Goal: Task Accomplishment & Management: Use online tool/utility

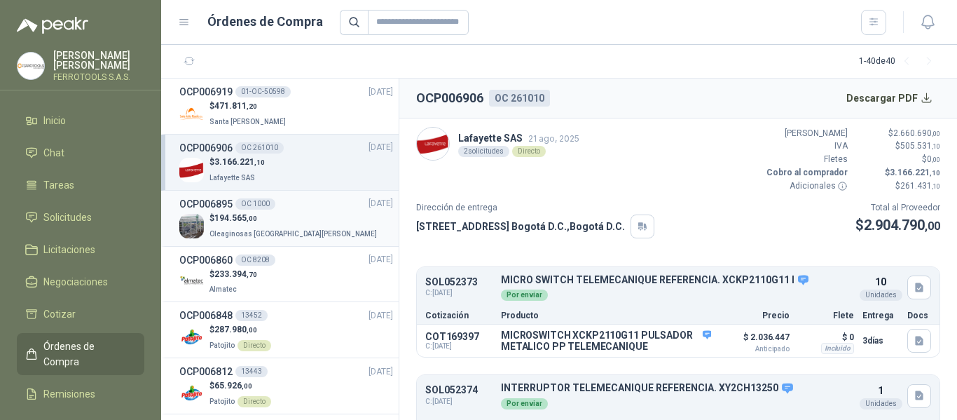
click at [307, 236] on div "$ 194.565 ,00 Oleaginosas [GEOGRAPHIC_DATA][PERSON_NAME]" at bounding box center [286, 226] width 214 height 29
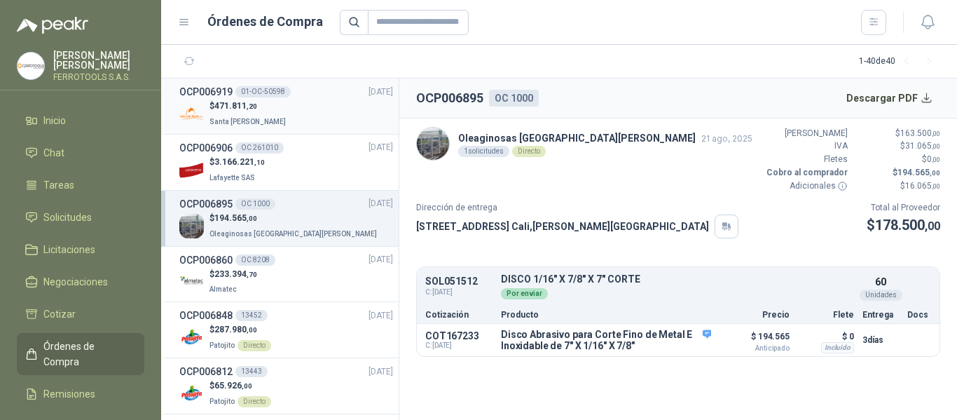
click at [317, 106] on div "$ 471.811 ,20 Santa [PERSON_NAME]" at bounding box center [286, 113] width 214 height 29
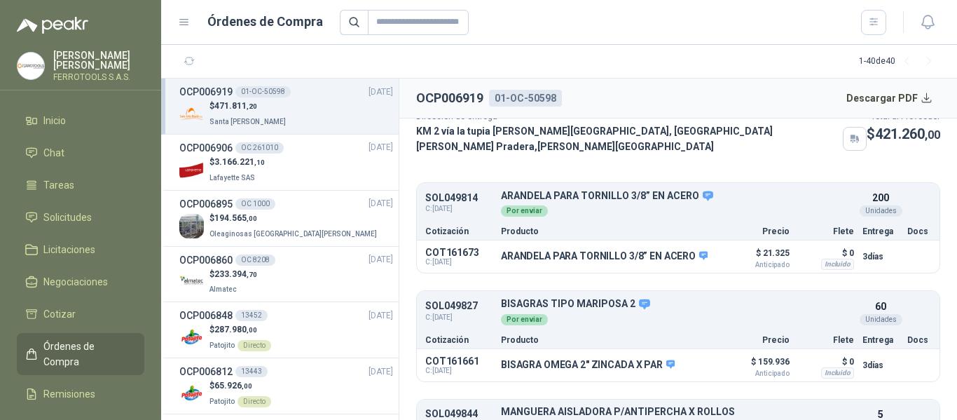
scroll to position [161, 0]
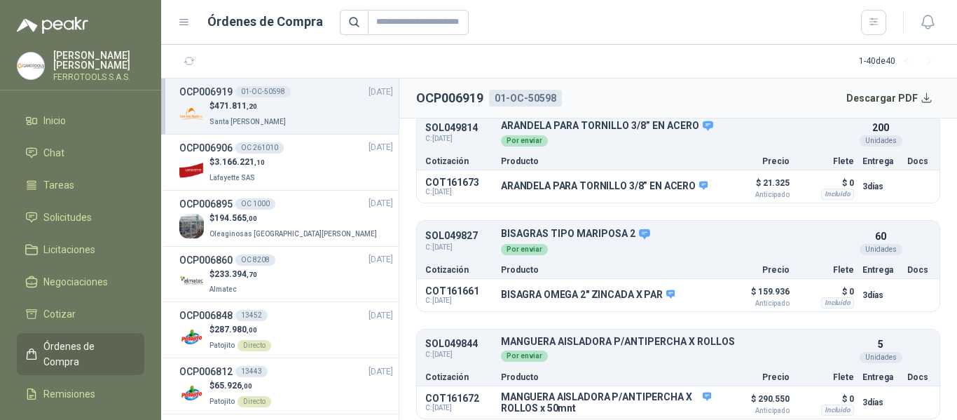
click at [680, 62] on section "1 - 40 de 40" at bounding box center [559, 62] width 796 height 34
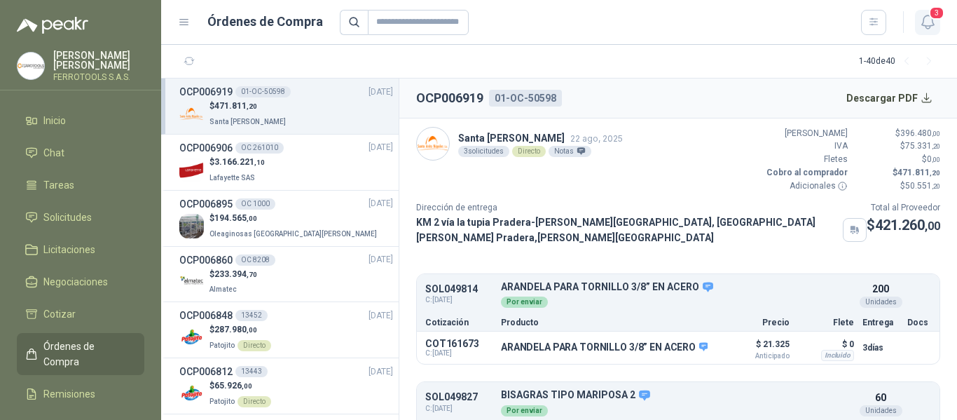
click at [933, 22] on icon "button" at bounding box center [928, 22] width 18 height 18
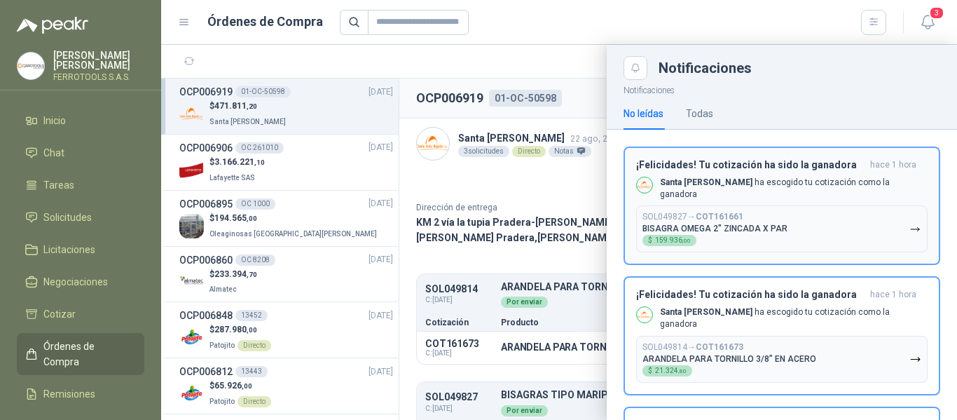
click at [891, 228] on button "SOL049827 → COT161661 BISAGRA OMEGA 2" ZINCADA X PAR  $ 159.936 ,00" at bounding box center [781, 228] width 291 height 47
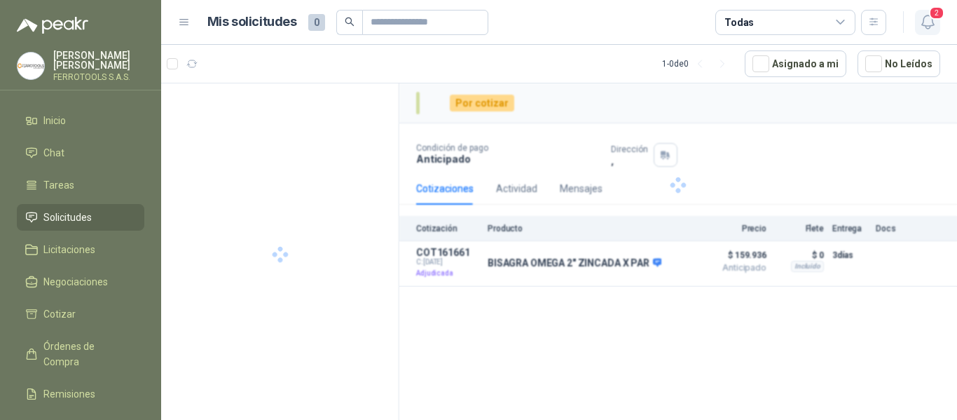
click at [928, 18] on icon "button" at bounding box center [928, 22] width 18 height 18
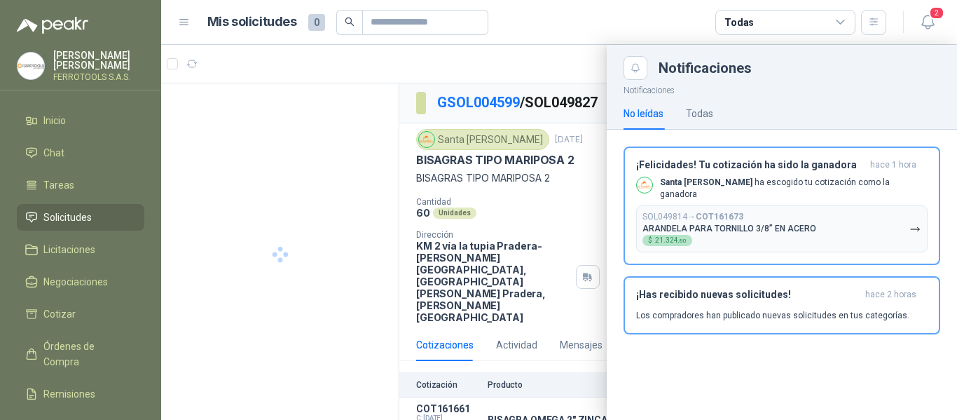
click at [874, 226] on button "SOL049814 → COT161673 ARANDELA PARA TORNILLO 3/8” EN ACERO $ 21.324 ,80" at bounding box center [781, 228] width 291 height 47
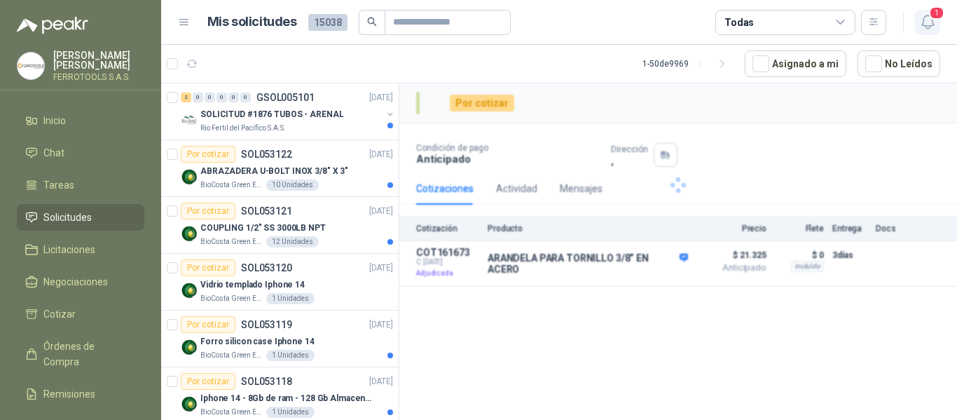
click at [927, 26] on icon "button" at bounding box center [927, 21] width 12 height 13
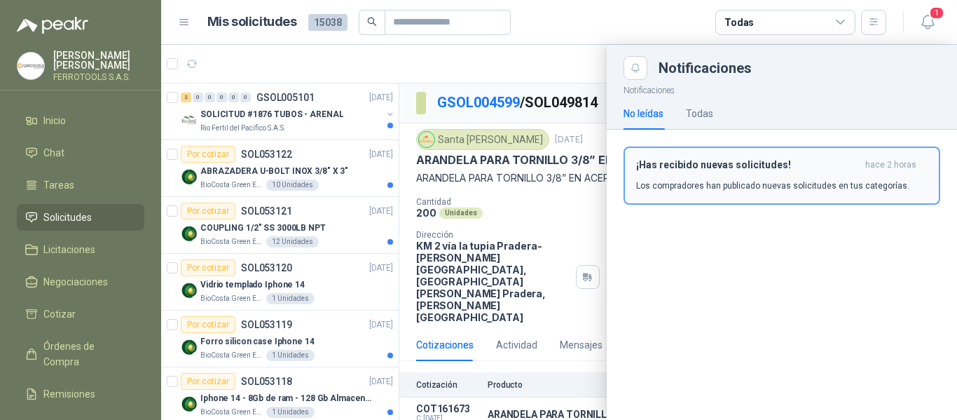
click at [907, 176] on div "¡Has recibido nuevas solicitudes! hace 2 horas Los compradores han publicado nu…" at bounding box center [781, 175] width 291 height 33
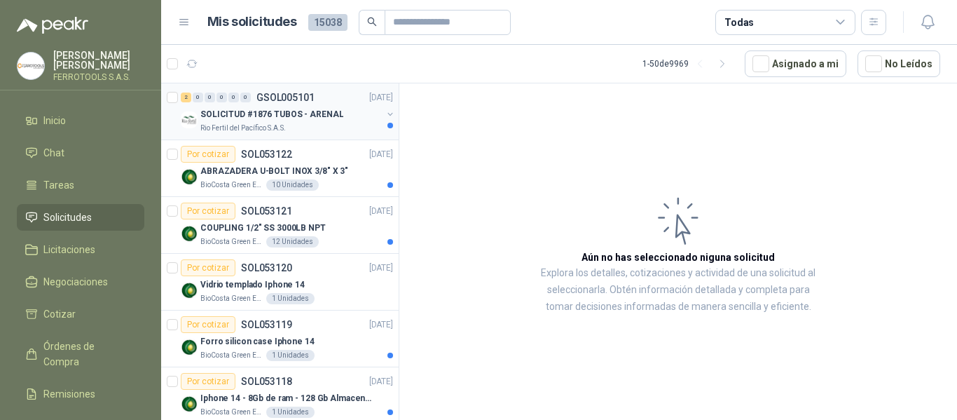
click at [329, 118] on p "SOLICITUD #1876 TUBOS - ARENAL" at bounding box center [271, 114] width 143 height 13
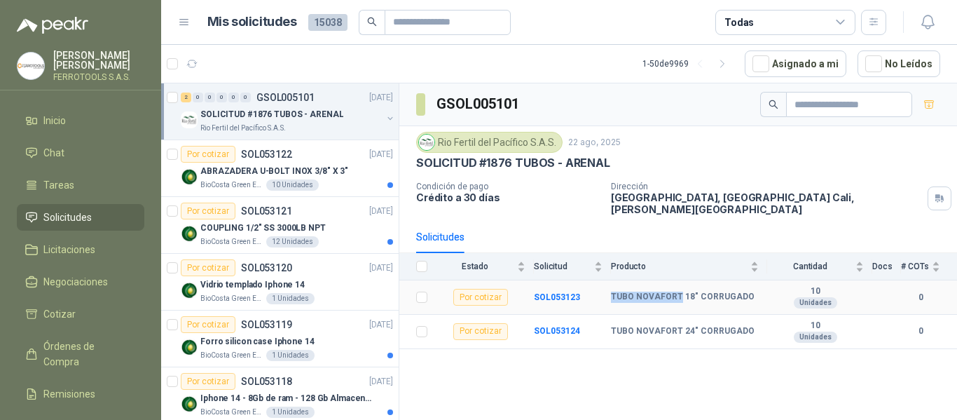
drag, startPoint x: 612, startPoint y: 288, endPoint x: 678, endPoint y: 292, distance: 66.0
click at [678, 292] on b "TUBO NOVAFORT 18" CORRUGADO" at bounding box center [683, 296] width 144 height 11
copy b "TUBO NOVAFORT"
click at [632, 291] on b "TUBO NOVAFORT 18" CORRUGADO" at bounding box center [683, 296] width 144 height 11
click at [348, 179] on div "ABRAZADERA U-BOLT INOX 3/8" X 3"" at bounding box center [296, 170] width 193 height 17
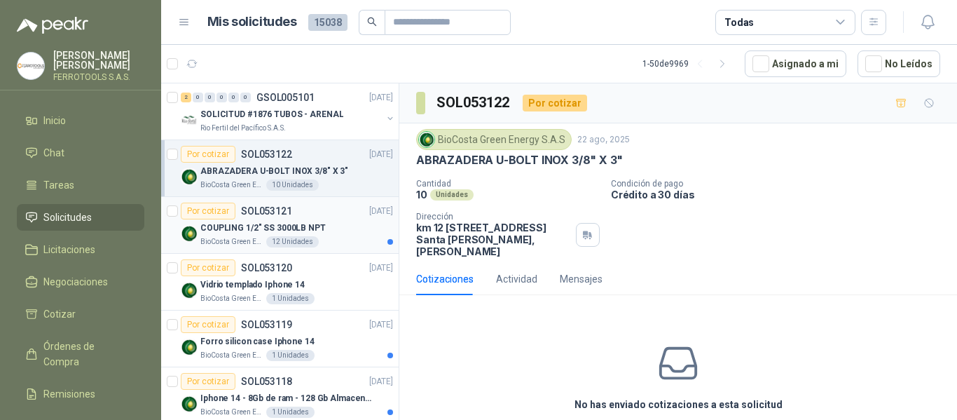
click at [325, 230] on div "COUPLING 1/2" SS 3000LB NPT" at bounding box center [296, 227] width 193 height 17
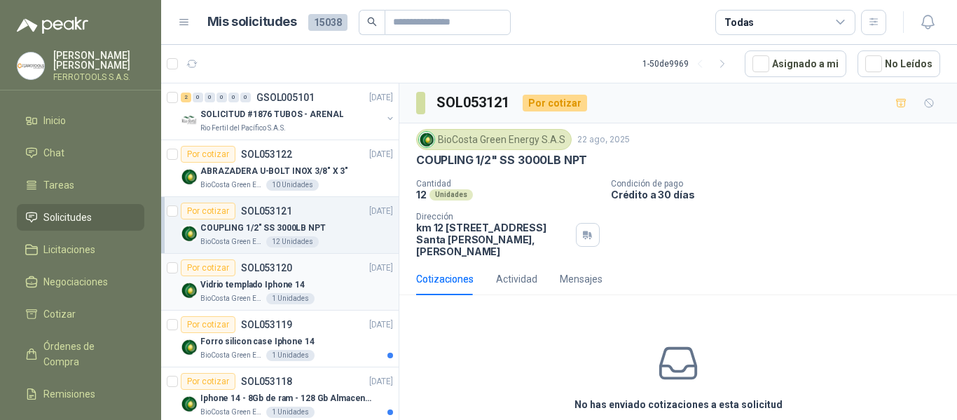
click at [330, 292] on div "Vidrio templado Iphone 14" at bounding box center [296, 284] width 193 height 17
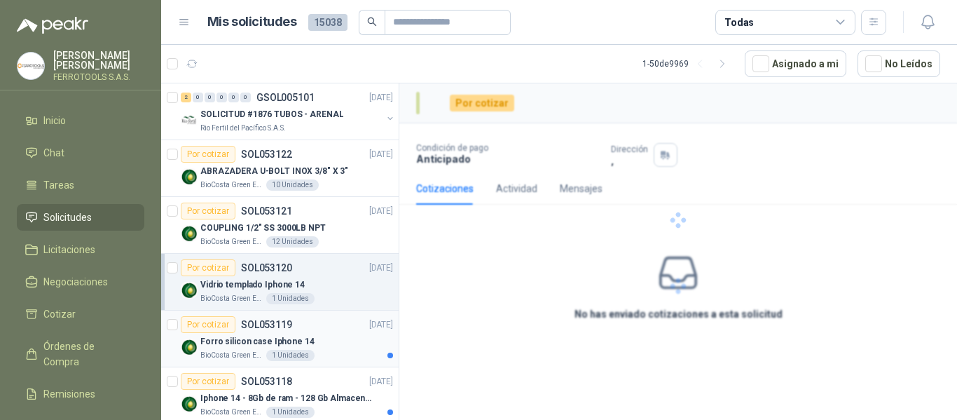
click at [331, 335] on div "Forro silicon case Iphone 14" at bounding box center [296, 341] width 193 height 17
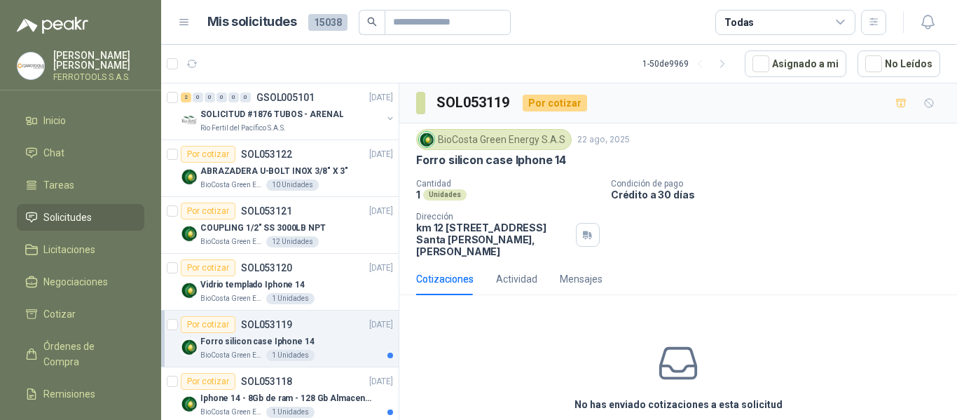
scroll to position [70, 0]
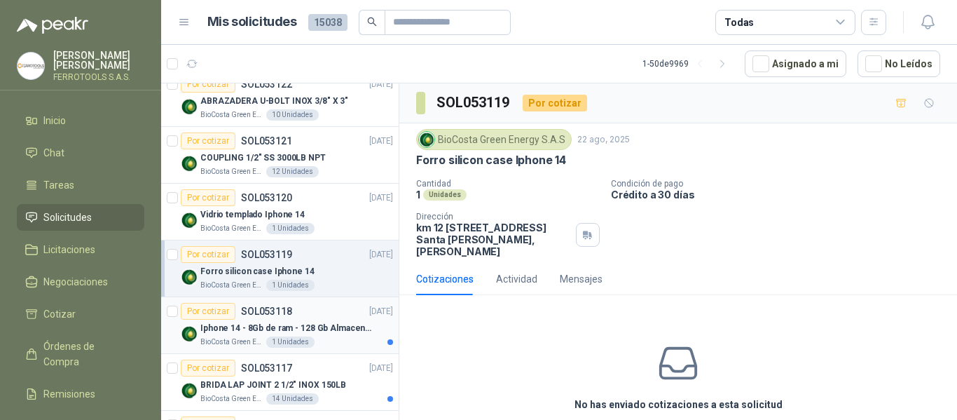
click at [340, 337] on div "BioCosta Green Energy S.A.S 1 Unidades" at bounding box center [296, 341] width 193 height 11
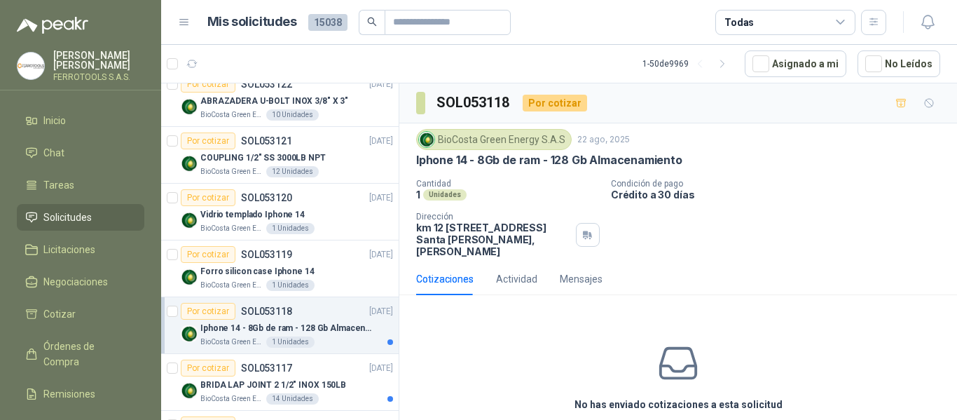
scroll to position [140, 0]
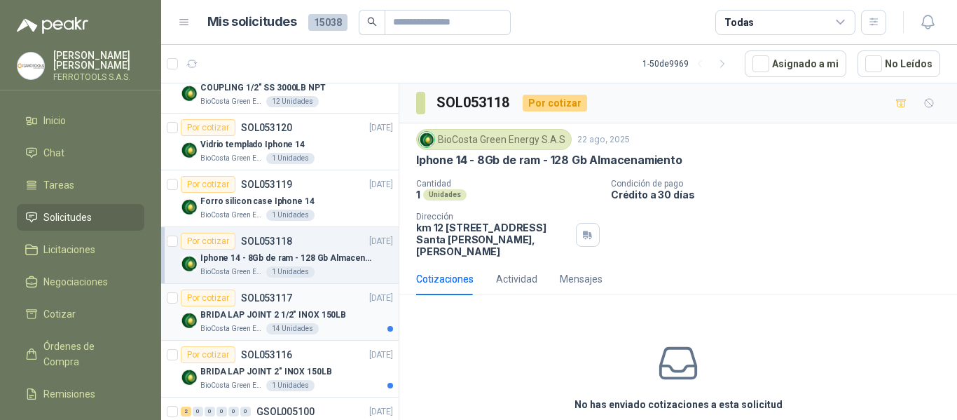
click at [339, 311] on div "BRIDA LAP JOINT 2 1/2" INOX 150LB" at bounding box center [296, 314] width 193 height 17
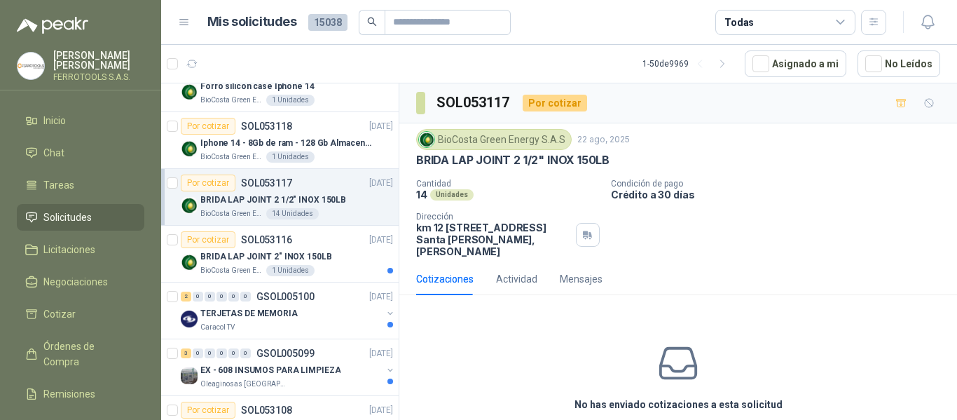
scroll to position [280, 0]
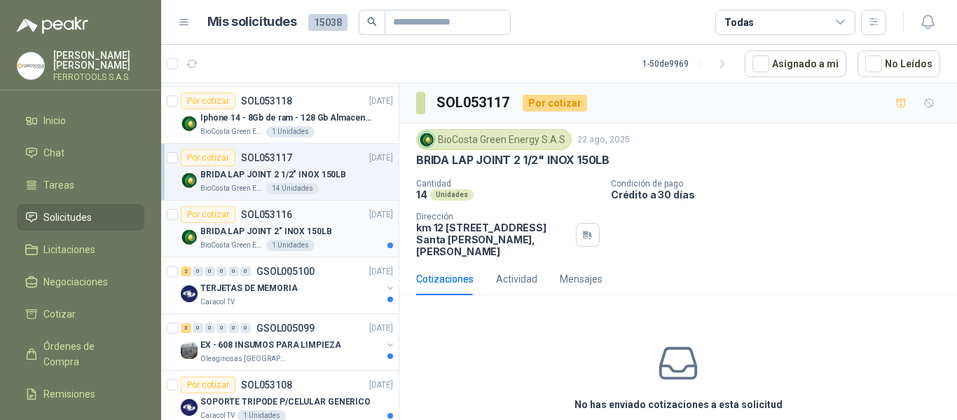
click at [369, 219] on p "[DATE]" at bounding box center [381, 214] width 24 height 13
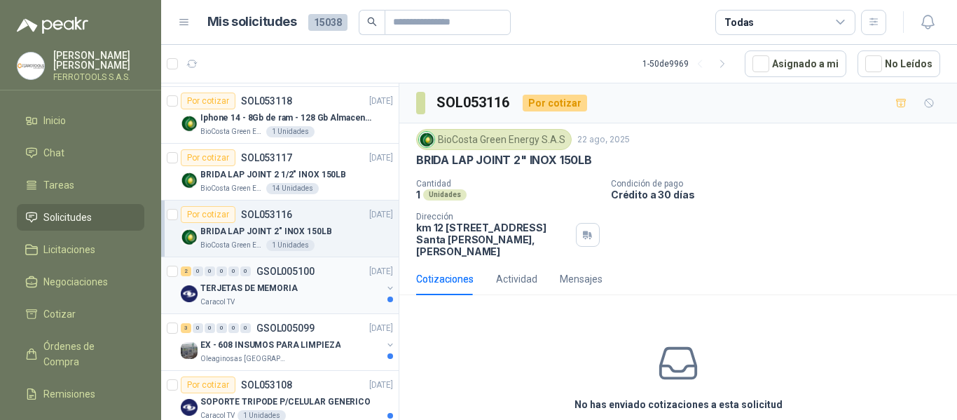
click at [333, 291] on div "TERJETAS DE MEMORIA" at bounding box center [290, 287] width 181 height 17
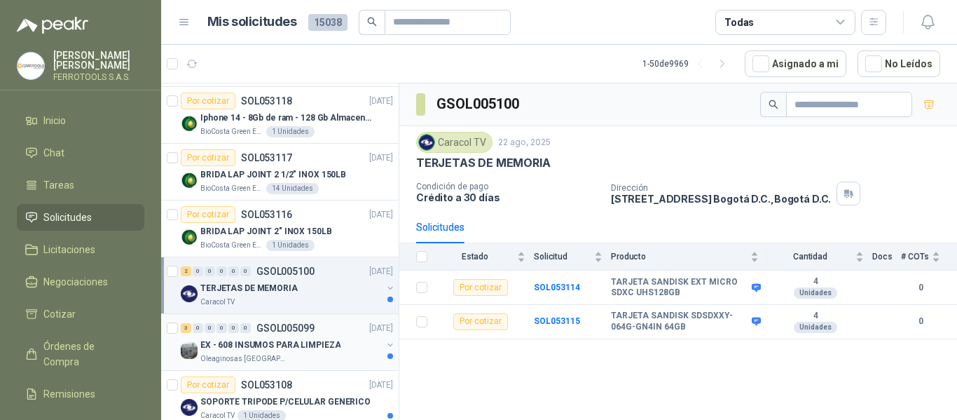
click at [335, 357] on div "Oleaginosas [GEOGRAPHIC_DATA][PERSON_NAME]" at bounding box center [290, 358] width 181 height 11
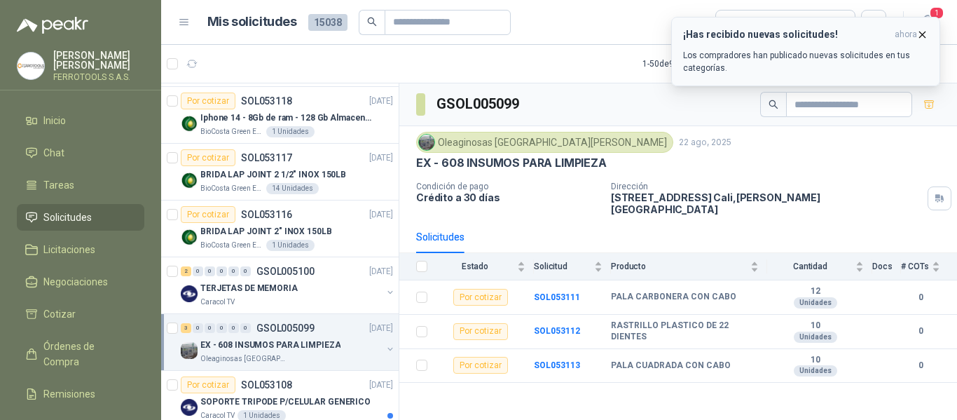
click at [923, 37] on icon "button" at bounding box center [922, 35] width 12 height 12
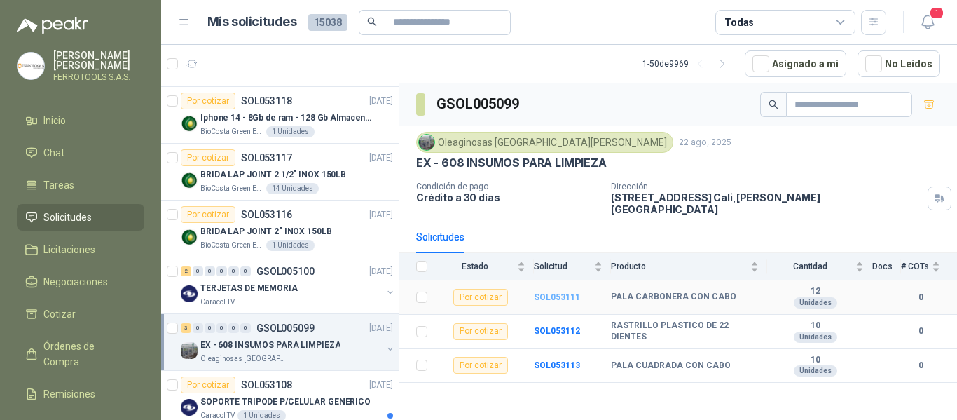
click at [555, 292] on b "SOL053111" at bounding box center [557, 297] width 46 height 10
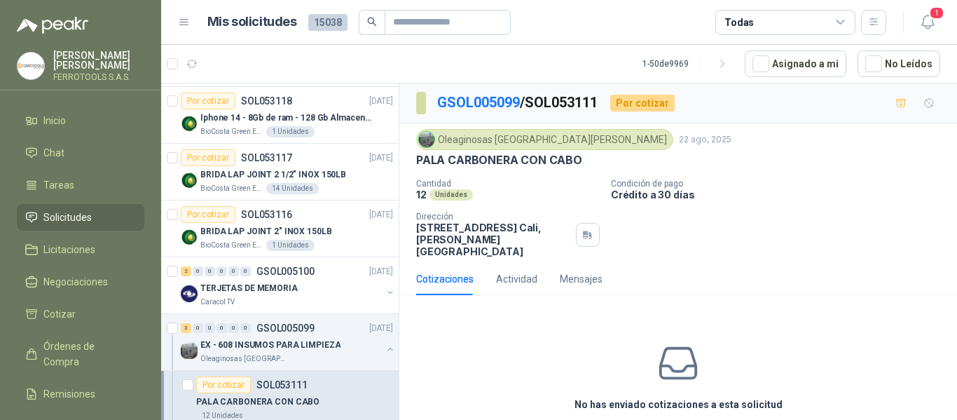
click at [588, 164] on div "PALA CARBONERA CON CABO" at bounding box center [678, 160] width 524 height 15
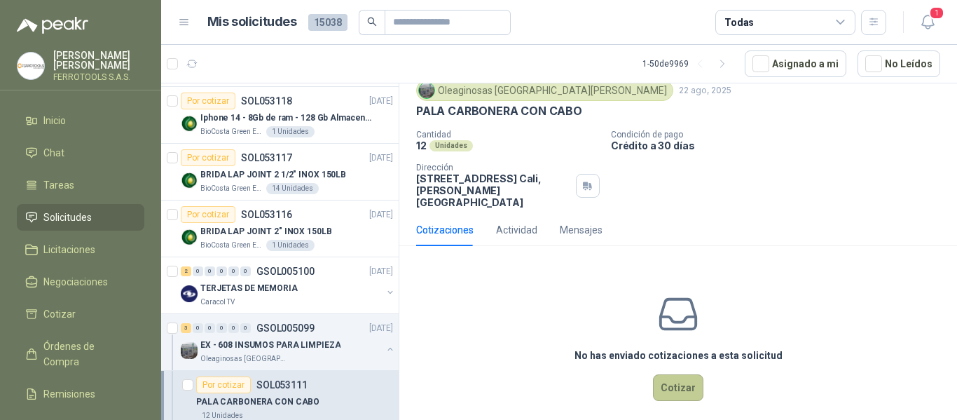
click at [681, 375] on button "Cotizar" at bounding box center [678, 387] width 50 height 27
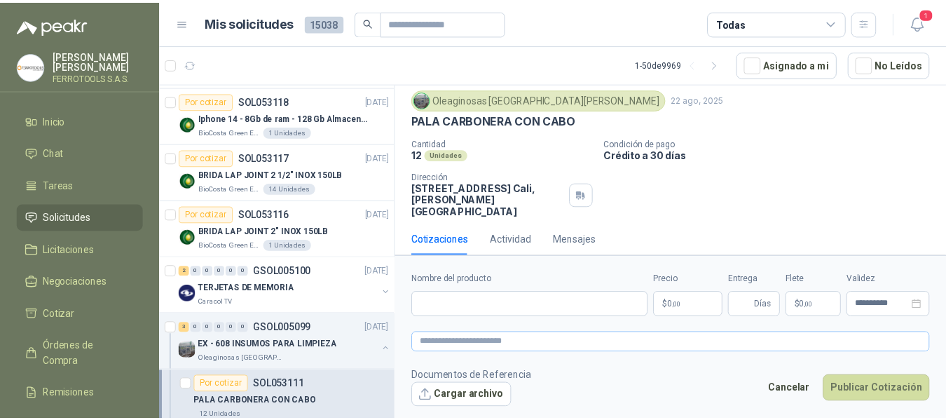
scroll to position [39, 0]
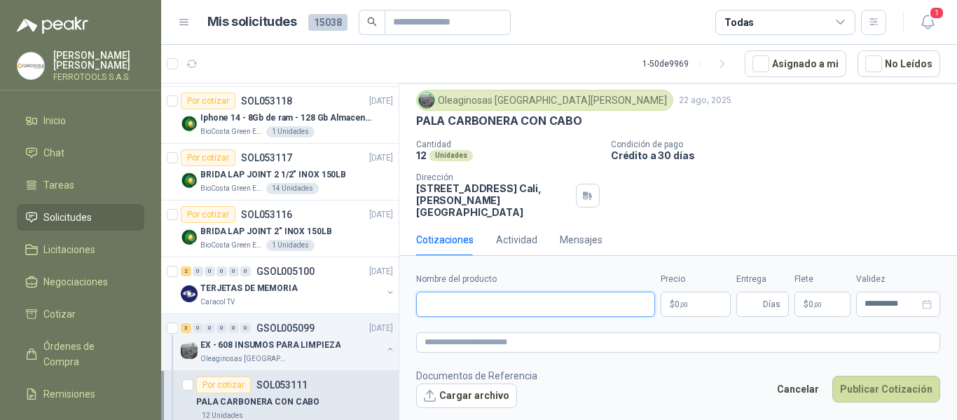
click at [560, 306] on input "Nombre del producto" at bounding box center [535, 303] width 239 height 25
paste input "**********"
type input "**********"
click at [500, 342] on textarea at bounding box center [678, 342] width 524 height 20
paste textarea "**********"
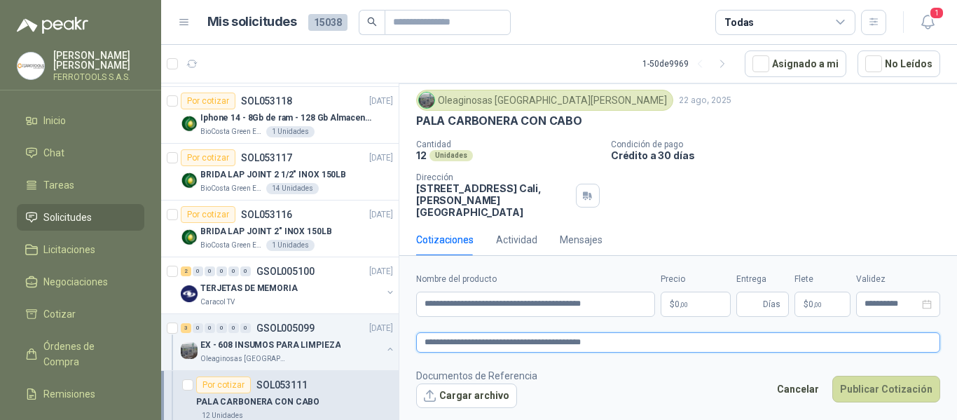
type textarea "**********"
click at [681, 309] on p "$ 0 ,00" at bounding box center [695, 303] width 70 height 25
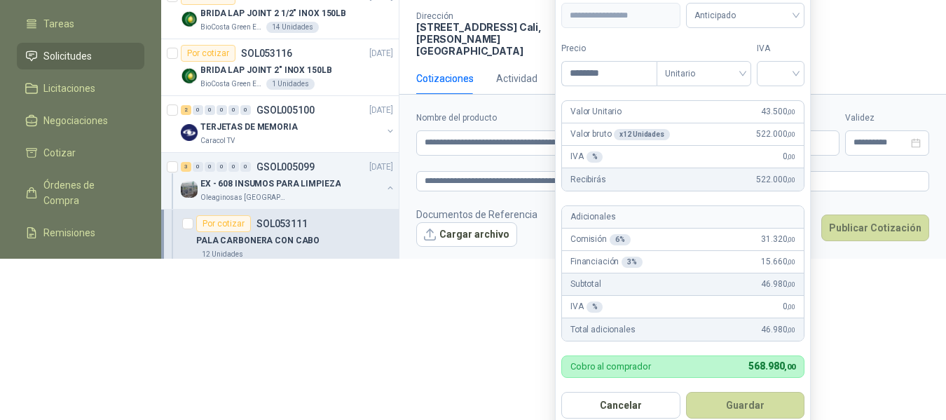
scroll to position [181, 0]
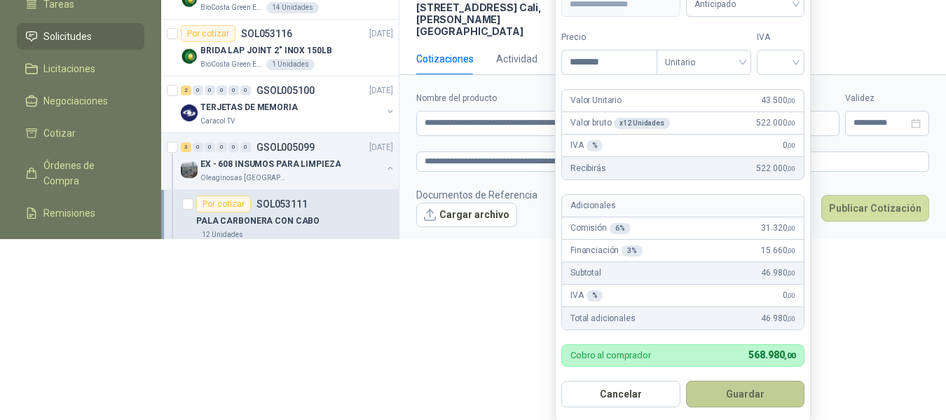
type input "********"
click at [742, 394] on button "Guardar" at bounding box center [745, 393] width 119 height 27
click at [794, 66] on input "search" at bounding box center [780, 60] width 31 height 21
click at [780, 92] on div "19%" at bounding box center [783, 91] width 26 height 15
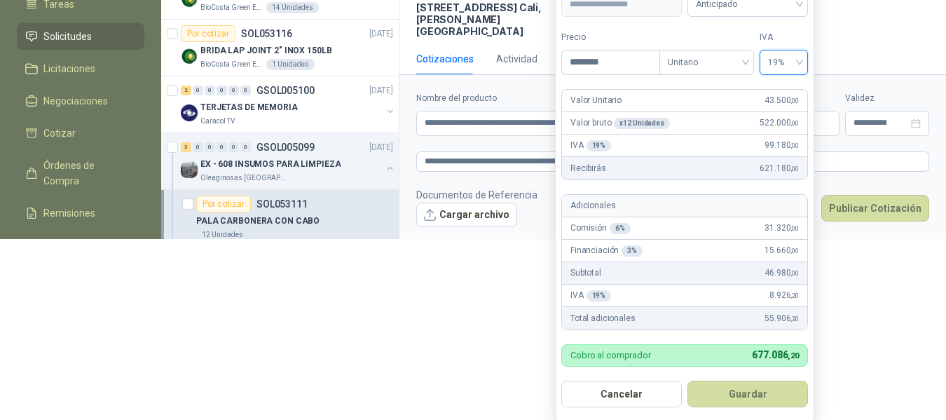
click at [777, 394] on button "Guardar" at bounding box center [747, 393] width 120 height 27
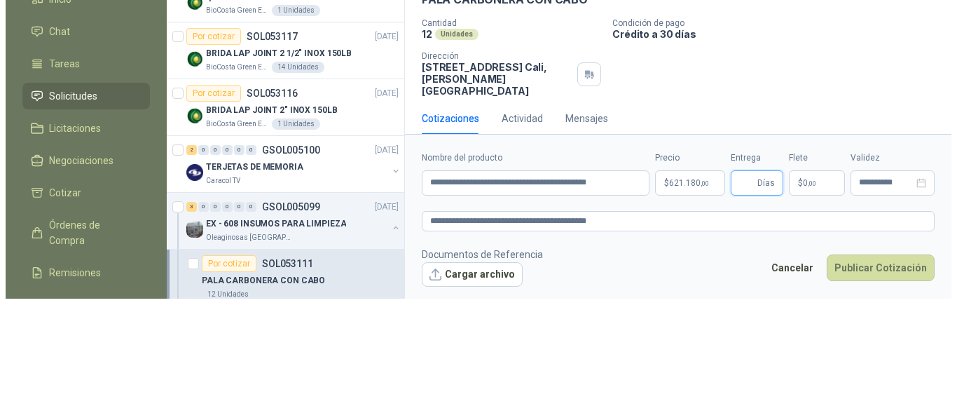
scroll to position [0, 0]
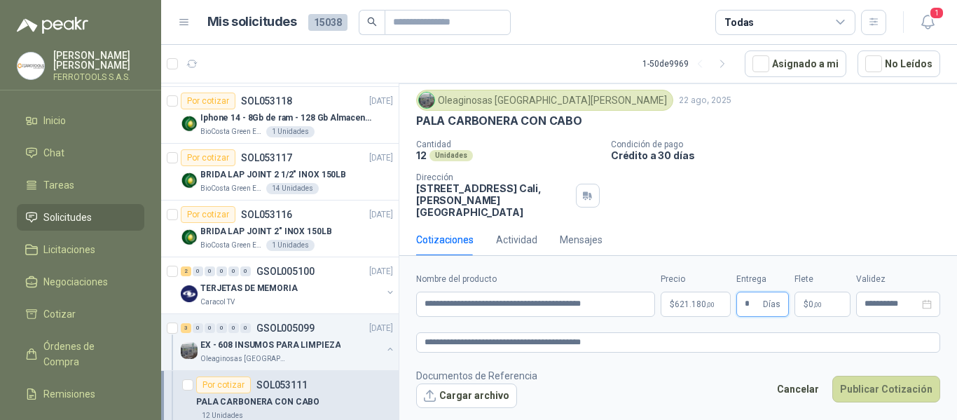
type input "*"
click at [673, 383] on footer "Documentos de Referencia Cargar archivo Cancelar Publicar Cotización" at bounding box center [678, 388] width 524 height 41
click at [882, 391] on button "Publicar Cotización" at bounding box center [886, 388] width 108 height 27
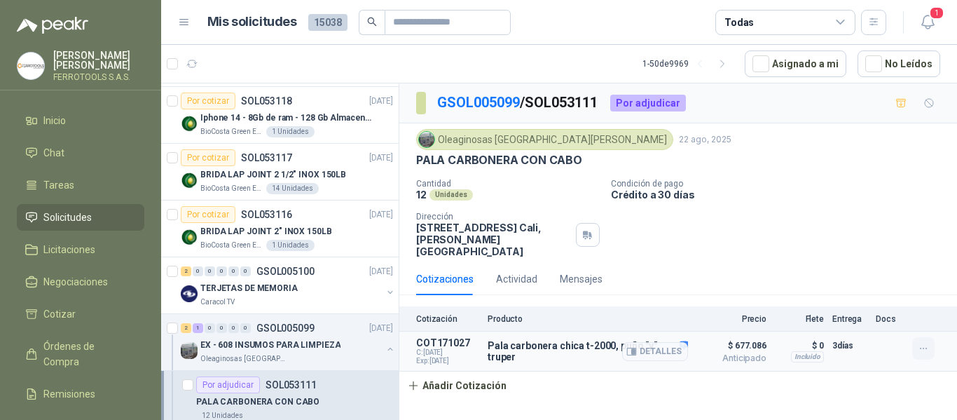
click at [918, 342] on icon "button" at bounding box center [924, 348] width 12 height 12
click at [876, 282] on button "Editar" at bounding box center [895, 280] width 112 height 22
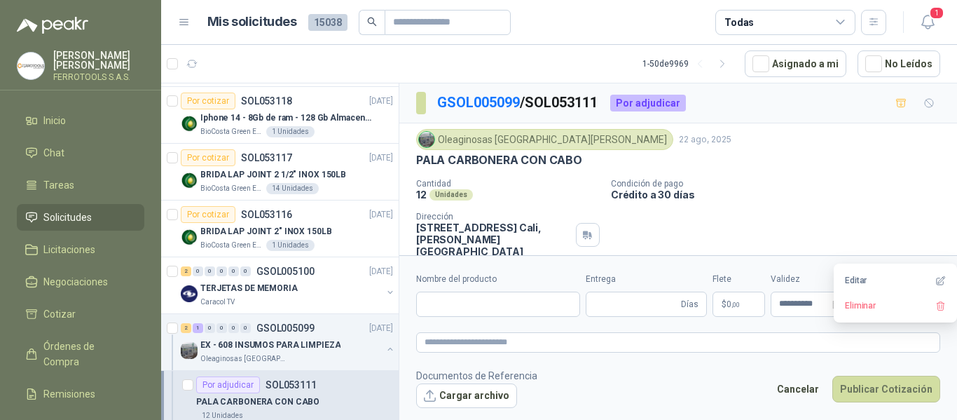
type input "**********"
type input "*"
type textarea "**********"
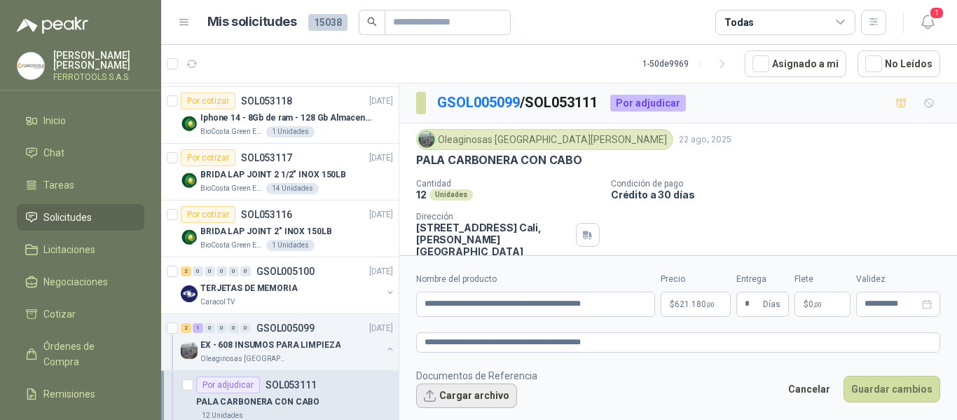
click at [483, 399] on button "Cargar archivo" at bounding box center [466, 395] width 101 height 25
click at [638, 346] on textarea "**********" at bounding box center [678, 342] width 524 height 20
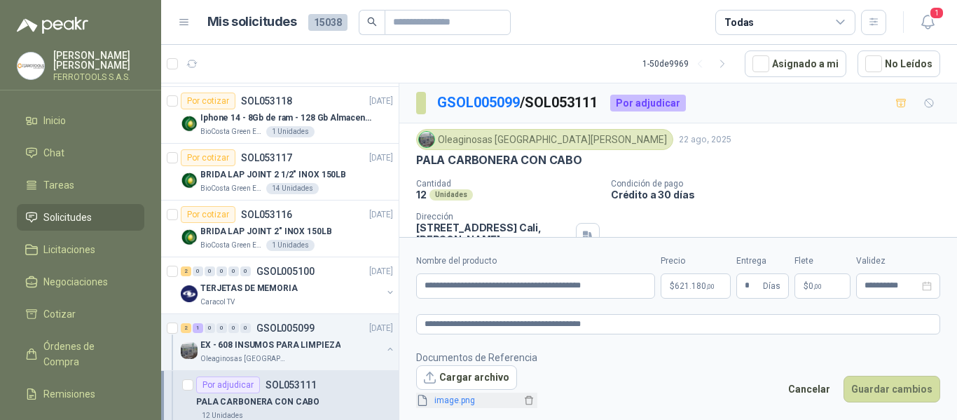
click at [457, 403] on link "image.png" at bounding box center [475, 400] width 92 height 13
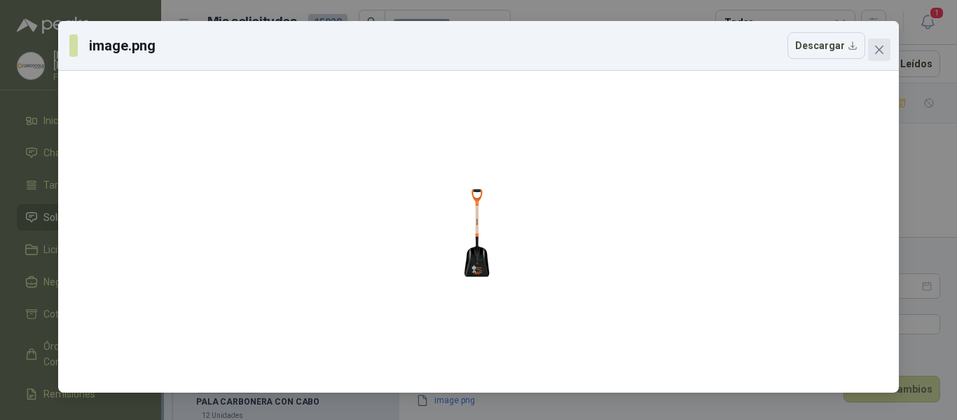
click at [880, 60] on button "Close" at bounding box center [879, 50] width 22 height 22
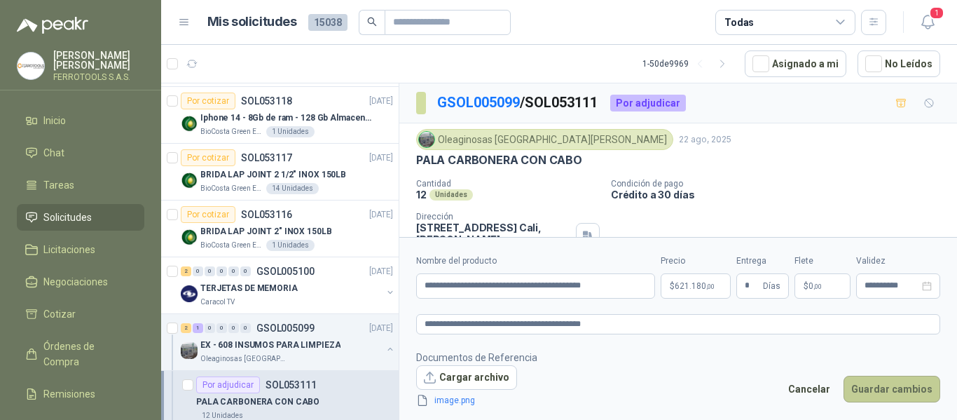
click at [901, 387] on button "Guardar cambios" at bounding box center [891, 388] width 97 height 27
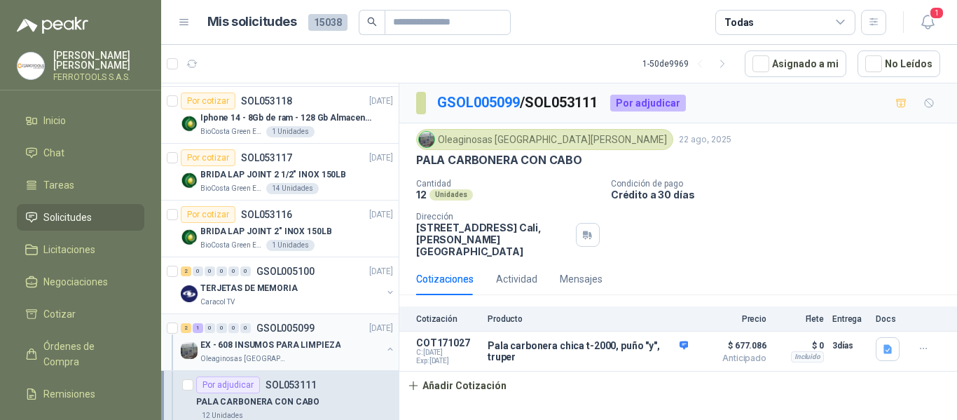
click at [333, 340] on div "EX - 608 INSUMOS PARA LIMPIEZA" at bounding box center [290, 344] width 181 height 17
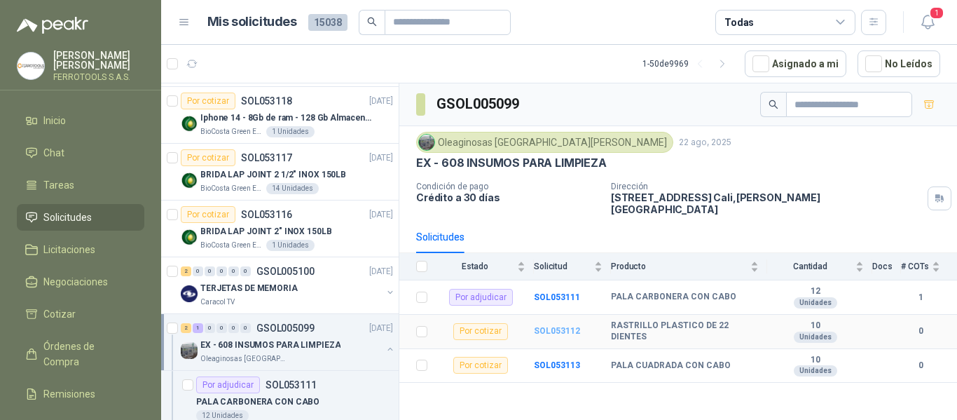
click at [563, 326] on b "SOL053112" at bounding box center [557, 331] width 46 height 10
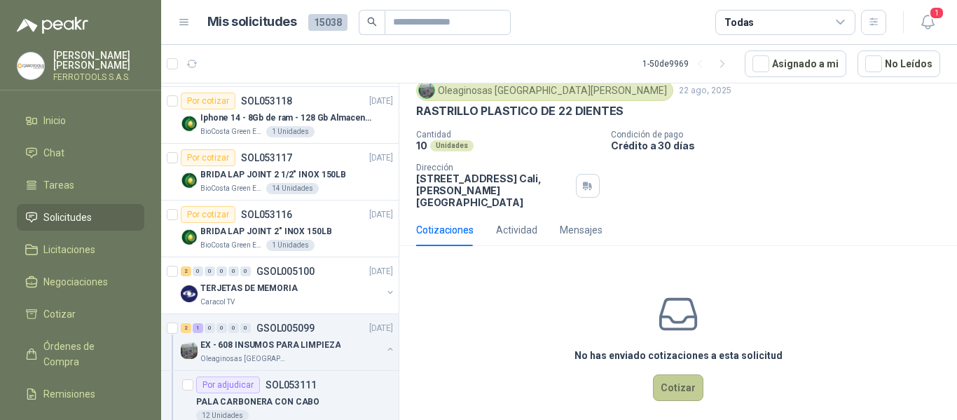
click at [686, 377] on button "Cotizar" at bounding box center [678, 387] width 50 height 27
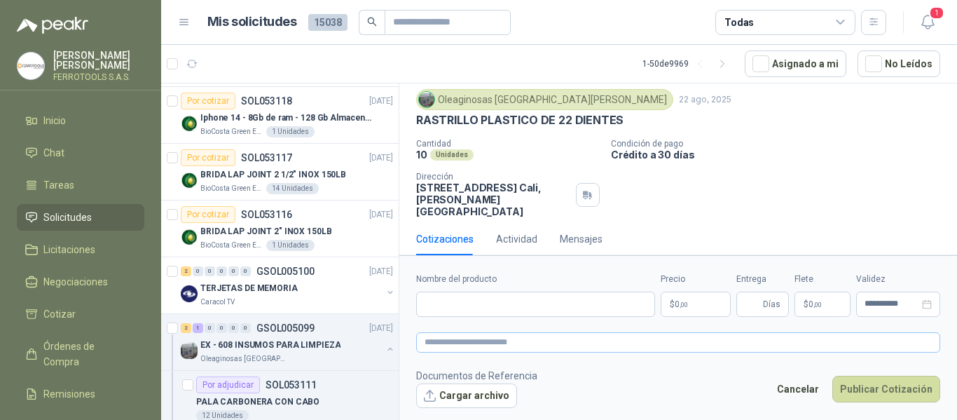
scroll to position [39, 0]
click at [576, 297] on input "Nombre del producto" at bounding box center [535, 303] width 239 height 25
paste input "**********"
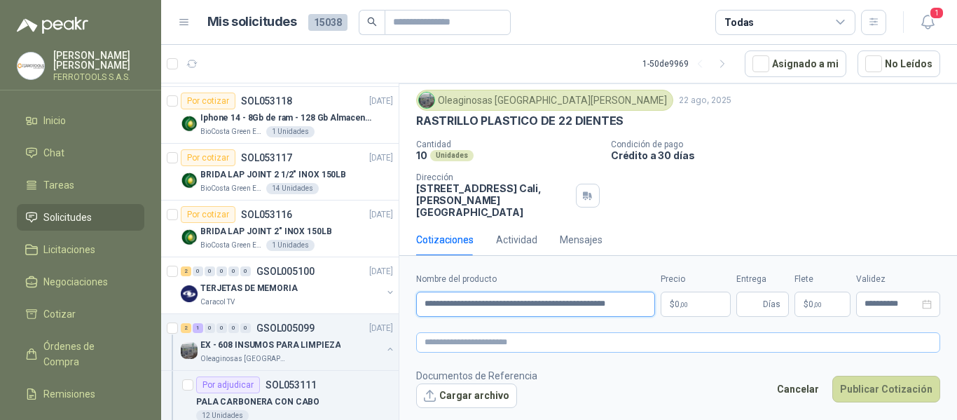
type input "**********"
click at [585, 340] on textarea at bounding box center [678, 342] width 524 height 20
paste textarea "**********"
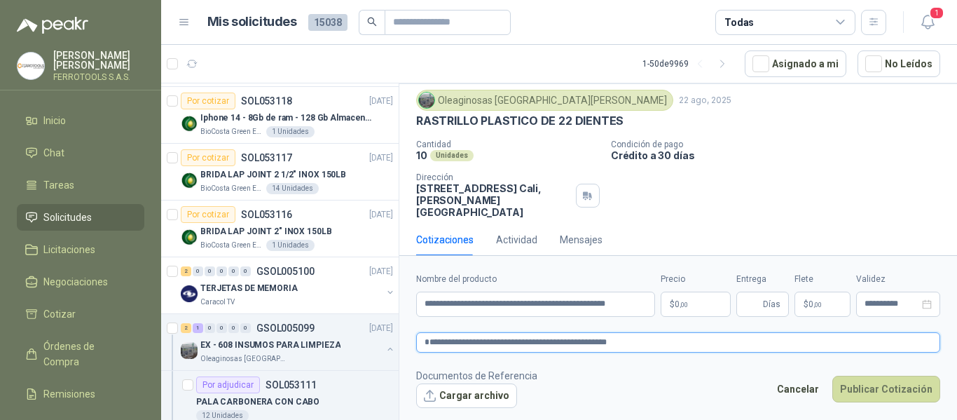
type textarea "**********"
click at [662, 343] on textarea "**********" at bounding box center [678, 342] width 524 height 20
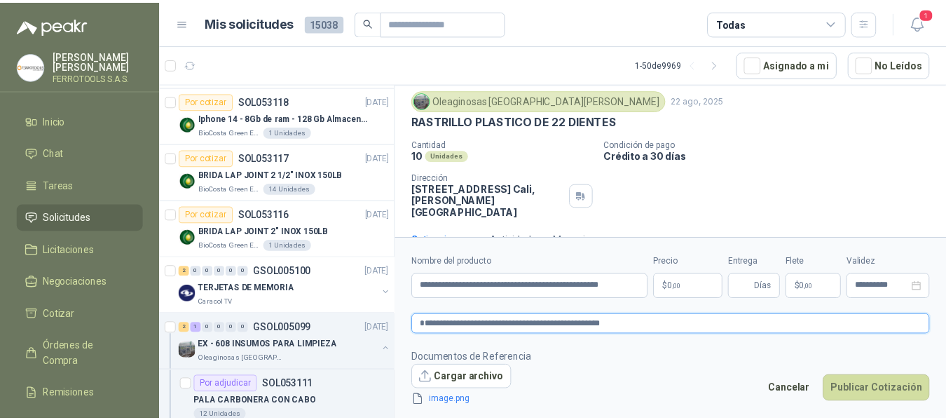
scroll to position [49, 0]
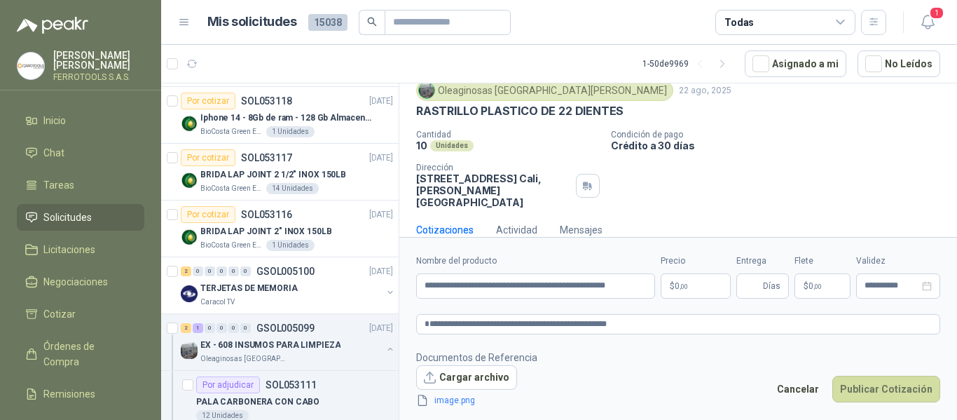
click at [686, 293] on body "HERNAN RUALES FERROTOOLS S.A.S. Inicio Chat Tareas Solicitudes Licitaciones Neg…" at bounding box center [478, 210] width 957 height 420
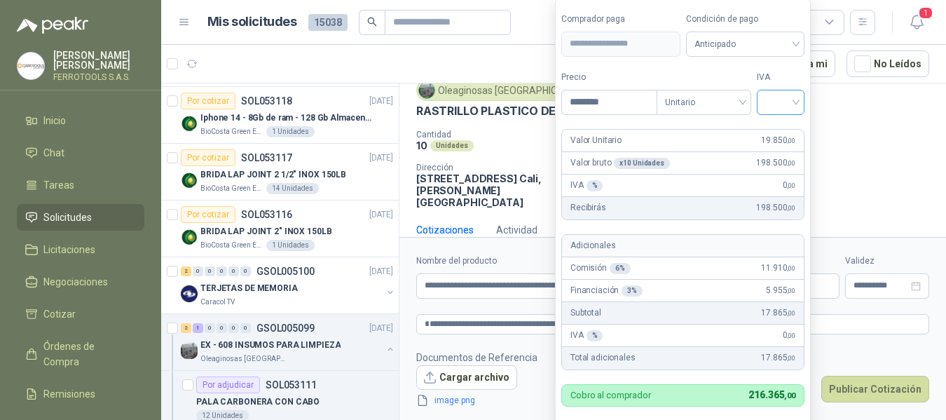
click at [803, 98] on div at bounding box center [780, 102] width 48 height 25
type input "********"
click at [770, 127] on div "19%" at bounding box center [783, 131] width 43 height 22
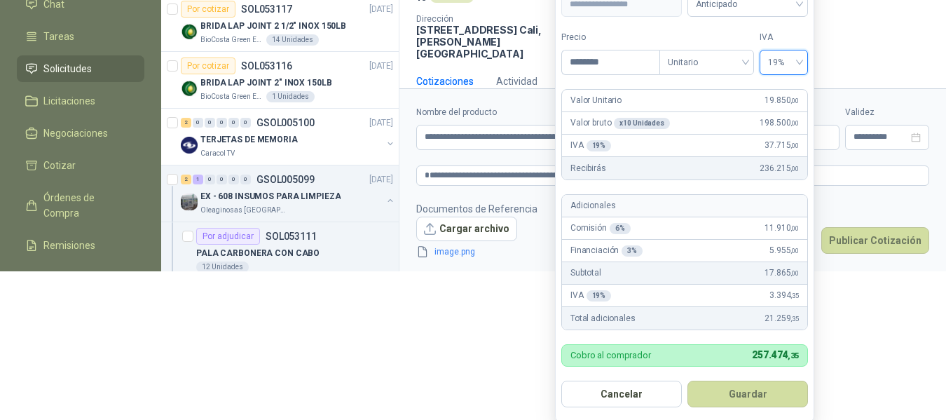
scroll to position [151, 0]
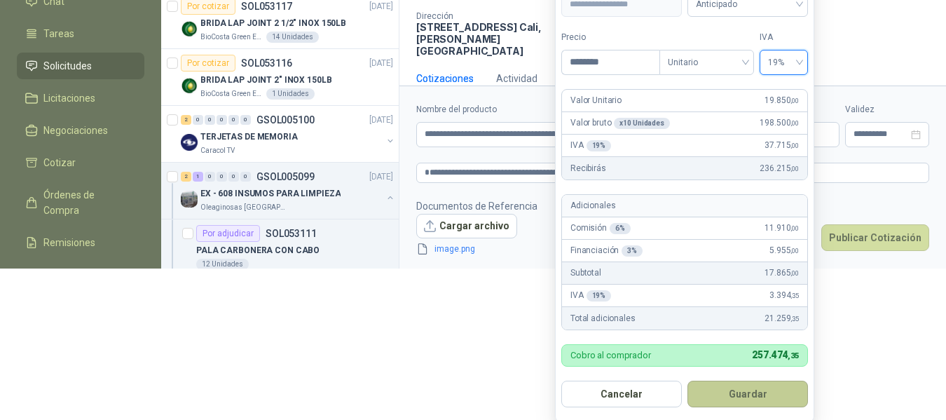
click at [760, 396] on button "Guardar" at bounding box center [747, 393] width 120 height 27
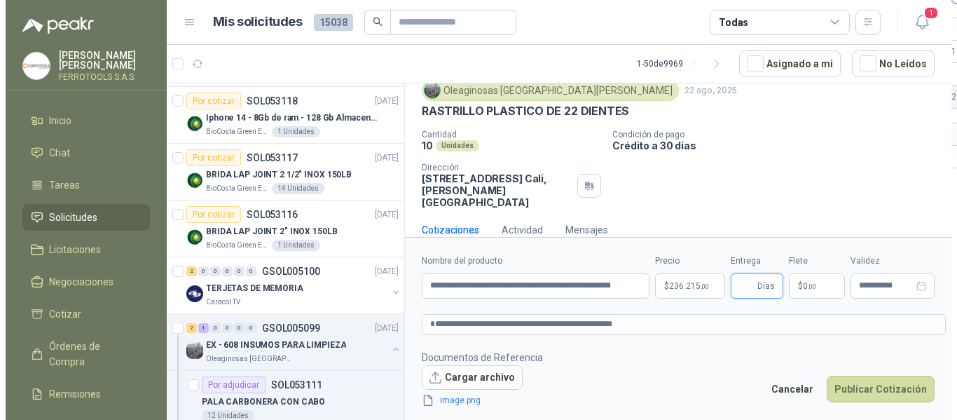
scroll to position [0, 0]
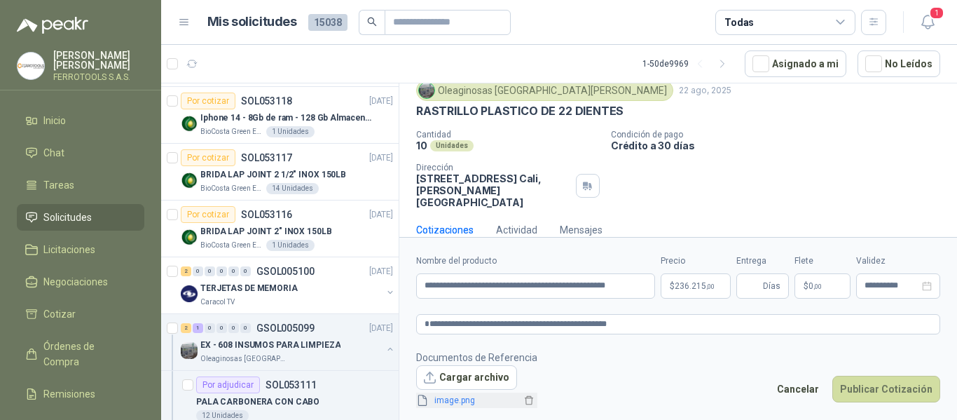
click at [465, 405] on link "image.png" at bounding box center [475, 400] width 92 height 13
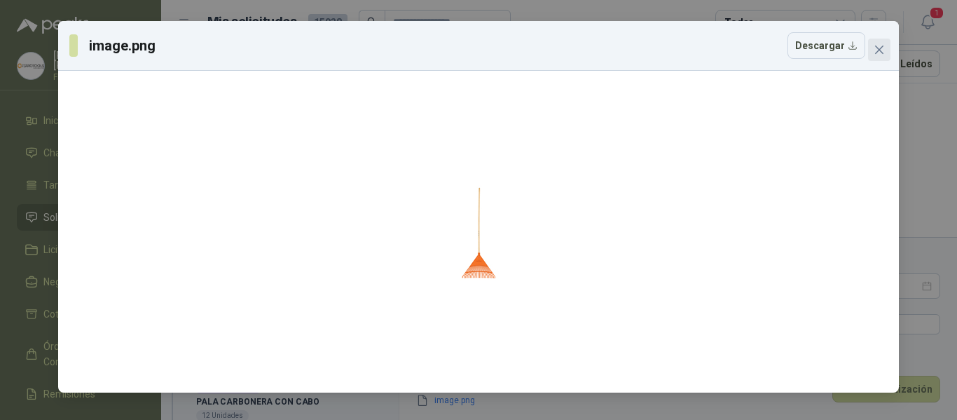
click at [882, 50] on icon "close" at bounding box center [878, 49] width 11 height 11
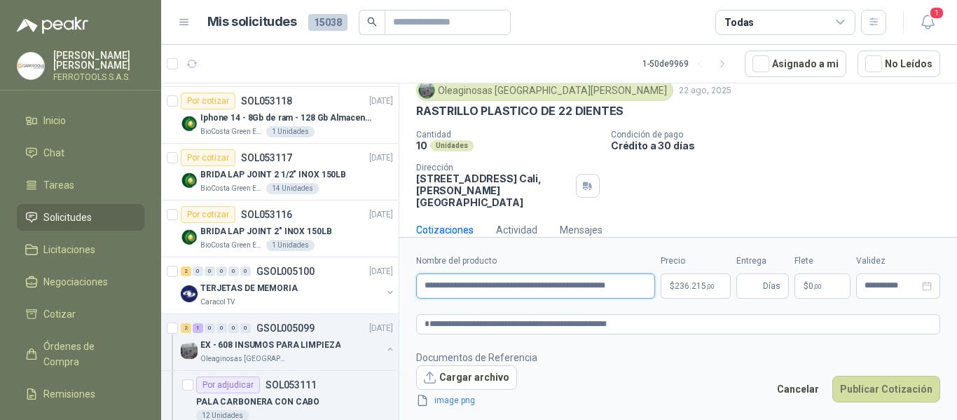
click at [427, 289] on input "**********" at bounding box center [535, 285] width 239 height 25
type input "**********"
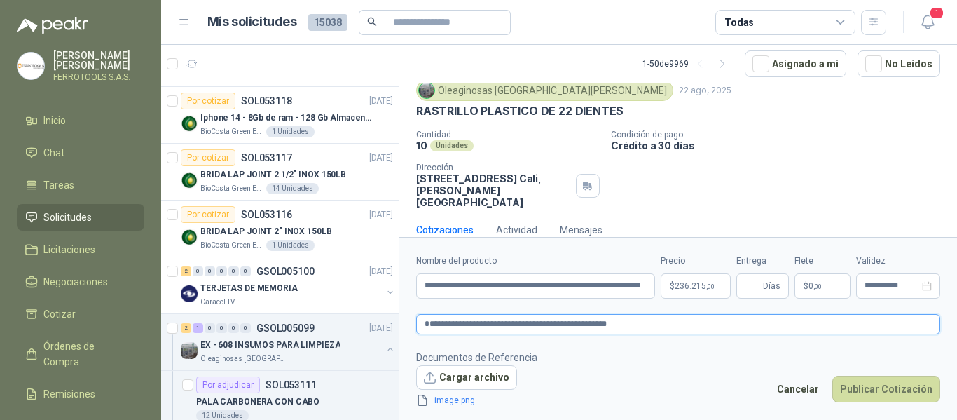
click at [428, 323] on textarea "**********" at bounding box center [678, 324] width 524 height 20
type textarea "**********"
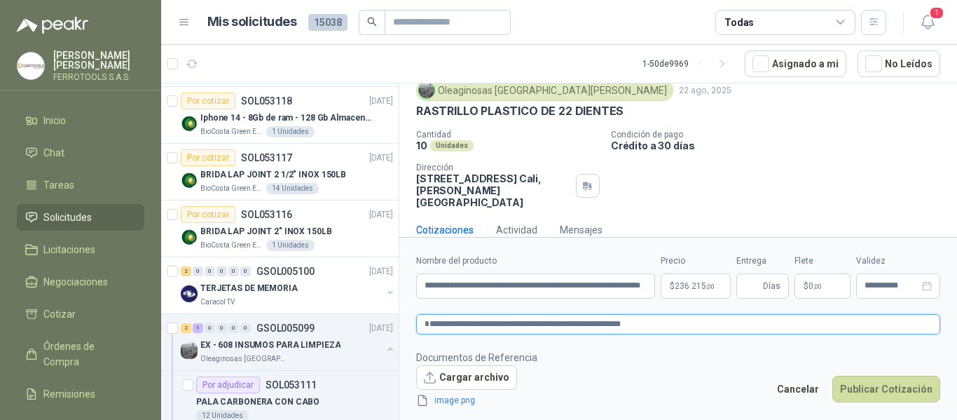
type textarea "**********"
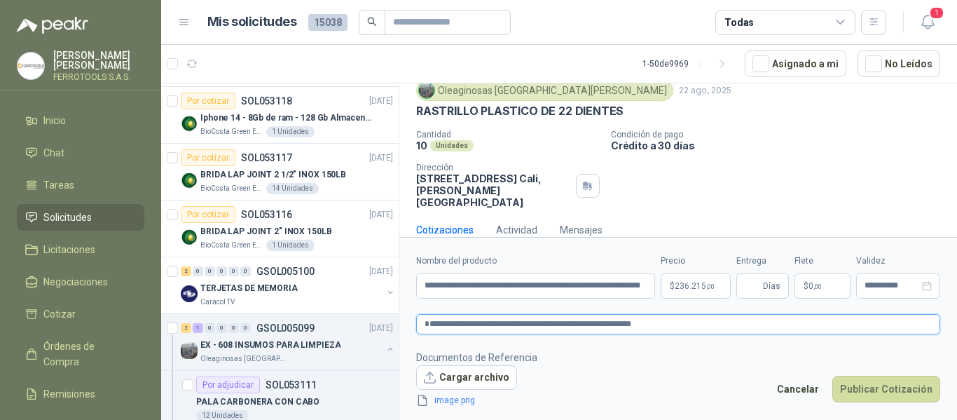
type textarea "**********"
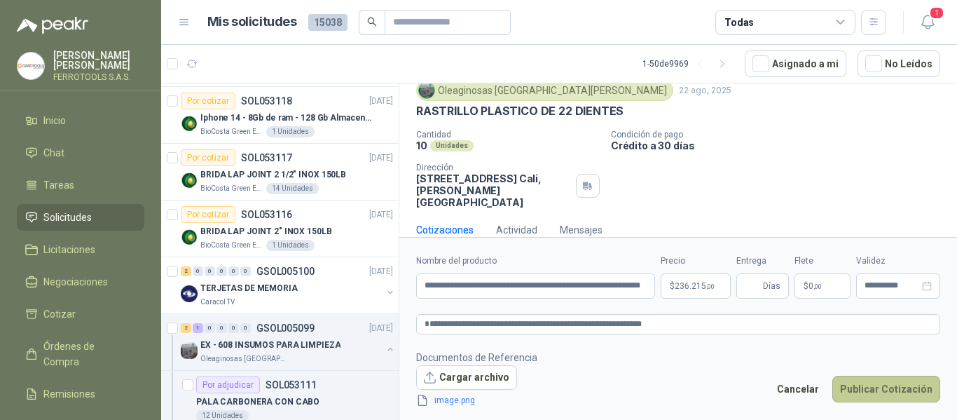
click at [897, 394] on button "Publicar Cotización" at bounding box center [886, 388] width 108 height 27
type input "*"
click at [876, 391] on button "Publicar Cotización" at bounding box center [886, 388] width 108 height 27
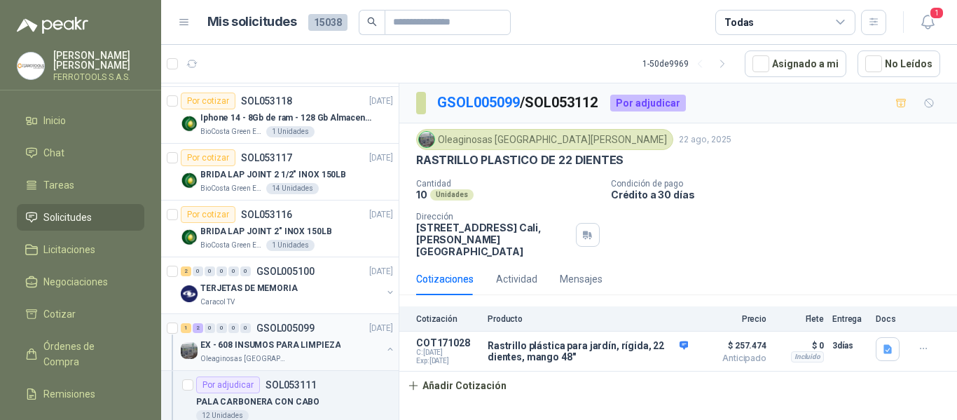
click at [319, 347] on p "EX - 608 INSUMOS PARA LIMPIEZA" at bounding box center [270, 344] width 140 height 13
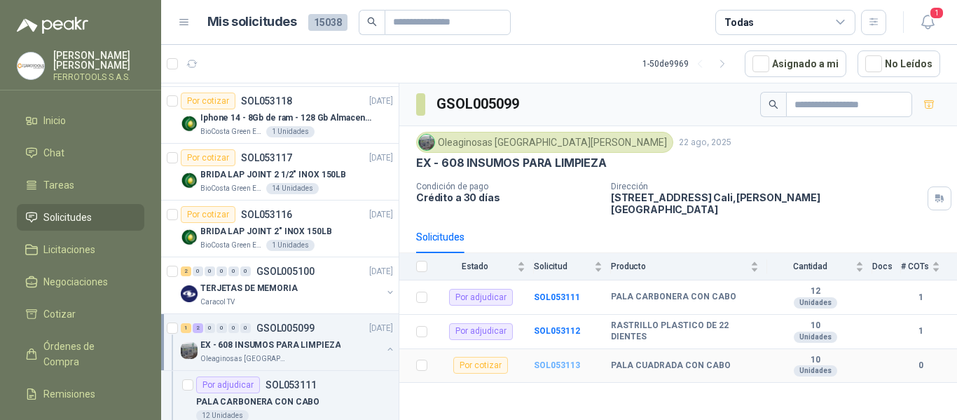
click at [559, 360] on b "SOL053113" at bounding box center [557, 365] width 46 height 10
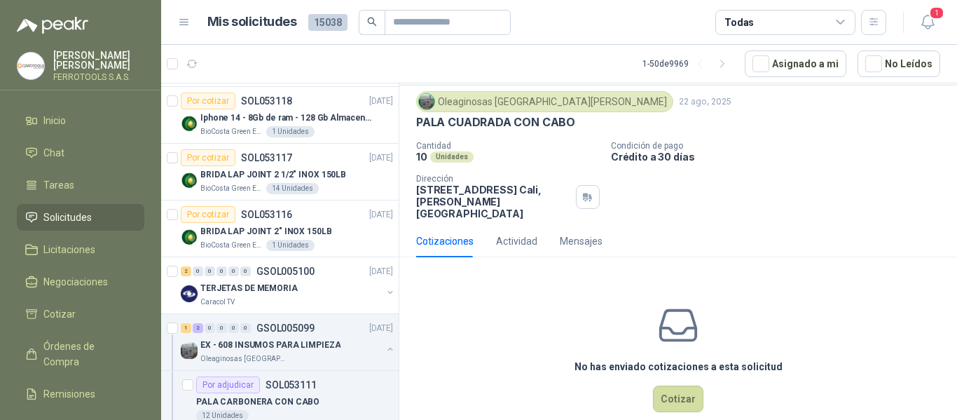
scroll to position [49, 0]
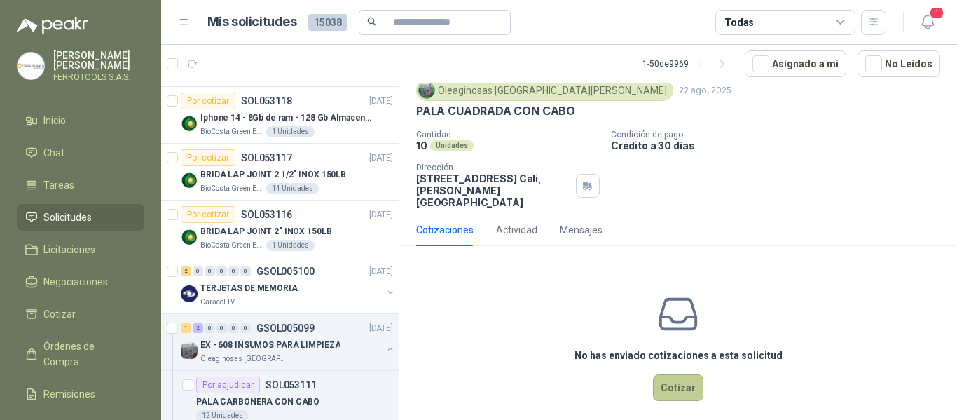
click at [674, 375] on button "Cotizar" at bounding box center [678, 387] width 50 height 27
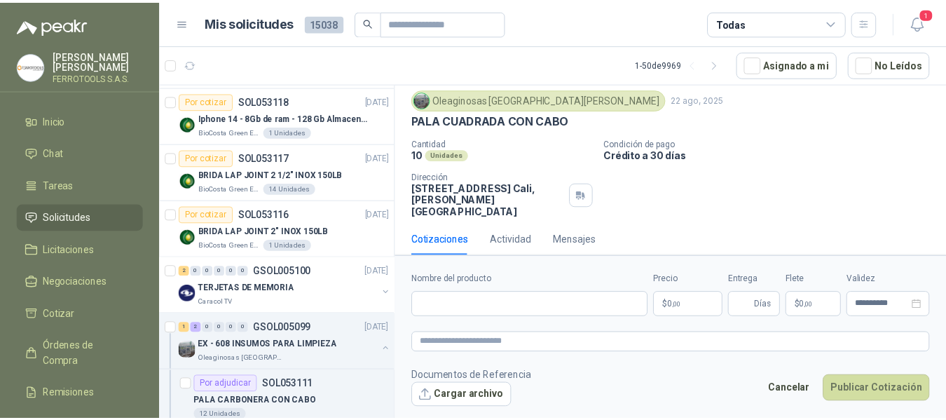
scroll to position [39, 0]
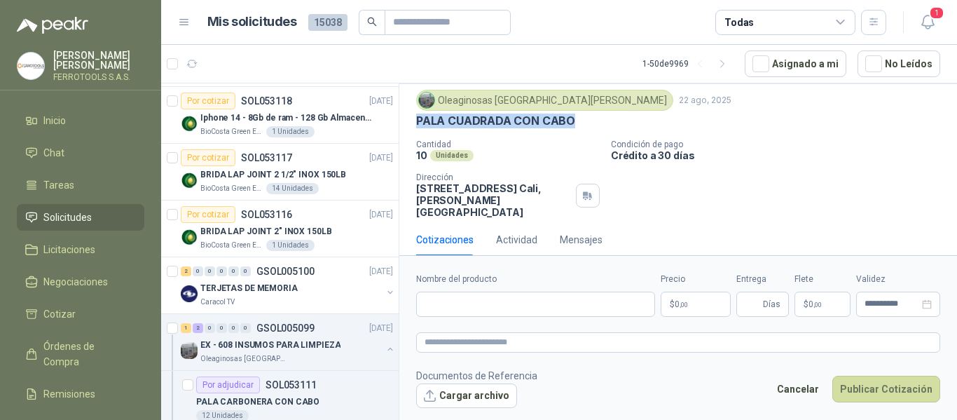
drag, startPoint x: 573, startPoint y: 117, endPoint x: 418, endPoint y: 118, distance: 154.8
click at [418, 118] on p "PALA CUADRADA CON CABO" at bounding box center [495, 120] width 159 height 15
copy p "PALA CUADRADA CON CABO"
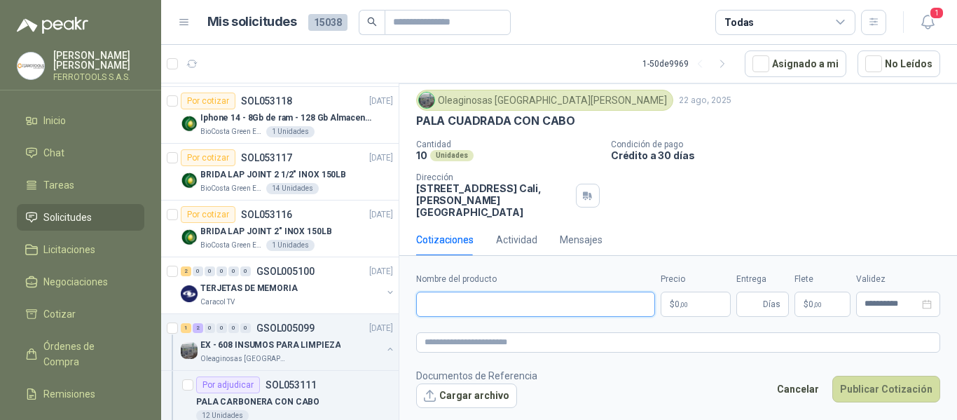
click at [556, 294] on input "Nombre del producto" at bounding box center [535, 303] width 239 height 25
paste input "**********"
type input "**********"
click at [588, 343] on textarea at bounding box center [678, 342] width 524 height 20
paste textarea "**********"
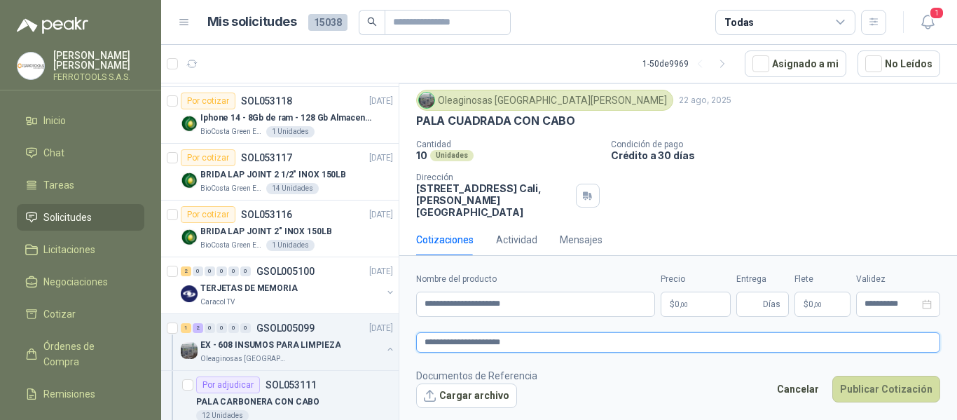
type textarea "**********"
click at [701, 306] on p "$ 0 ,00" at bounding box center [695, 303] width 70 height 25
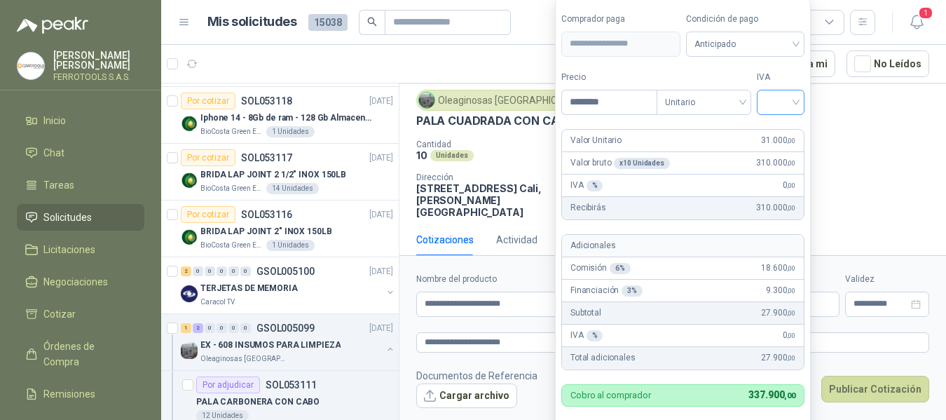
type input "********"
click at [788, 97] on input "search" at bounding box center [780, 100] width 31 height 21
click at [781, 130] on div "19%" at bounding box center [783, 130] width 26 height 15
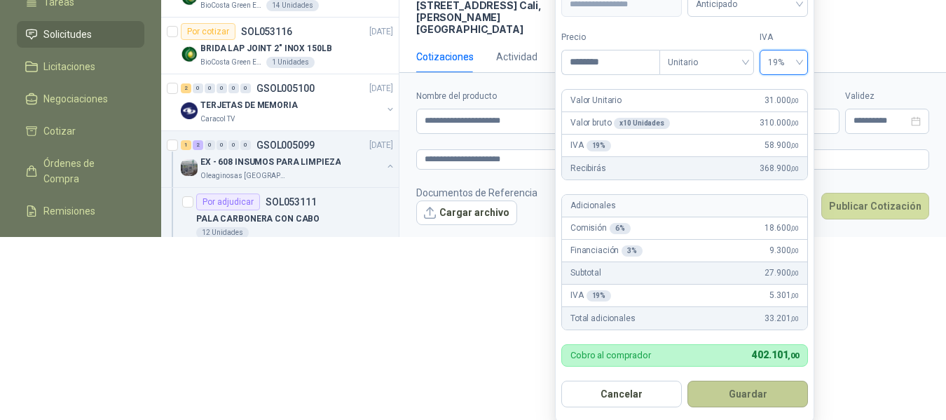
click at [749, 389] on button "Guardar" at bounding box center [747, 393] width 120 height 27
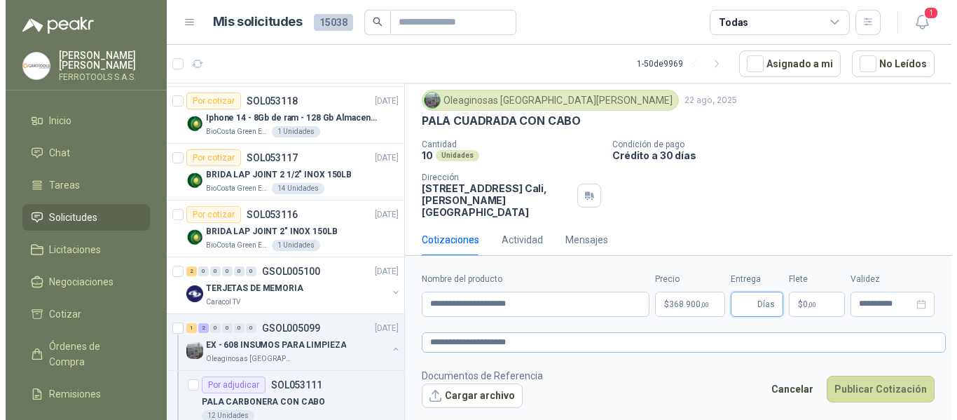
scroll to position [0, 0]
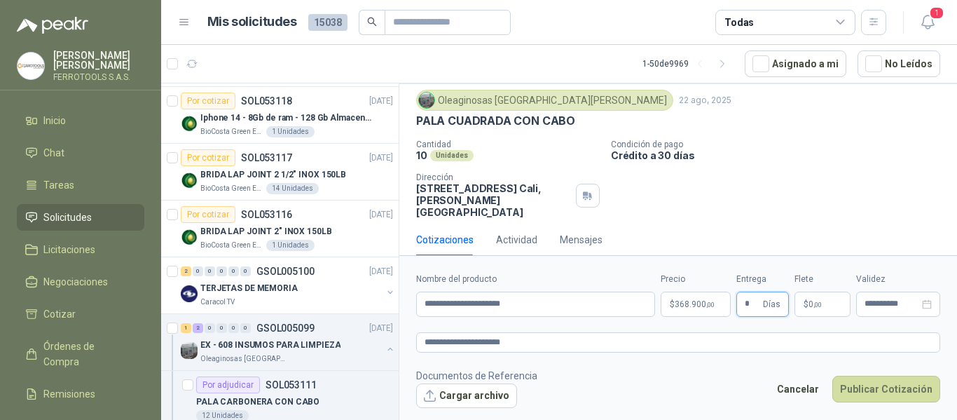
type input "*"
click at [748, 392] on footer "Documentos de Referencia Cargar archivo Cancelar Publicar Cotización" at bounding box center [678, 388] width 524 height 41
click at [884, 390] on button "Publicar Cotización" at bounding box center [886, 388] width 108 height 27
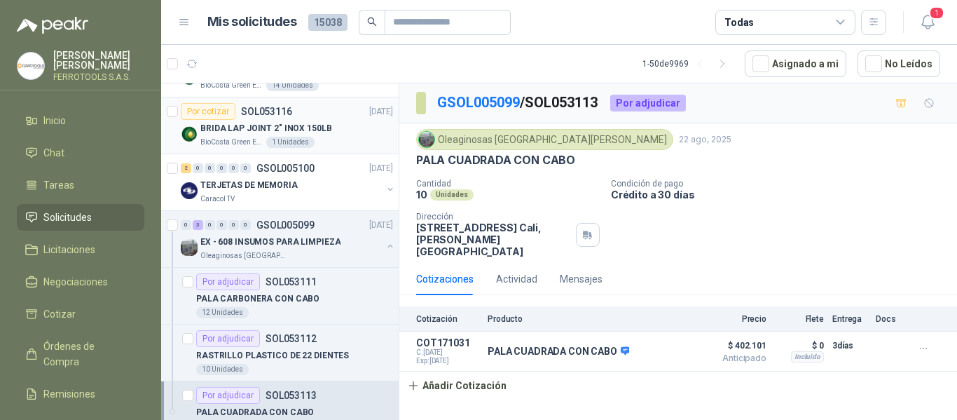
scroll to position [420, 0]
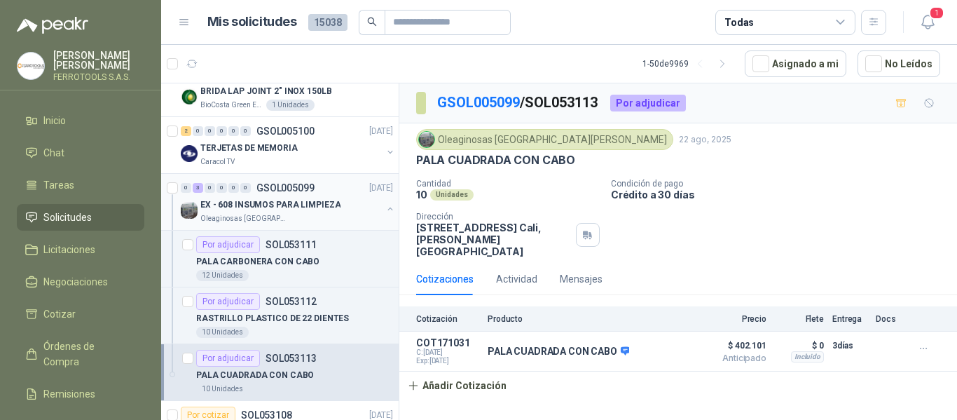
click at [343, 218] on div "Oleaginosas [GEOGRAPHIC_DATA][PERSON_NAME]" at bounding box center [290, 218] width 181 height 11
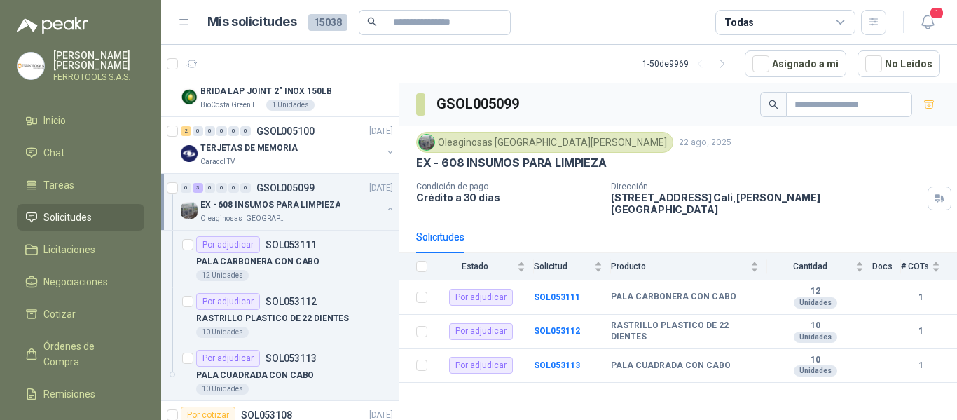
click at [385, 209] on button "button" at bounding box center [390, 208] width 11 height 11
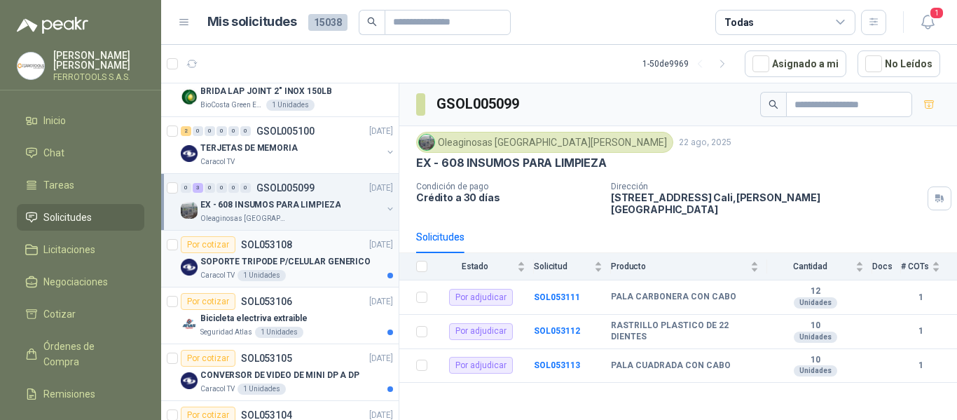
click at [329, 272] on div "Caracol TV 1 Unidades" at bounding box center [296, 275] width 193 height 11
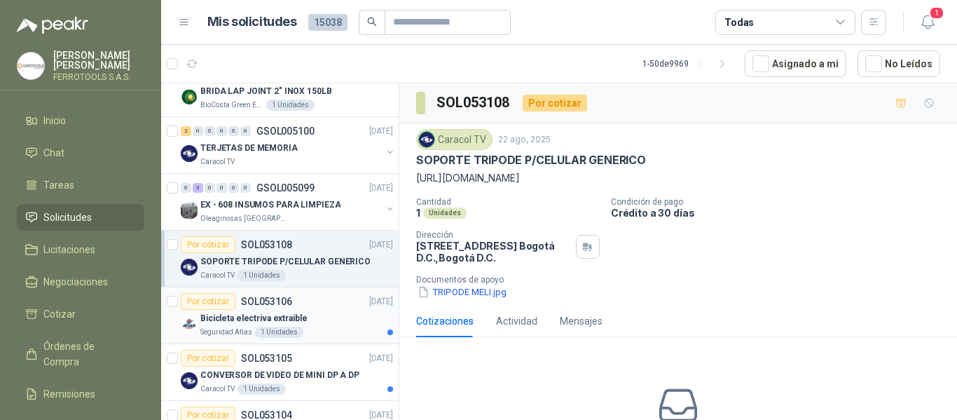
click at [344, 319] on div "Bicicleta electriva extraible" at bounding box center [296, 318] width 193 height 17
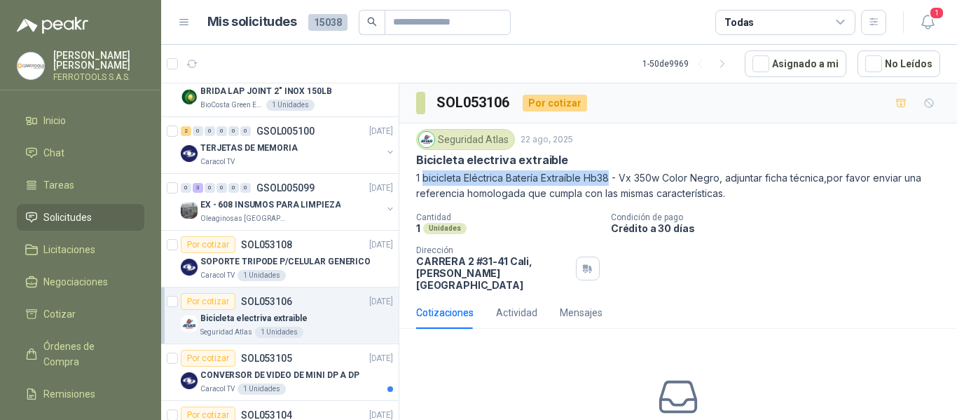
drag, startPoint x: 422, startPoint y: 179, endPoint x: 609, endPoint y: 179, distance: 187.0
click at [609, 179] on p "1 bicicleta Eléctrica Batería Extraíble Hb38 - Vx 350w Color Negro, adjuntar fi…" at bounding box center [678, 185] width 524 height 31
copy p "bicicleta Eléctrica Batería Extraíble Hb38"
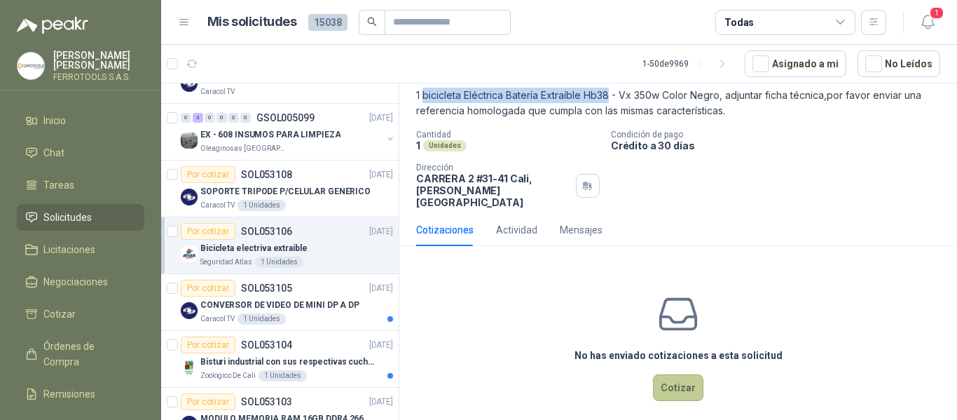
click at [677, 374] on button "Cotizar" at bounding box center [678, 387] width 50 height 27
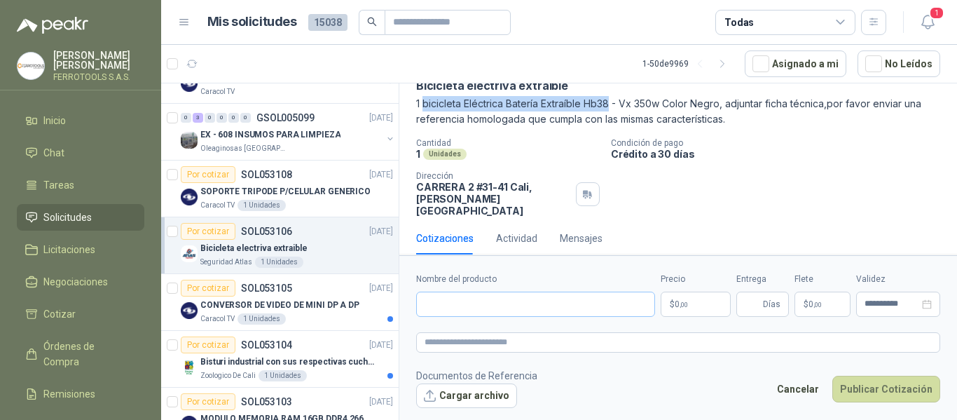
scroll to position [73, 0]
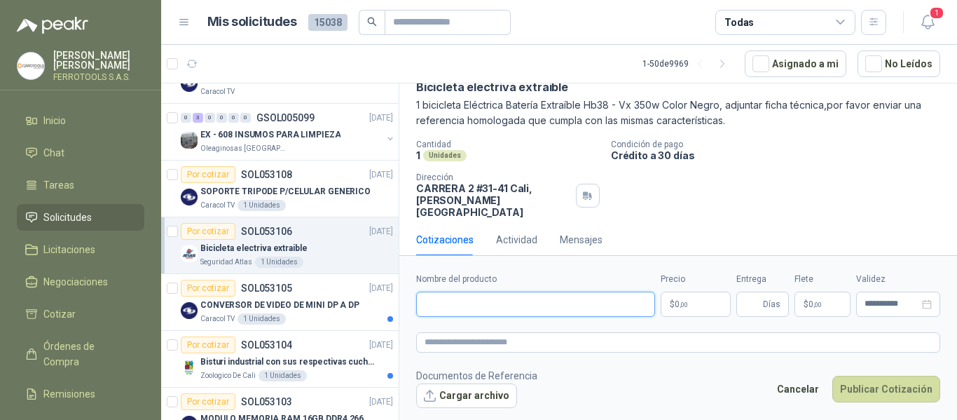
click at [506, 307] on input "Nombre del producto" at bounding box center [535, 303] width 239 height 25
paste input "**********"
type input "**********"
click at [539, 340] on textarea at bounding box center [678, 342] width 524 height 20
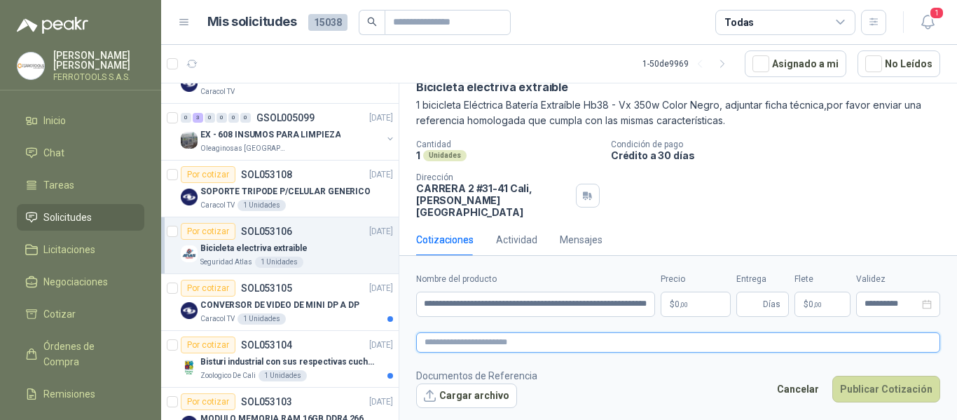
scroll to position [0, 0]
paste textarea "**********"
type textarea "**********"
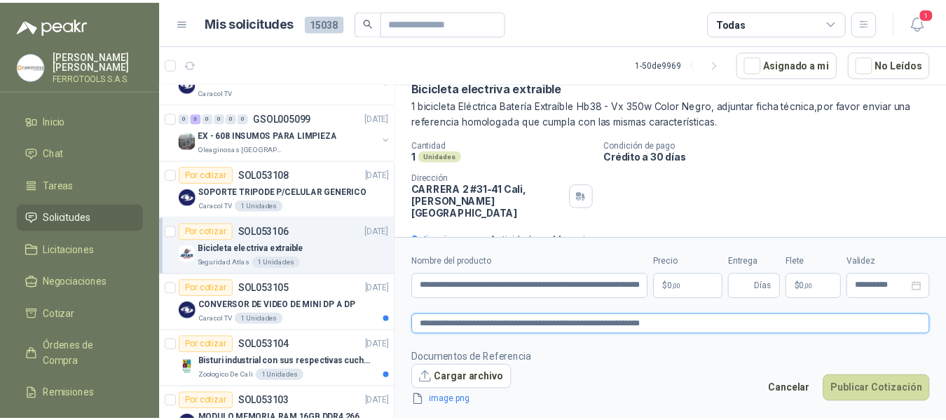
scroll to position [83, 0]
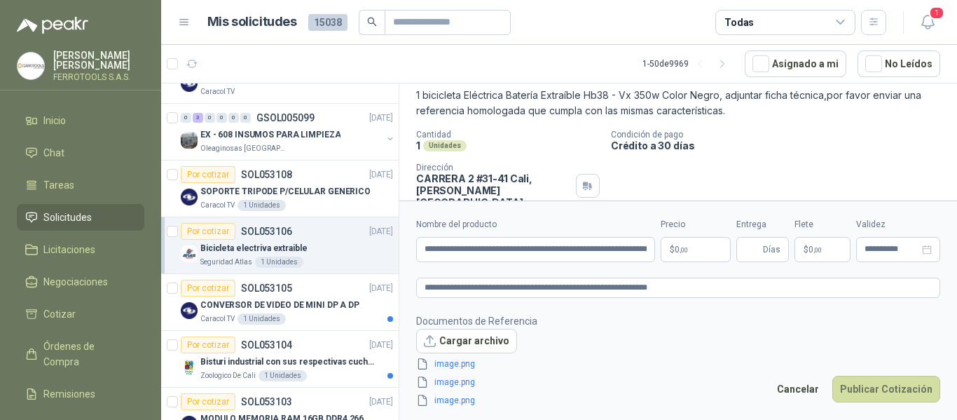
click at [656, 359] on footer "Documentos de Referencia Cargar archivo image.png image.png image.png Cancelar …" at bounding box center [678, 360] width 524 height 95
click at [683, 249] on body "HERNAN RUALES FERROTOOLS S.A.S. Inicio Chat Tareas Solicitudes Licitaciones Neg…" at bounding box center [478, 210] width 957 height 420
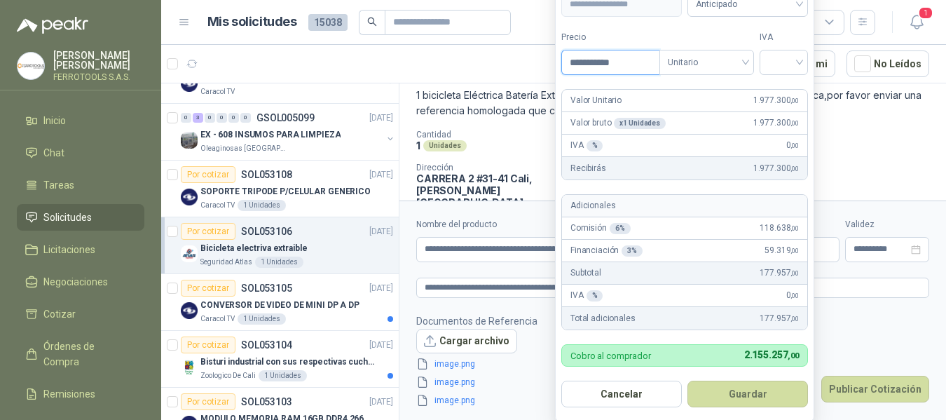
type input "**********"
click at [780, 70] on input "search" at bounding box center [784, 60] width 32 height 21
click at [775, 92] on div "19%" at bounding box center [783, 91] width 26 height 15
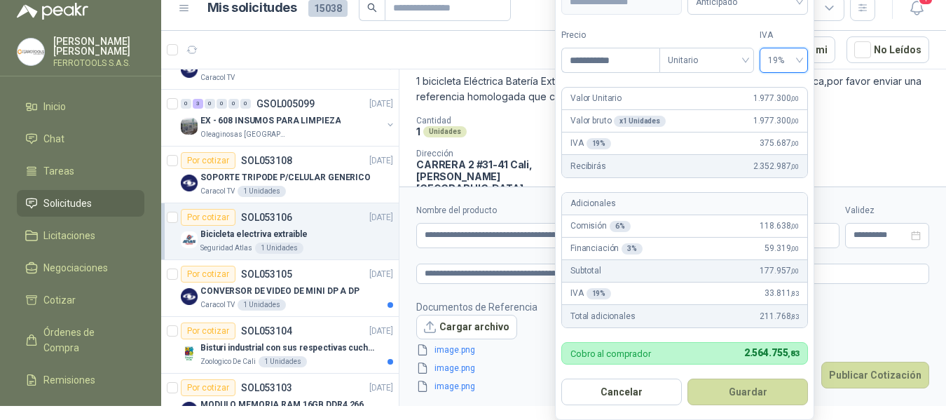
scroll to position [15, 0]
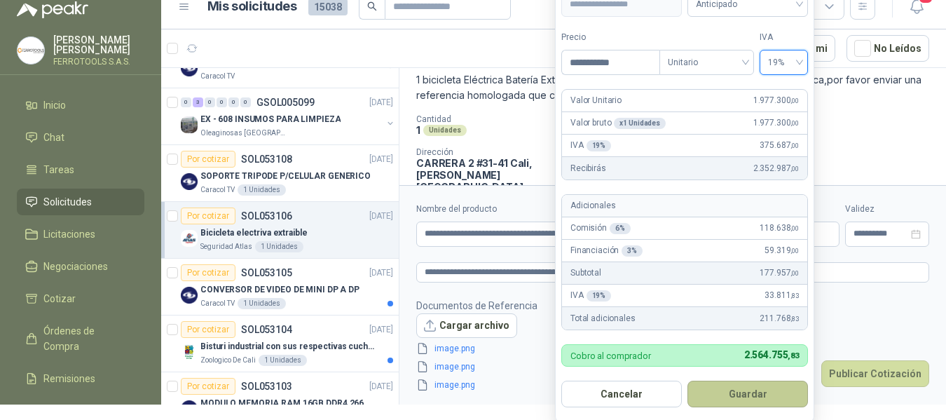
click at [735, 393] on button "Guardar" at bounding box center [747, 393] width 120 height 27
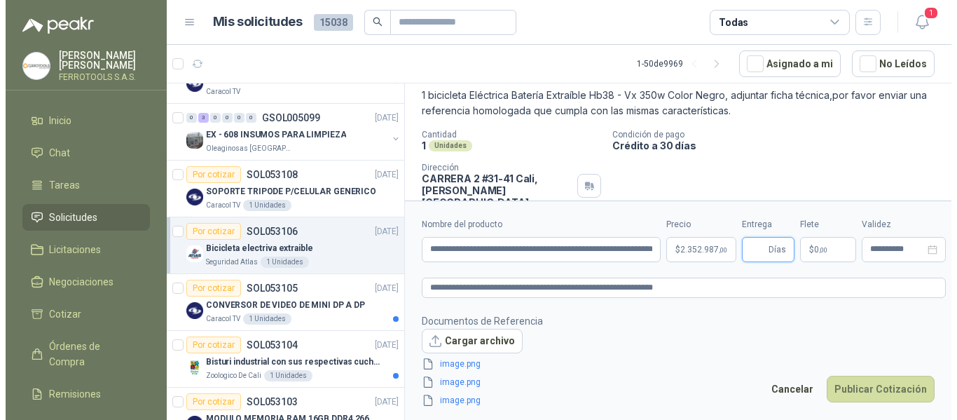
scroll to position [0, 0]
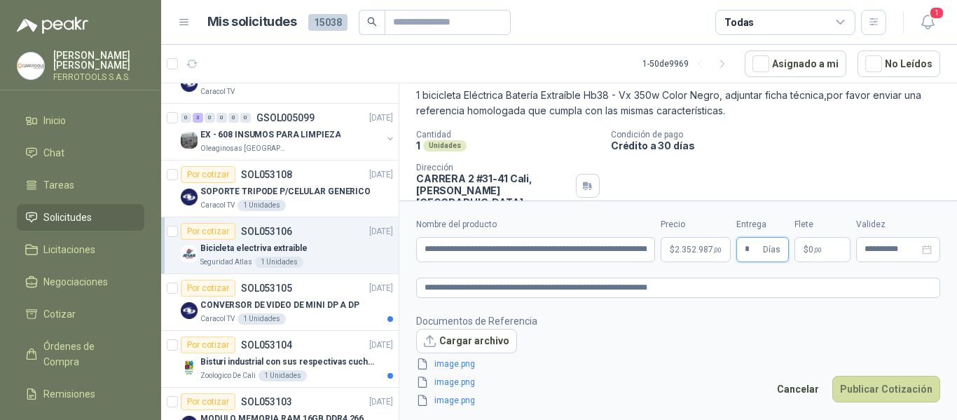
type input "*"
click at [729, 335] on footer "Documentos de Referencia Cargar archivo image.png image.png image.png Cancelar …" at bounding box center [678, 360] width 524 height 95
click at [894, 393] on button "Publicar Cotización" at bounding box center [886, 388] width 108 height 27
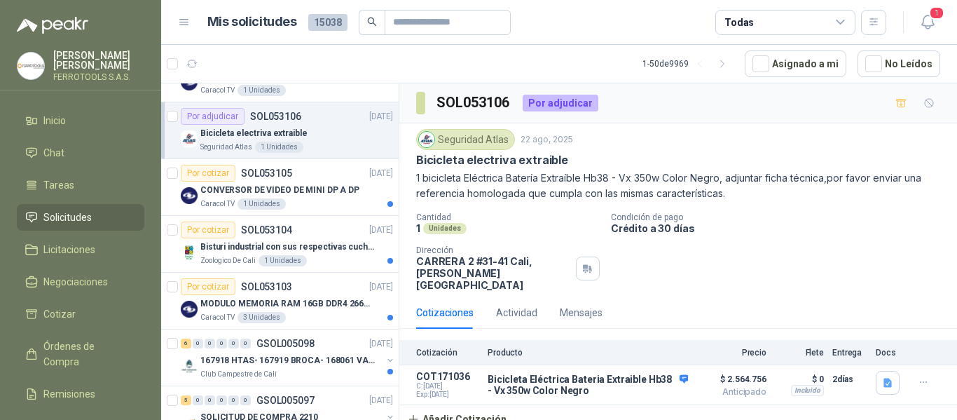
scroll to position [630, 0]
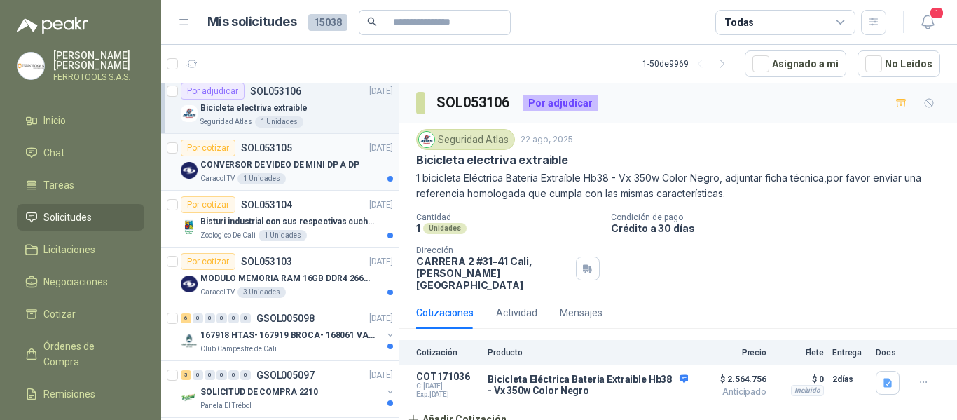
click at [329, 169] on p "CONVERSOR DE VIDEO DE MINI DP A DP" at bounding box center [279, 164] width 159 height 13
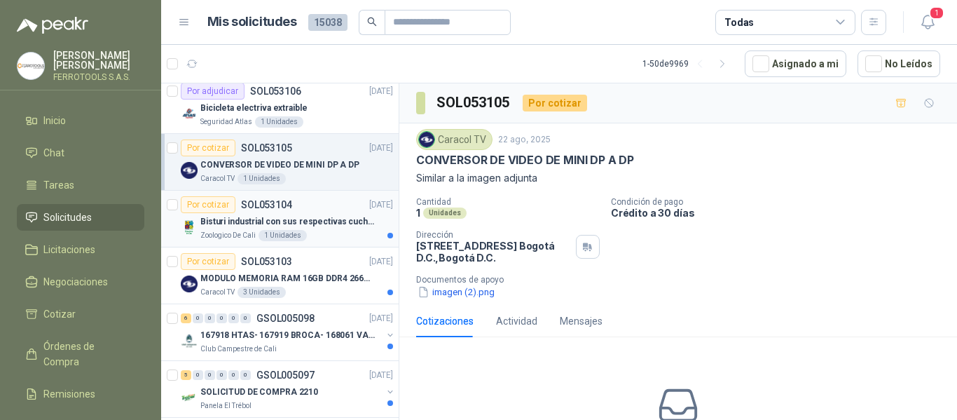
click at [314, 214] on div "Bisturi industrial con sus respectivas cuchillas segun muestra" at bounding box center [296, 221] width 193 height 17
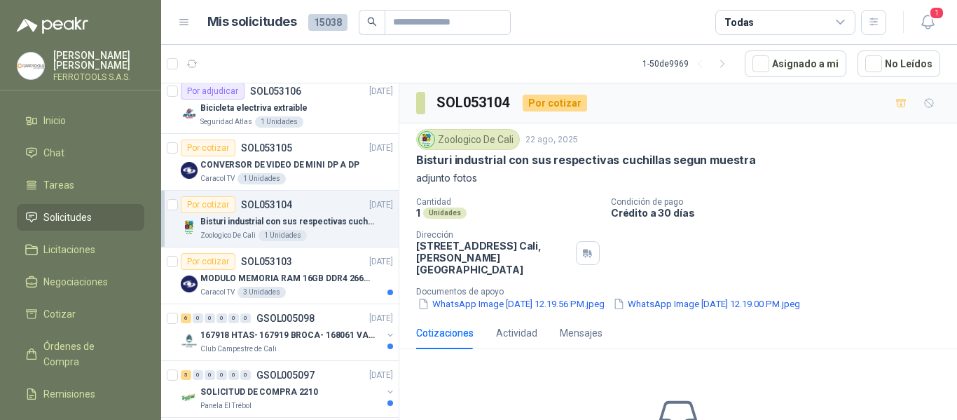
click at [578, 300] on div "Zoologico De Cali 22 ago, 2025 Bisturi industrial con sus respectivas cuchillas…" at bounding box center [678, 219] width 558 height 193
click at [580, 296] on button "WhatsApp Image 2025-08-21 at 12.19.56 PM.jpeg" at bounding box center [511, 303] width 190 height 15
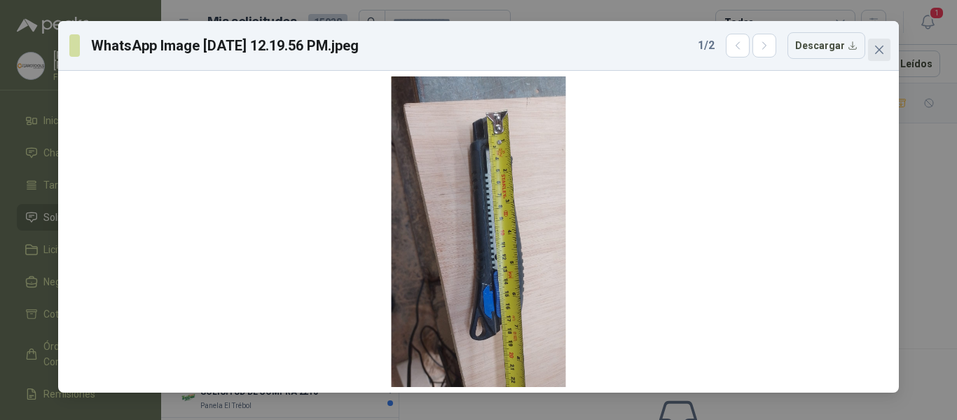
click at [883, 57] on button "Close" at bounding box center [879, 50] width 22 height 22
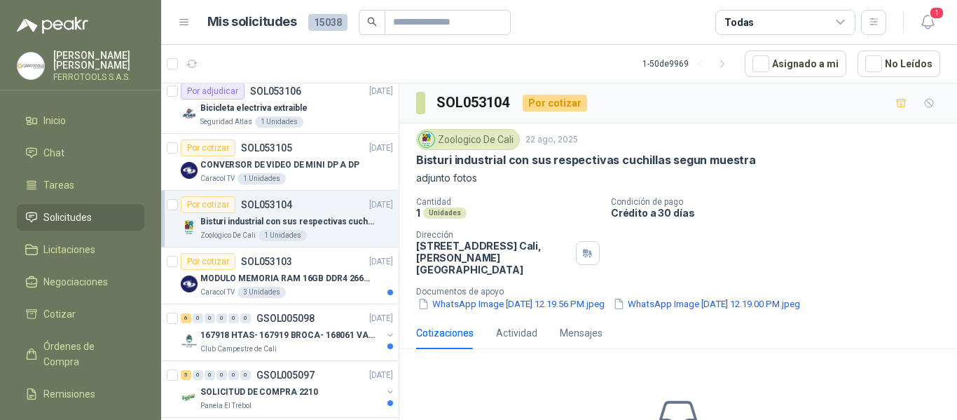
scroll to position [700, 0]
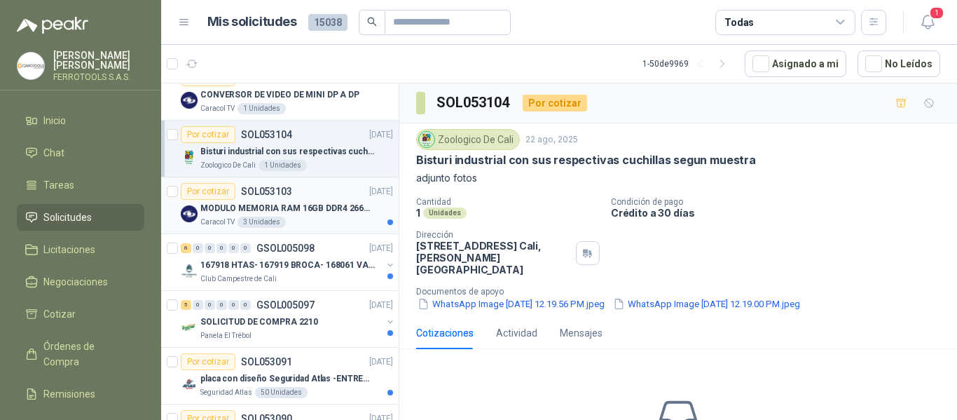
click at [330, 198] on div "Por cotizar SOL053103 22/08/25" at bounding box center [287, 191] width 212 height 17
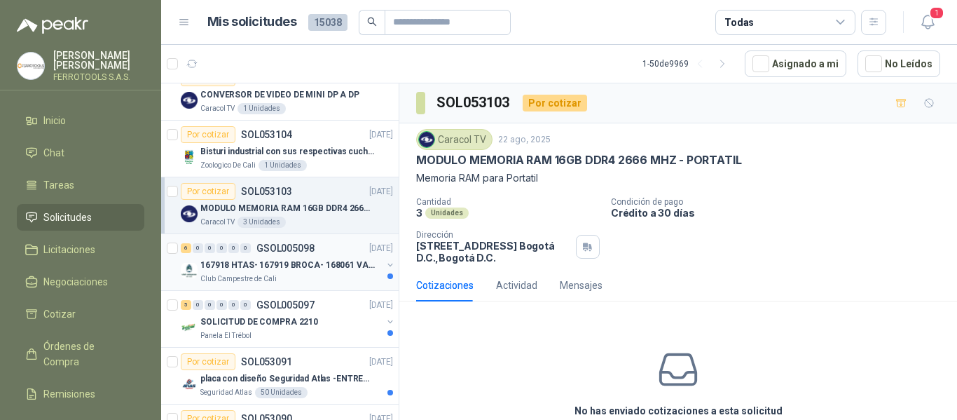
click at [327, 261] on p "167918 HTAS- 167919 BROCA- 168061 VALVULA" at bounding box center [287, 264] width 174 height 13
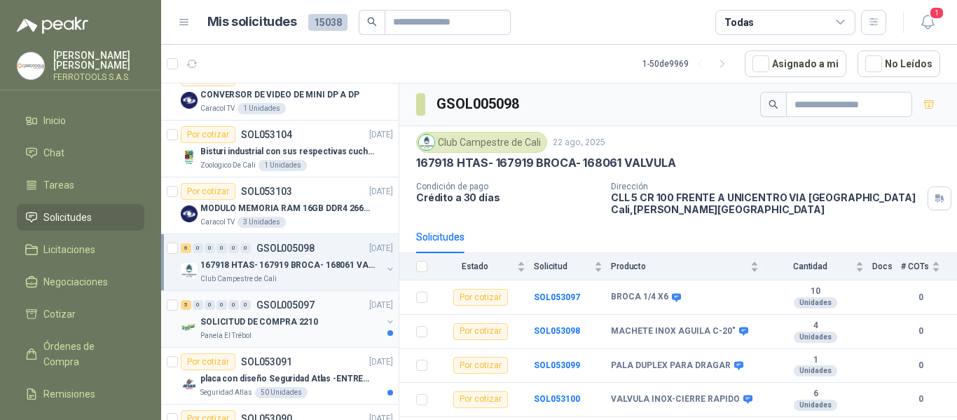
click at [342, 316] on div "SOLICITUD DE COMPRA 2210" at bounding box center [290, 321] width 181 height 17
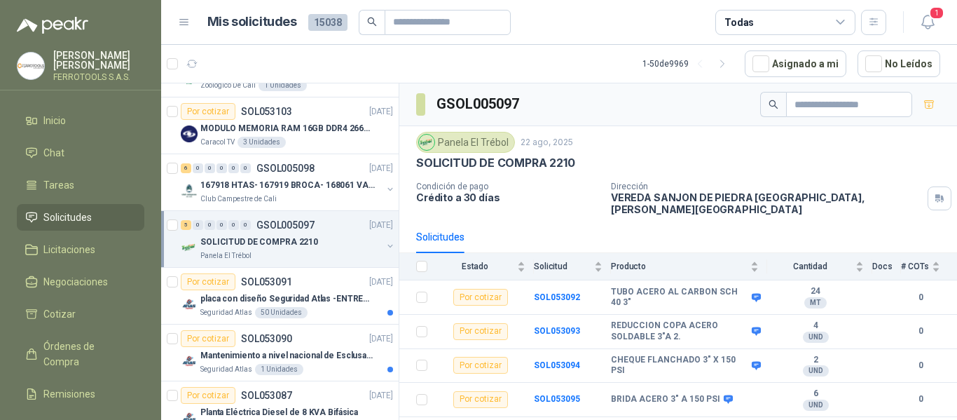
scroll to position [840, 0]
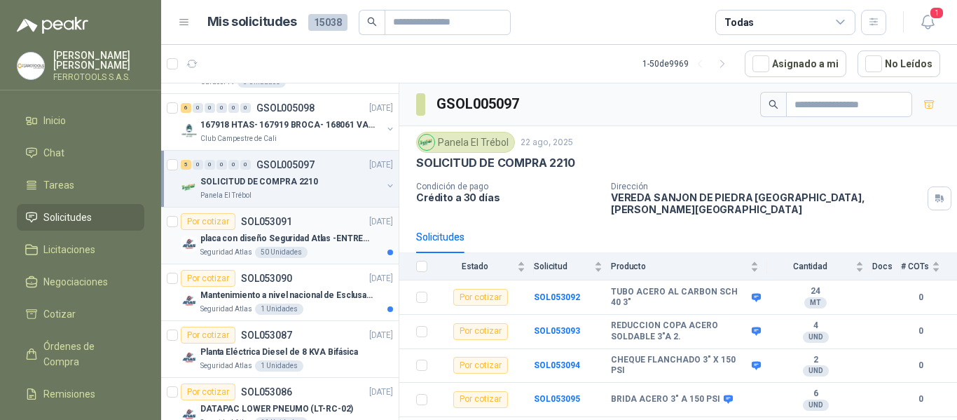
click at [327, 244] on p "placa con diseño Seguridad Atlas -ENTREGA en [GEOGRAPHIC_DATA]" at bounding box center [287, 238] width 174 height 13
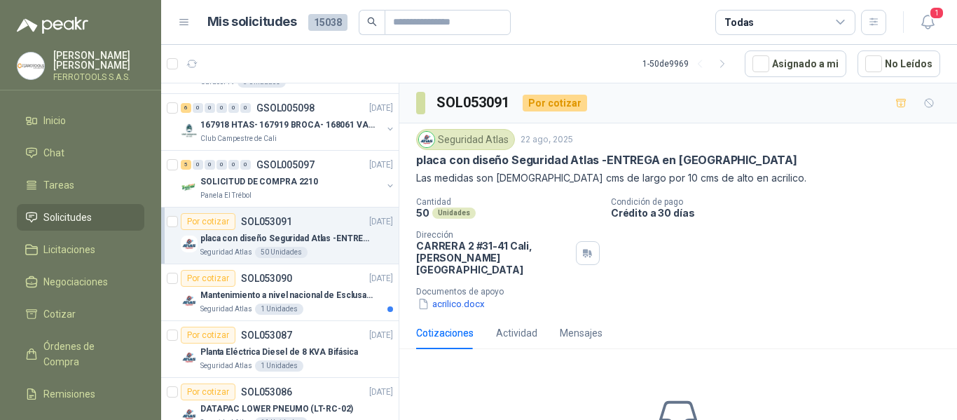
click at [464, 299] on div "Seguridad Atlas 22 ago, 2025 placa con diseño Seguridad Atlas -ENTREGA en Medel…" at bounding box center [678, 219] width 558 height 193
click at [466, 296] on button "acrilico.docx" at bounding box center [451, 303] width 70 height 15
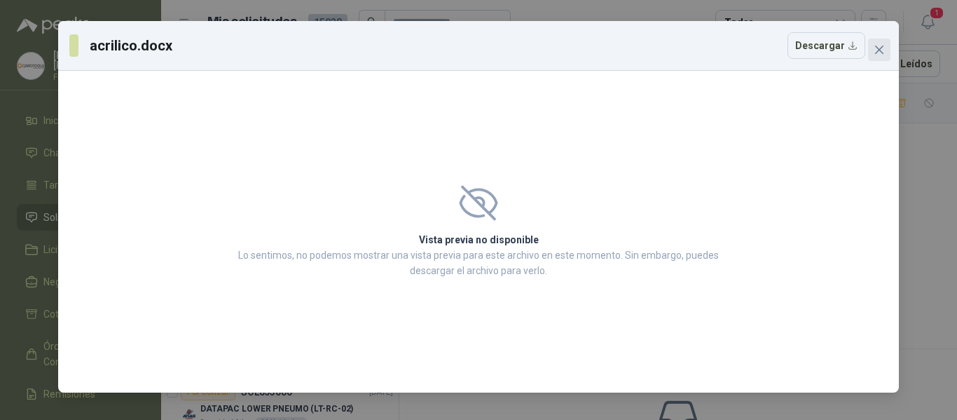
click at [876, 52] on icon "close" at bounding box center [878, 49] width 11 height 11
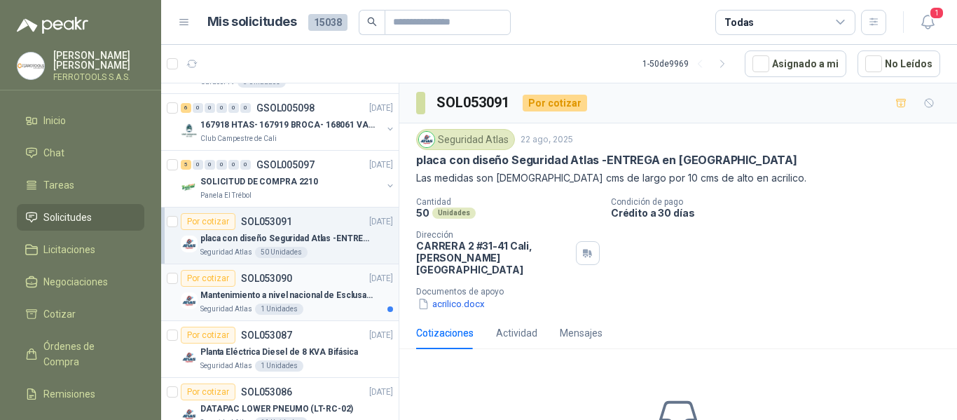
click at [352, 309] on div "Seguridad Atlas 1 Unidades" at bounding box center [296, 308] width 193 height 11
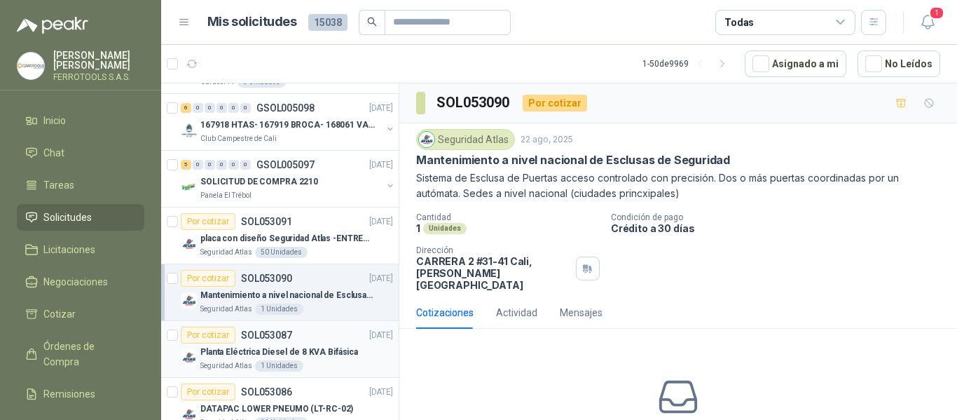
click at [320, 347] on p "Planta Eléctrica Diesel de 8 KVA Bifásica" at bounding box center [279, 351] width 158 height 13
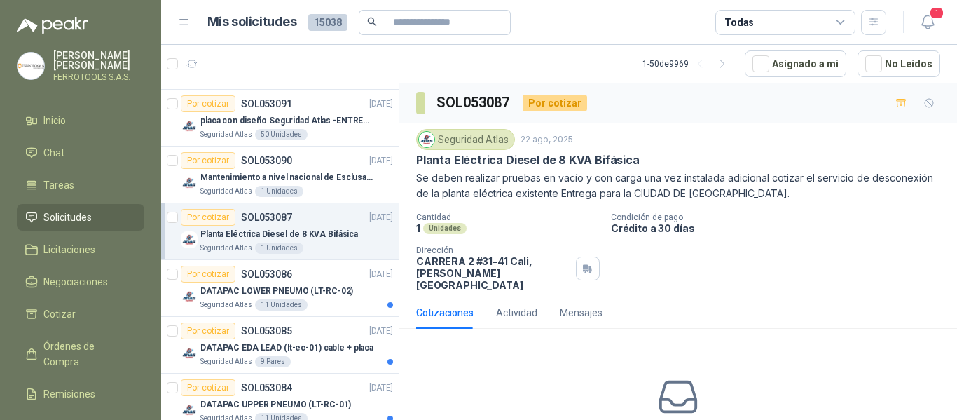
scroll to position [981, 0]
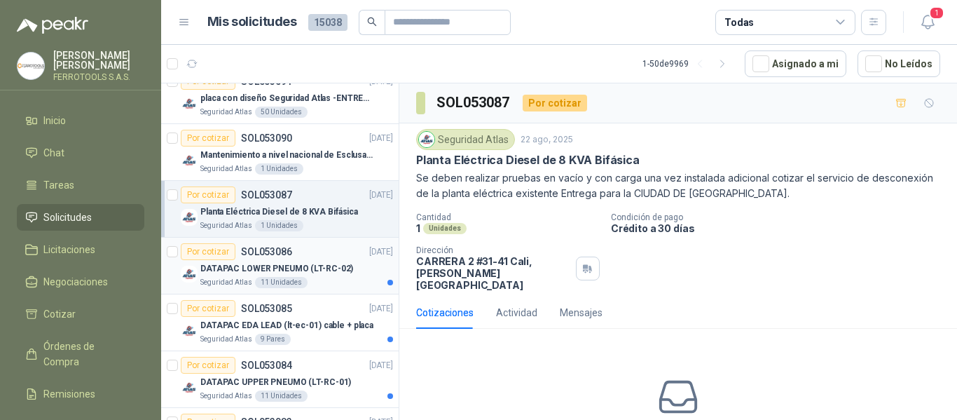
click at [346, 275] on div "DATAPAC LOWER PNEUMO (LT-RC-02)" at bounding box center [296, 268] width 193 height 17
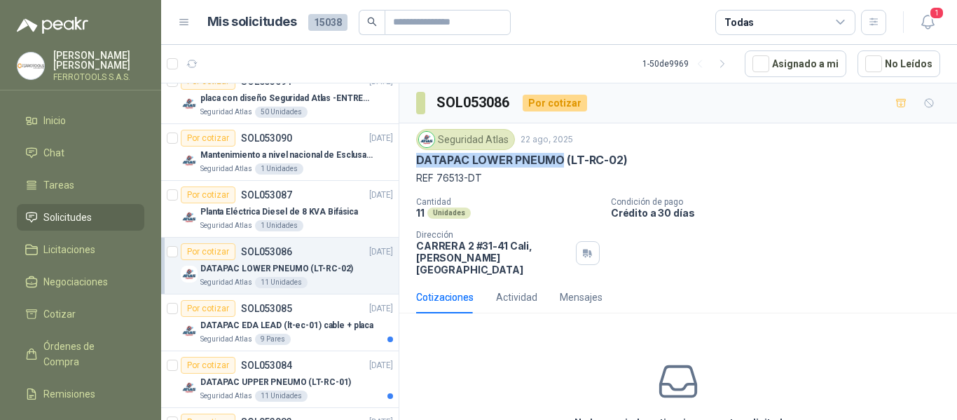
drag, startPoint x: 425, startPoint y: 158, endPoint x: 562, endPoint y: 163, distance: 136.7
click at [562, 163] on p "DATAPAC LOWER PNEUMO (LT-RC-02)" at bounding box center [521, 160] width 211 height 15
copy p "DATAPAC LOWER PNEUMO"
click at [338, 331] on p "DATAPAC EDA LEAD (lt-ec-01) cable + placa" at bounding box center [286, 325] width 173 height 13
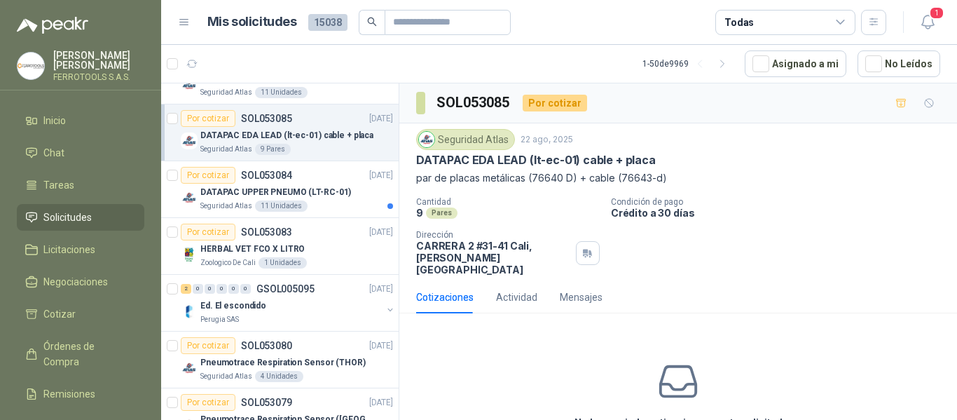
scroll to position [1191, 0]
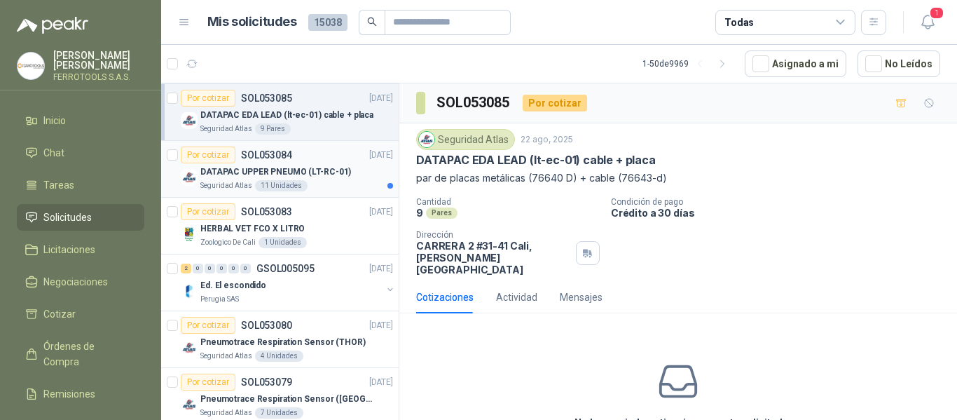
click at [321, 163] on div "DATAPAC UPPER PNEUMO (LT-RC-01)" at bounding box center [296, 171] width 193 height 17
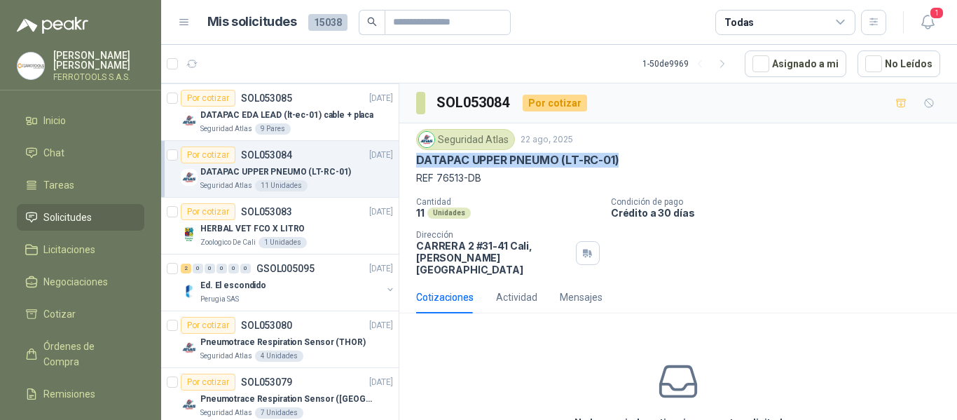
drag, startPoint x: 415, startPoint y: 160, endPoint x: 635, endPoint y: 160, distance: 219.2
click at [635, 160] on div "Seguridad Atlas 22 ago, 2025 DATAPAC UPPER PNEUMO (LT-RC-01) REF 76513-DB Canti…" at bounding box center [678, 202] width 558 height 158
copy p "DATAPAC UPPER PNEUMO (LT-RC-01)"
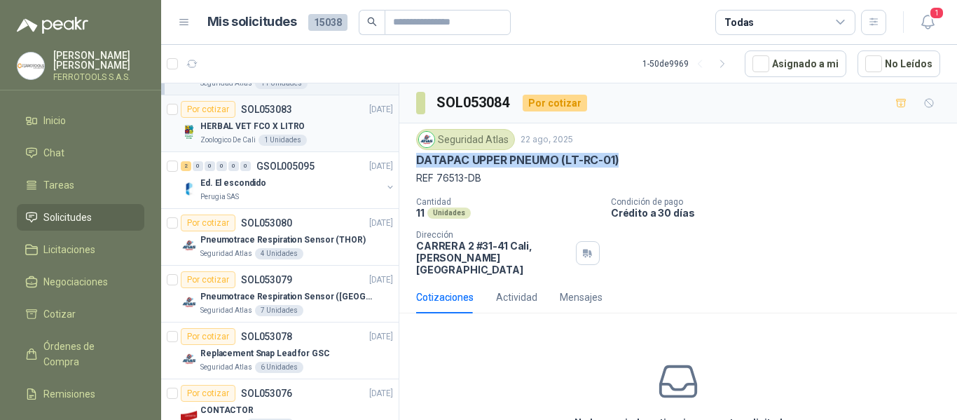
scroll to position [1261, 0]
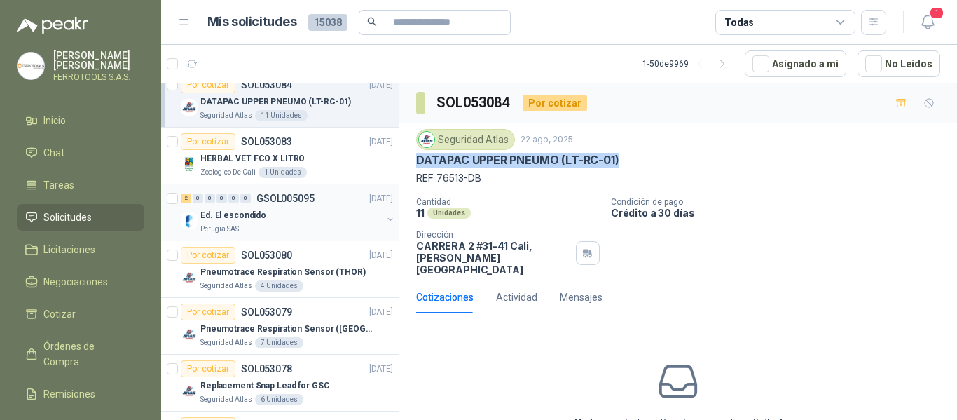
click at [307, 216] on div "Ed. El escondido" at bounding box center [290, 215] width 181 height 17
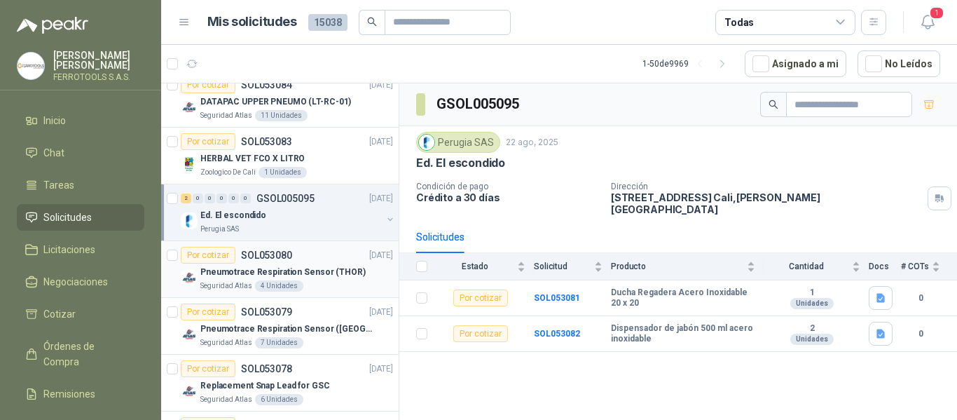
click at [306, 281] on div "Seguridad Atlas 4 Unidades" at bounding box center [296, 285] width 193 height 11
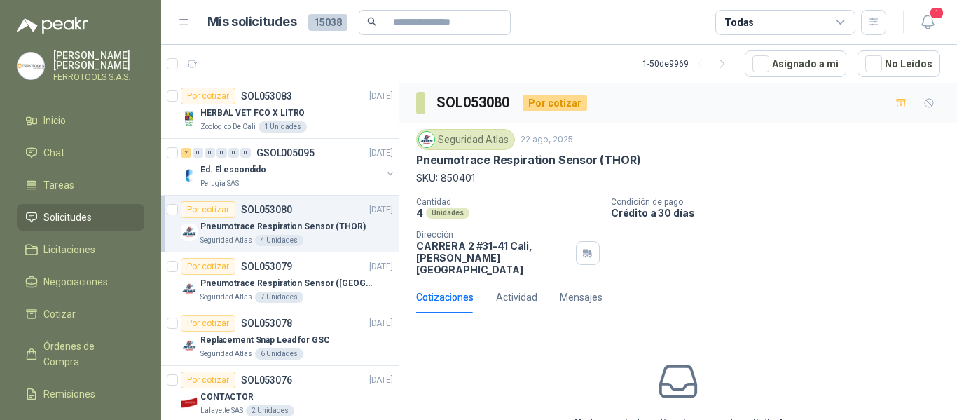
scroll to position [1331, 0]
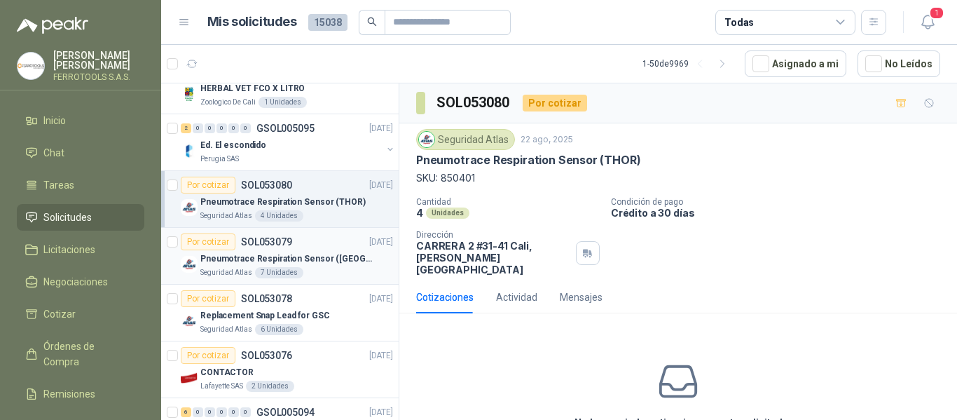
click at [326, 267] on div "Seguridad Atlas 7 Unidades" at bounding box center [296, 272] width 193 height 11
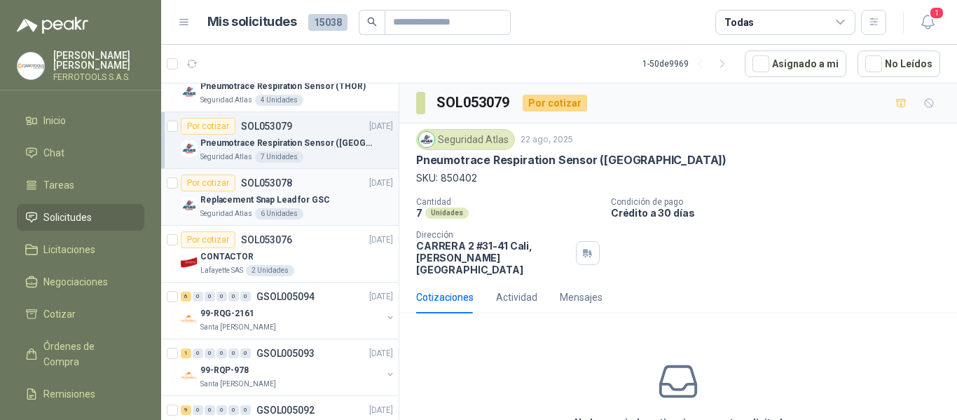
scroll to position [1471, 0]
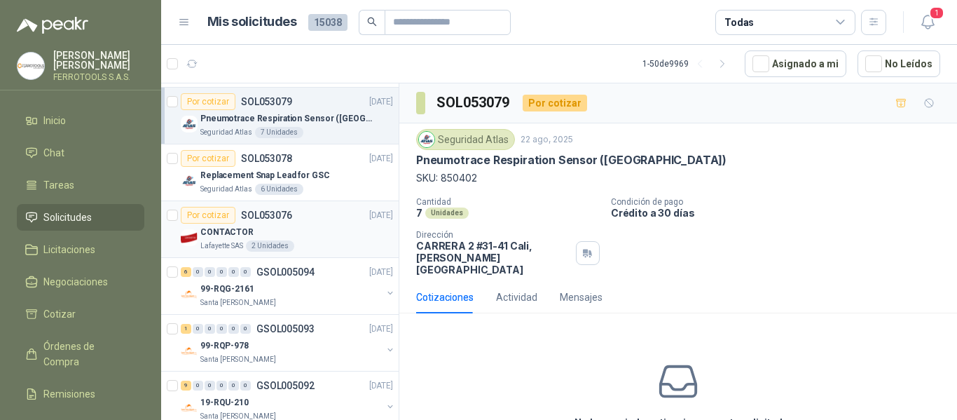
click at [331, 243] on div "Lafayette SAS 2 Unidades" at bounding box center [296, 245] width 193 height 11
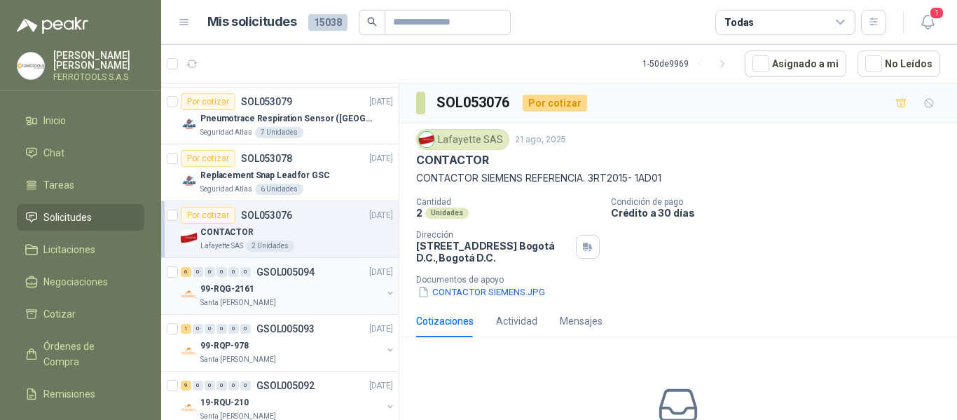
click at [316, 291] on div "99-RQG-2161" at bounding box center [290, 288] width 181 height 17
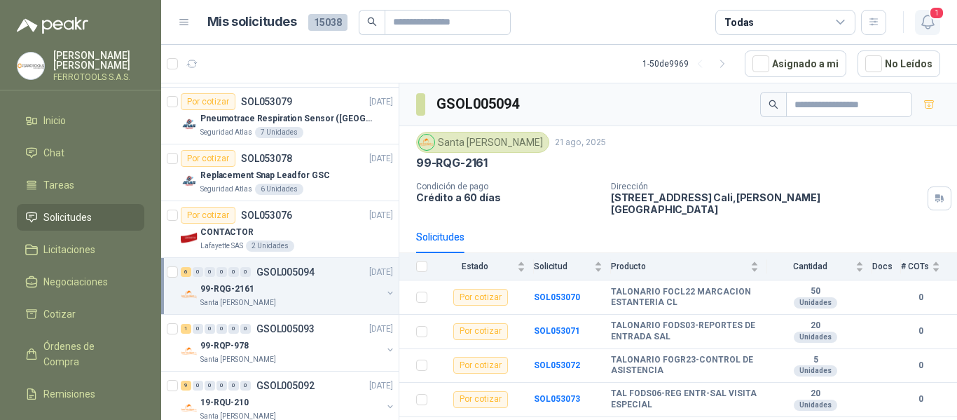
click at [931, 23] on icon "button" at bounding box center [928, 22] width 18 height 18
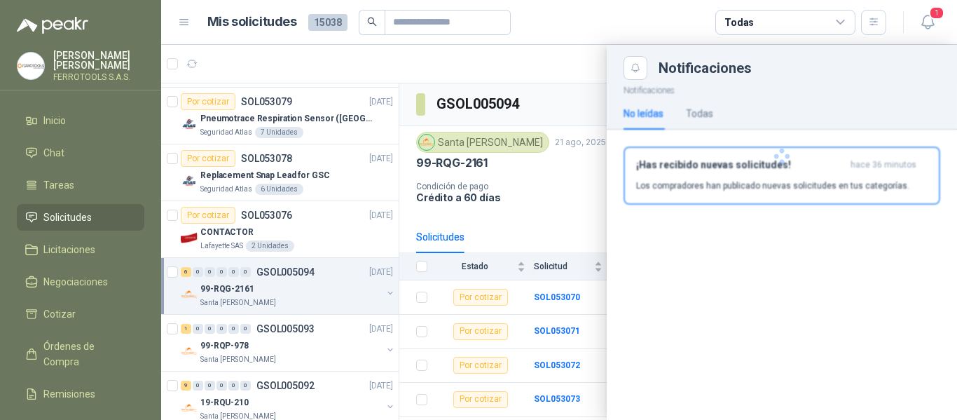
click at [781, 201] on div at bounding box center [782, 156] width 350 height 153
click at [781, 186] on p "Los compradores han publicado nuevas solicitudes en tus categorías." at bounding box center [772, 185] width 273 height 13
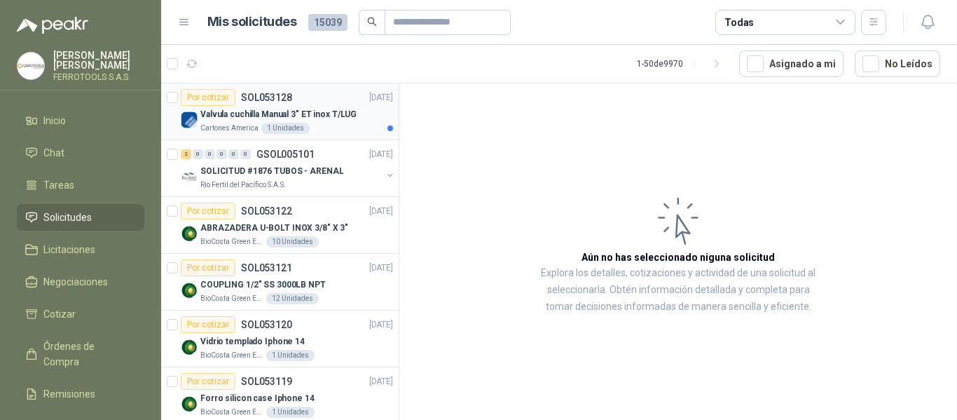
click at [319, 125] on div "Cartones America 1 Unidades" at bounding box center [296, 128] width 193 height 11
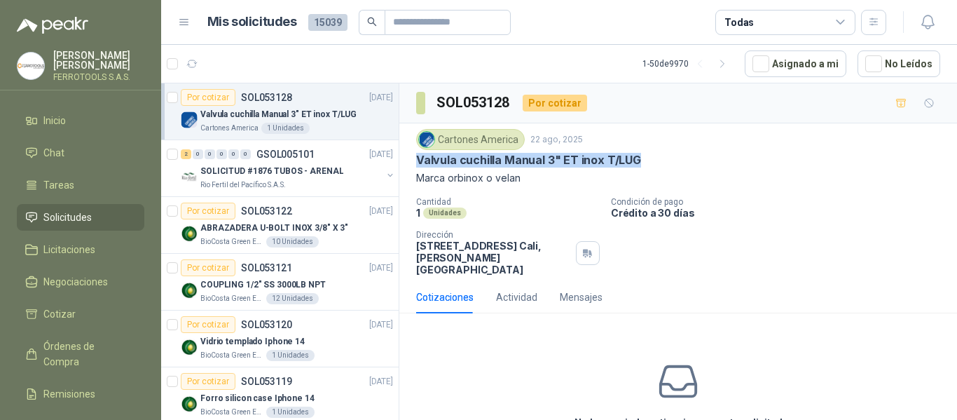
drag, startPoint x: 417, startPoint y: 162, endPoint x: 639, endPoint y: 167, distance: 222.1
click at [639, 167] on div "Valvula cuchilla Manual 3" ET inox T/LUG" at bounding box center [678, 160] width 524 height 15
copy p "Valvula cuchilla Manual 3" ET inox T/LUG"
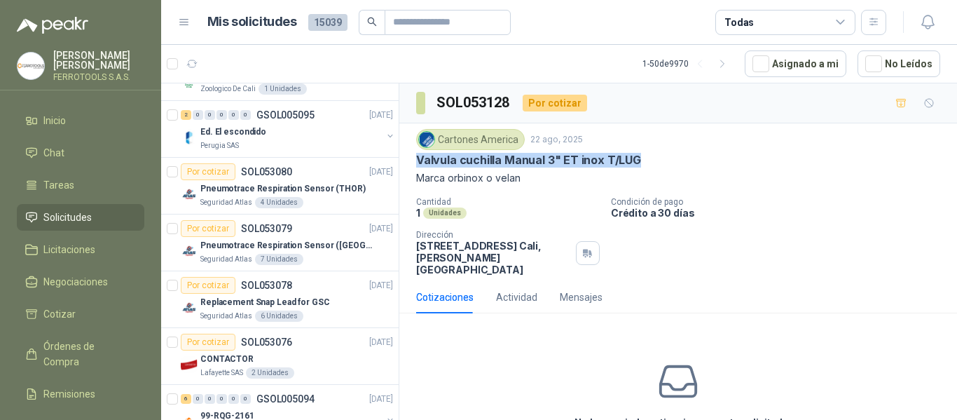
scroll to position [1541, 0]
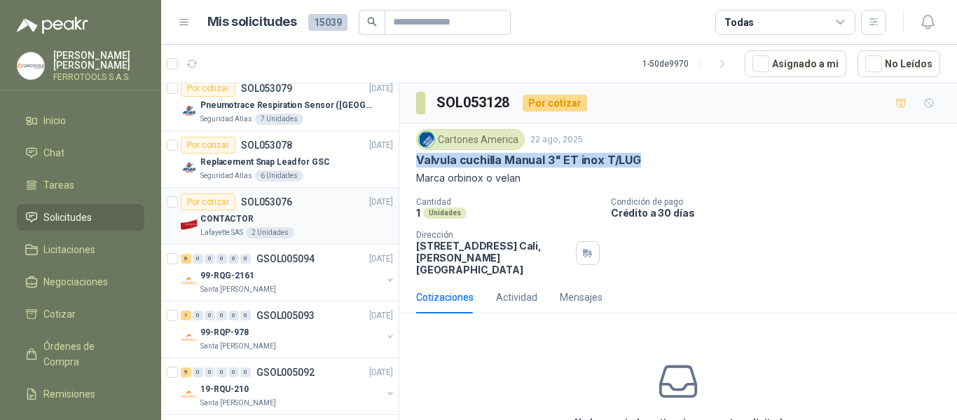
click at [248, 220] on p "CONTACTOR" at bounding box center [226, 218] width 53 height 13
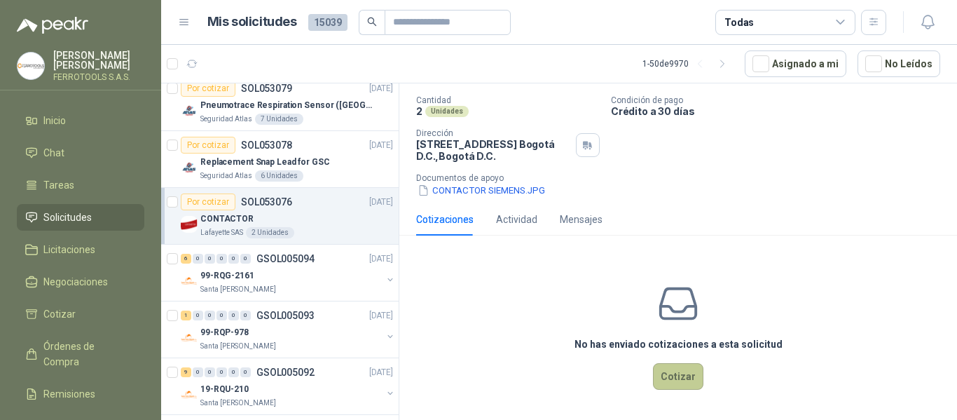
click at [661, 373] on button "Cotizar" at bounding box center [678, 376] width 50 height 27
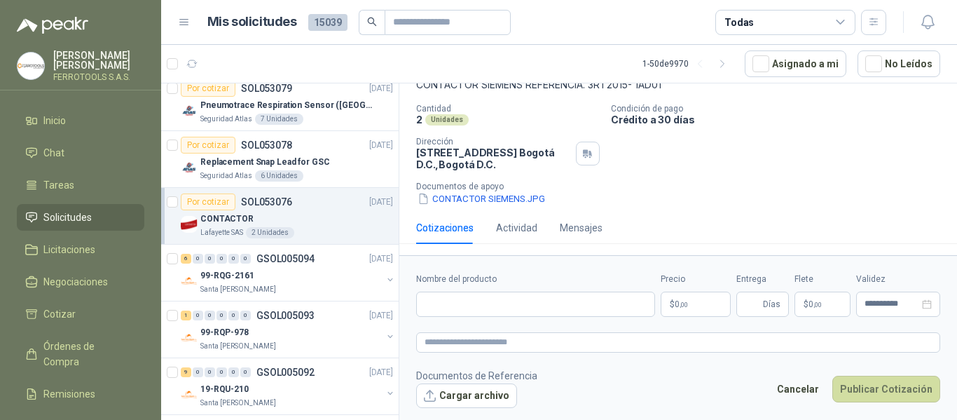
scroll to position [93, 0]
click at [468, 300] on input "Nombre del producto" at bounding box center [535, 303] width 239 height 25
paste input "**********"
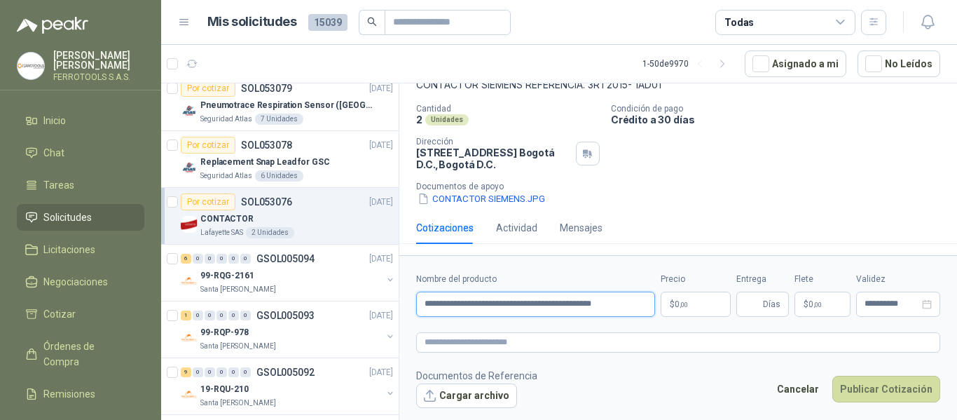
scroll to position [0, 2]
drag, startPoint x: 469, startPoint y: 300, endPoint x: 487, endPoint y: 330, distance: 35.2
click at [487, 328] on form "**********" at bounding box center [678, 339] width 558 height 169
type input "**********"
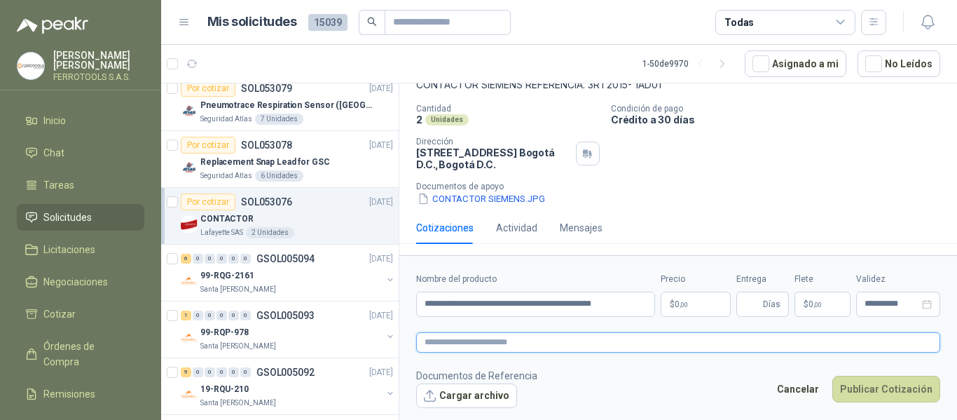
click at [487, 343] on textarea at bounding box center [678, 342] width 524 height 20
paste textarea "**********"
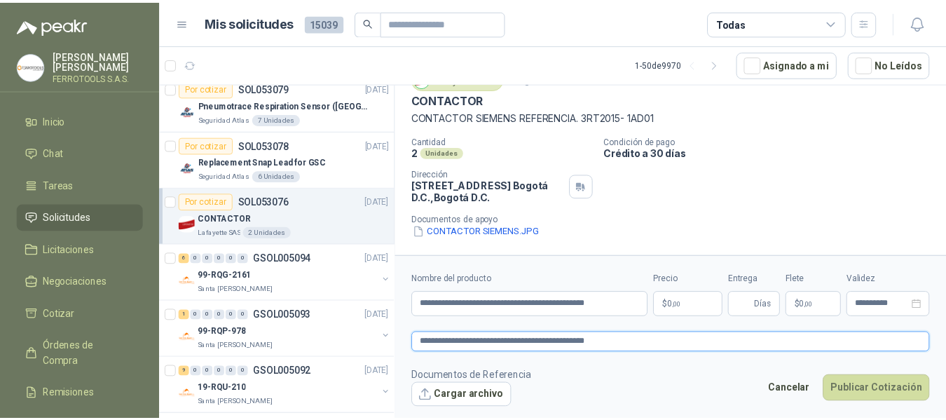
scroll to position [93, 0]
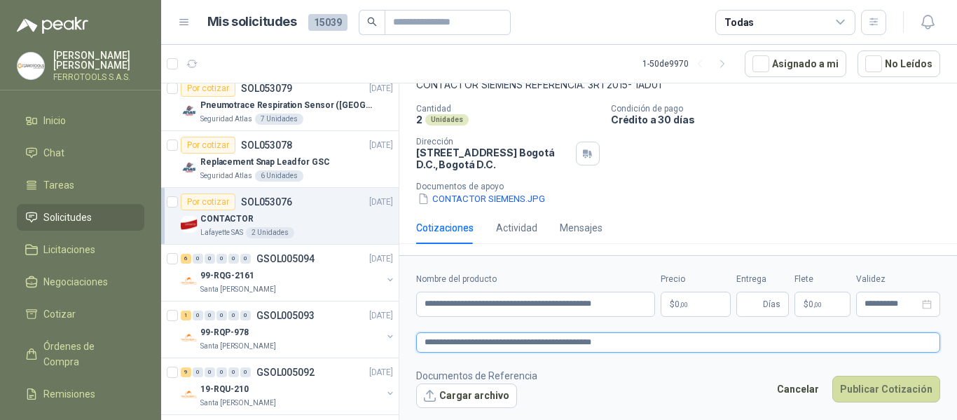
type textarea "**********"
click at [699, 309] on body "HERNAN RUALES FERROTOOLS S.A.S. Inicio Chat Tareas Solicitudes Licitaciones Neg…" at bounding box center [478, 210] width 957 height 420
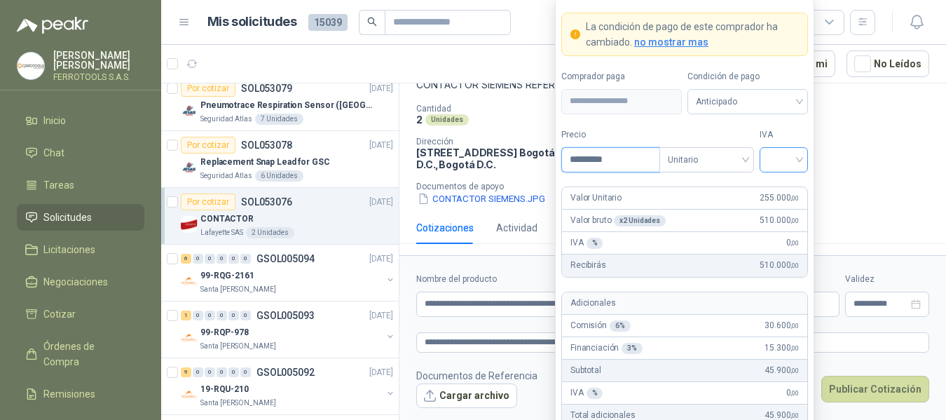
type input "*********"
click at [783, 160] on input "search" at bounding box center [784, 158] width 32 height 21
click at [773, 182] on div "19%" at bounding box center [783, 188] width 26 height 15
click at [775, 125] on form "**********" at bounding box center [684, 258] width 259 height 521
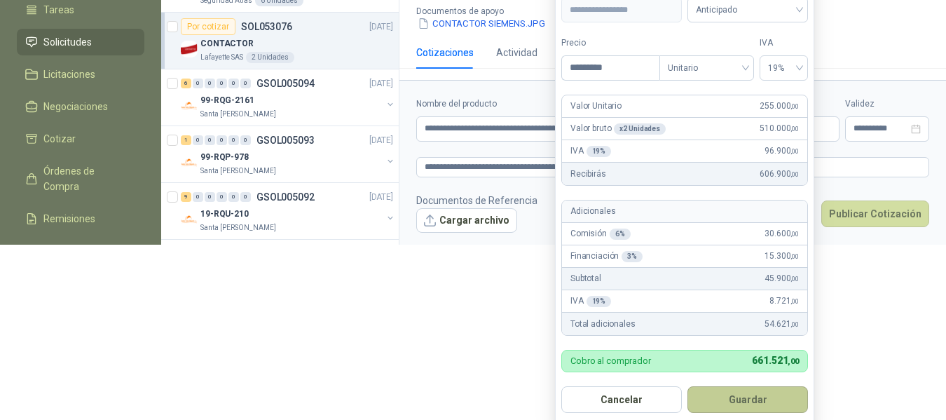
scroll to position [181, 0]
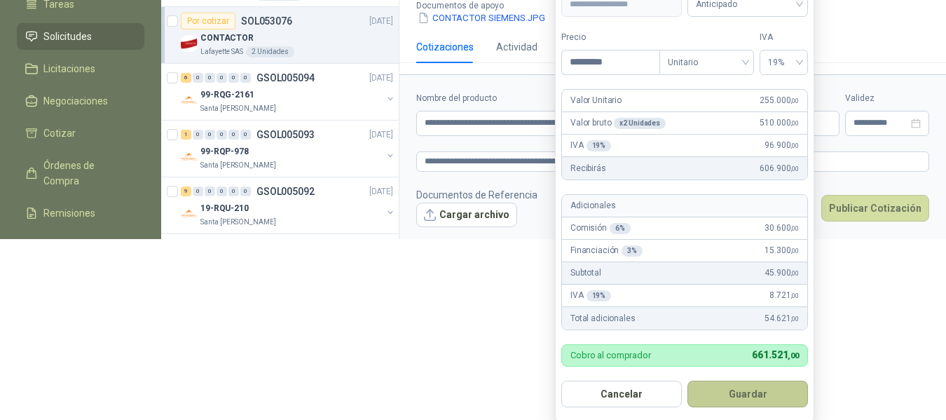
click at [748, 392] on button "Guardar" at bounding box center [747, 393] width 120 height 27
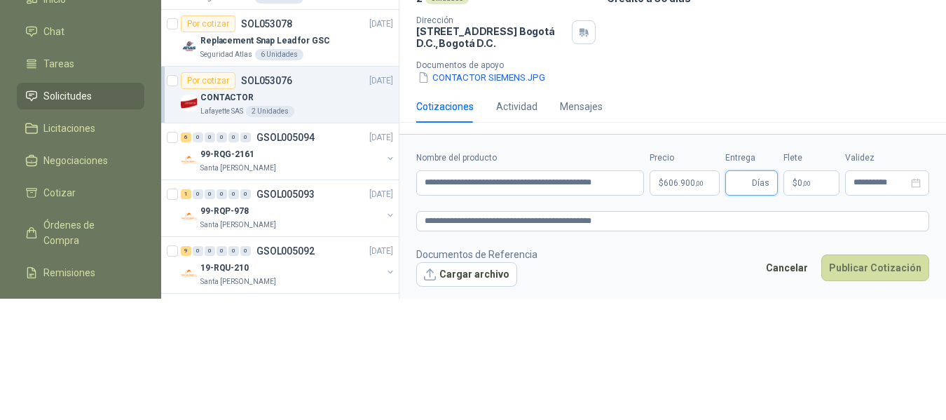
scroll to position [0, 0]
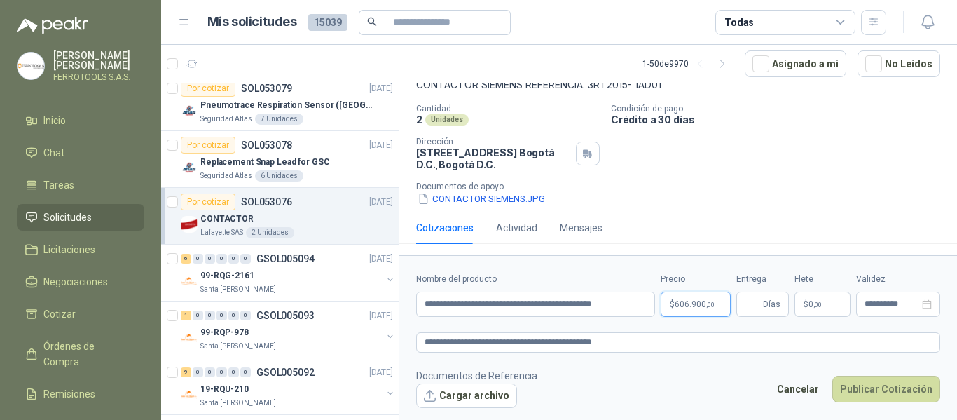
click at [687, 305] on span "606.900 ,00" at bounding box center [694, 304] width 40 height 8
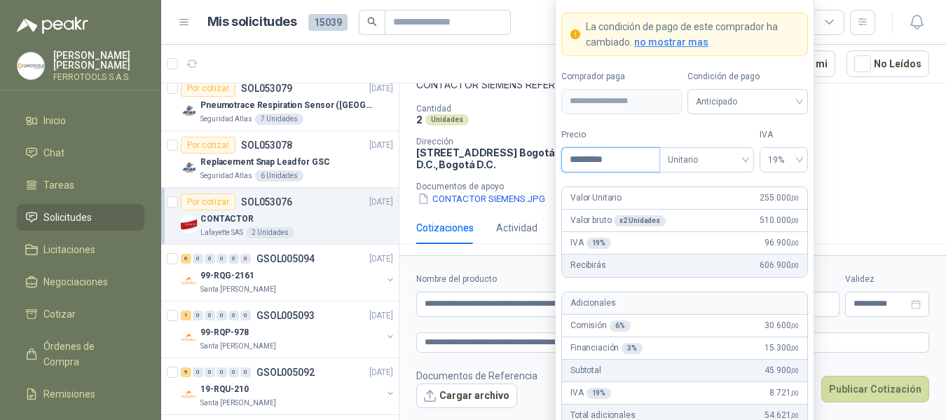
click at [593, 158] on input "*********" at bounding box center [610, 160] width 97 height 24
type input "*********"
click at [798, 125] on form "**********" at bounding box center [684, 258] width 259 height 521
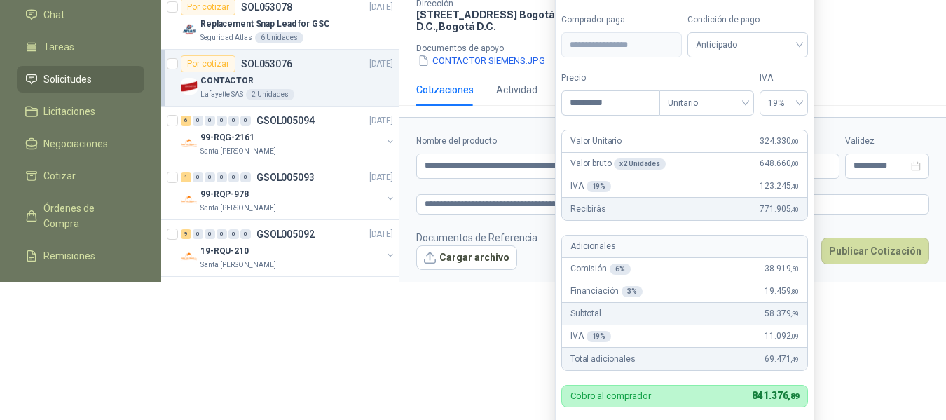
scroll to position [181, 0]
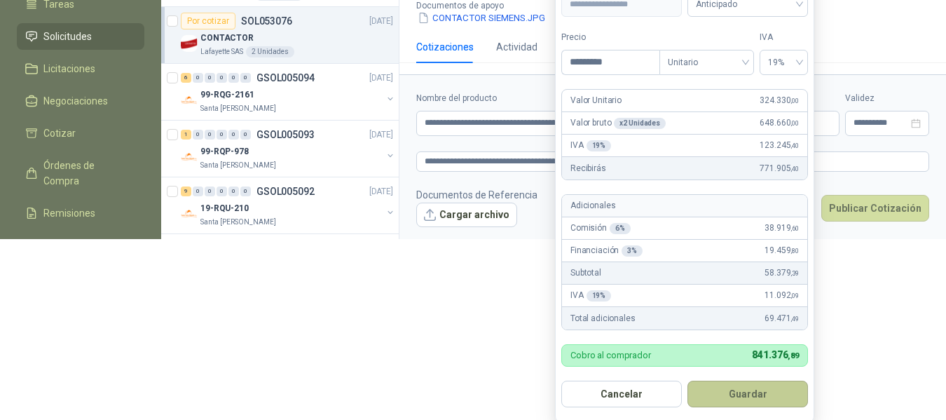
click at [763, 395] on button "Guardar" at bounding box center [747, 393] width 120 height 27
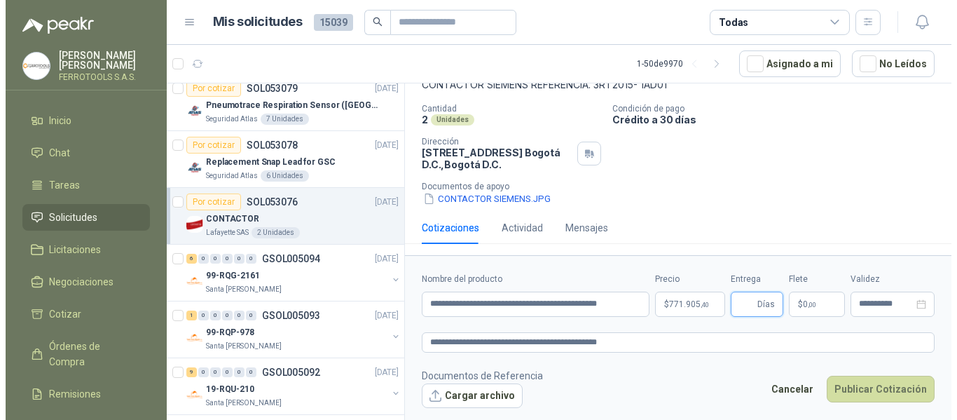
scroll to position [0, 0]
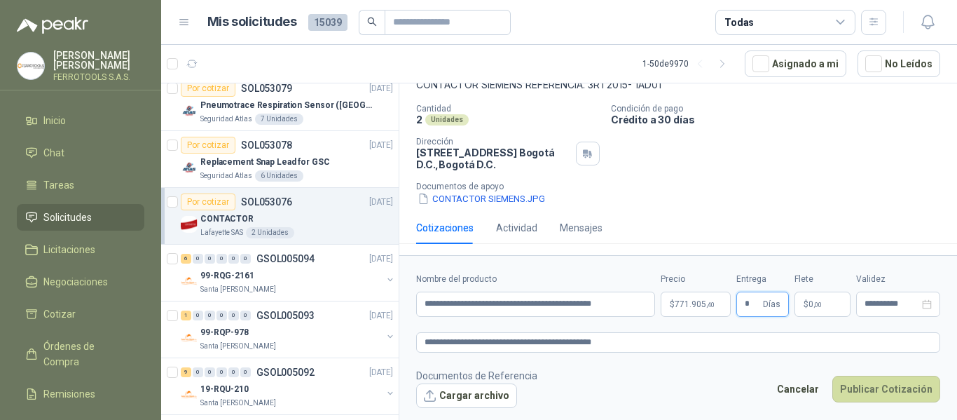
type input "*"
click at [813, 212] on div "Cotizaciones Actividad Mensajes" at bounding box center [678, 228] width 524 height 32
click at [888, 388] on button "Publicar Cotización" at bounding box center [886, 388] width 108 height 27
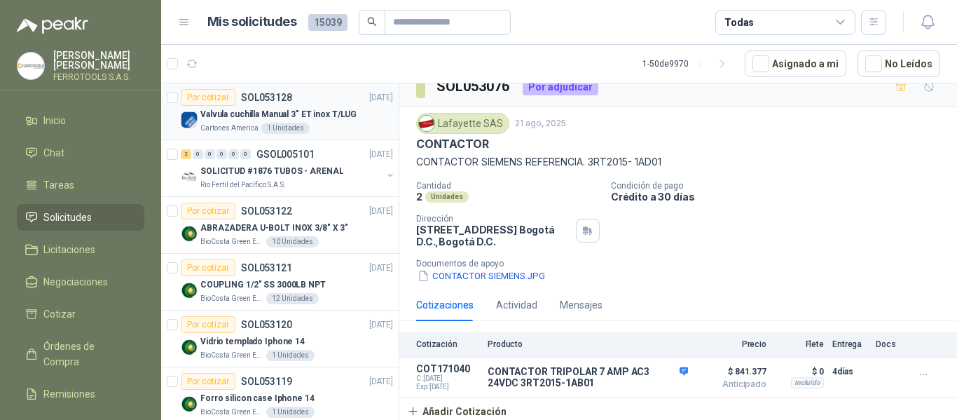
click at [243, 122] on div "Valvula cuchilla Manual 3" ET inox T/LUG" at bounding box center [296, 114] width 193 height 17
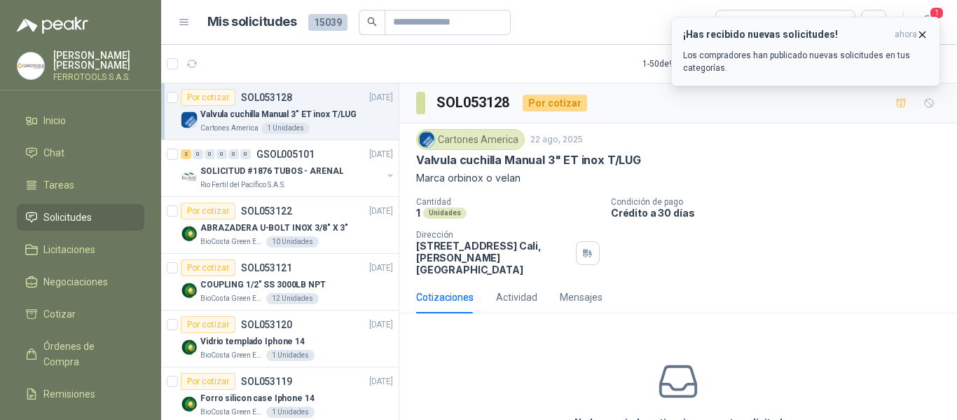
click at [848, 57] on p "Los compradores han publicado nuevas solicitudes en tus categorías." at bounding box center [805, 61] width 245 height 25
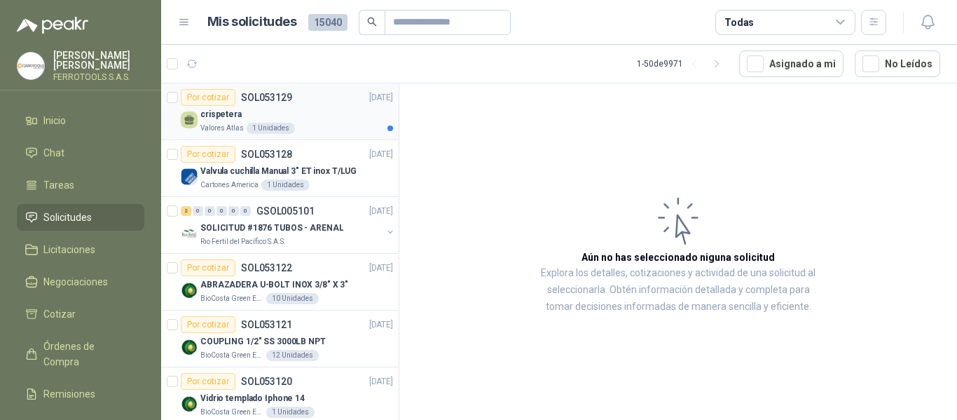
click at [325, 133] on div "Valores Atlas 1 Unidades" at bounding box center [296, 128] width 193 height 11
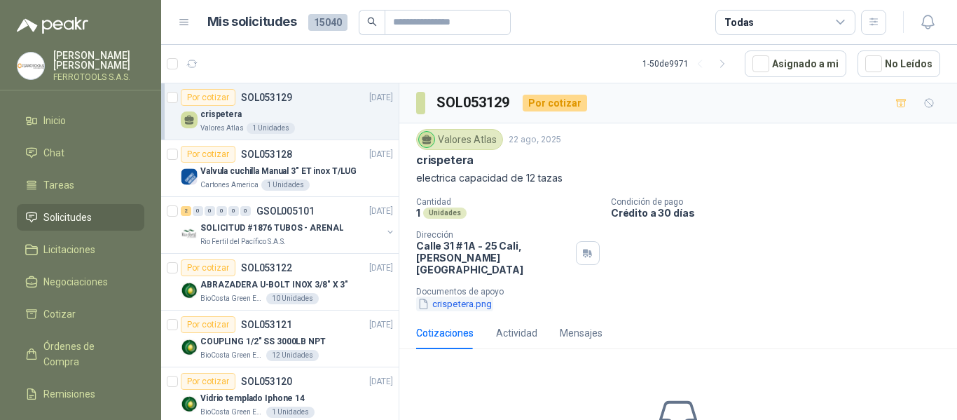
click at [467, 296] on button "crispetera.png" at bounding box center [454, 303] width 77 height 15
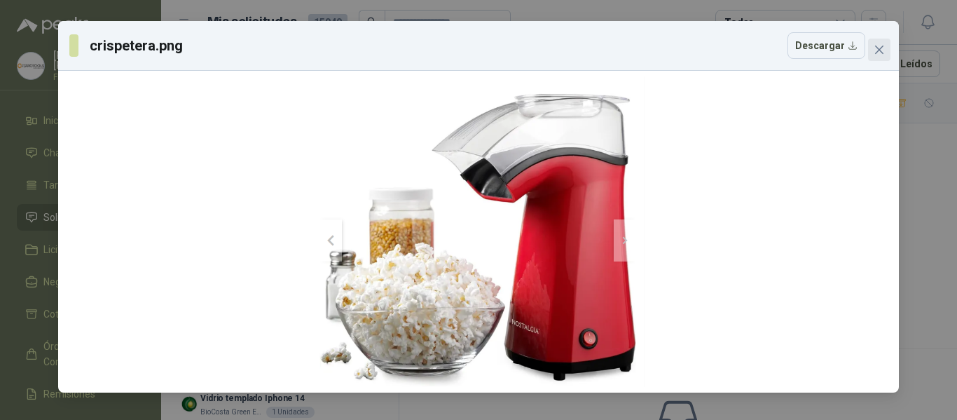
click at [881, 48] on icon "close" at bounding box center [879, 50] width 8 height 8
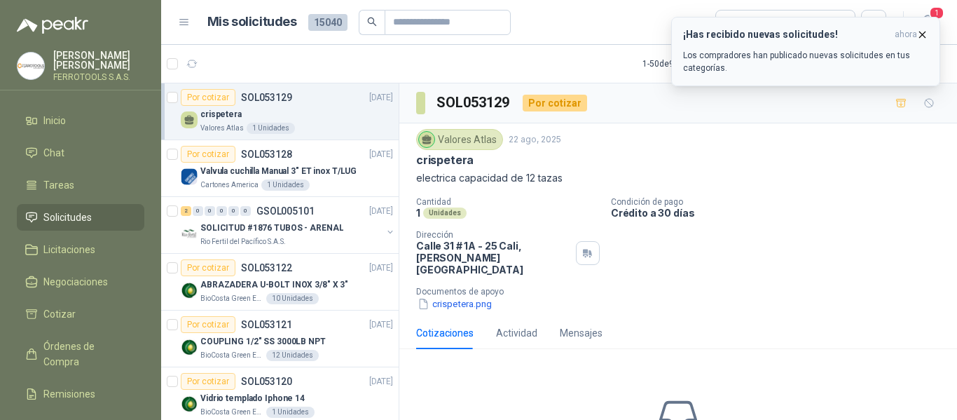
click at [796, 70] on p "Los compradores han publicado nuevas solicitudes en tus categorías." at bounding box center [805, 61] width 245 height 25
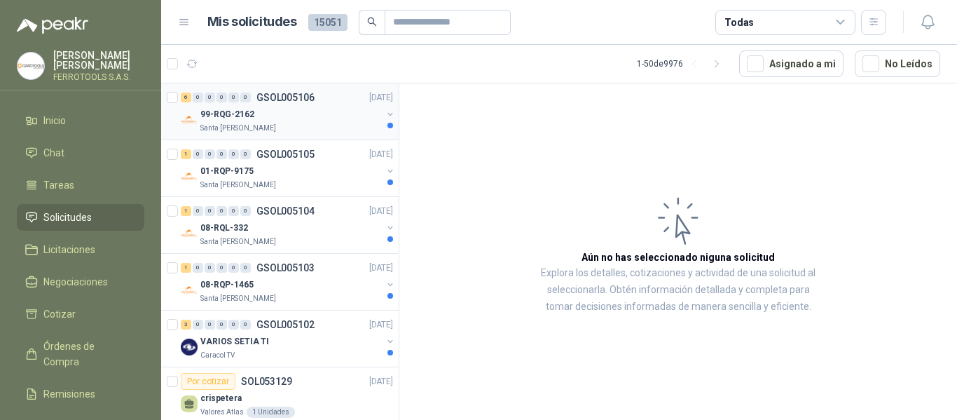
click at [335, 116] on div "99-RQG-2162" at bounding box center [290, 114] width 181 height 17
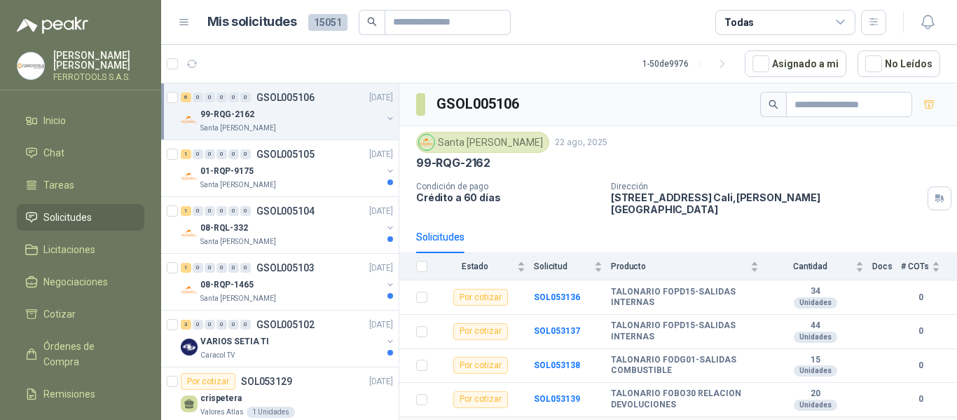
scroll to position [50, 0]
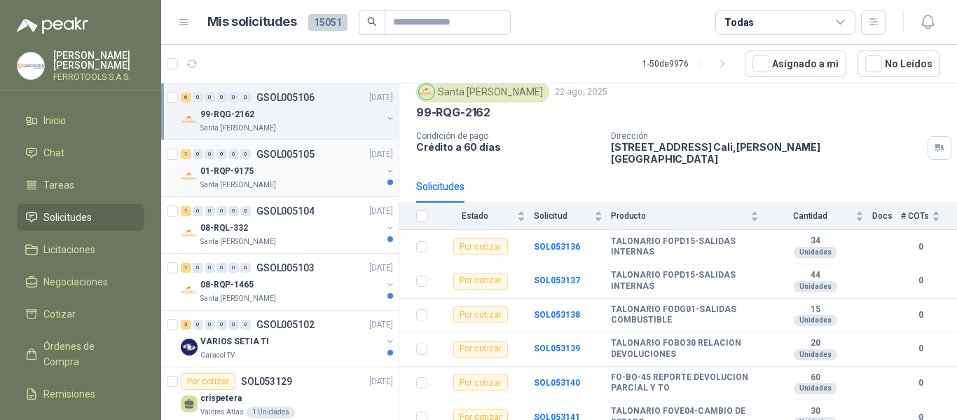
click at [295, 160] on div "1 0 0 0 0 0 GSOL005105 [DATE]" at bounding box center [288, 154] width 215 height 17
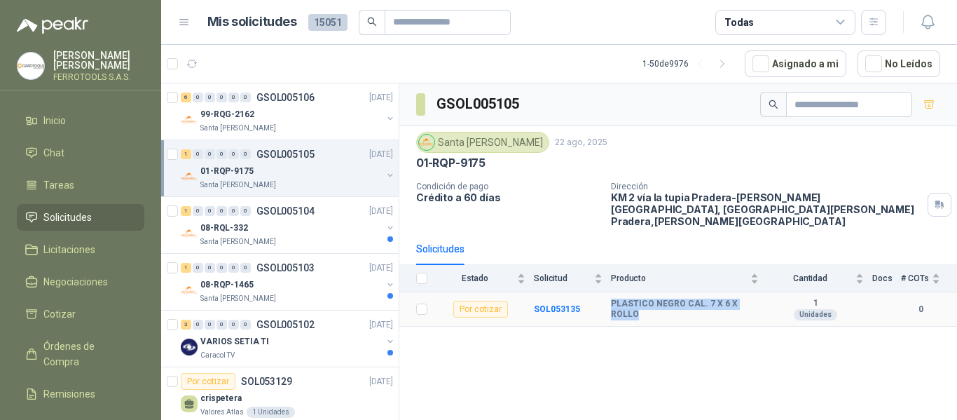
drag, startPoint x: 611, startPoint y: 293, endPoint x: 758, endPoint y: 296, distance: 147.1
click at [758, 298] on div "PLASTICO NEGRO CAL. 7 X 6 X ROLLO" at bounding box center [685, 309] width 148 height 22
copy b "PLASTICO NEGRO CAL. 7 X 6 X ROLLO"
click at [317, 237] on div "Santa [PERSON_NAME]" at bounding box center [290, 241] width 181 height 11
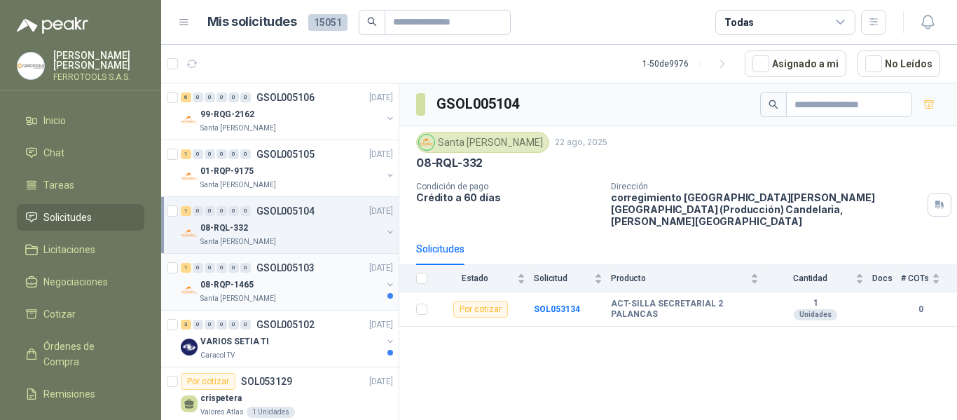
click at [306, 295] on div "Santa [PERSON_NAME]" at bounding box center [290, 298] width 181 height 11
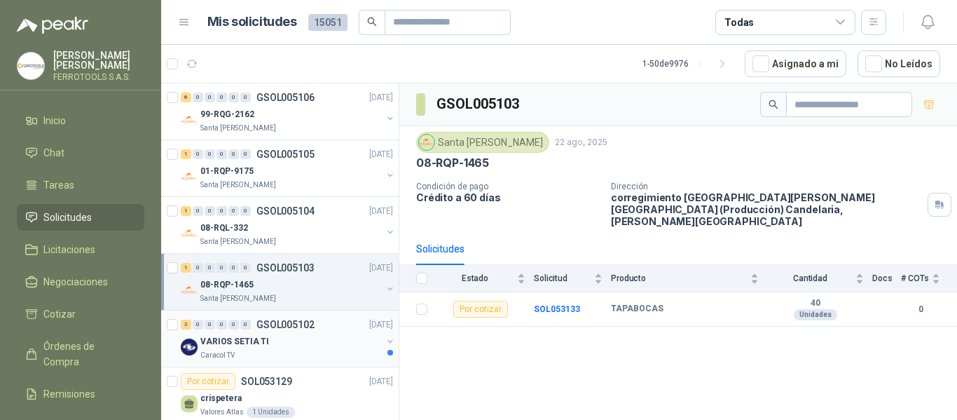
click at [311, 345] on div "VARIOS SETIA TI" at bounding box center [290, 341] width 181 height 17
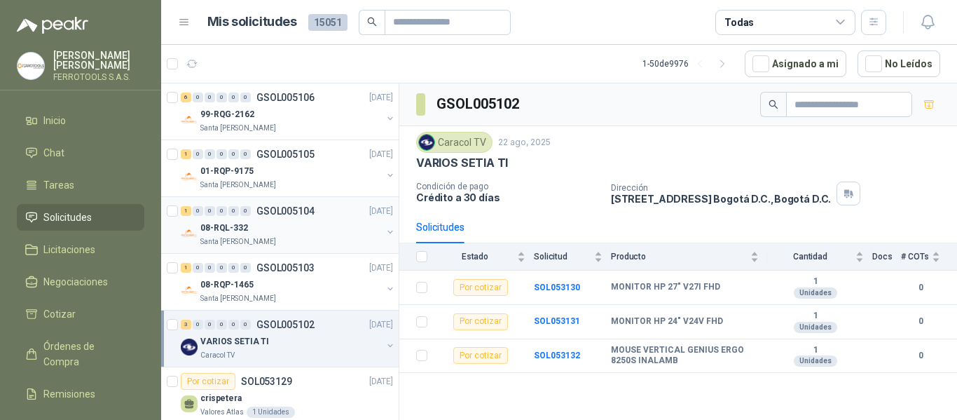
click at [304, 221] on div "08-RQL-332" at bounding box center [290, 227] width 181 height 17
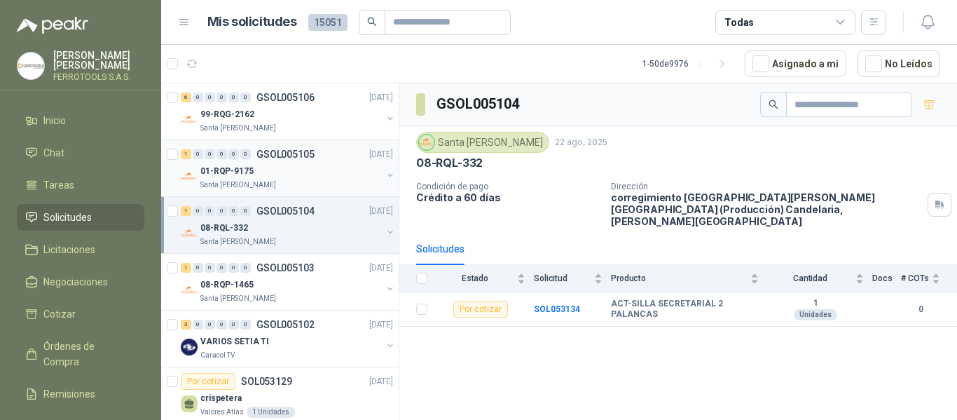
click at [325, 158] on div "1 0 0 0 0 0 GSOL005105 [DATE]" at bounding box center [288, 154] width 215 height 17
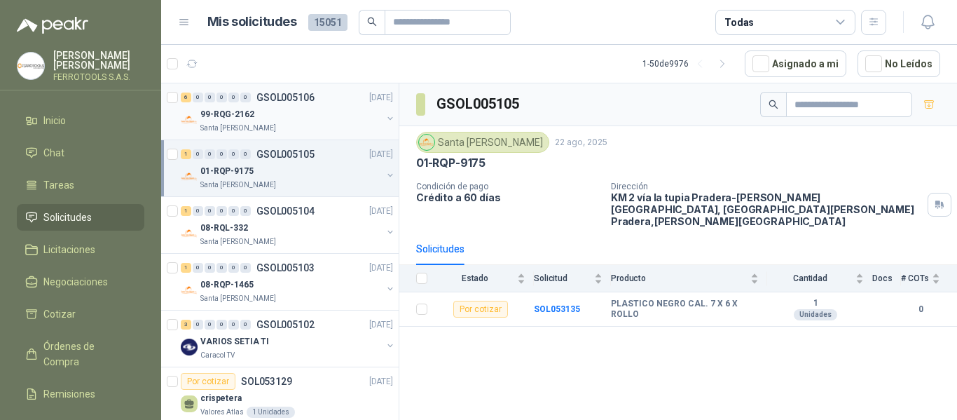
click at [261, 127] on p "Santa [PERSON_NAME]" at bounding box center [238, 128] width 76 height 11
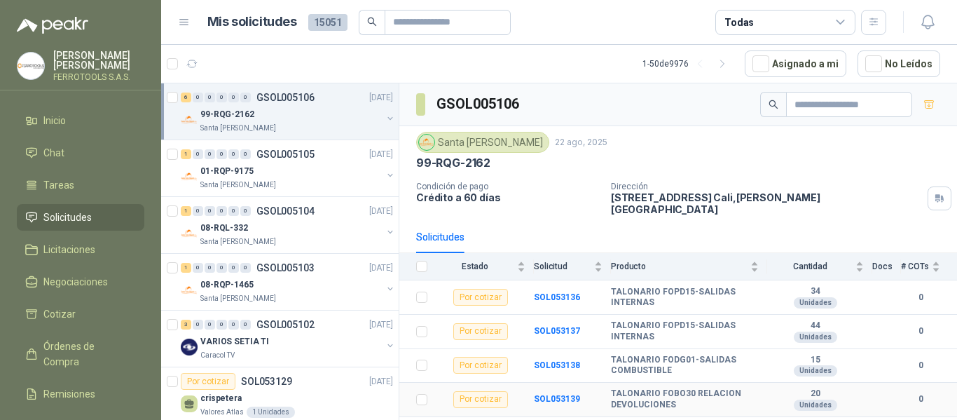
scroll to position [50, 0]
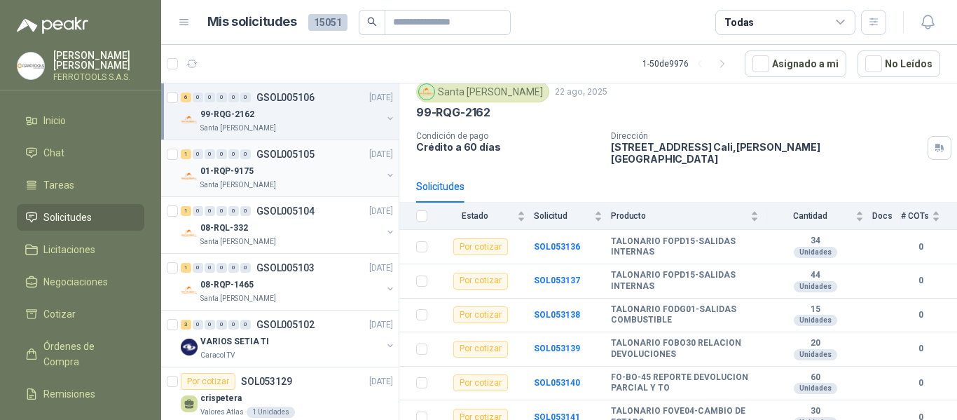
click at [322, 171] on div "01-RQP-9175" at bounding box center [290, 170] width 181 height 17
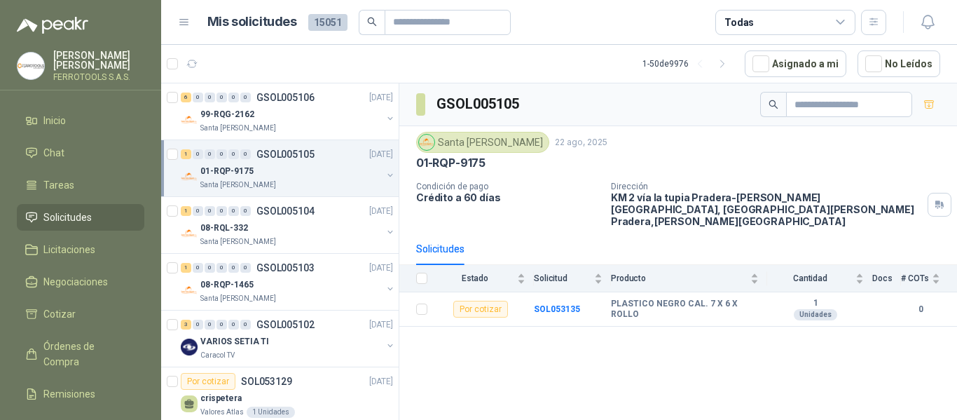
click at [501, 348] on div "GSOL005105 [GEOGRAPHIC_DATA][PERSON_NAME] [DATE] 01-RQP-9175 Condición de pago …" at bounding box center [678, 253] width 558 height 341
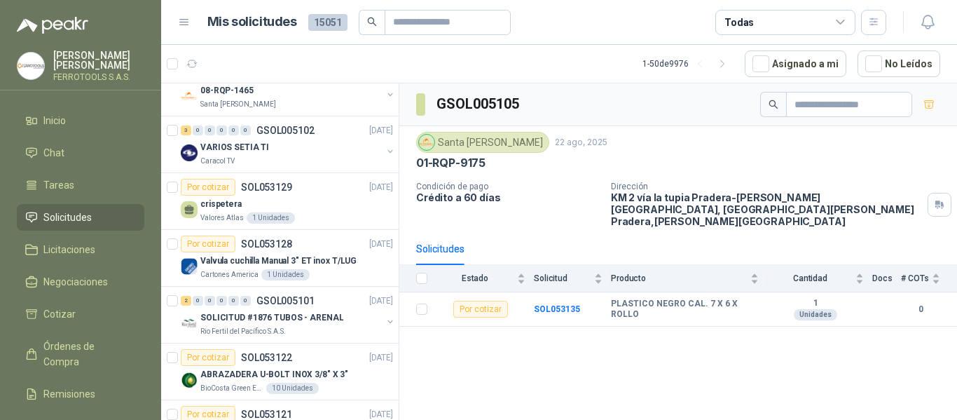
scroll to position [210, 0]
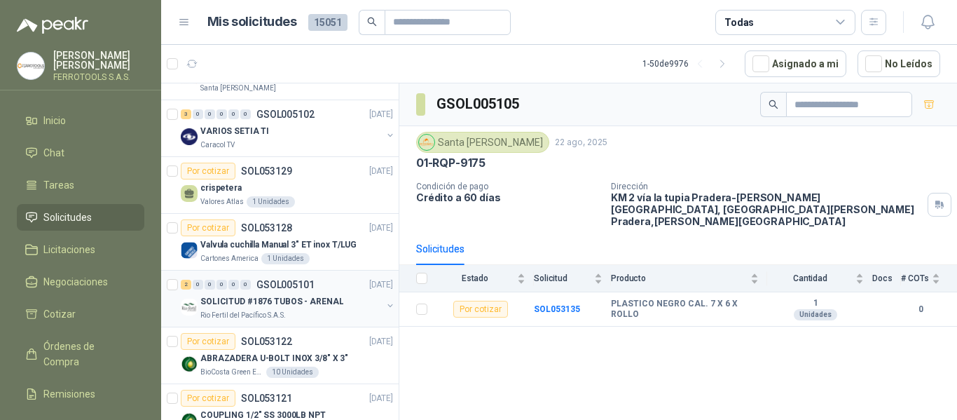
click at [313, 305] on p "SOLICITUD #1876 TUBOS - ARENAL" at bounding box center [271, 301] width 143 height 13
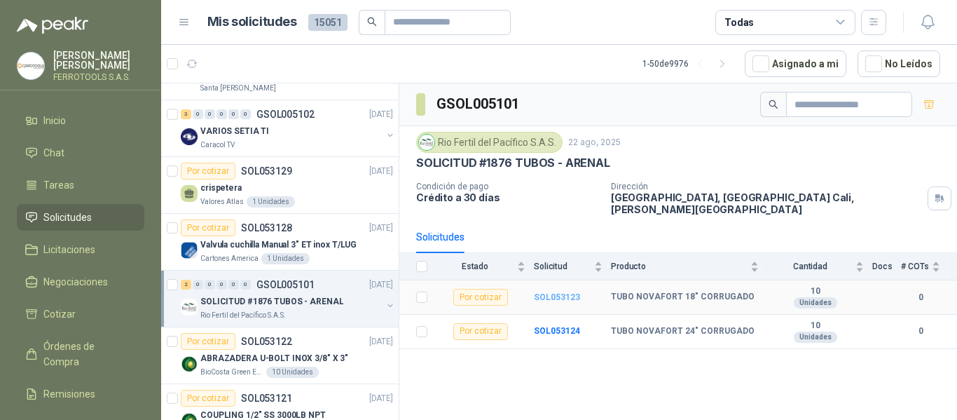
click at [568, 292] on b "SOL053123" at bounding box center [557, 297] width 46 height 10
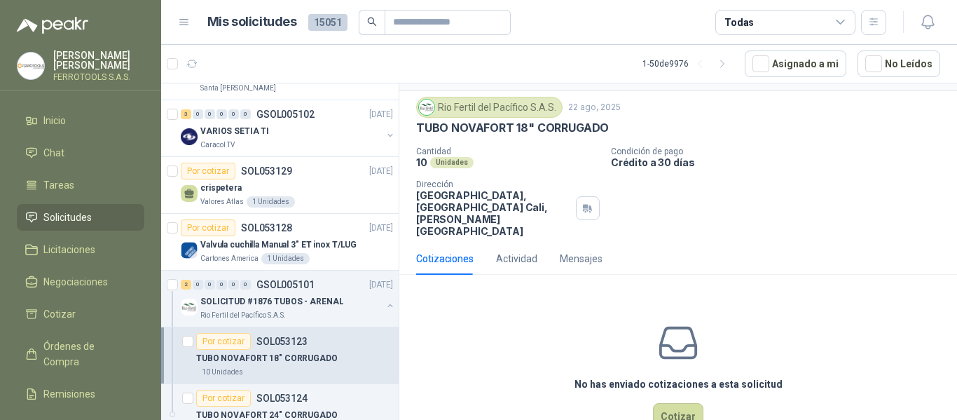
scroll to position [61, 0]
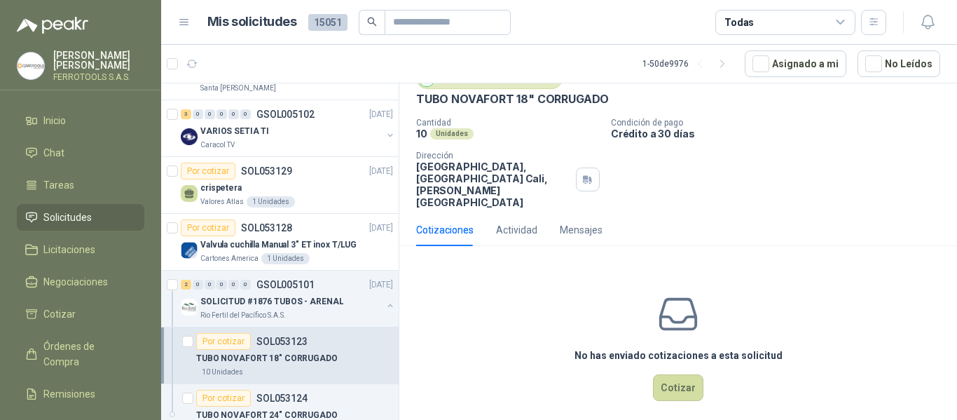
click at [665, 403] on div "No has enviado cotizaciones a esta solicitud Cotizar" at bounding box center [678, 346] width 558 height 179
click at [675, 376] on button "Cotizar" at bounding box center [678, 387] width 50 height 27
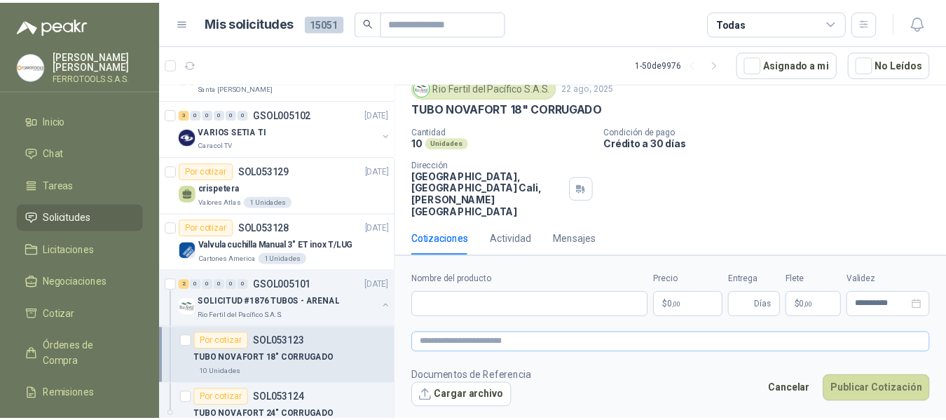
scroll to position [51, 0]
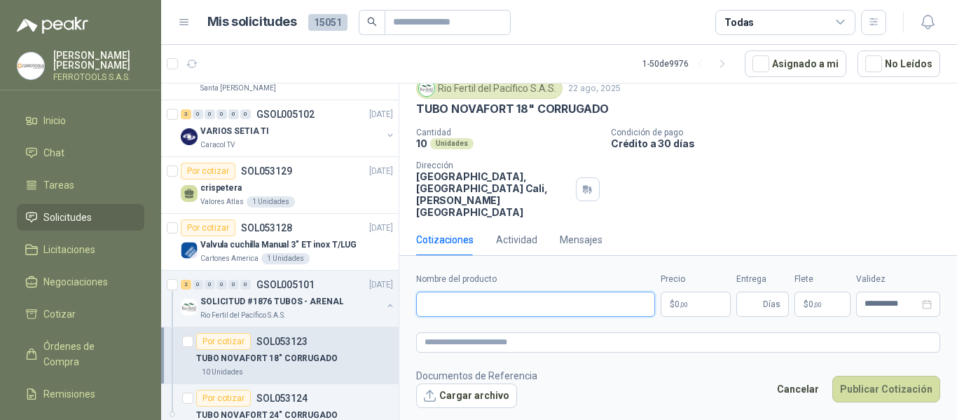
click at [524, 299] on input "Nombre del producto" at bounding box center [535, 303] width 239 height 25
paste input "**********"
type input "**********"
click at [523, 352] on textarea at bounding box center [678, 342] width 524 height 20
paste textarea "**********"
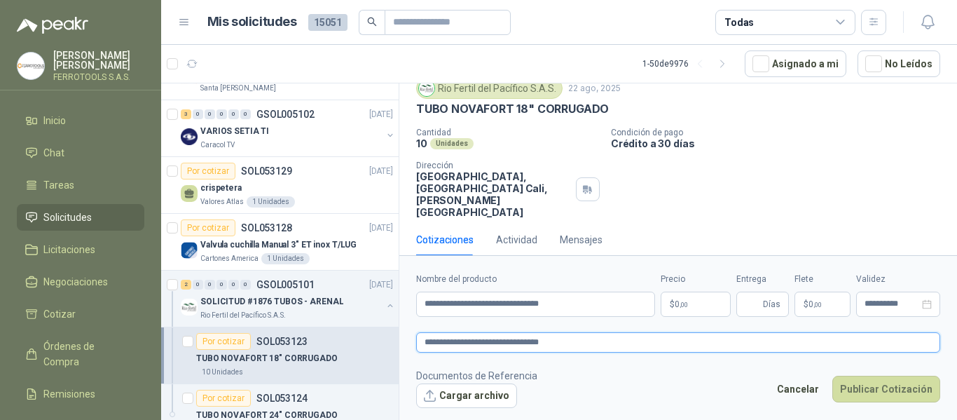
type textarea "**********"
click at [703, 310] on body "HERNAN RUALES FERROTOOLS S.A.S. Inicio Chat Tareas Solicitudes Licitaciones Neg…" at bounding box center [478, 210] width 957 height 420
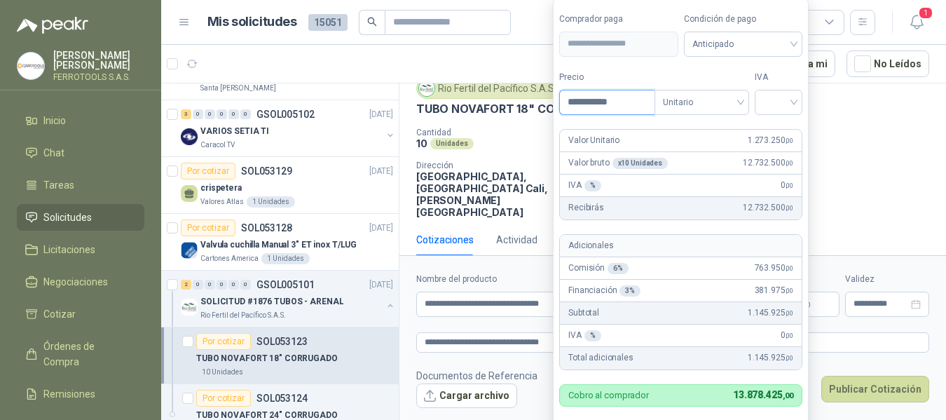
type input "**********"
click at [670, 71] on label "Tipo" at bounding box center [701, 77] width 95 height 13
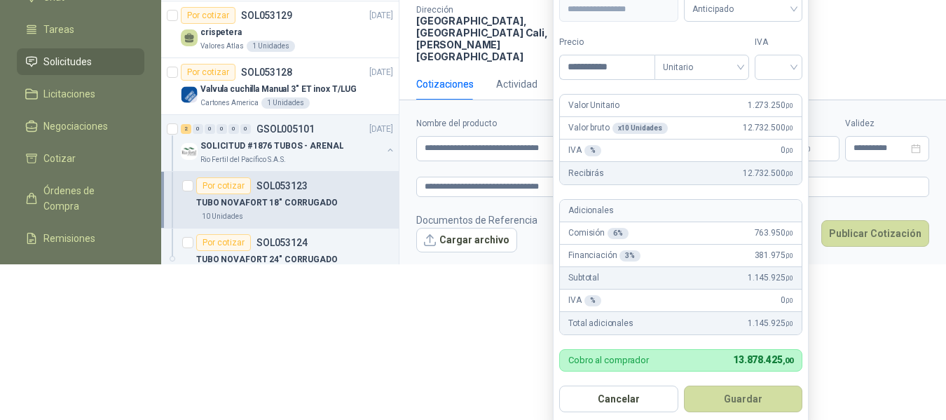
scroll to position [160, 0]
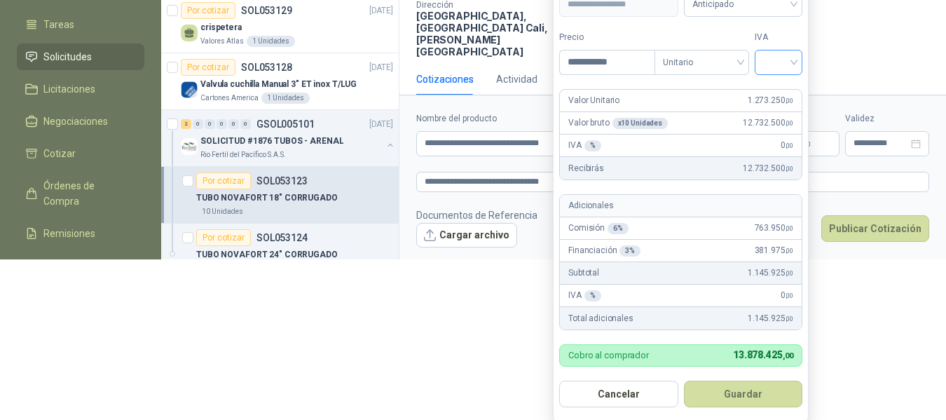
click at [789, 73] on span at bounding box center [778, 62] width 31 height 24
click at [784, 95] on div "19%" at bounding box center [781, 91] width 26 height 15
click at [761, 401] on button "Guardar" at bounding box center [745, 393] width 120 height 27
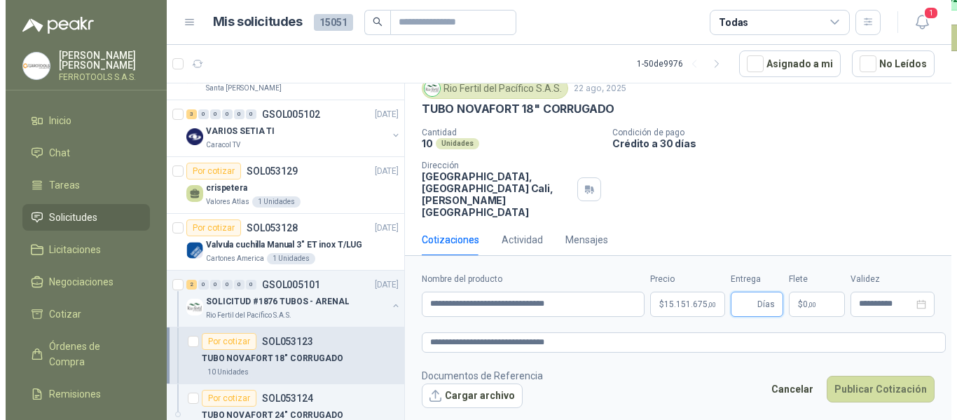
scroll to position [0, 0]
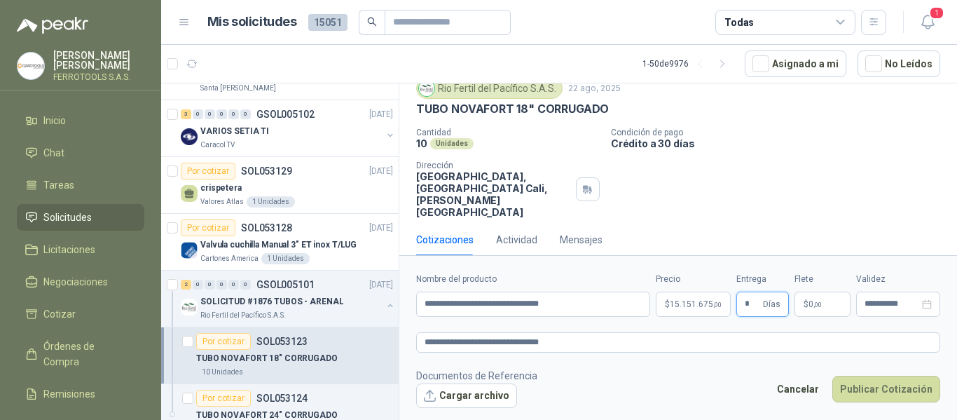
type input "*"
click at [733, 368] on footer "Documentos de Referencia Cargar archivo Cancelar Publicar Cotización" at bounding box center [678, 388] width 524 height 41
click at [893, 393] on button "Publicar Cotización" at bounding box center [886, 388] width 108 height 27
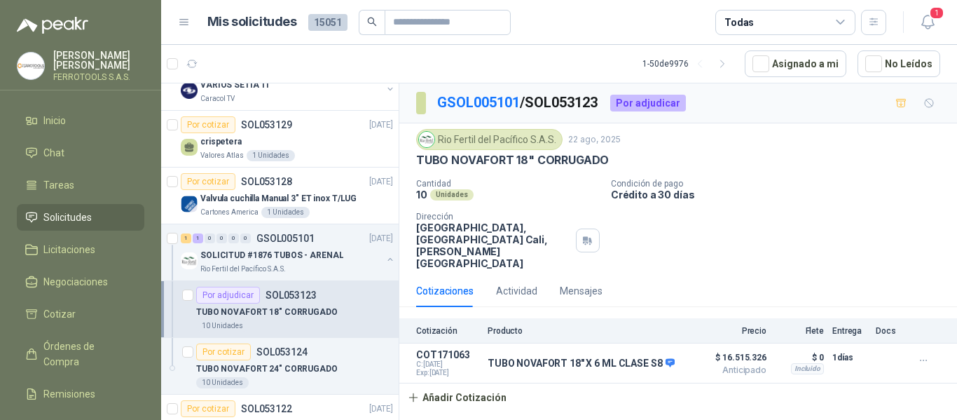
scroll to position [280, 0]
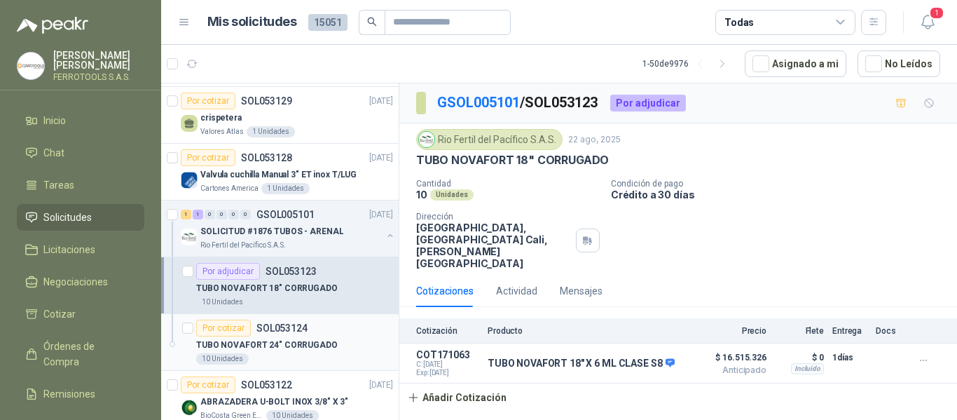
click at [347, 357] on div "10 Unidades" at bounding box center [294, 358] width 197 height 11
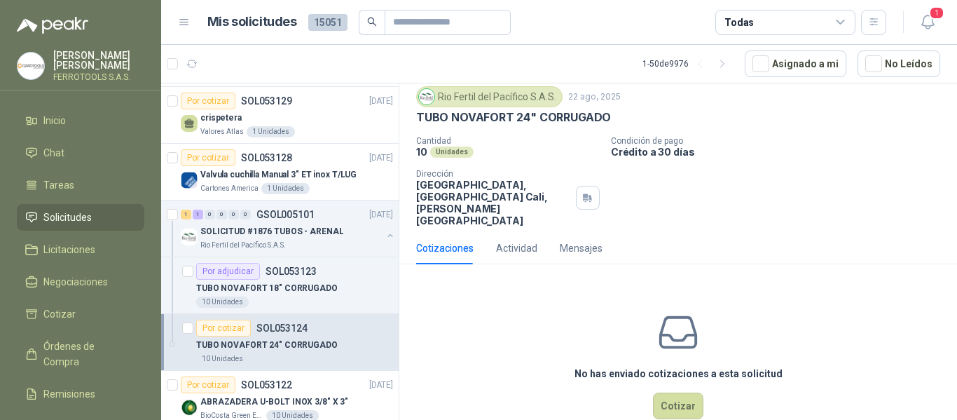
scroll to position [61, 0]
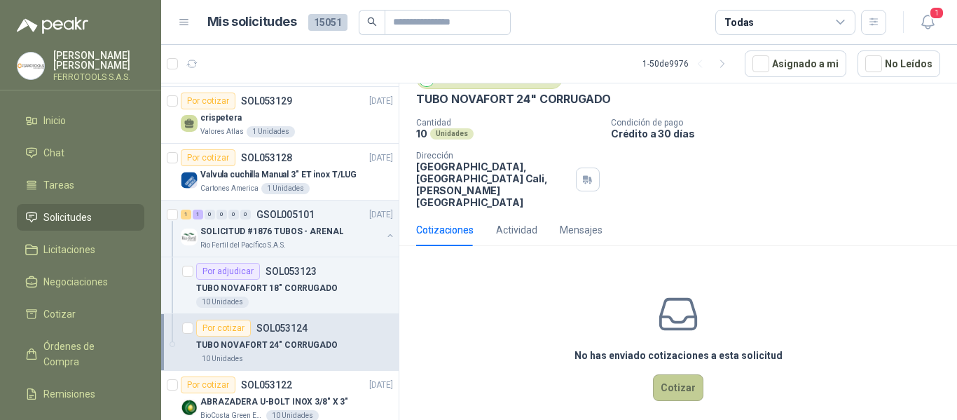
click at [668, 378] on button "Cotizar" at bounding box center [678, 387] width 50 height 27
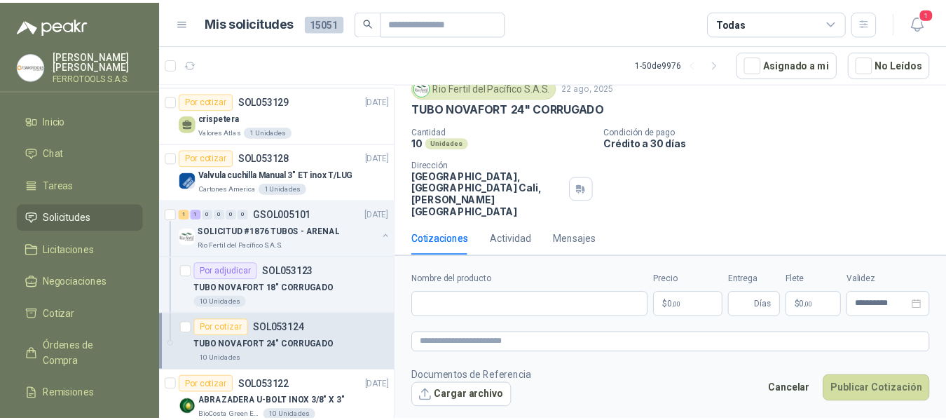
scroll to position [51, 0]
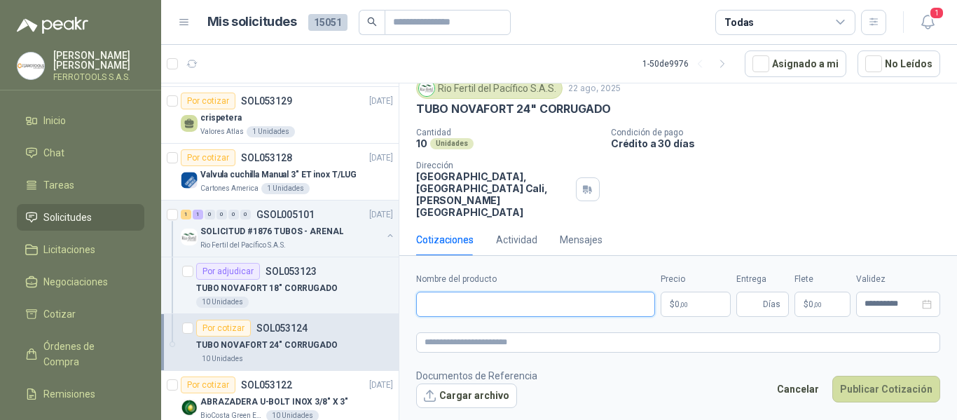
click at [472, 298] on input "Nombre del producto" at bounding box center [535, 303] width 239 height 25
paste input "**********"
type input "**********"
click at [488, 335] on textarea at bounding box center [678, 342] width 524 height 20
paste textarea "**********"
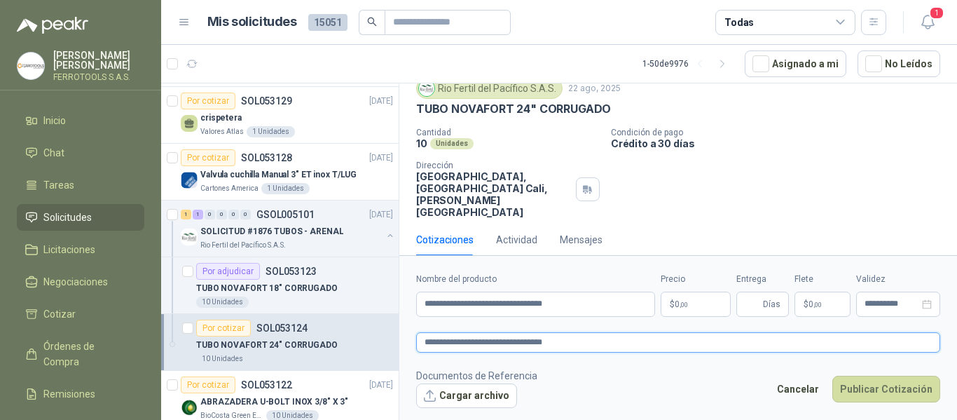
type textarea "**********"
click at [691, 307] on body "HERNAN RUALES FERROTOOLS S.A.S. Inicio Chat Tareas Solicitudes Licitaciones Neg…" at bounding box center [478, 210] width 957 height 420
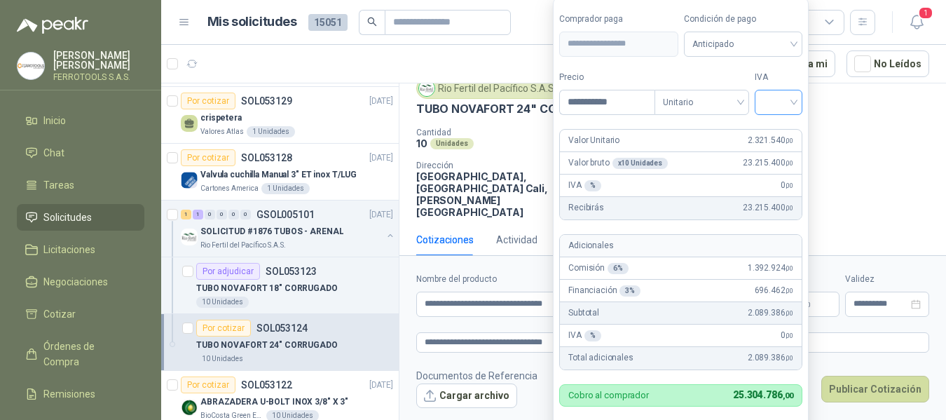
type input "**********"
click at [784, 90] on input "search" at bounding box center [778, 100] width 31 height 21
click at [774, 129] on div "19%" at bounding box center [781, 130] width 26 height 15
click at [788, 66] on form "**********" at bounding box center [682, 230] width 259 height 464
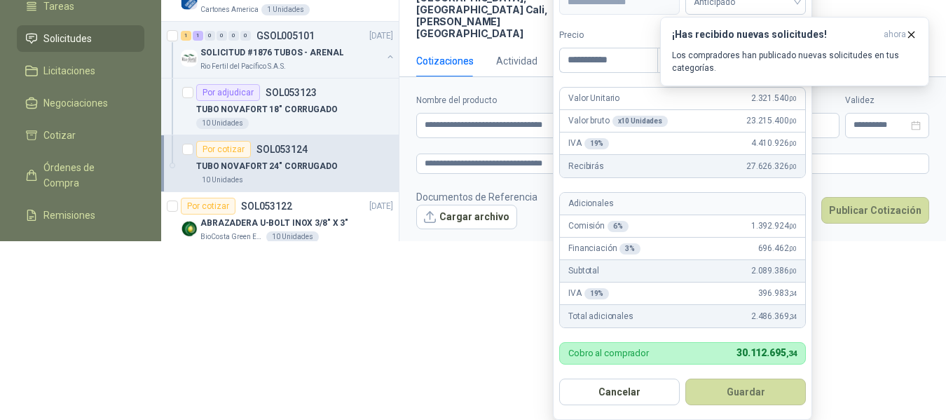
scroll to position [175, 0]
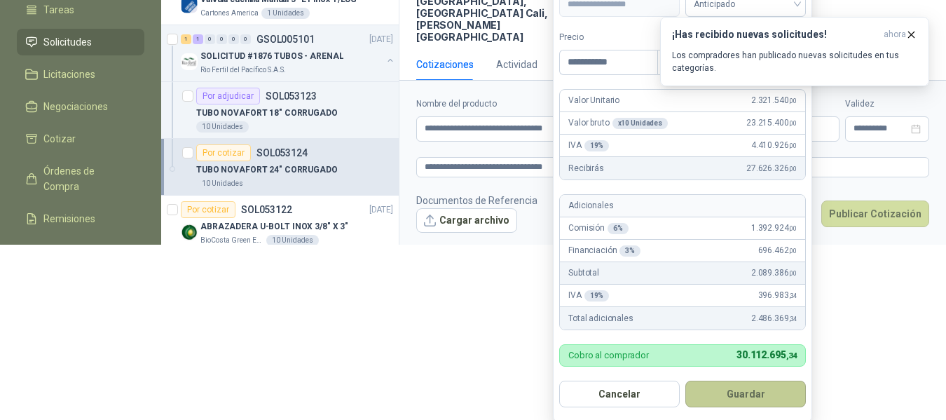
click at [738, 392] on button "Guardar" at bounding box center [745, 393] width 120 height 27
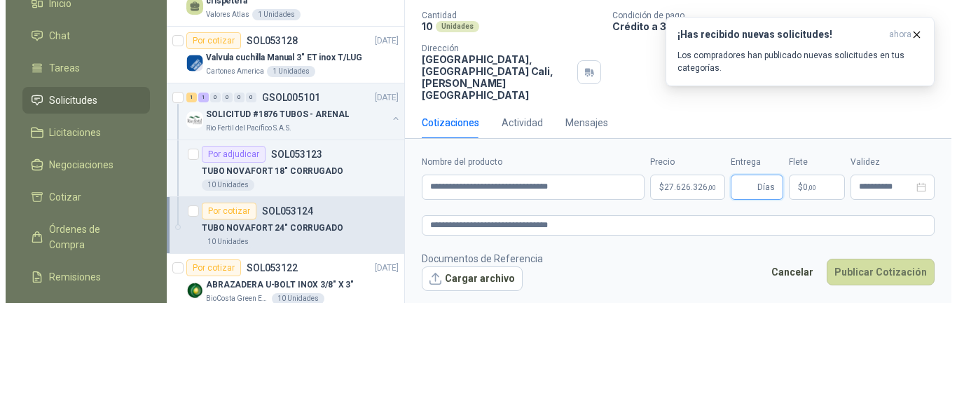
scroll to position [0, 0]
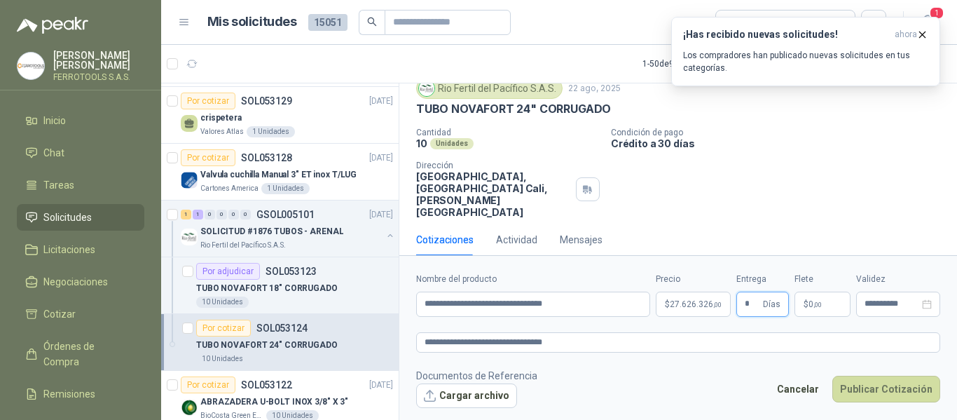
type input "*"
click at [794, 205] on div "Cantidad 10 Unidades Condición de pago Crédito a 30 días Dirección HACIENDA LA …" at bounding box center [678, 172] width 524 height 90
click at [876, 392] on button "Publicar Cotización" at bounding box center [886, 388] width 108 height 27
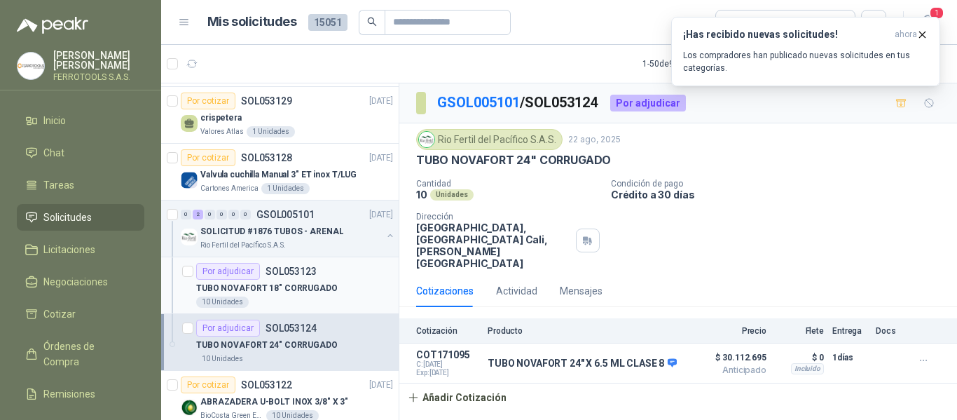
click at [303, 292] on p "TUBO NOVAFORT 18" CORRUGADO" at bounding box center [266, 288] width 141 height 13
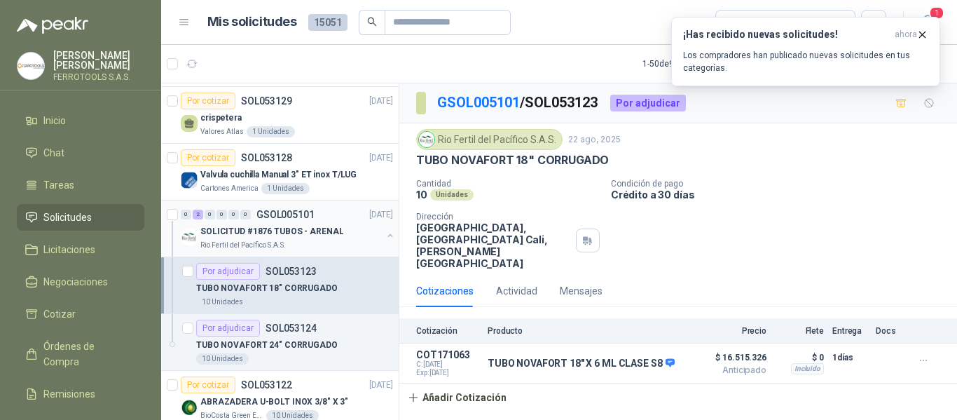
click at [345, 226] on div "SOLICITUD #1876 TUBOS - ARENAL" at bounding box center [290, 231] width 181 height 17
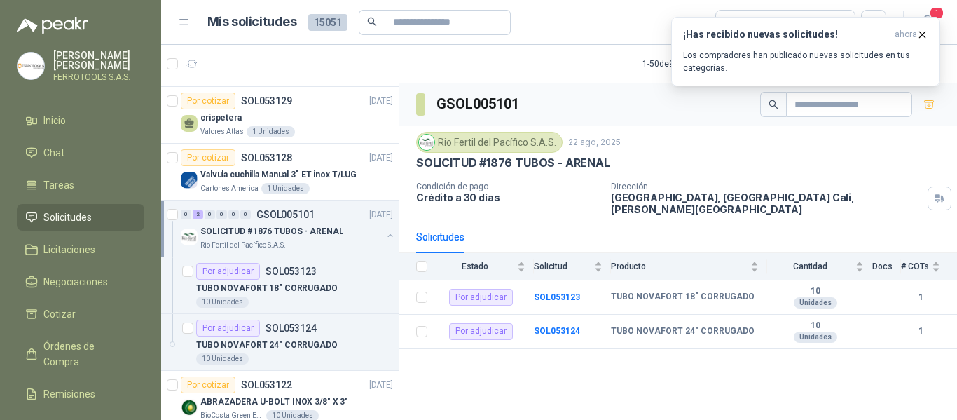
click at [385, 233] on button "button" at bounding box center [390, 235] width 11 height 11
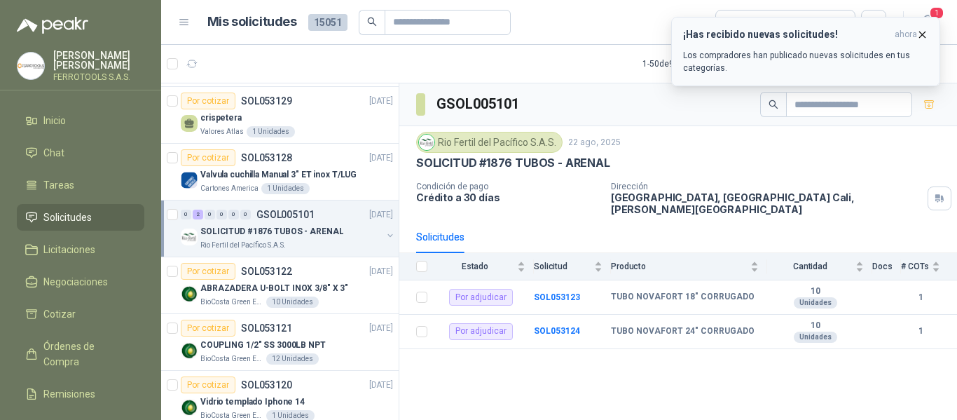
click at [779, 39] on h3 "¡Has recibido nuevas solicitudes!" at bounding box center [786, 35] width 206 height 12
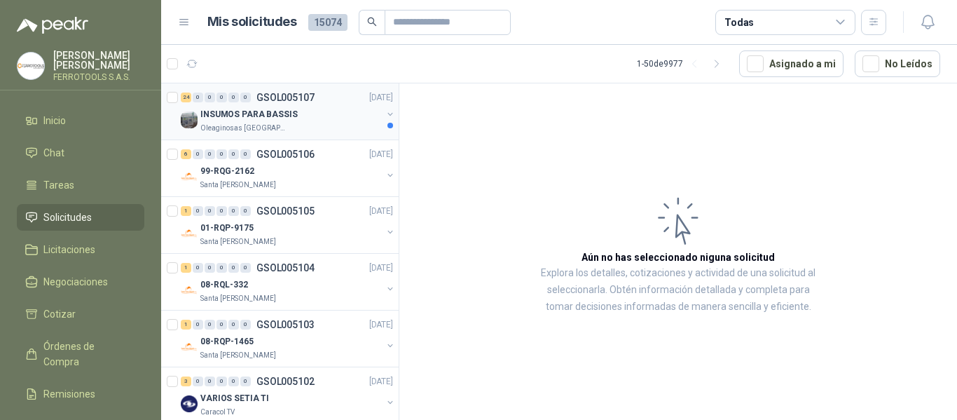
click at [300, 128] on div "Oleaginosas [GEOGRAPHIC_DATA][PERSON_NAME]" at bounding box center [290, 128] width 181 height 11
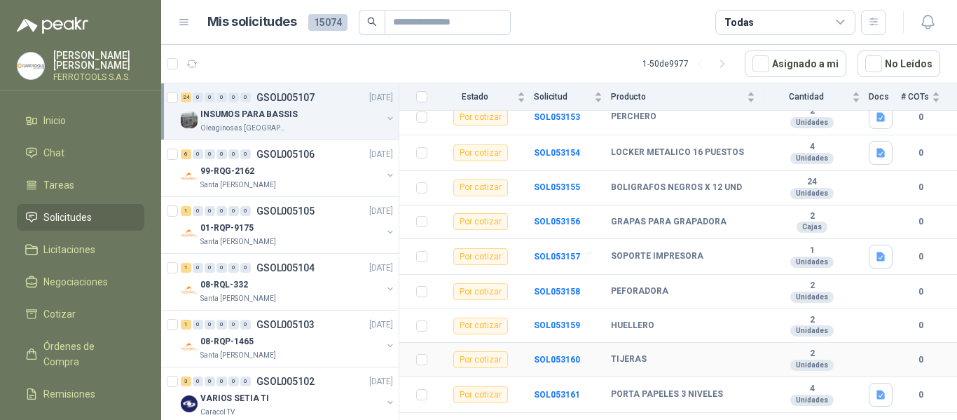
scroll to position [630, 0]
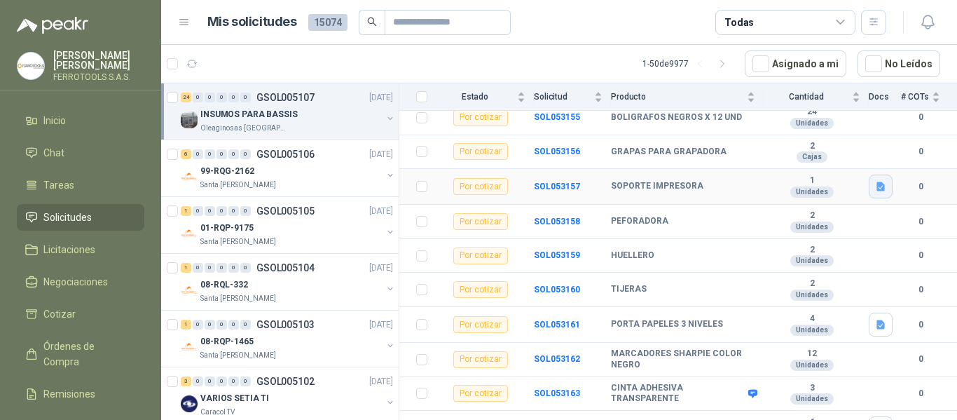
click at [875, 181] on icon "button" at bounding box center [881, 187] width 12 height 12
click at [827, 147] on button "SOPORTE IMPRESORA.jpeg" at bounding box center [807, 146] width 130 height 15
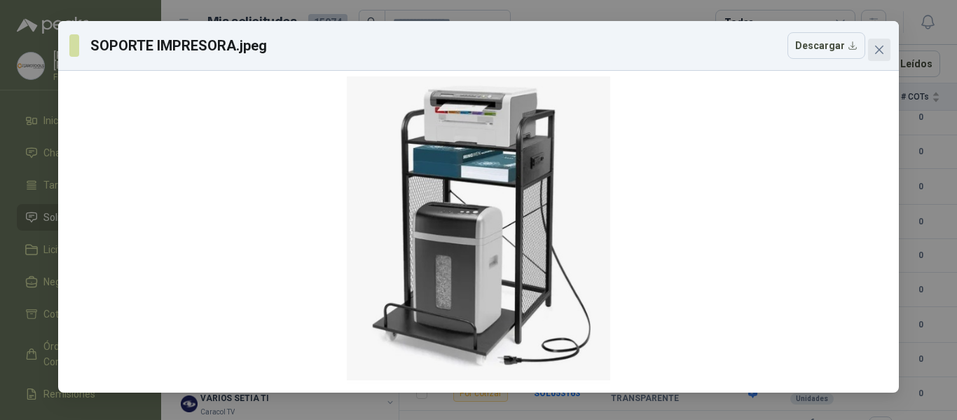
click at [880, 52] on icon "close" at bounding box center [878, 49] width 11 height 11
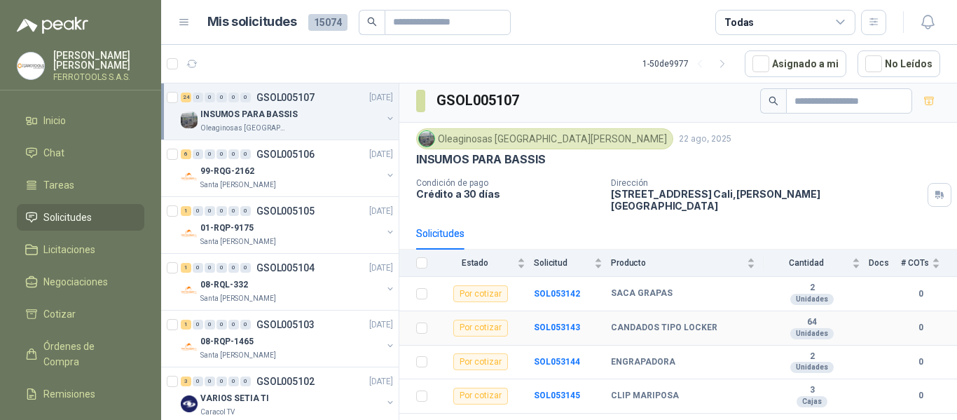
scroll to position [0, 0]
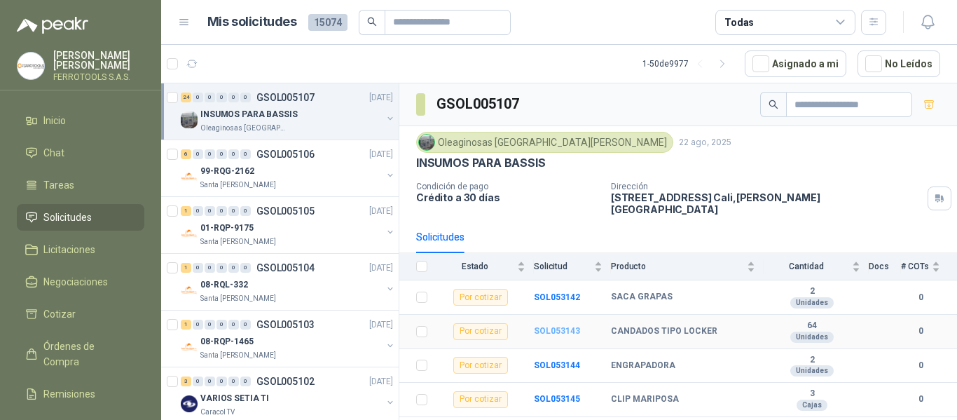
click at [562, 326] on b "SOL053143" at bounding box center [557, 331] width 46 height 10
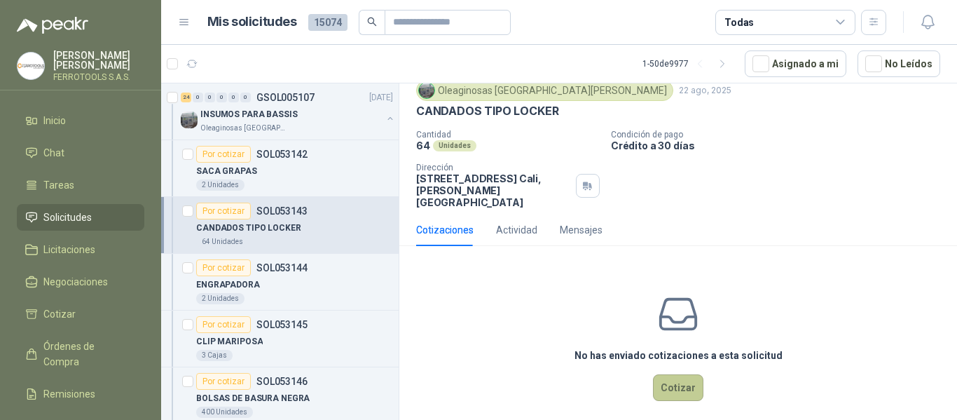
click at [674, 375] on button "Cotizar" at bounding box center [678, 387] width 50 height 27
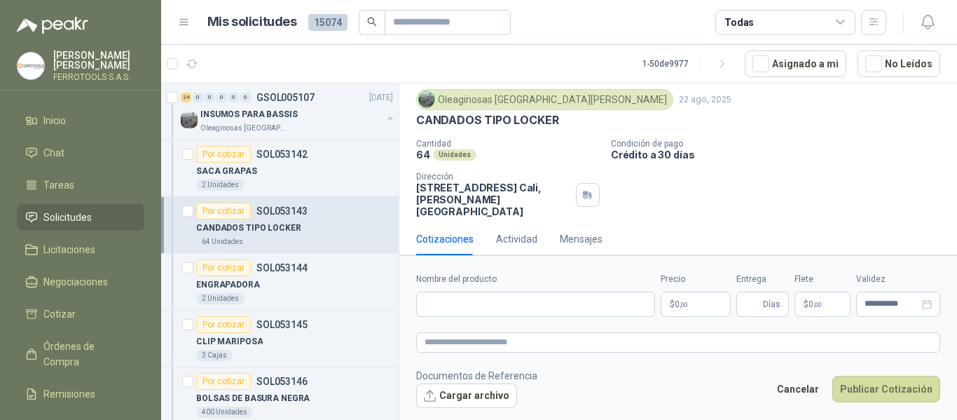
scroll to position [39, 0]
click at [534, 300] on input "Nombre del producto" at bounding box center [535, 303] width 239 height 25
paste input "**********"
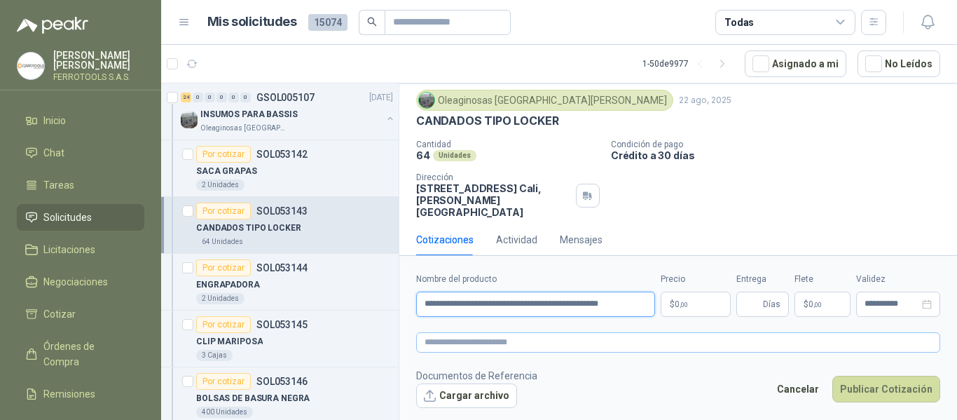
type input "**********"
click at [518, 341] on textarea at bounding box center [678, 342] width 524 height 20
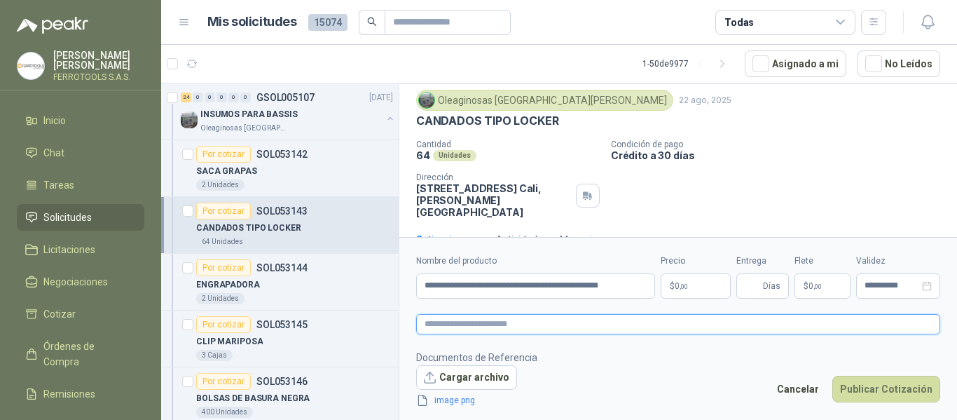
scroll to position [49, 0]
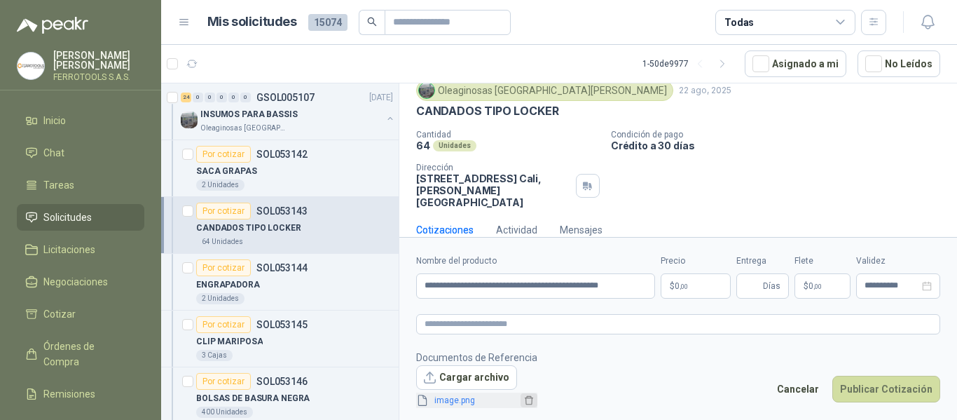
click at [525, 400] on icon "delete" at bounding box center [529, 400] width 8 height 9
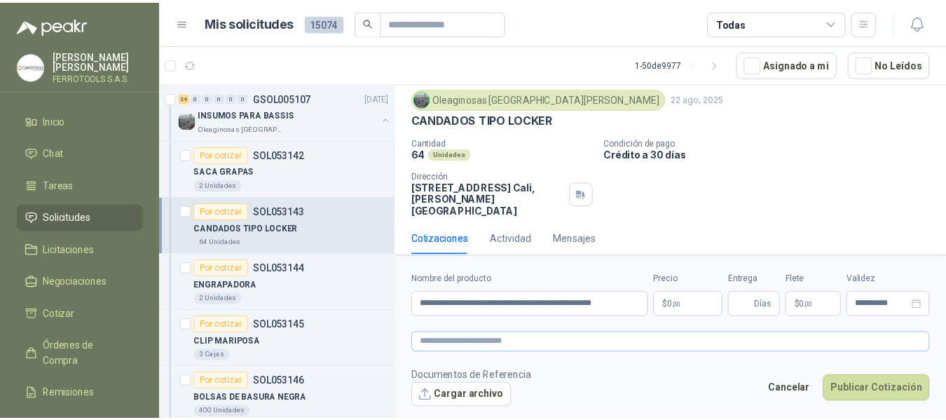
scroll to position [39, 0]
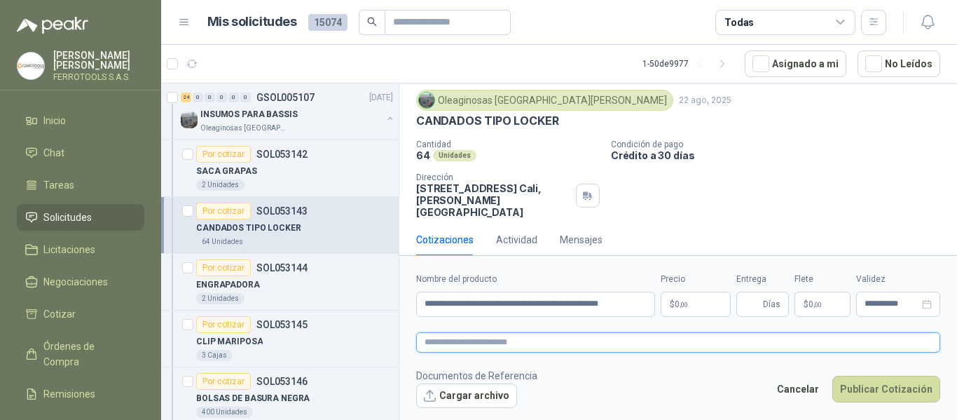
click at [520, 345] on textarea at bounding box center [678, 342] width 524 height 20
drag, startPoint x: 519, startPoint y: 300, endPoint x: 358, endPoint y: 209, distance: 185.4
click at [358, 209] on div "24 0 0 0 0 0 GSOL005107 22/08/25 INSUMOS PARA BASSIS Oleaginosas San Fernando P…" at bounding box center [559, 254] width 796 height 342
click at [464, 347] on textarea at bounding box center [678, 342] width 524 height 20
paste textarea "**********"
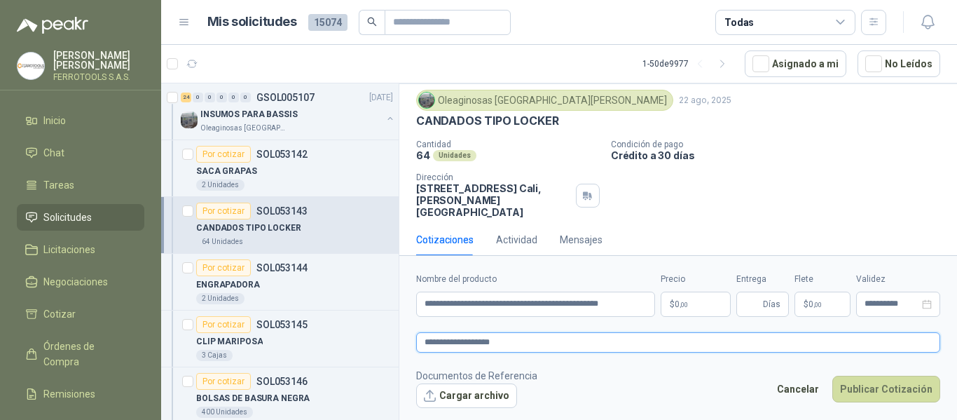
type textarea "**********"
click at [672, 299] on body "HERNAN RUALES FERROTOOLS S.A.S. Inicio Chat Tareas Solicitudes Licitaciones Neg…" at bounding box center [478, 210] width 957 height 420
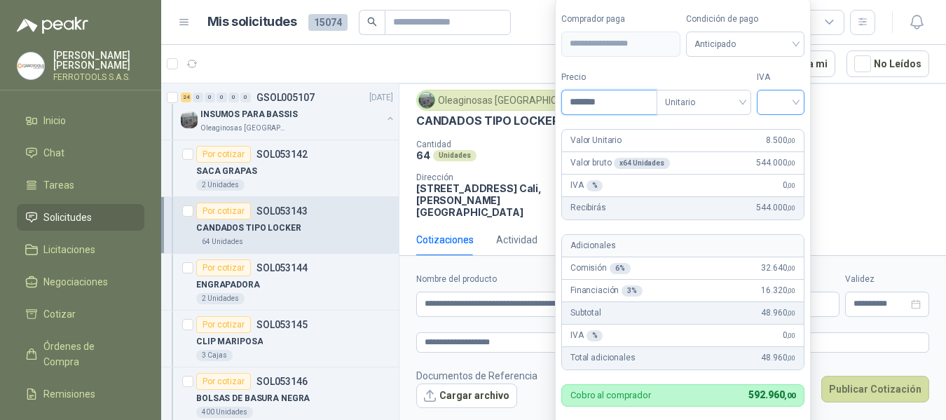
type input "*******"
click at [782, 108] on input "search" at bounding box center [780, 100] width 31 height 21
click at [780, 132] on div "19%" at bounding box center [783, 130] width 26 height 15
click at [795, 62] on form "**********" at bounding box center [684, 230] width 259 height 464
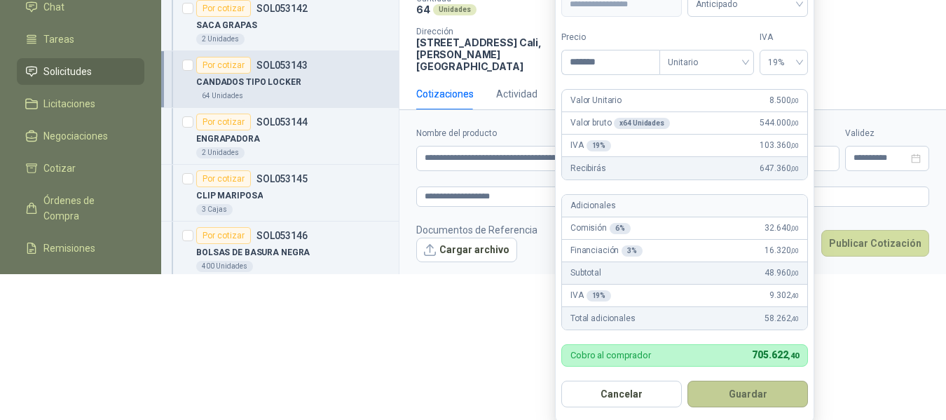
click at [754, 400] on button "Guardar" at bounding box center [747, 393] width 120 height 27
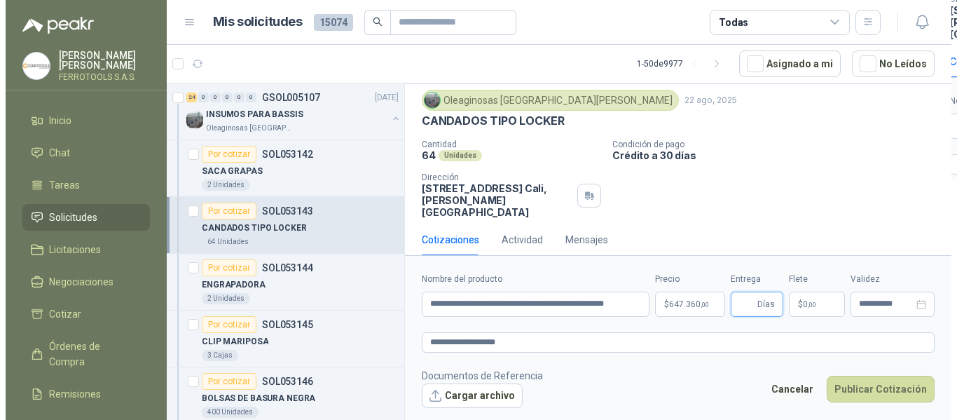
scroll to position [0, 0]
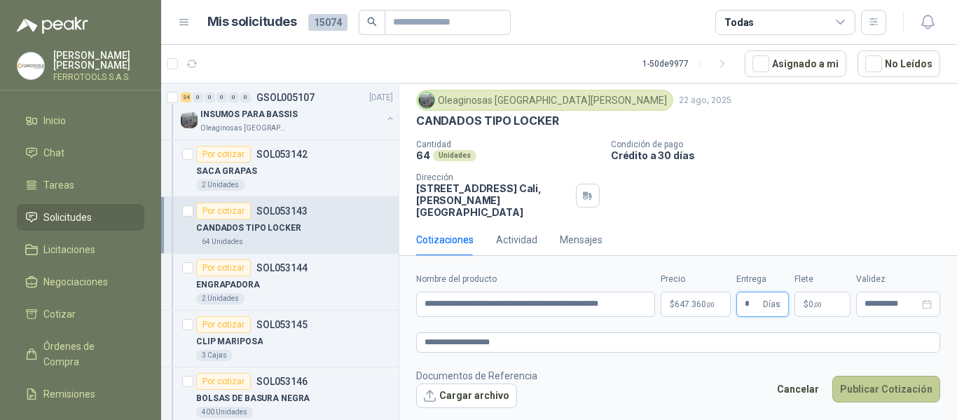
type input "*"
click at [873, 386] on button "Publicar Cotización" at bounding box center [886, 388] width 108 height 27
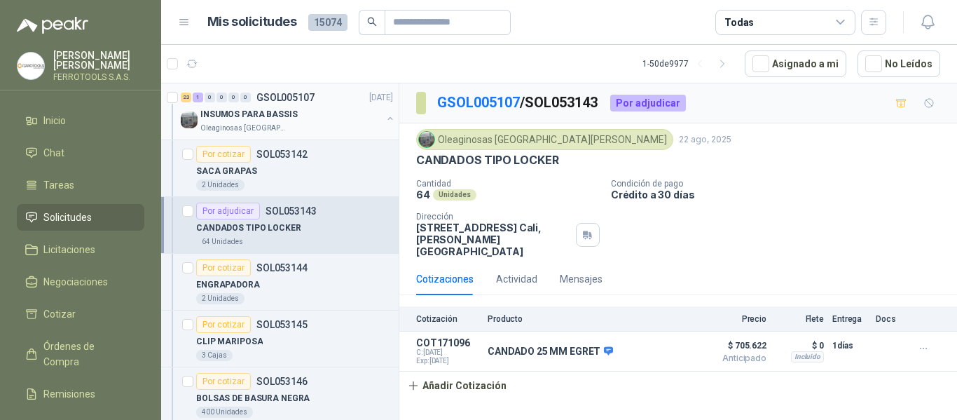
click at [340, 118] on div "INSUMOS PARA BASSIS" at bounding box center [290, 114] width 181 height 17
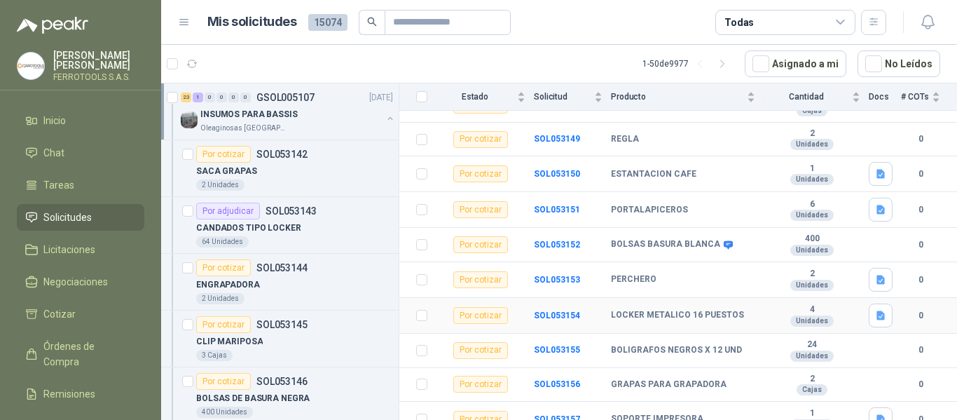
scroll to position [420, 0]
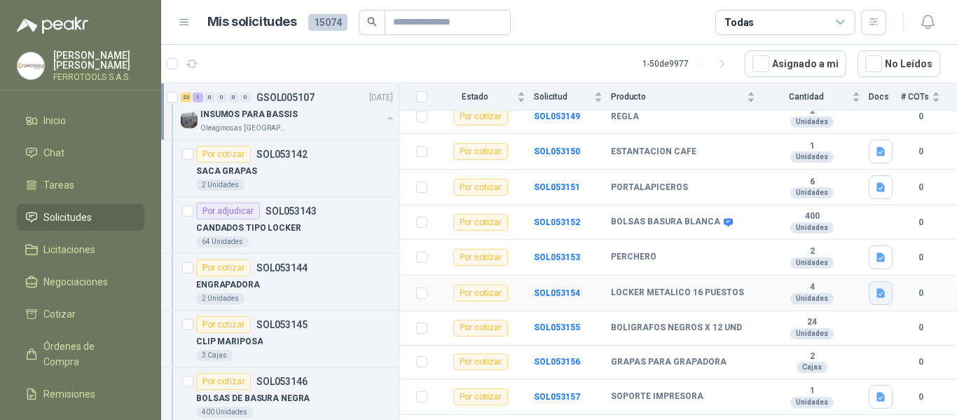
click at [875, 287] on icon "button" at bounding box center [881, 293] width 12 height 12
click at [853, 251] on button "LOCKER.jpeg" at bounding box center [836, 251] width 71 height 15
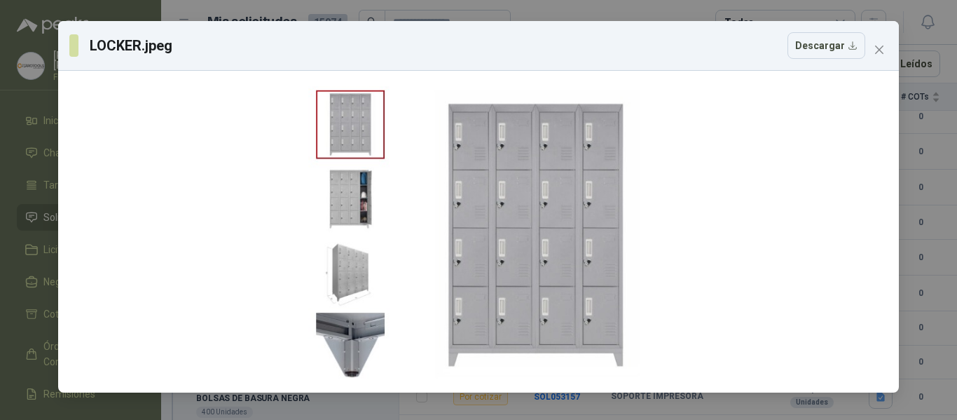
click at [890, 53] on div "LOCKER.jpeg Descargar" at bounding box center [478, 46] width 840 height 50
click at [886, 50] on span "Close" at bounding box center [879, 49] width 22 height 11
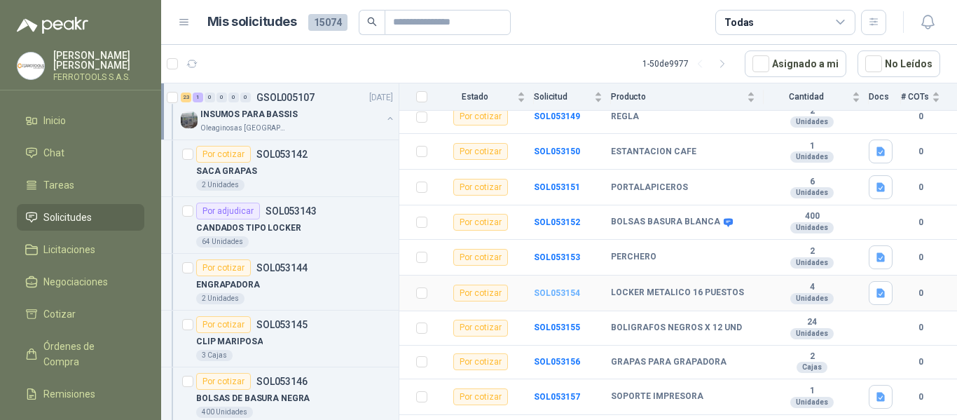
click at [555, 288] on b "SOL053154" at bounding box center [557, 293] width 46 height 10
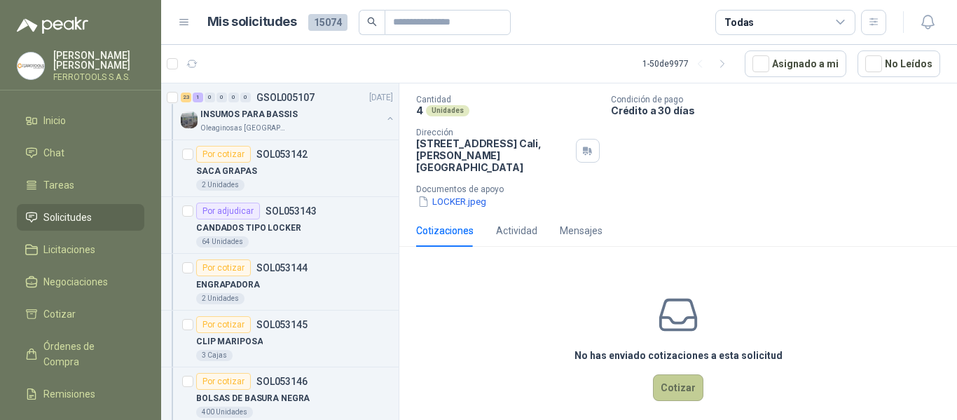
click at [667, 374] on button "Cotizar" at bounding box center [678, 387] width 50 height 27
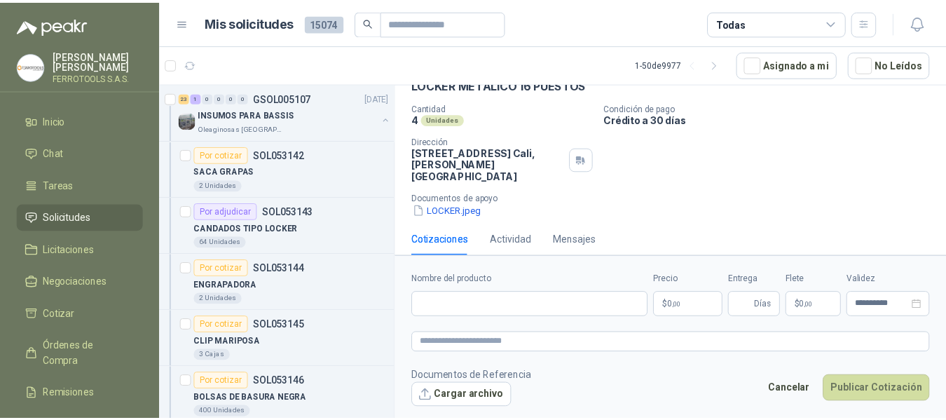
scroll to position [75, 0]
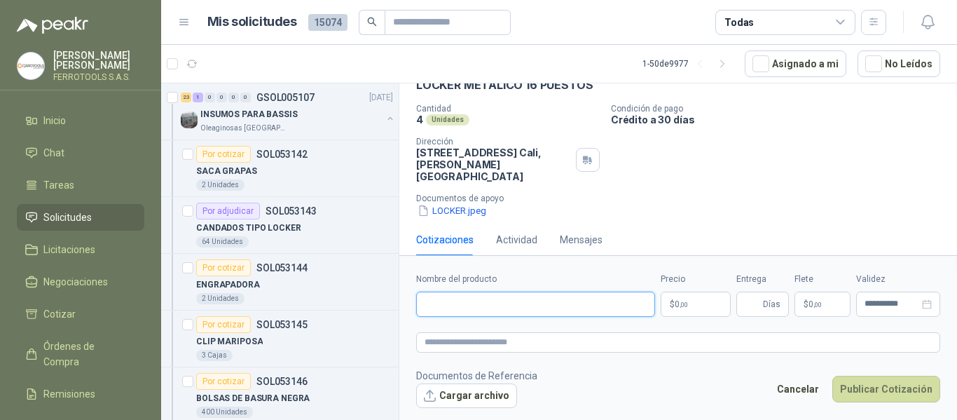
click at [531, 304] on input "Nombre del producto" at bounding box center [535, 303] width 239 height 25
paste input "**********"
type input "**********"
click at [559, 340] on textarea at bounding box center [678, 342] width 524 height 20
paste textarea "**********"
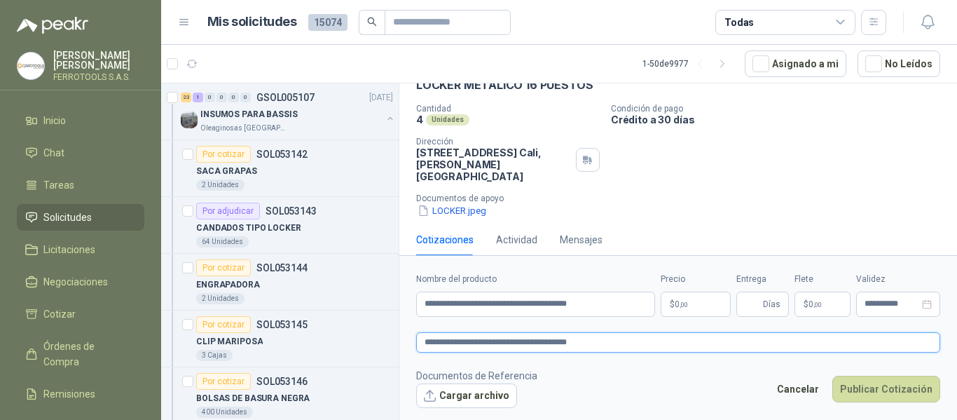
type textarea "**********"
click at [691, 306] on p "$ 0 ,00" at bounding box center [695, 303] width 70 height 25
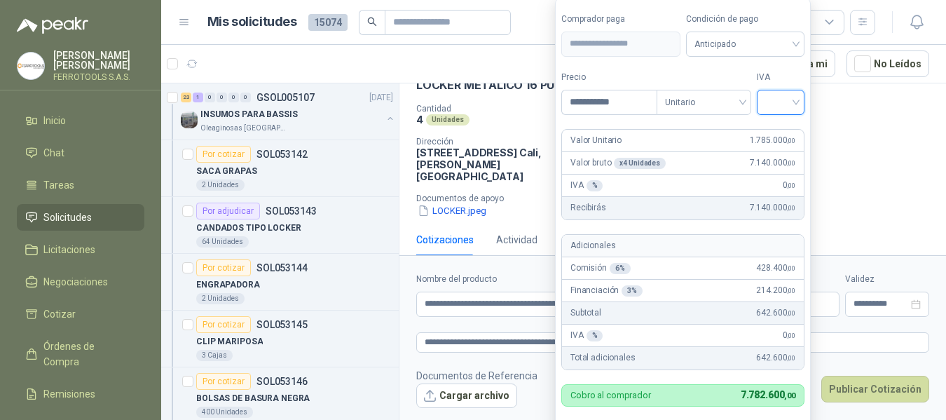
click at [796, 104] on input "search" at bounding box center [780, 100] width 31 height 21
click at [789, 130] on div "19%" at bounding box center [783, 130] width 26 height 15
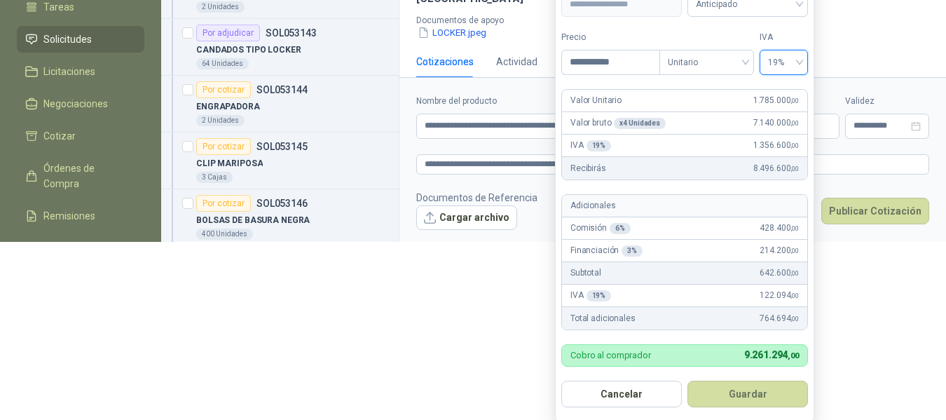
scroll to position [184, 0]
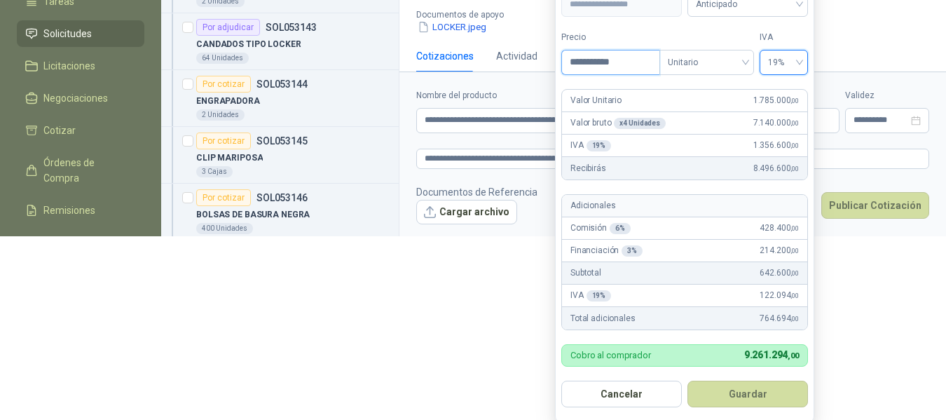
click at [603, 63] on input "**********" at bounding box center [610, 62] width 97 height 24
type input "**********"
click at [699, 27] on form "**********" at bounding box center [684, 190] width 259 height 464
click at [759, 397] on button "Guardar" at bounding box center [747, 393] width 120 height 27
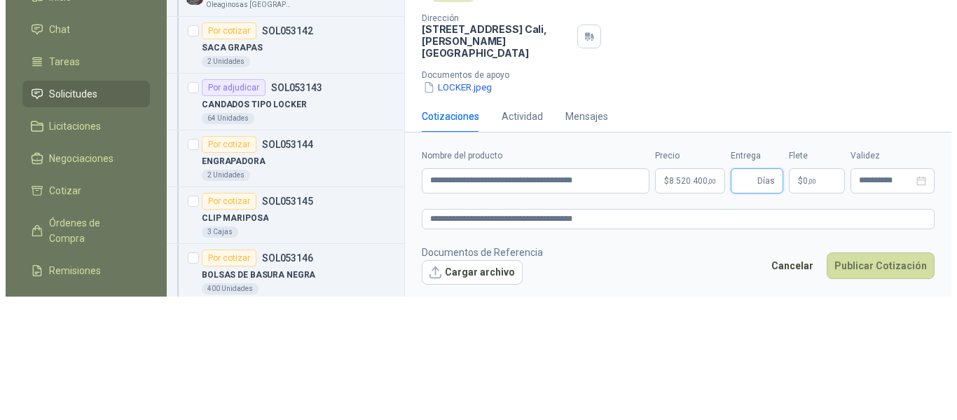
scroll to position [0, 0]
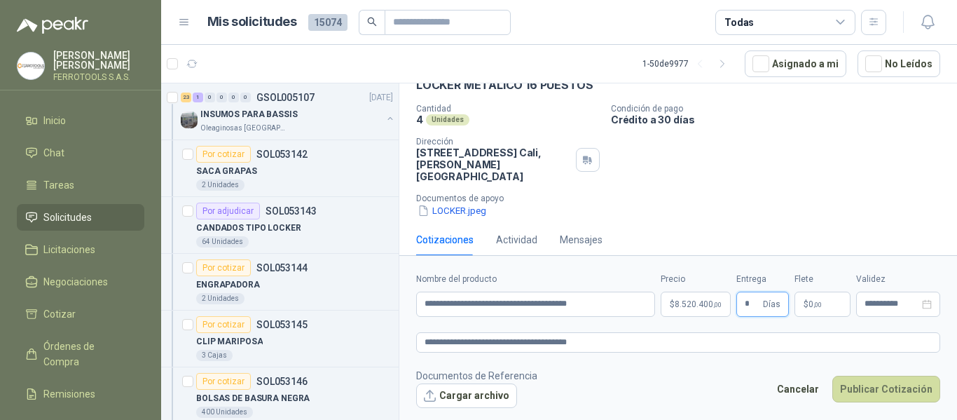
type input "*"
click at [796, 203] on div "LOCKER.jpeg" at bounding box center [683, 210] width 535 height 15
click at [880, 384] on button "Publicar Cotización" at bounding box center [886, 388] width 108 height 27
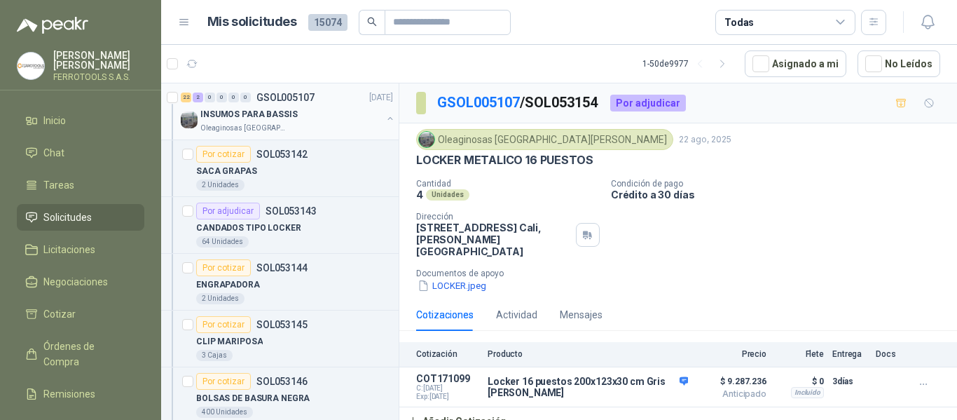
click at [310, 106] on div "INSUMOS PARA BASSIS" at bounding box center [290, 114] width 181 height 17
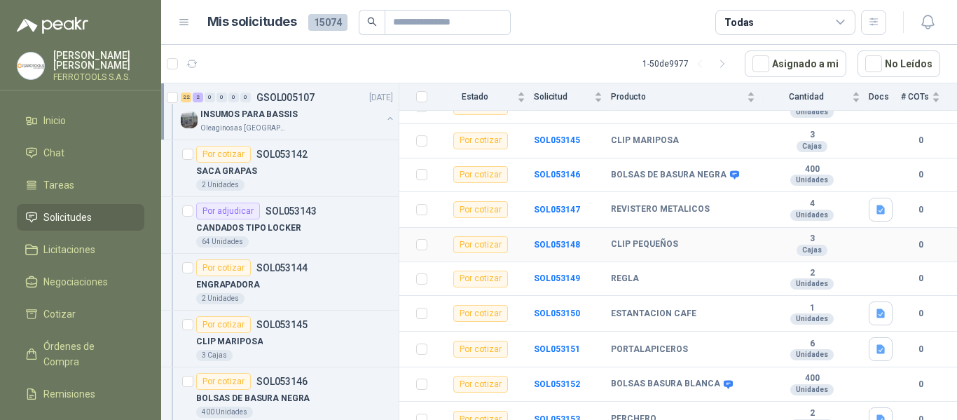
scroll to position [280, 0]
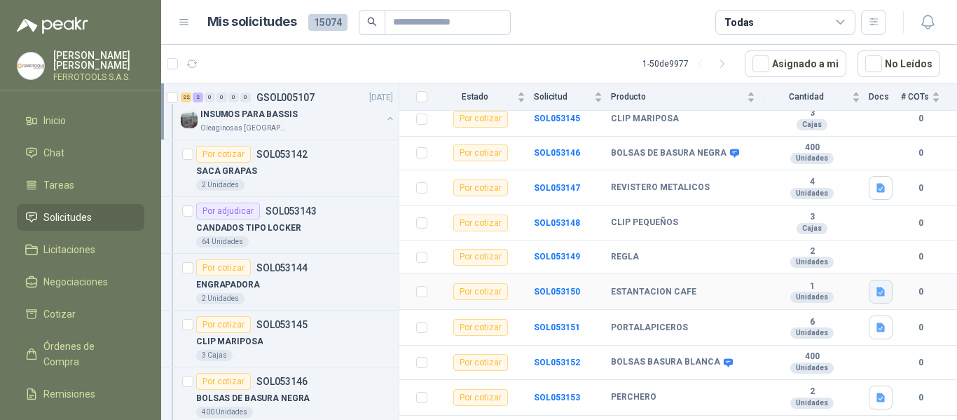
click at [875, 286] on icon "button" at bounding box center [881, 292] width 12 height 12
click at [835, 254] on button "ESTACION CAFE.jpeg" at bounding box center [819, 251] width 105 height 15
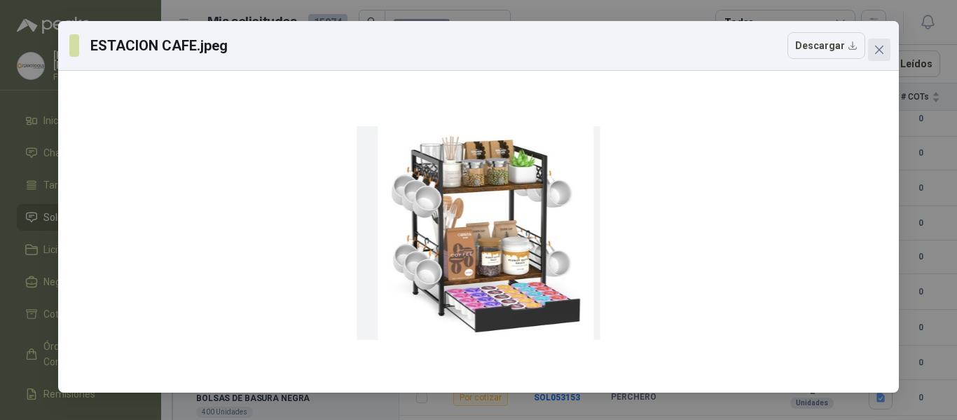
click at [877, 54] on icon "close" at bounding box center [878, 49] width 11 height 11
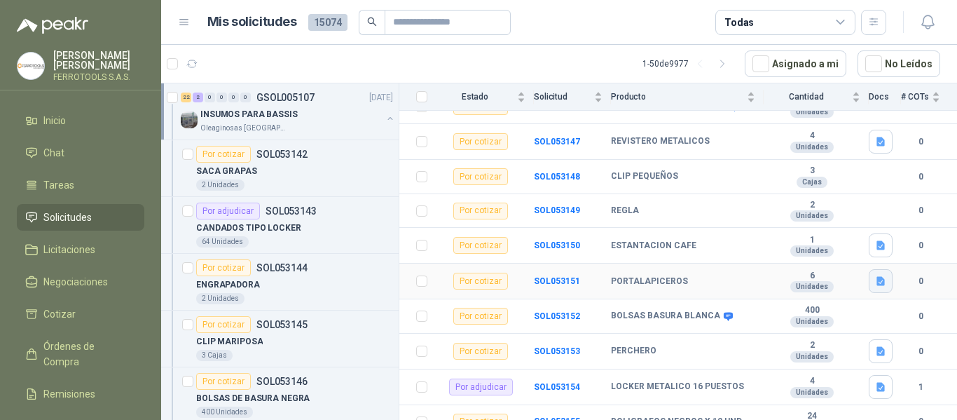
scroll to position [350, 0]
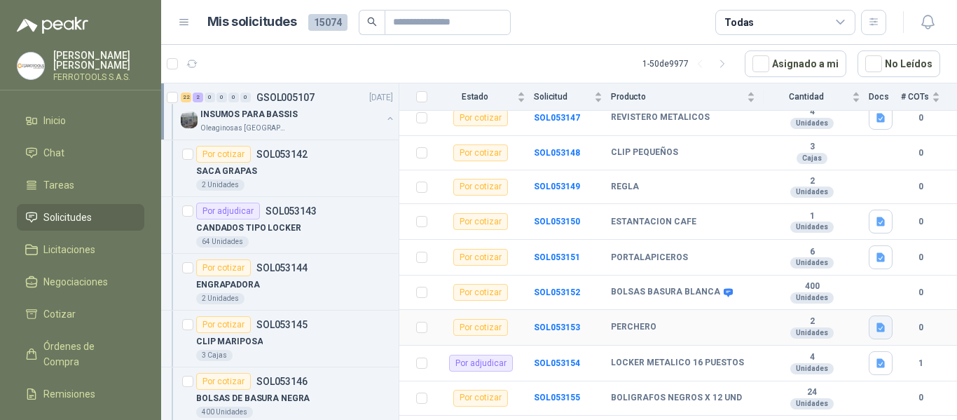
click at [876, 322] on icon "button" at bounding box center [880, 326] width 8 height 9
click at [840, 288] on button "PERCHERO.jpeg" at bounding box center [830, 286] width 83 height 15
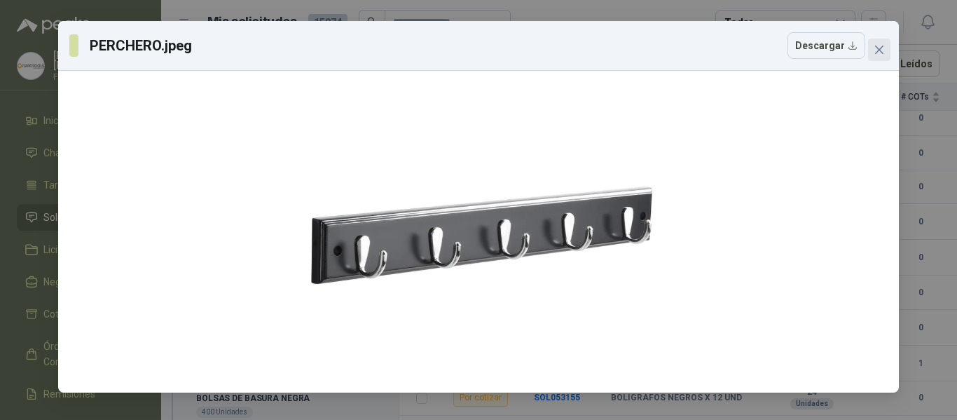
click at [880, 52] on icon "close" at bounding box center [878, 49] width 11 height 11
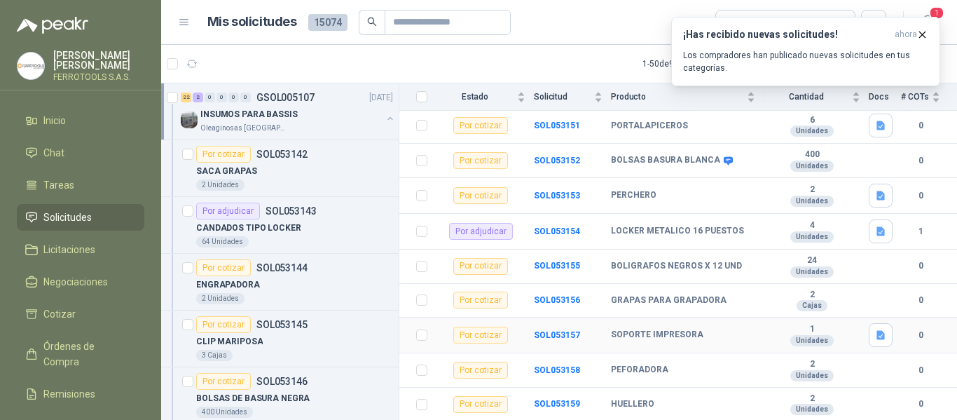
scroll to position [466, 0]
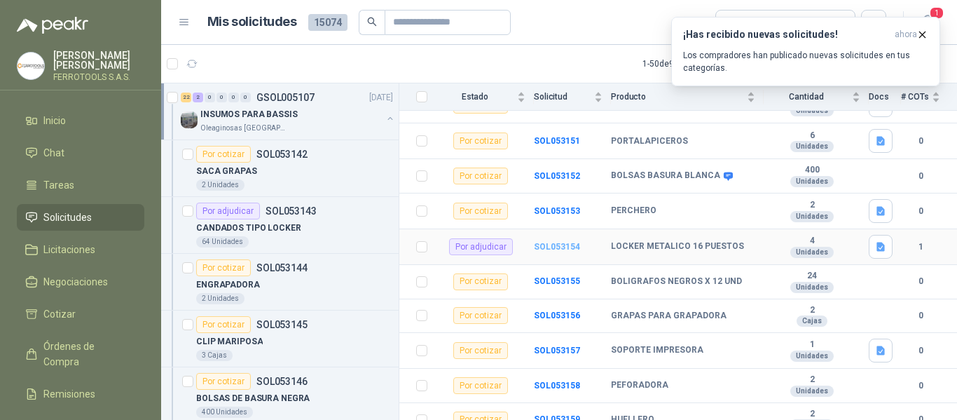
click at [548, 242] on b "SOL053154" at bounding box center [557, 247] width 46 height 10
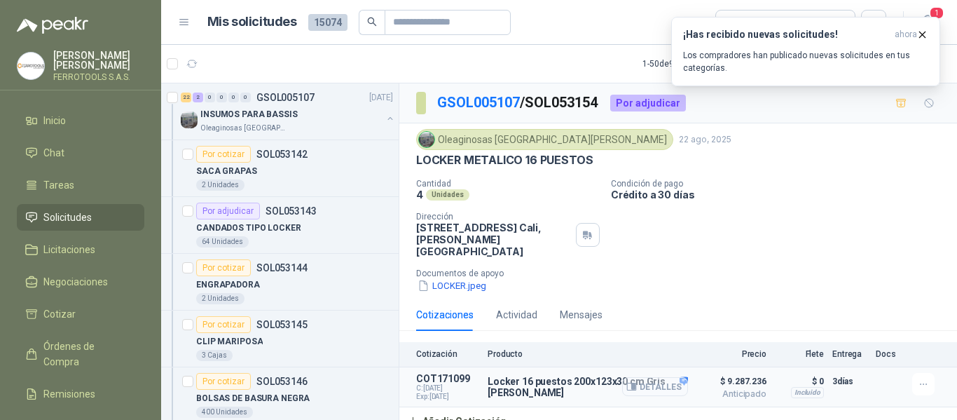
click at [662, 377] on button "Detalles" at bounding box center [655, 386] width 66 height 19
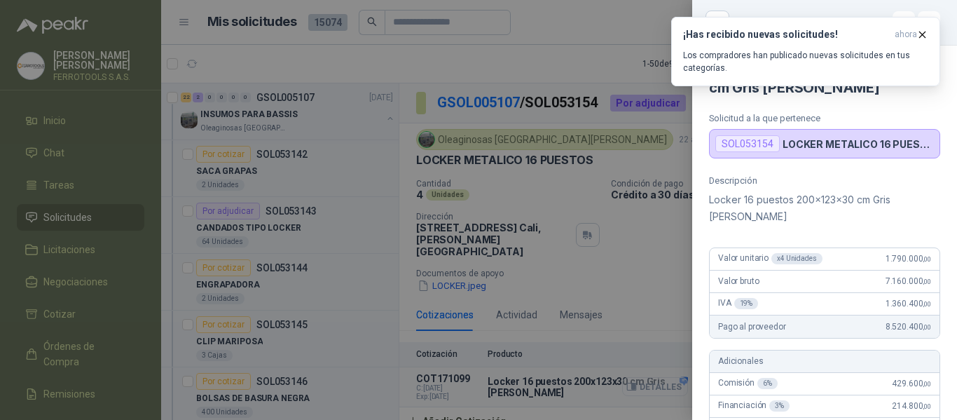
scroll to position [522, 0]
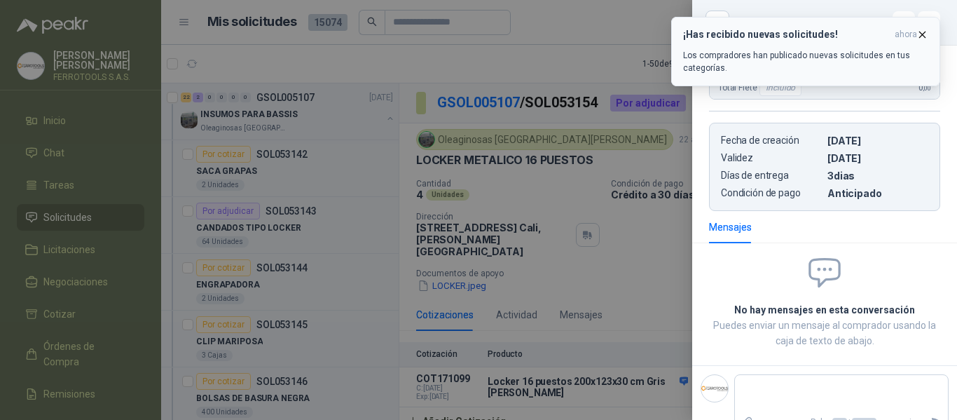
click at [925, 33] on icon "button" at bounding box center [922, 35] width 12 height 12
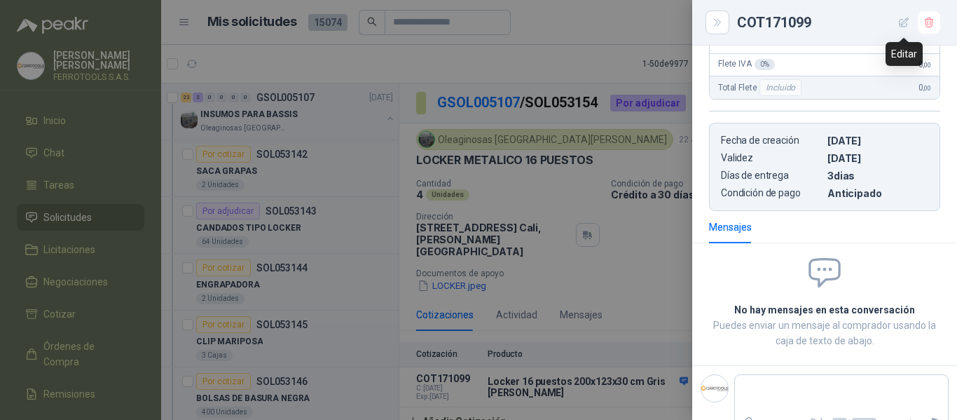
click at [904, 25] on icon "button" at bounding box center [904, 23] width 12 height 12
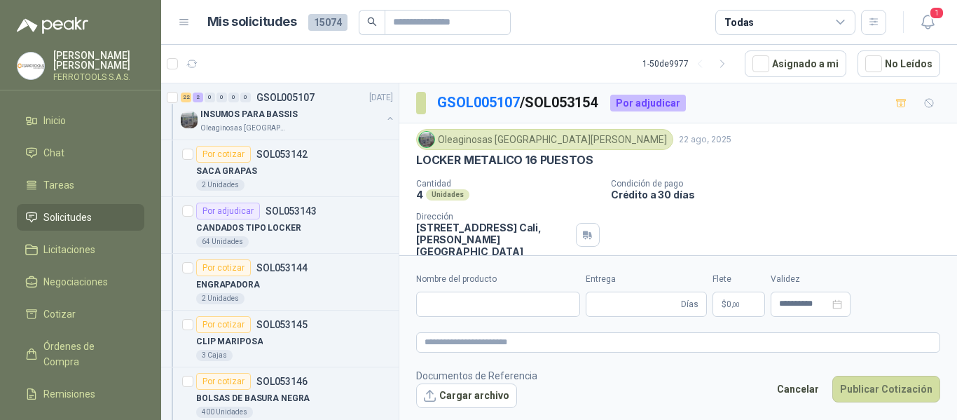
type input "**********"
type input "*"
type textarea "**********"
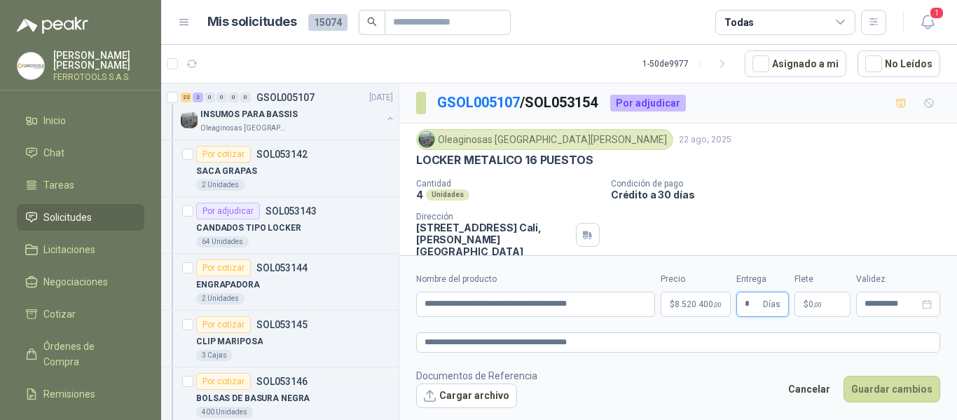
click at [759, 298] on input "*" at bounding box center [752, 304] width 15 height 24
type input "*"
click at [878, 389] on button "Guardar cambios" at bounding box center [891, 388] width 97 height 27
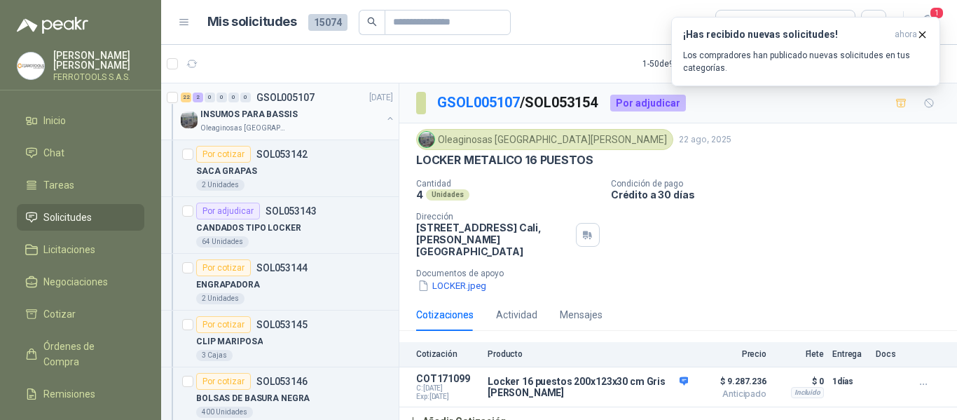
click at [364, 125] on div "Oleaginosas [GEOGRAPHIC_DATA][PERSON_NAME]" at bounding box center [290, 128] width 181 height 11
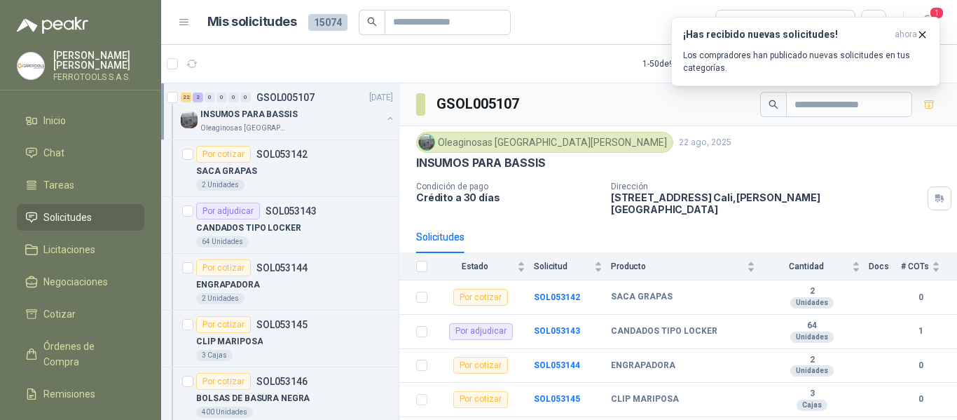
click at [385, 120] on button "button" at bounding box center [390, 118] width 11 height 11
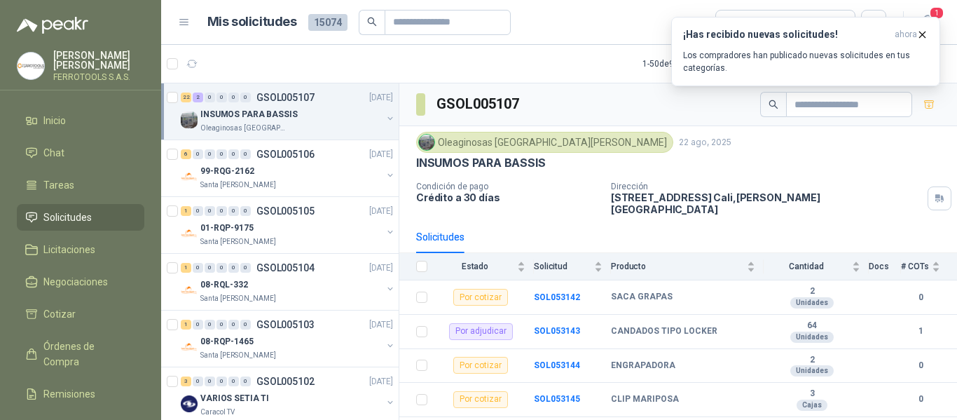
scroll to position [5, 0]
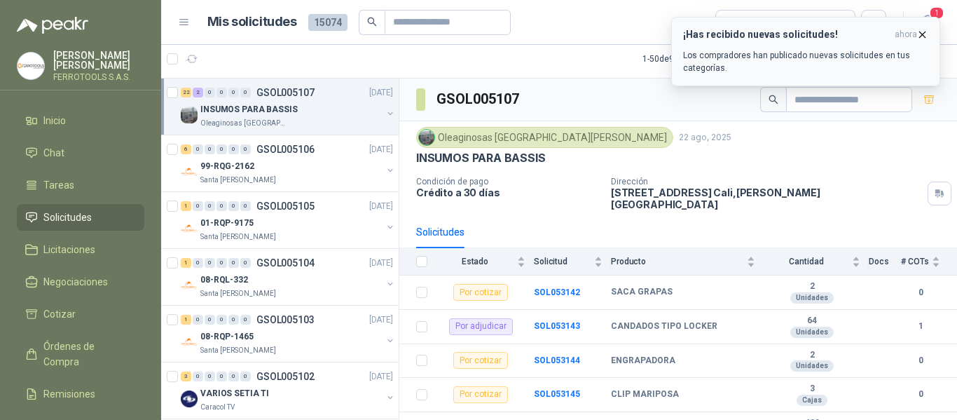
click at [759, 41] on div "¡Has recibido nuevas solicitudes! ahora Los compradores han publicado nuevas so…" at bounding box center [805, 52] width 245 height 46
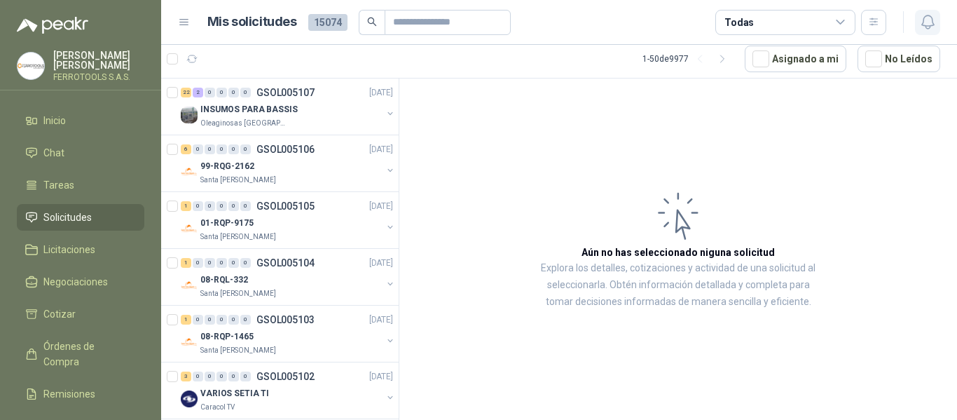
click at [933, 20] on icon "button" at bounding box center [928, 22] width 18 height 18
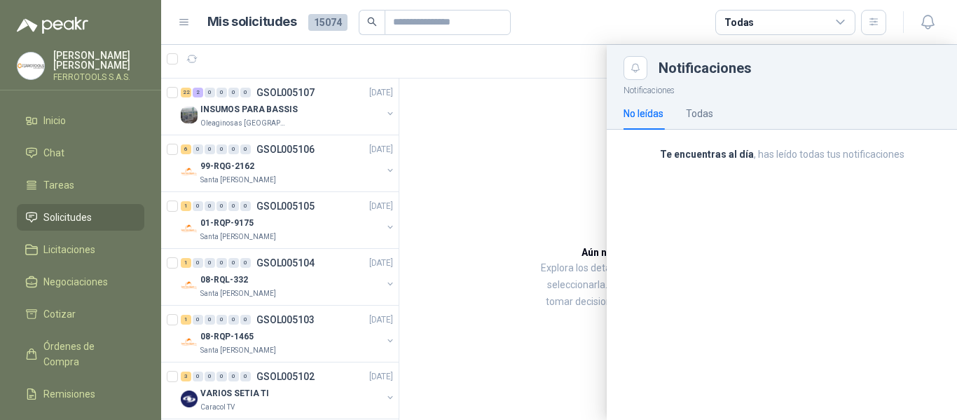
click at [533, 111] on div at bounding box center [559, 232] width 796 height 375
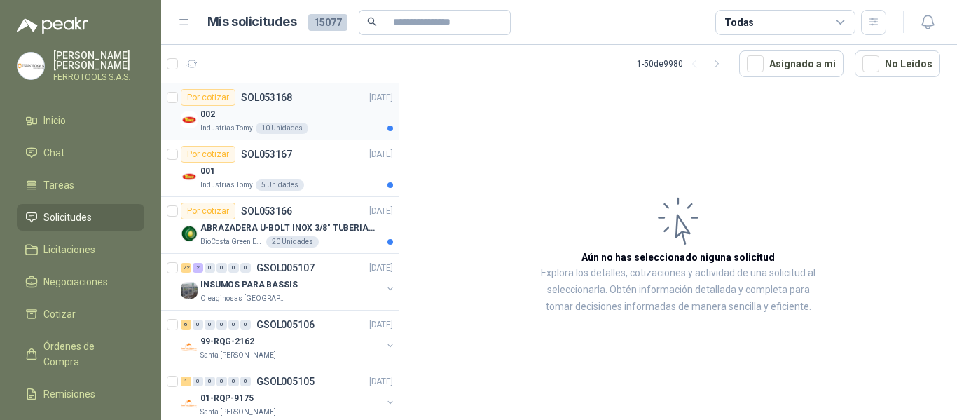
click at [338, 110] on div "002" at bounding box center [296, 114] width 193 height 17
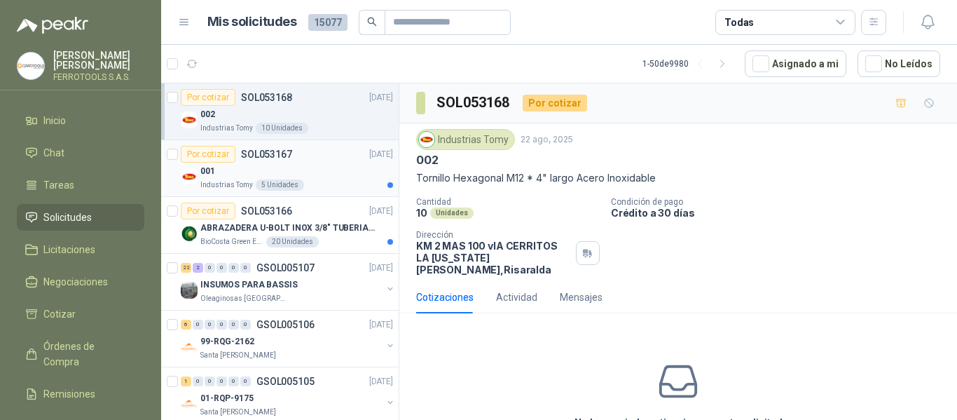
click at [337, 172] on div "001" at bounding box center [296, 170] width 193 height 17
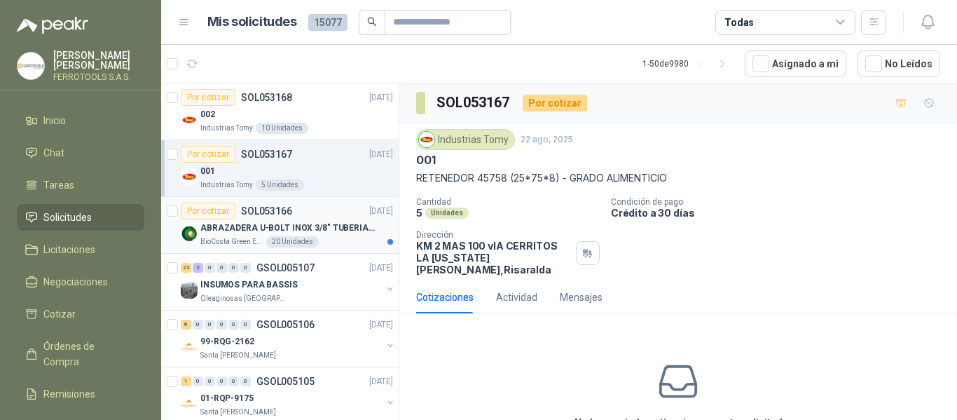
click at [328, 234] on p "ABRAZADERA U-BOLT INOX 3/8" TUBERIA 4"" at bounding box center [287, 227] width 174 height 13
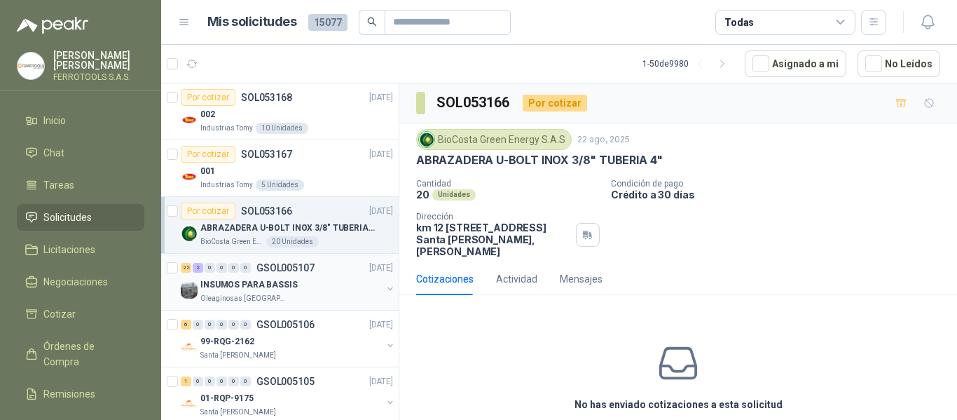
click at [305, 284] on div "INSUMOS PARA BASSIS" at bounding box center [290, 284] width 181 height 17
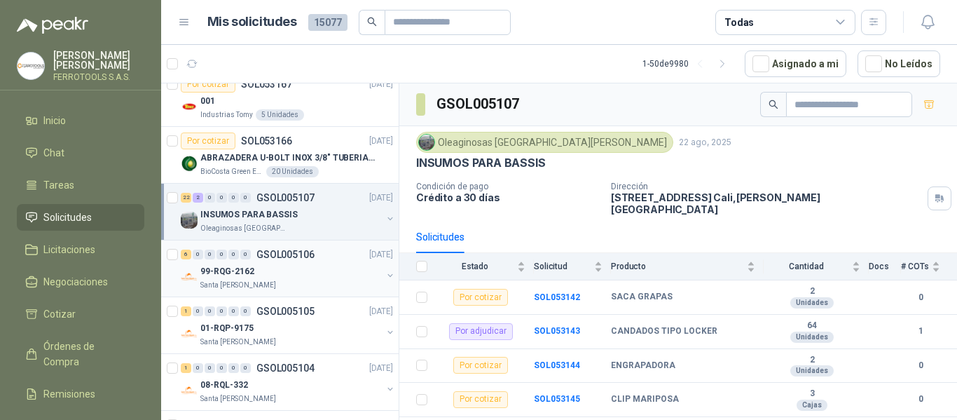
click at [277, 273] on div "99-RQG-2162" at bounding box center [290, 271] width 181 height 17
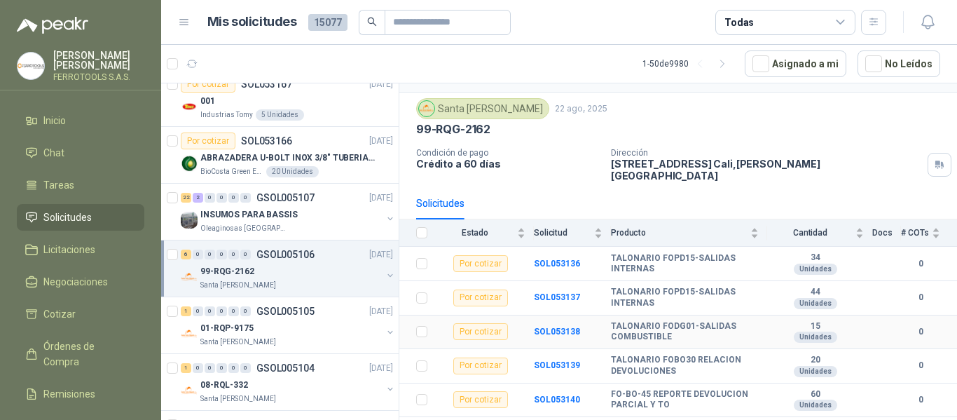
scroll to position [50, 0]
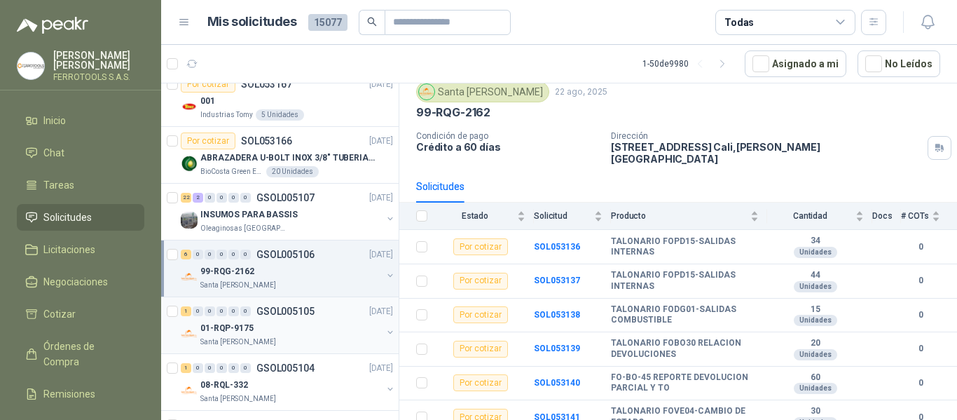
click at [319, 324] on div "01-RQP-9175" at bounding box center [290, 327] width 181 height 17
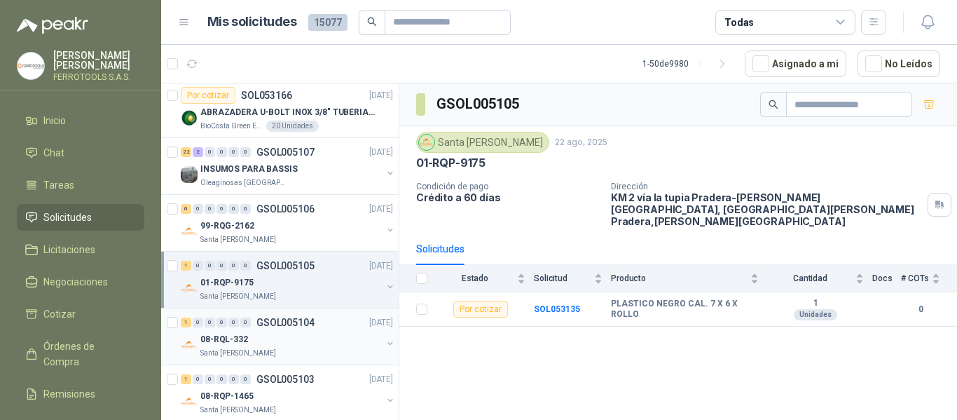
scroll to position [140, 0]
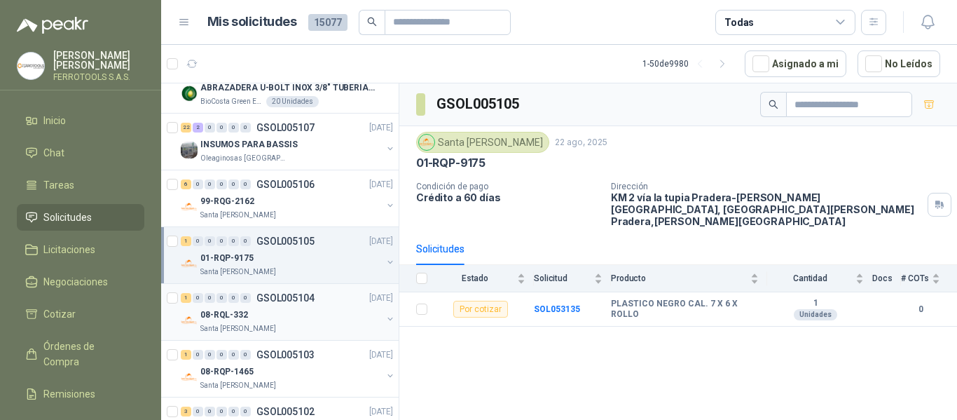
click at [290, 319] on div "08-RQL-332" at bounding box center [290, 314] width 181 height 17
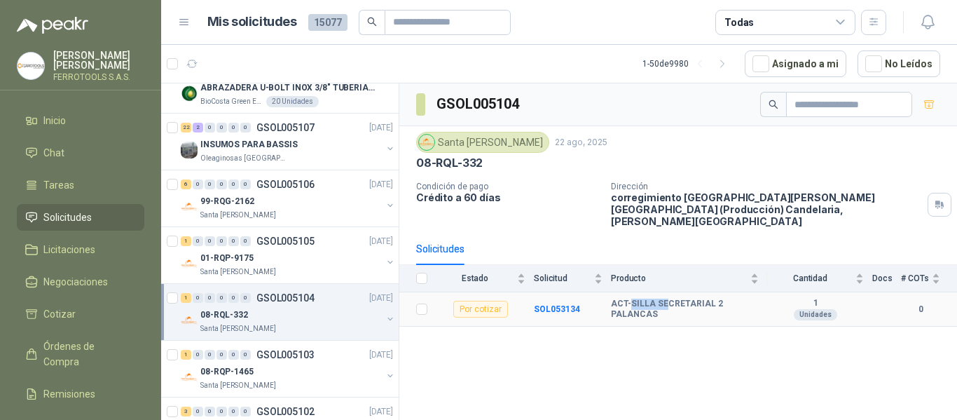
drag, startPoint x: 629, startPoint y: 291, endPoint x: 664, endPoint y: 293, distance: 35.1
click at [664, 298] on b "ACT-SILLA SECRETARIAL 2 PALANCAS" at bounding box center [685, 309] width 148 height 22
click at [592, 347] on div "GSOL005104 [GEOGRAPHIC_DATA][PERSON_NAME] [DATE] 08-RQL-332 Condición de pago C…" at bounding box center [678, 253] width 558 height 341
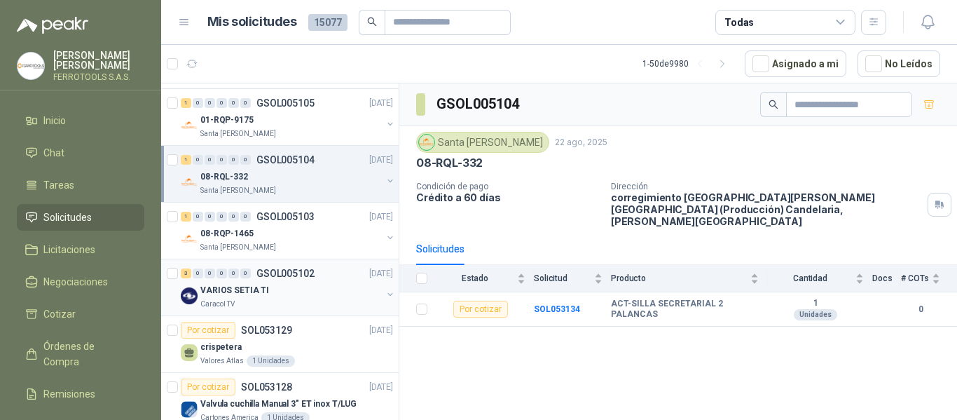
scroll to position [280, 0]
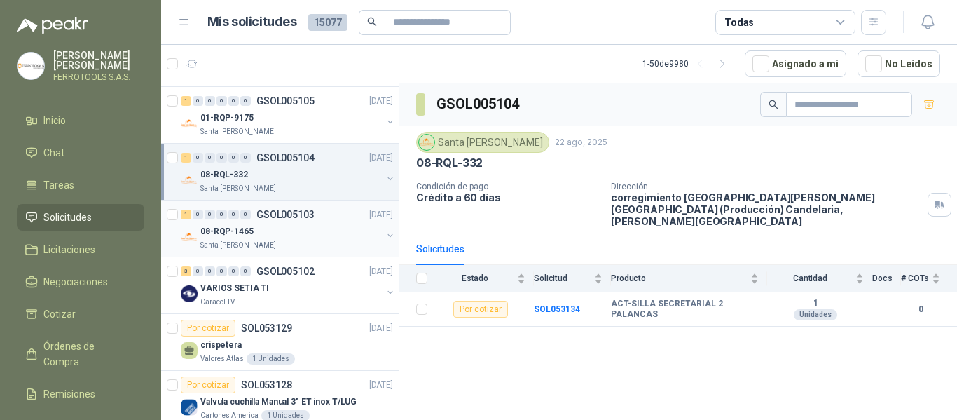
click at [314, 234] on div "08-RQP-1465" at bounding box center [290, 231] width 181 height 17
click at [317, 178] on div "08-RQL-332" at bounding box center [290, 174] width 181 height 17
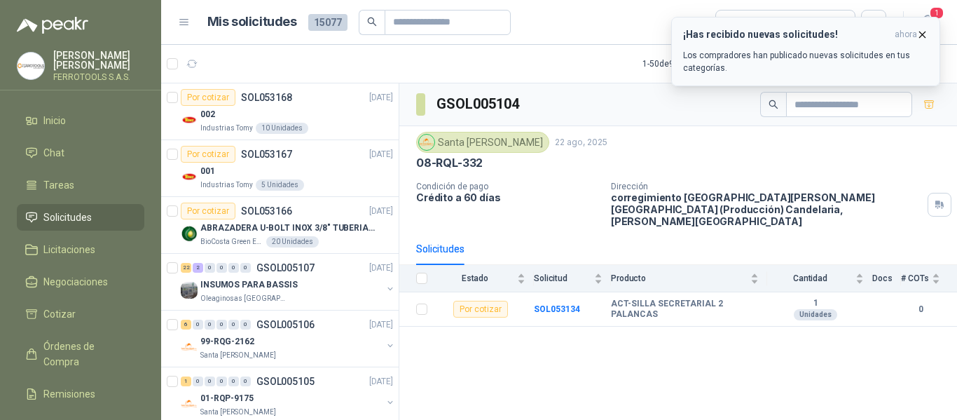
click at [925, 26] on button "¡Has recibido nuevas solicitudes! ahora Los compradores han publicado nuevas so…" at bounding box center [805, 51] width 269 height 69
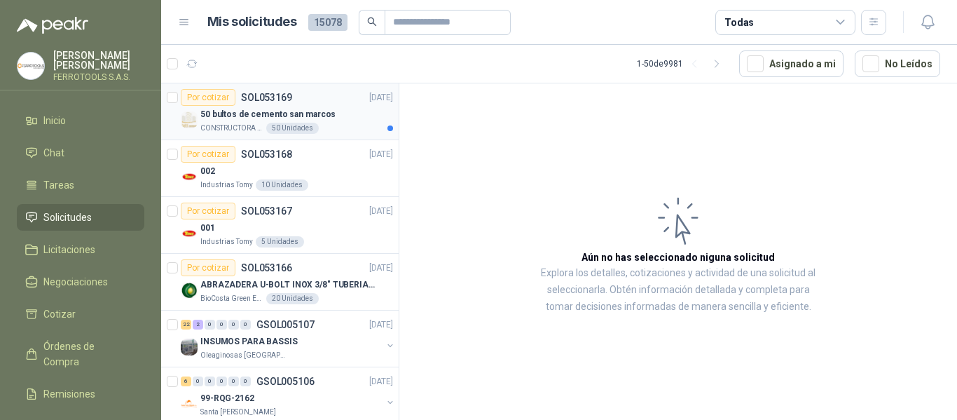
click at [331, 121] on div "50 bultos de cemento san marcos" at bounding box center [296, 114] width 193 height 17
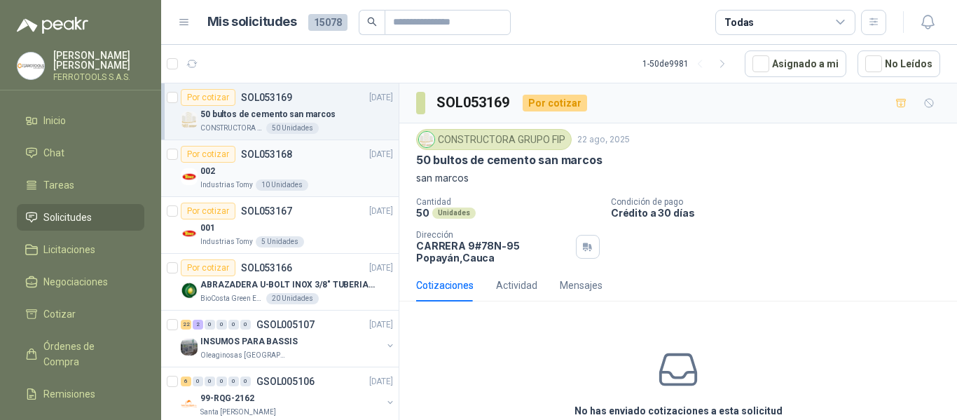
click at [319, 157] on div "Por cotizar SOL053168 [DATE]" at bounding box center [287, 154] width 212 height 17
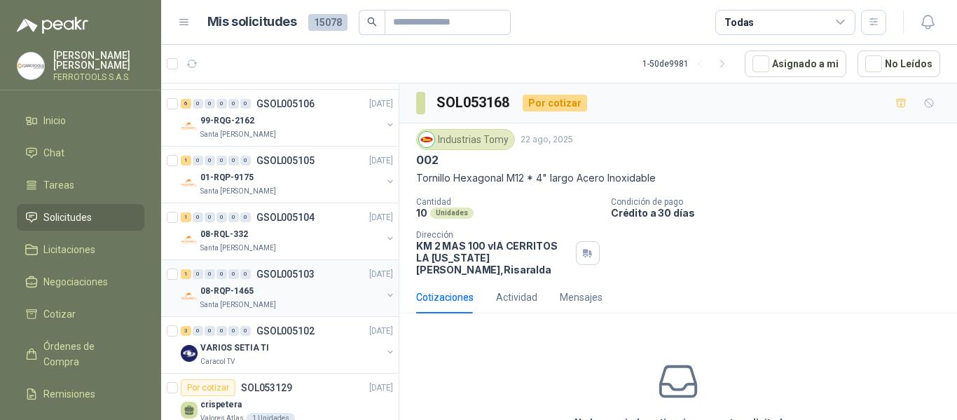
scroll to position [210, 0]
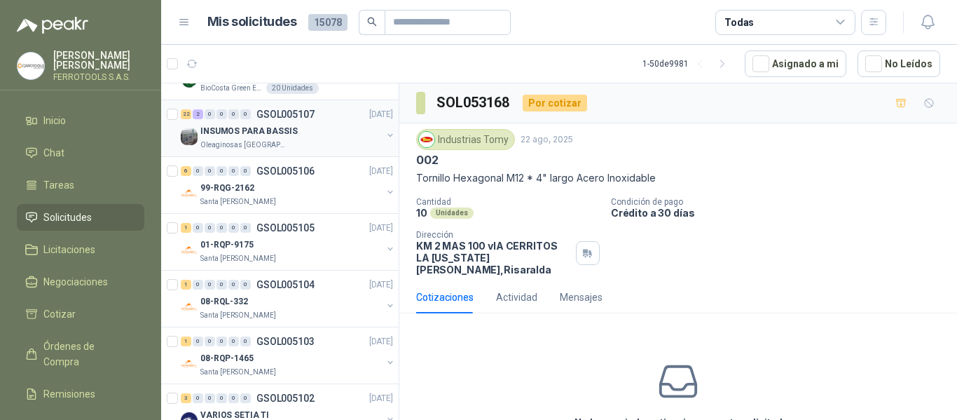
click at [310, 141] on div "Oleaginosas [GEOGRAPHIC_DATA][PERSON_NAME]" at bounding box center [290, 144] width 181 height 11
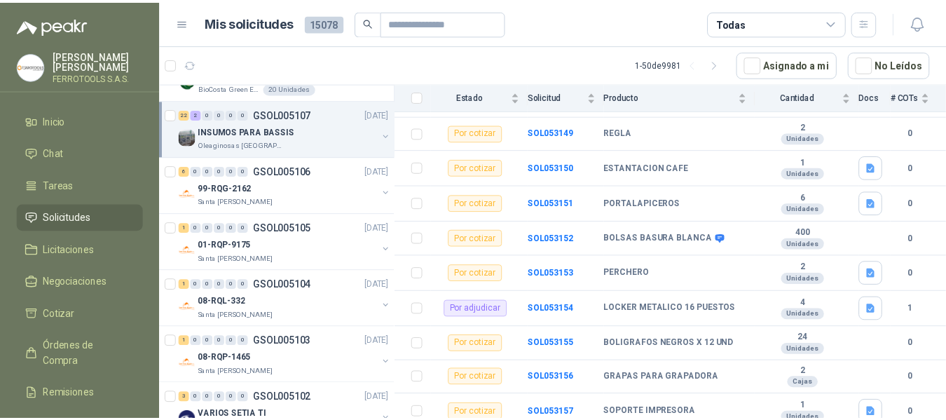
scroll to position [420, 0]
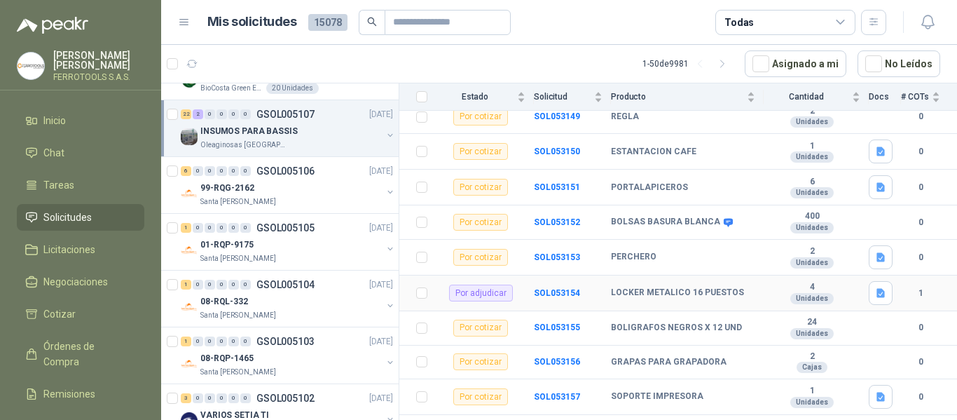
click at [553, 288] on td "SOL053154" at bounding box center [572, 293] width 77 height 36
click at [555, 288] on b "SOL053154" at bounding box center [557, 293] width 46 height 10
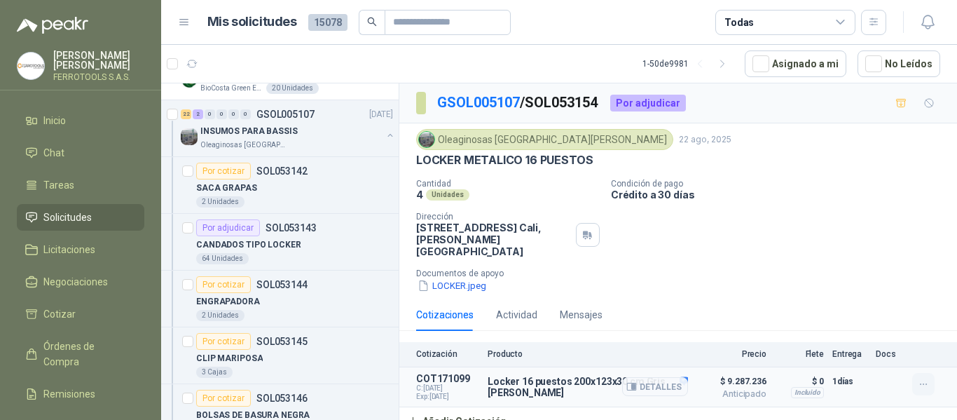
click at [926, 378] on icon "button" at bounding box center [924, 384] width 12 height 12
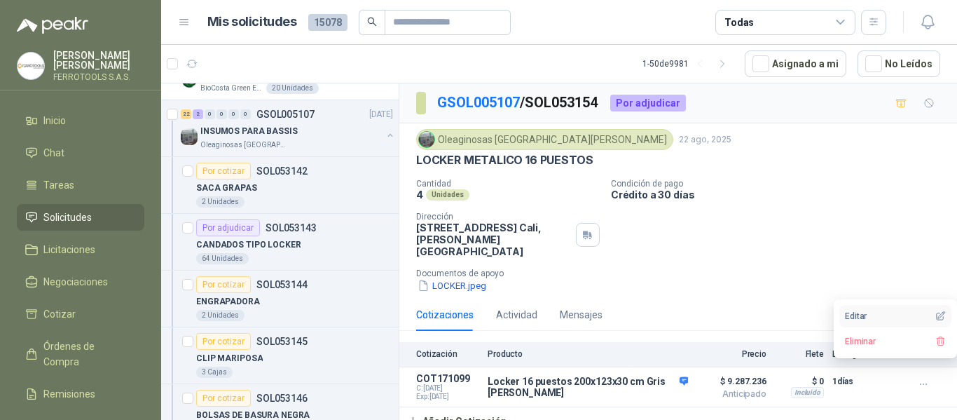
click at [870, 317] on button "Editar" at bounding box center [895, 316] width 112 height 22
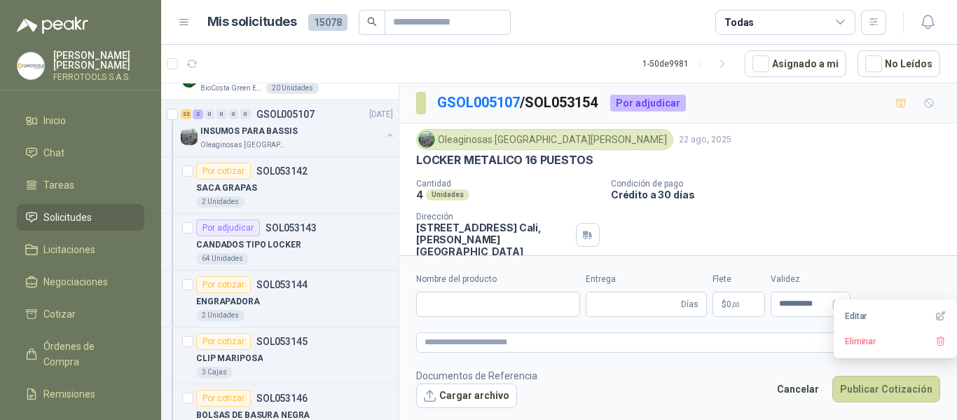
type input "**********"
type input "*"
type textarea "**********"
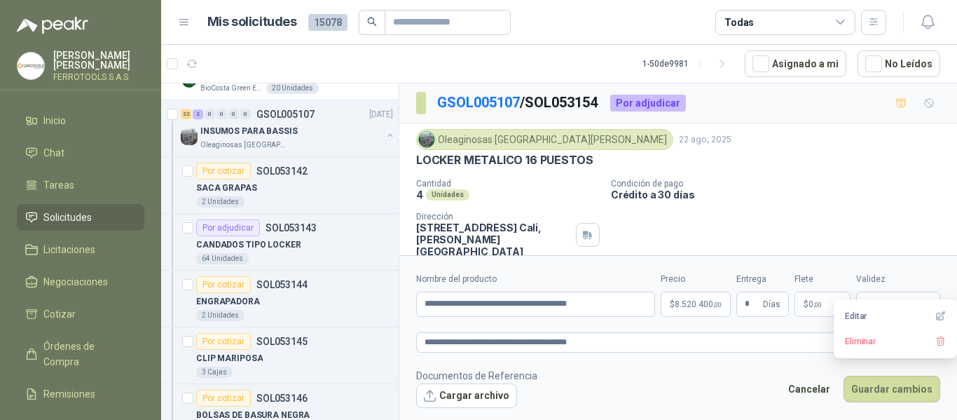
click at [693, 300] on span "8.520.400 ,00" at bounding box center [697, 304] width 47 height 8
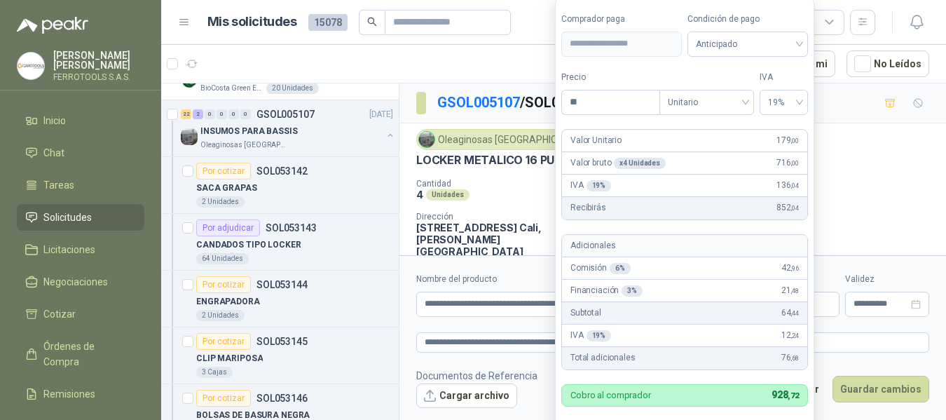
type input "*"
type input "**********"
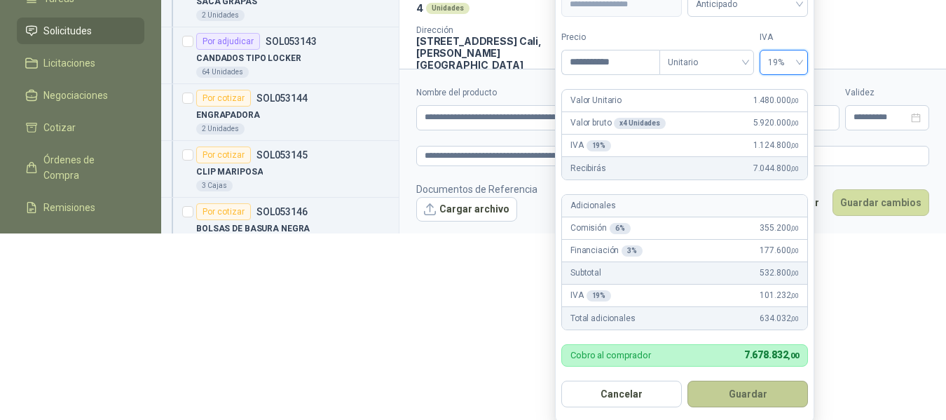
click at [752, 386] on button "Guardar" at bounding box center [747, 393] width 120 height 27
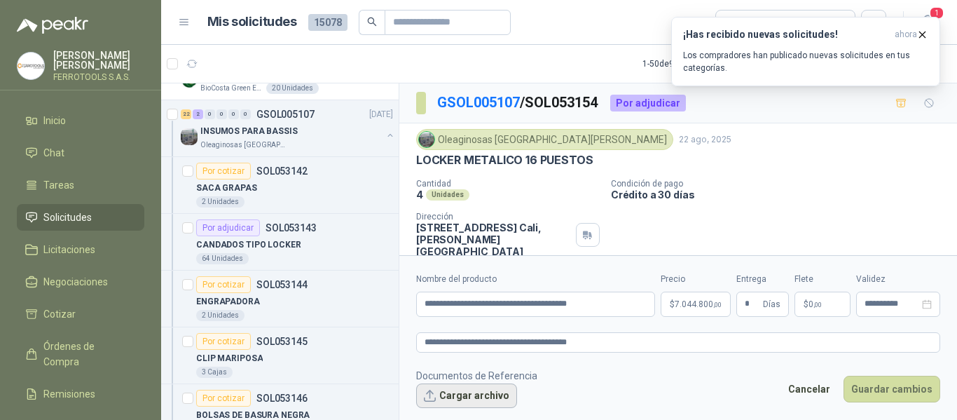
click at [490, 391] on button "Cargar archivo" at bounding box center [466, 395] width 101 height 25
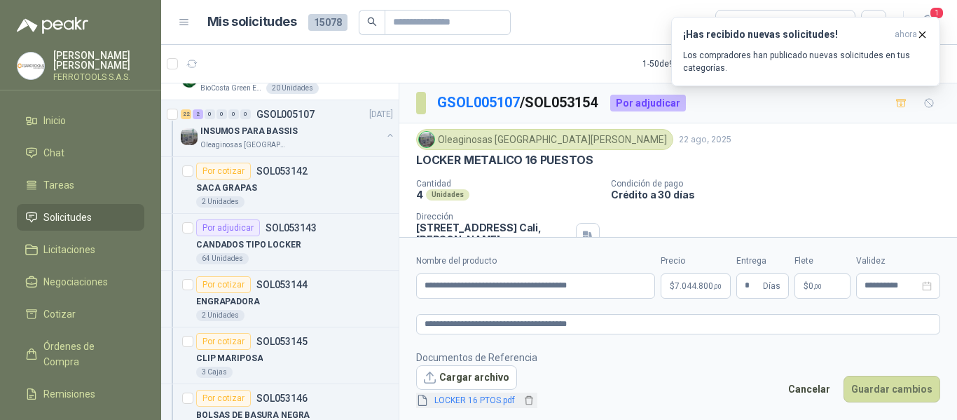
click at [482, 403] on link "LOCKER 16 PTOS.pdf" at bounding box center [475, 400] width 92 height 13
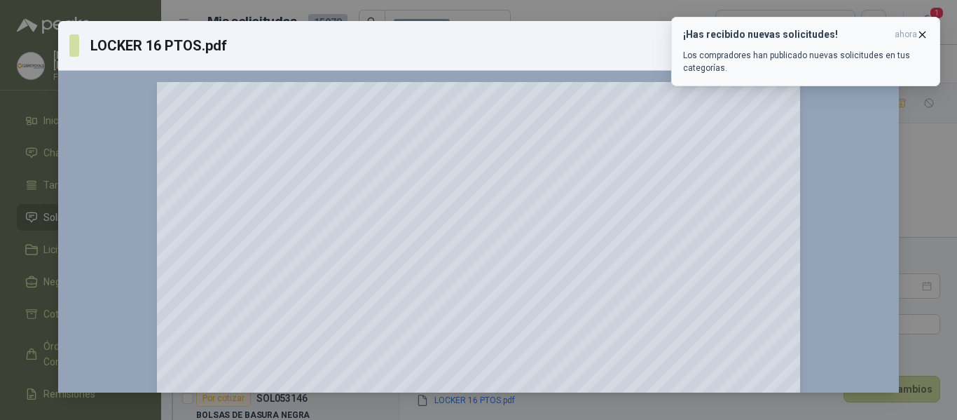
click at [924, 38] on icon "button" at bounding box center [922, 35] width 12 height 12
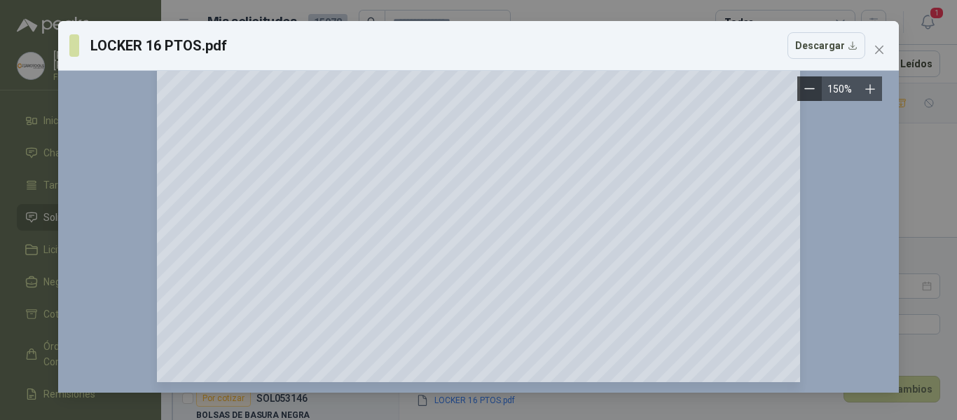
scroll to position [533, 0]
click at [880, 55] on icon "close" at bounding box center [878, 49] width 11 height 11
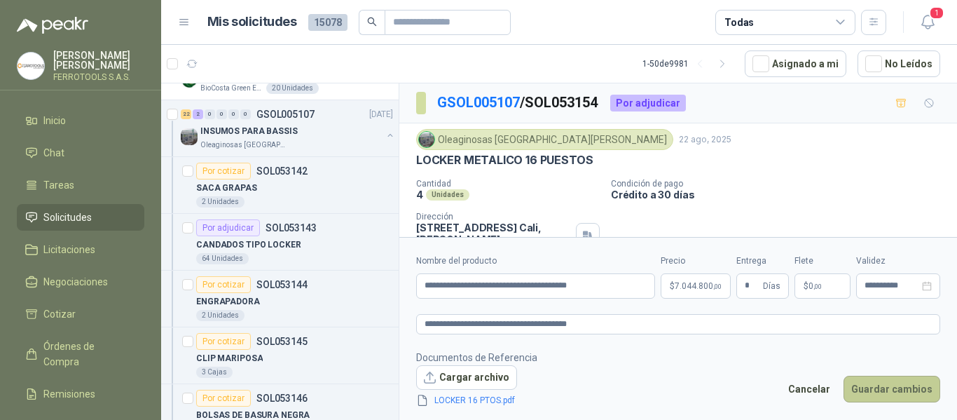
click at [894, 393] on button "Guardar cambios" at bounding box center [891, 388] width 97 height 27
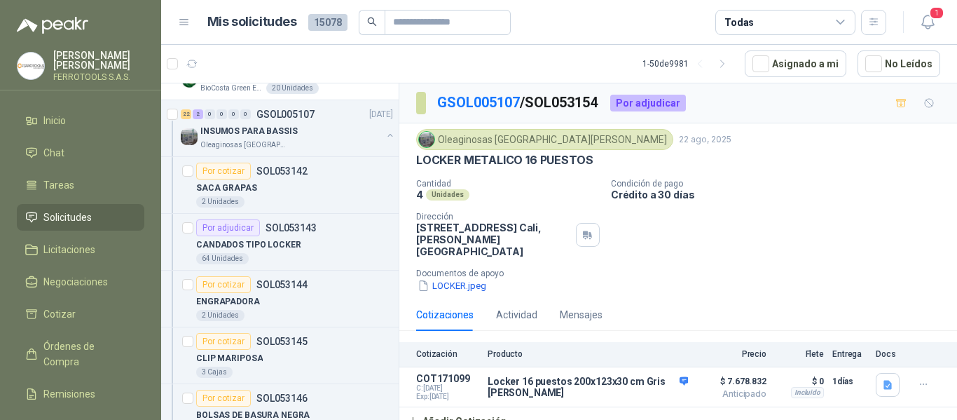
click at [805, 245] on div "Cantidad 4 Unidades Condición de pago Crédito a 30 días Dirección [STREET_ADDRE…" at bounding box center [678, 236] width 524 height 114
click at [930, 27] on icon "button" at bounding box center [928, 22] width 18 height 18
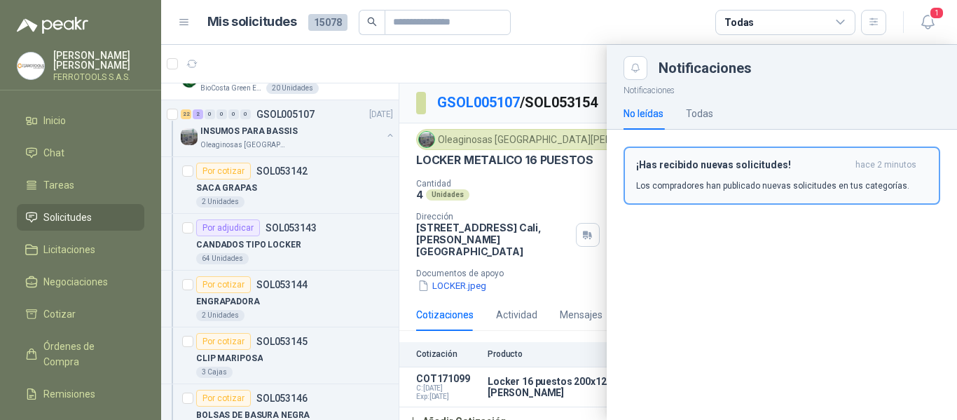
click at [835, 170] on h3 "¡Has recibido nuevas solicitudes!" at bounding box center [743, 165] width 214 height 12
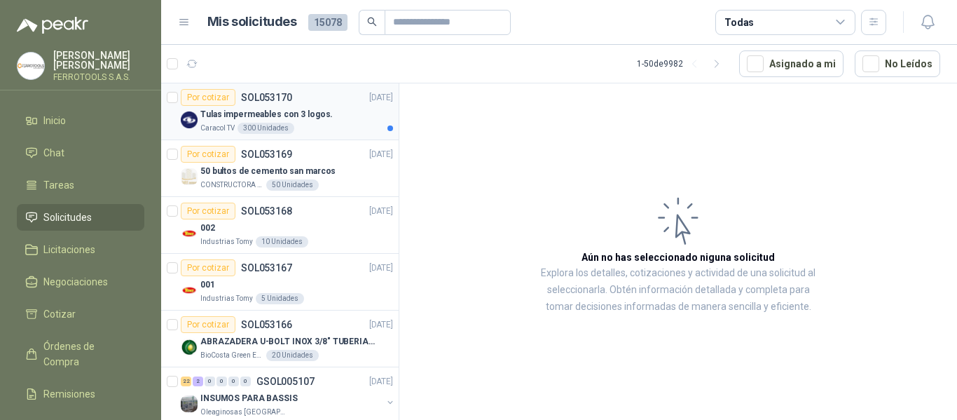
click at [326, 128] on div "Caracol TV 300 Unidades" at bounding box center [296, 128] width 193 height 11
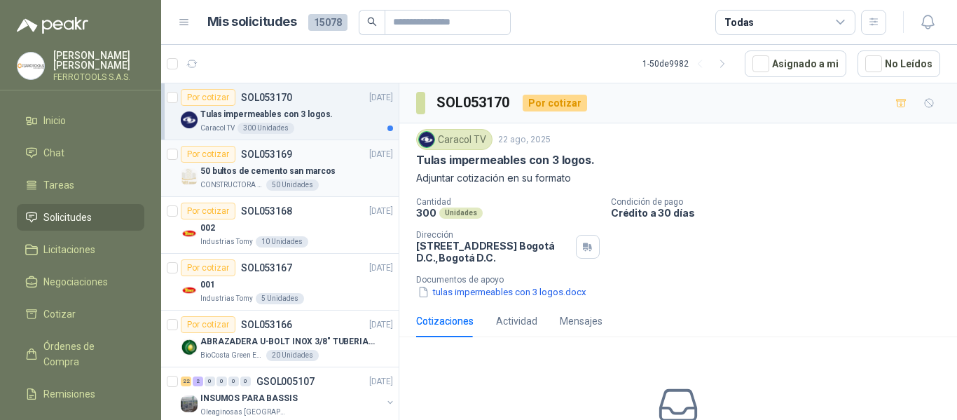
click at [320, 163] on div "50 bultos de cemento san marcos" at bounding box center [296, 170] width 193 height 17
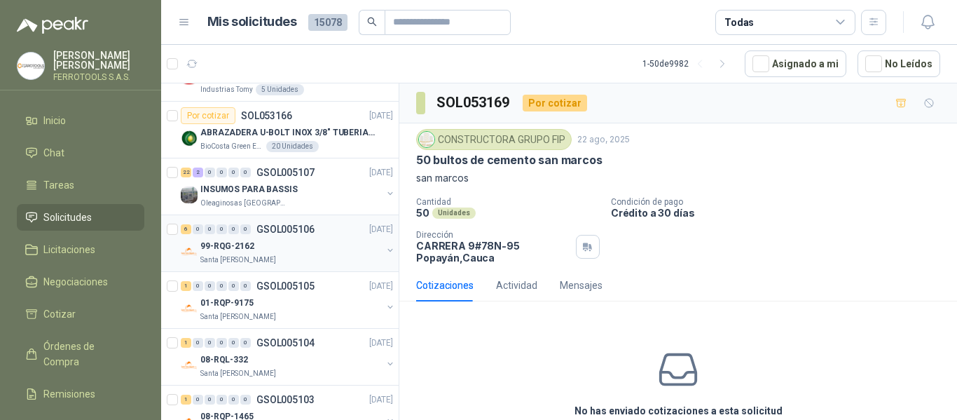
scroll to position [210, 0]
click at [349, 187] on div "INSUMOS PARA BASSIS" at bounding box center [290, 187] width 181 height 17
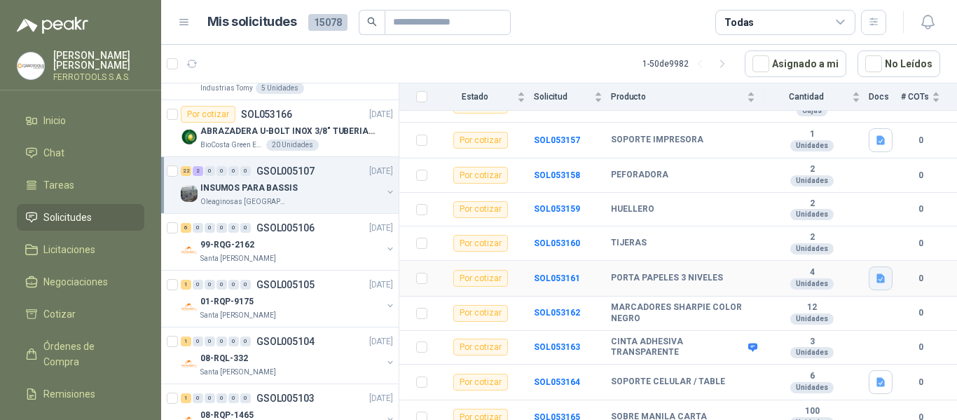
scroll to position [607, 0]
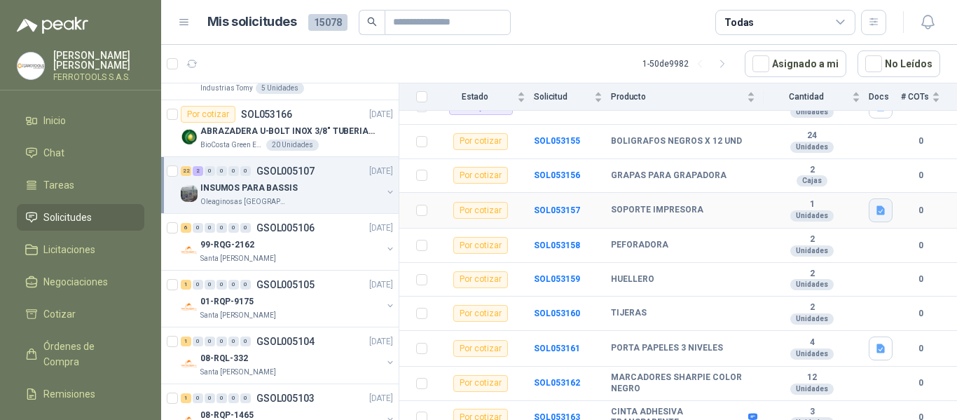
click at [875, 205] on icon "button" at bounding box center [881, 211] width 12 height 12
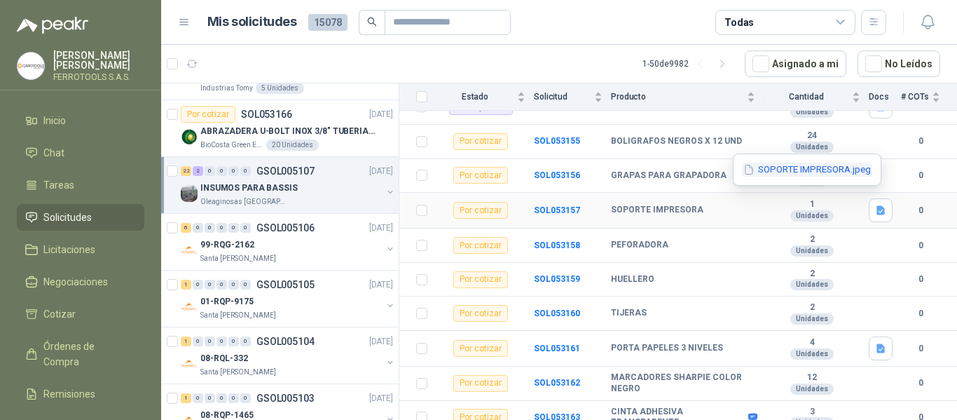
click at [822, 169] on button "SOPORTE IMPRESORA.jpeg" at bounding box center [807, 169] width 130 height 15
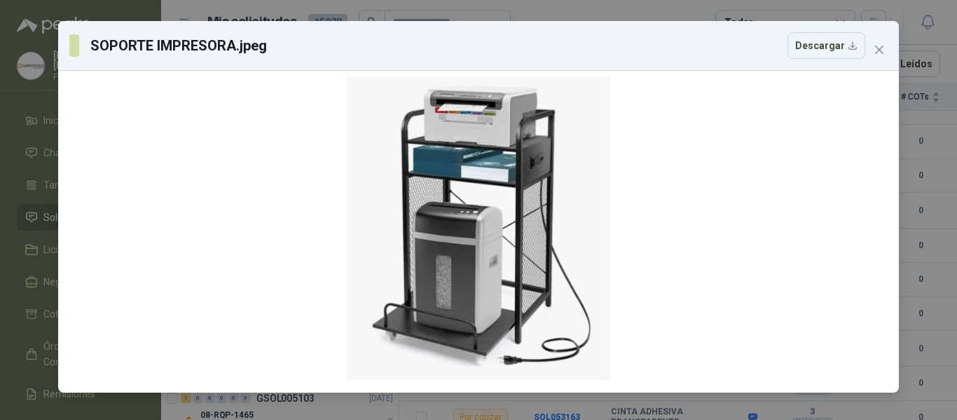
click at [879, 61] on div "SOPORTE IMPRESORA.jpeg Descargar" at bounding box center [478, 46] width 840 height 50
click at [877, 48] on icon "close" at bounding box center [879, 50] width 8 height 8
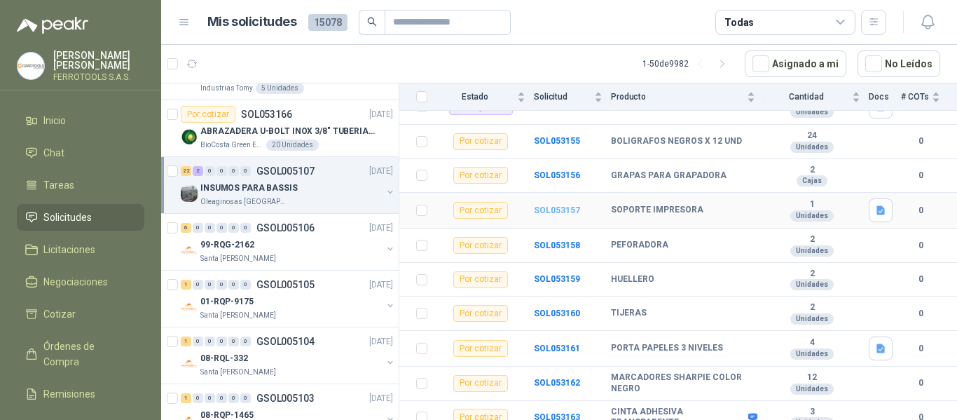
click at [569, 205] on b "SOL053157" at bounding box center [557, 210] width 46 height 10
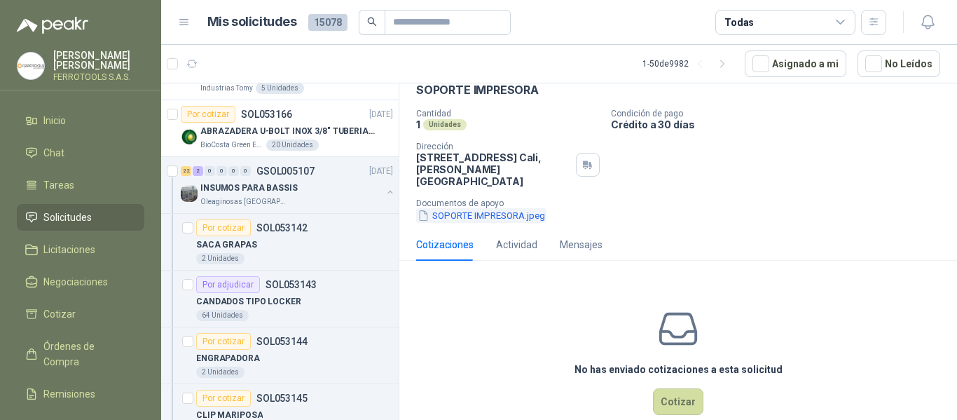
scroll to position [84, 0]
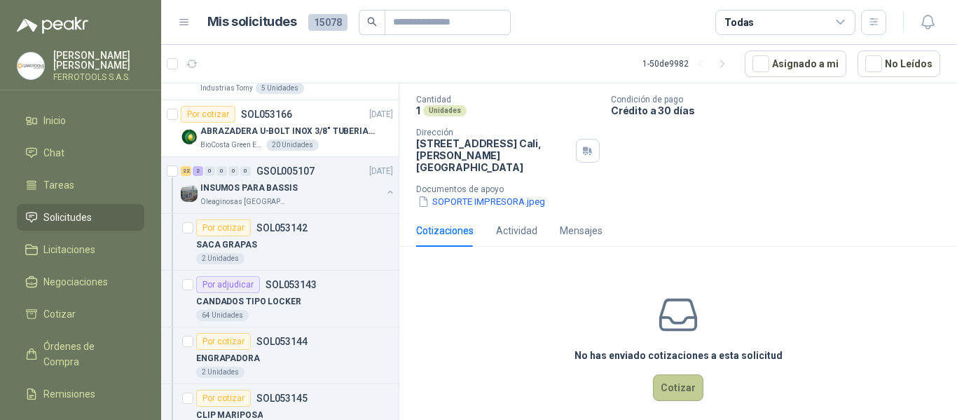
click at [677, 374] on button "Cotizar" at bounding box center [678, 387] width 50 height 27
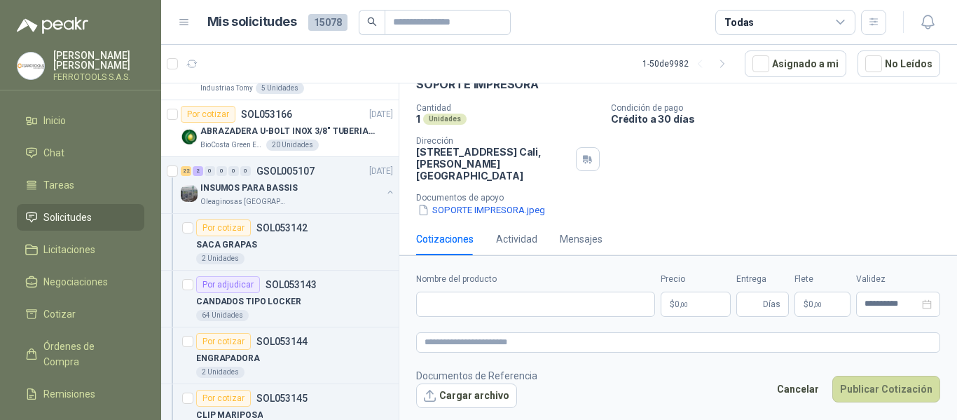
scroll to position [75, 0]
click at [576, 307] on input "Nombre del producto" at bounding box center [535, 303] width 239 height 25
paste input "**********"
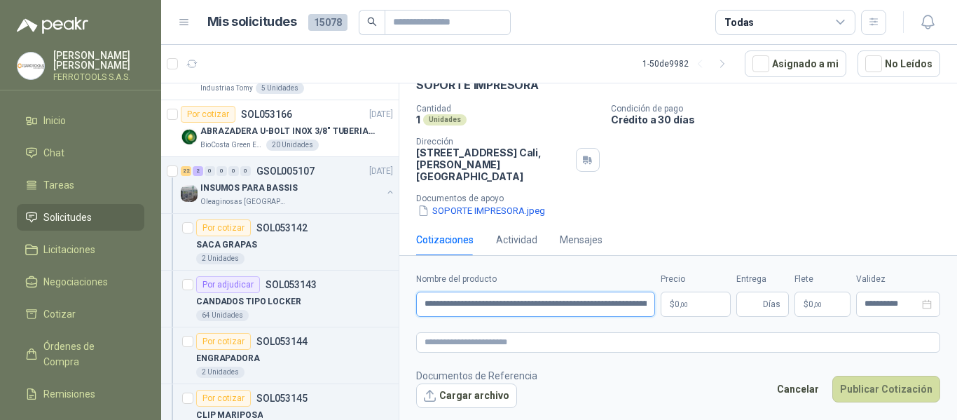
scroll to position [0, 520]
type input "**********"
click at [575, 342] on textarea at bounding box center [678, 342] width 524 height 20
paste textarea "**********"
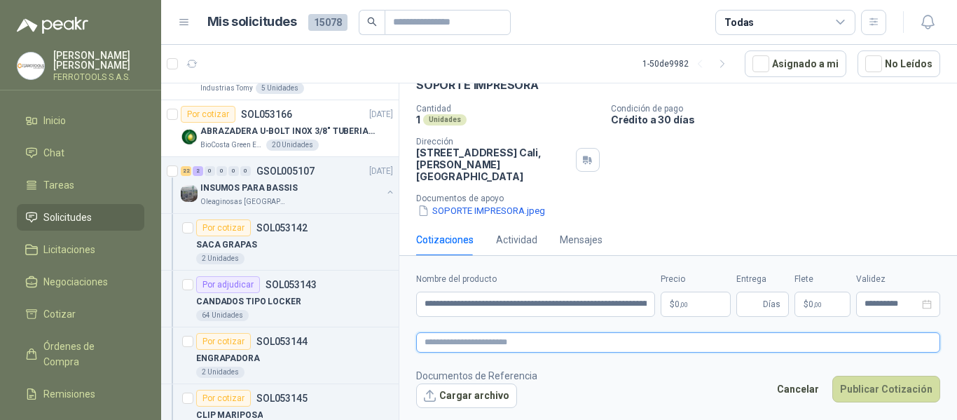
type textarea "**********"
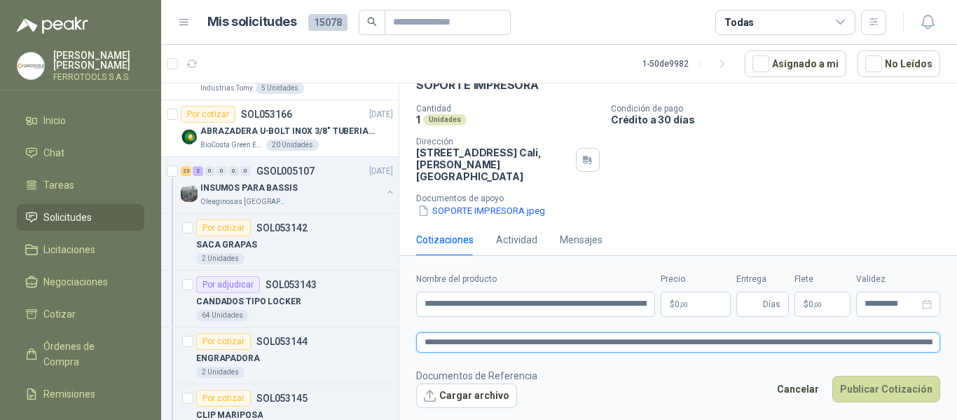
scroll to position [84, 0]
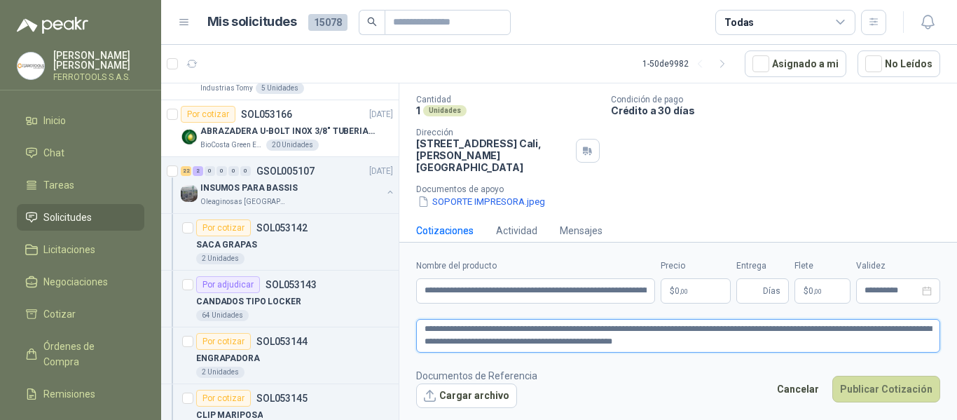
type textarea "**********"
paste textarea "**********"
type textarea "**********"
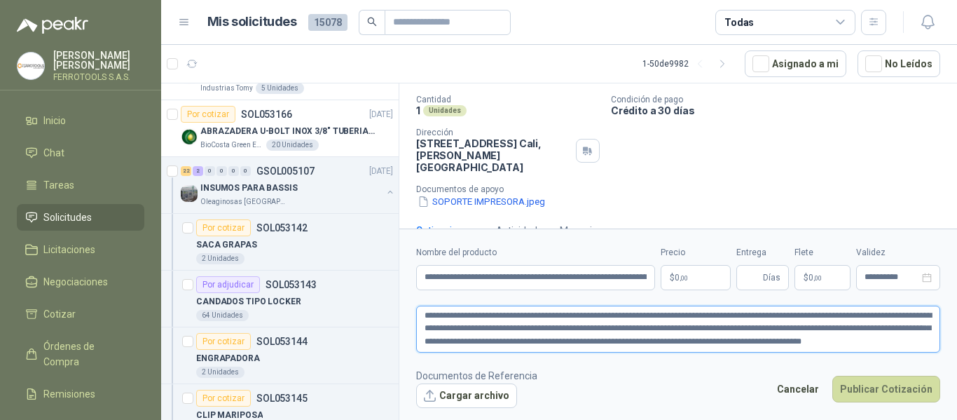
type textarea "**********"
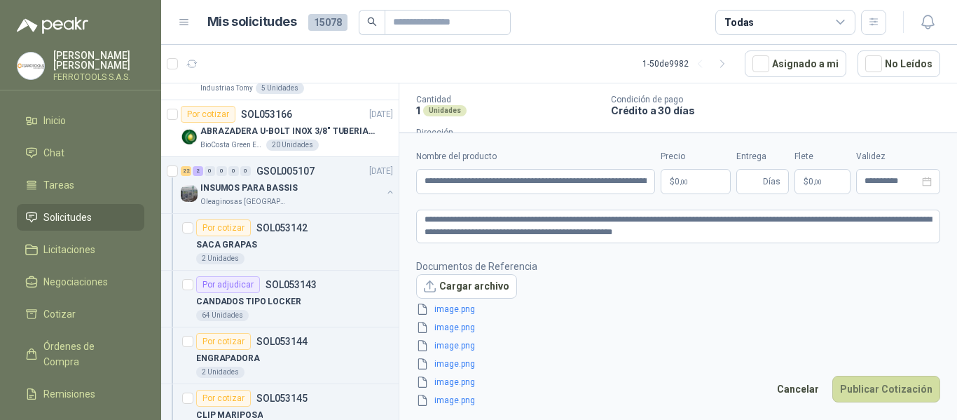
click at [689, 184] on body "HERNAN RUALES FERROTOOLS S.A.S. Inicio Chat Tareas Solicitudes Licitaciones Neg…" at bounding box center [478, 210] width 957 height 420
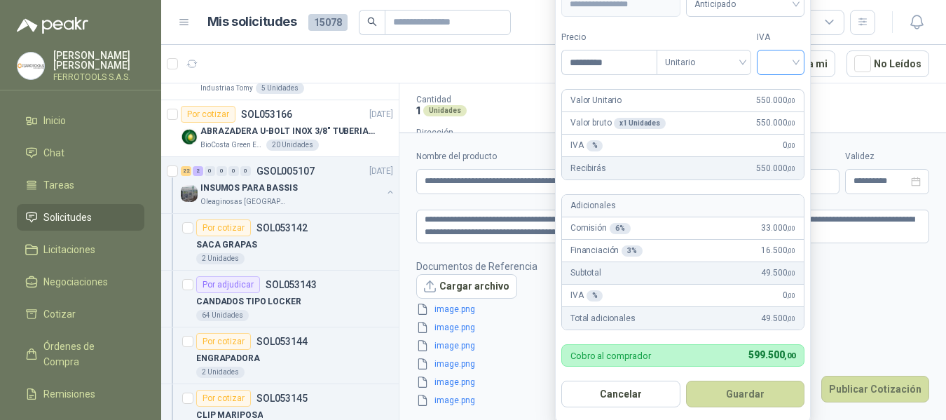
type input "*********"
click at [792, 71] on input "search" at bounding box center [780, 60] width 31 height 21
click at [787, 89] on div "19%" at bounding box center [783, 91] width 26 height 15
click at [790, 34] on label "IVA" at bounding box center [783, 37] width 48 height 13
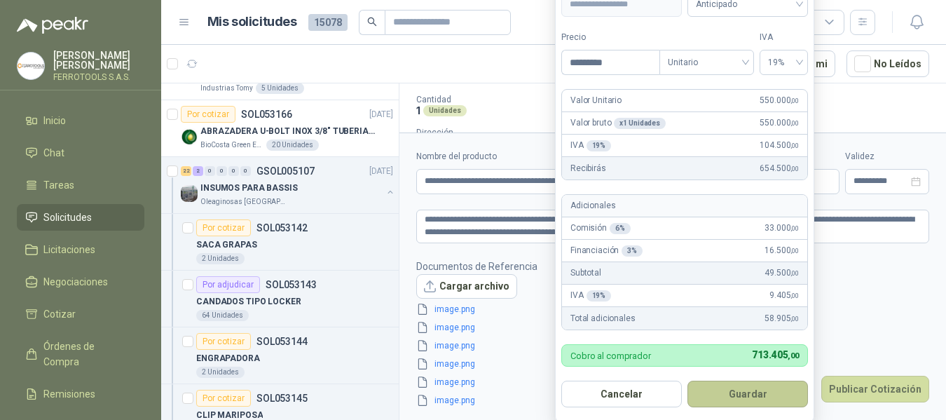
click at [758, 394] on button "Guardar" at bounding box center [747, 393] width 120 height 27
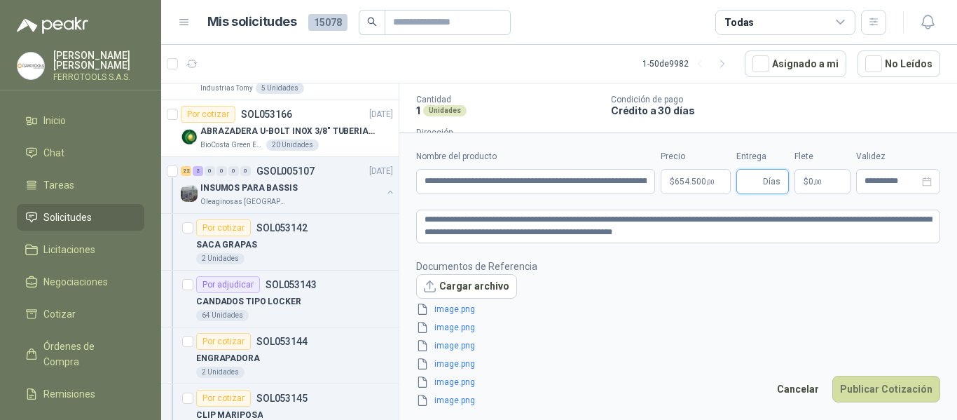
click at [751, 184] on input "Entrega" at bounding box center [752, 181] width 15 height 24
type input "*"
drag, startPoint x: 654, startPoint y: 302, endPoint x: 766, endPoint y: 360, distance: 126.2
click at [653, 302] on footer "Documentos de Referencia Cargar archivo image.png image.png image.png image.png…" at bounding box center [678, 333] width 524 height 150
click at [897, 392] on button "Publicar Cotización" at bounding box center [886, 388] width 108 height 27
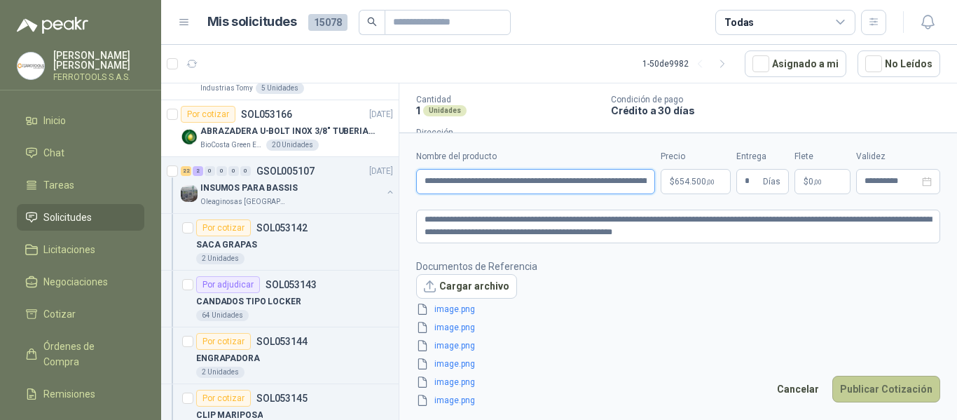
scroll to position [0, 521]
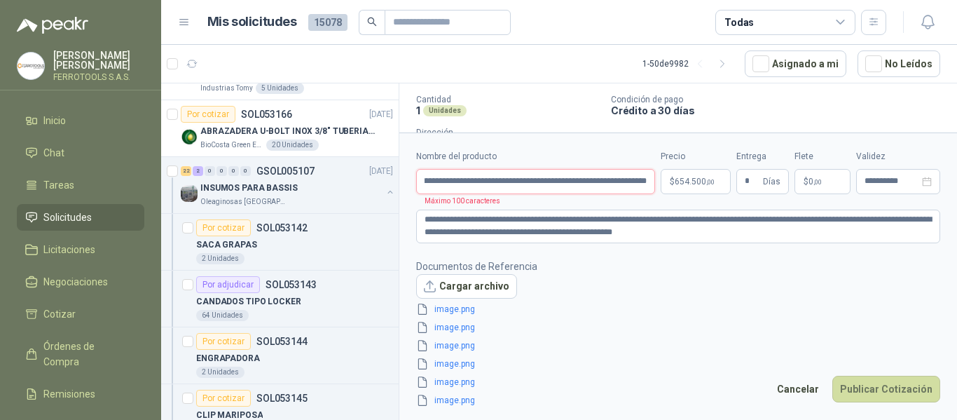
drag, startPoint x: 565, startPoint y: 184, endPoint x: 780, endPoint y: 200, distance: 216.4
click at [780, 200] on form "**********" at bounding box center [678, 278] width 558 height 292
click at [678, 270] on footer "Documentos de Referencia Cargar archivo image.png image.png image.png image.png…" at bounding box center [678, 333] width 524 height 150
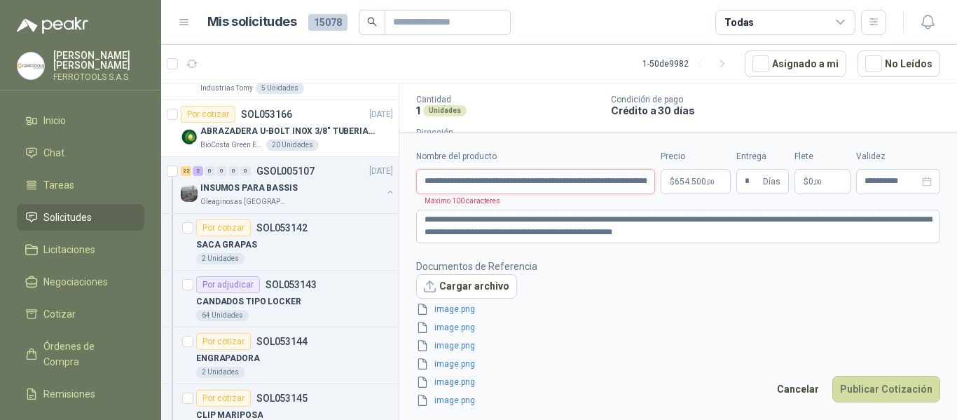
click at [572, 178] on input "**********" at bounding box center [535, 181] width 239 height 25
drag, startPoint x: 606, startPoint y: 182, endPoint x: 805, endPoint y: 206, distance: 200.3
click at [805, 206] on form "**********" at bounding box center [678, 278] width 558 height 292
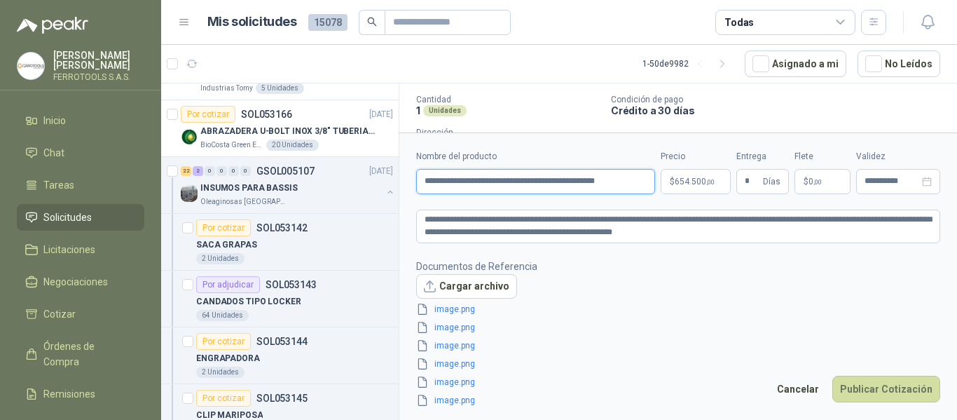
type input "**********"
click at [689, 298] on footer "Documentos de Referencia Cargar archivo image.png image.png image.png image.png…" at bounding box center [678, 333] width 524 height 150
click at [895, 390] on button "Publicar Cotización" at bounding box center [886, 388] width 108 height 27
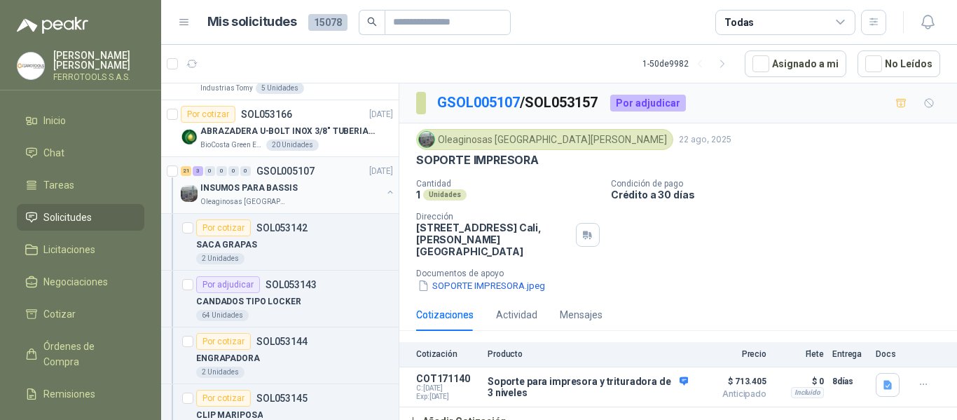
click at [338, 187] on div "INSUMOS PARA BASSIS" at bounding box center [290, 187] width 181 height 17
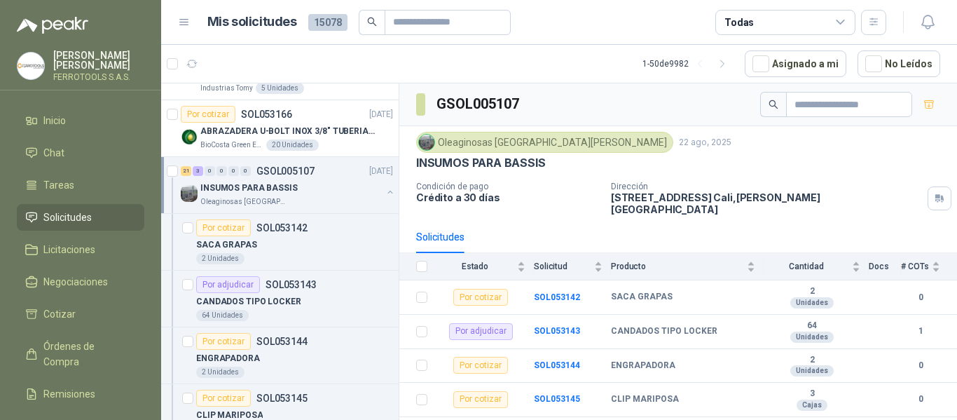
click at [370, 194] on div "INSUMOS PARA BASSIS" at bounding box center [290, 187] width 181 height 17
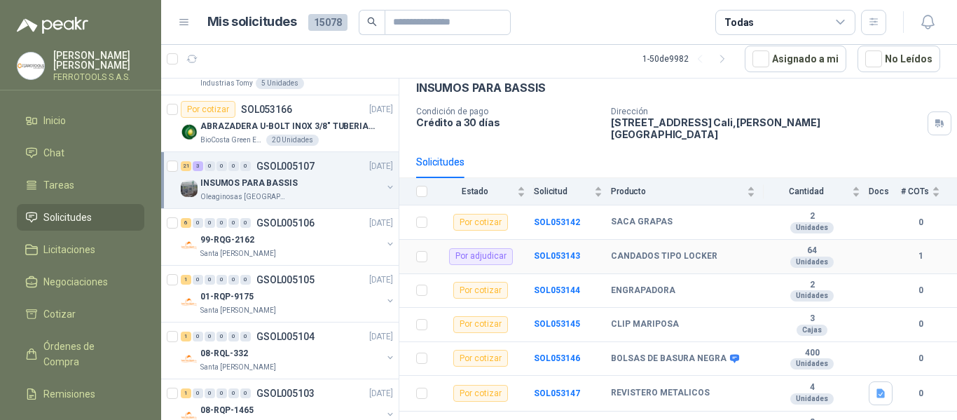
scroll to position [140, 0]
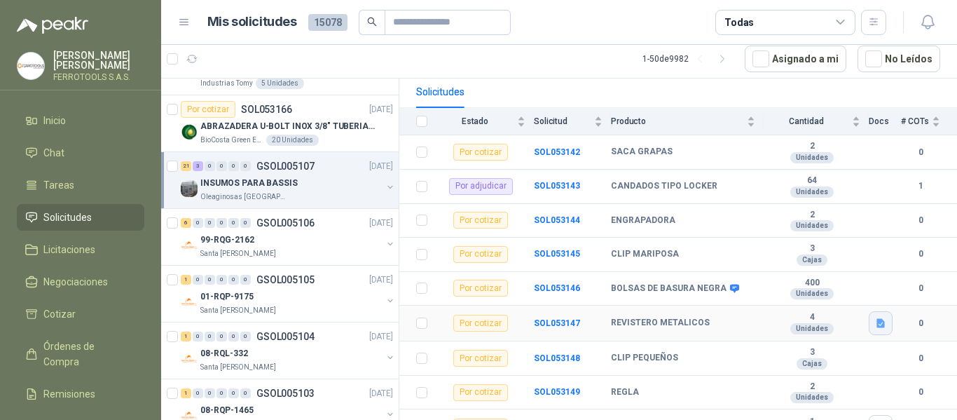
click at [875, 317] on icon "button" at bounding box center [881, 323] width 12 height 12
click at [840, 285] on button "REVISTERO METALICO.jpeg" at bounding box center [807, 282] width 129 height 15
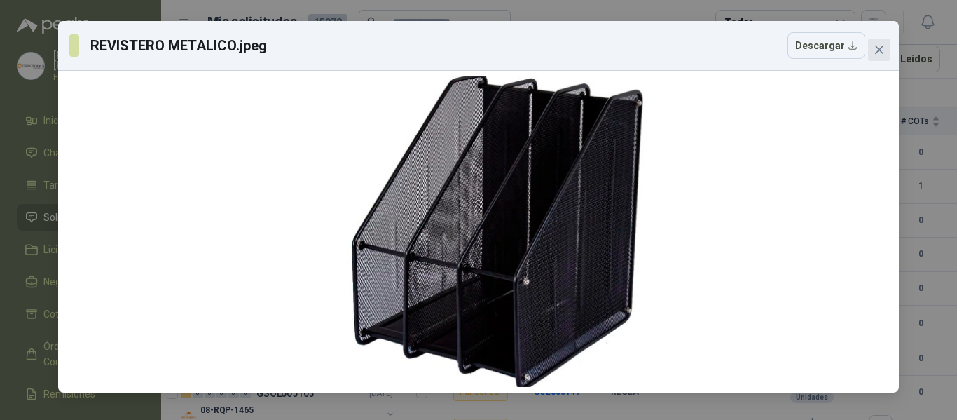
drag, startPoint x: 518, startPoint y: 256, endPoint x: 878, endPoint y: 43, distance: 417.9
click at [878, 43] on button "Close" at bounding box center [879, 50] width 22 height 22
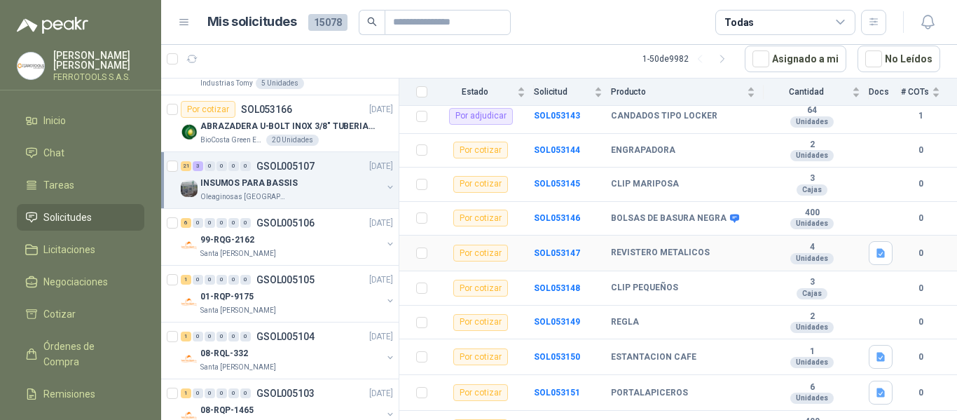
scroll to position [280, 0]
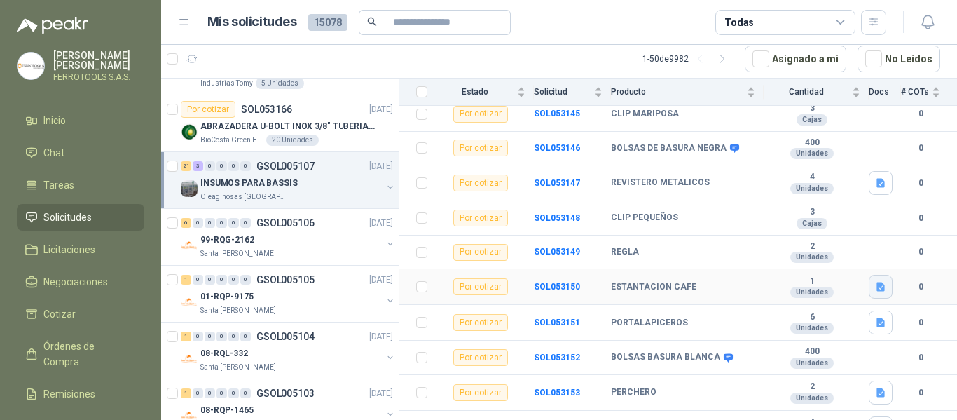
click at [876, 282] on icon "button" at bounding box center [880, 286] width 8 height 9
click at [794, 247] on button "ESTACION CAFE.jpeg" at bounding box center [819, 246] width 105 height 15
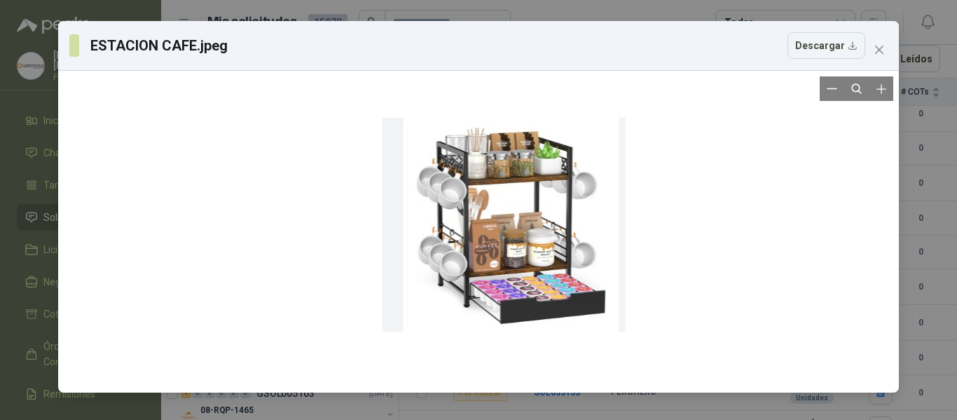
drag, startPoint x: 380, startPoint y: 118, endPoint x: 399, endPoint y: 132, distance: 23.5
click at [399, 129] on div at bounding box center [503, 223] width 243 height 310
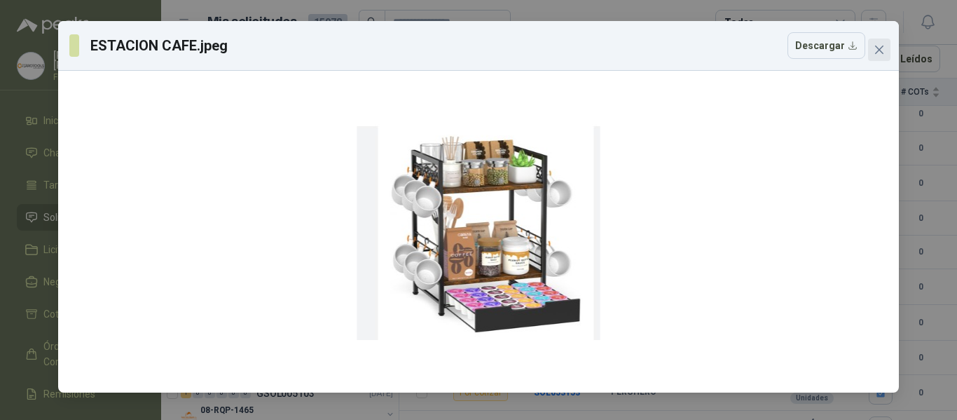
click at [887, 56] on button "Close" at bounding box center [879, 50] width 22 height 22
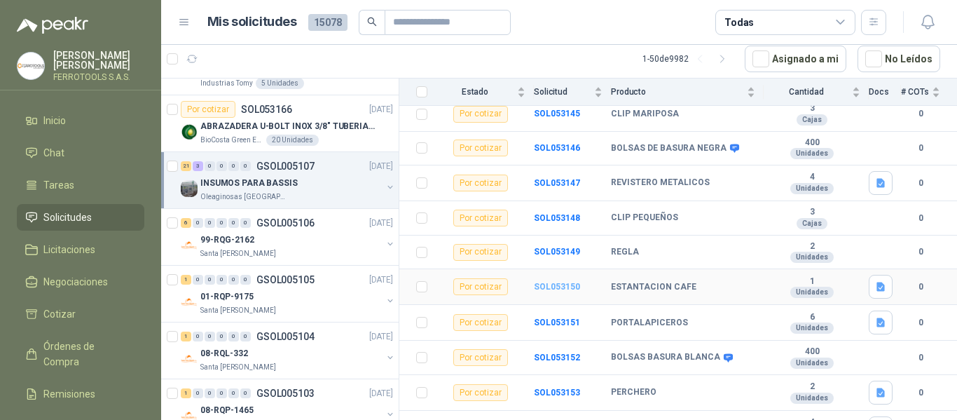
click at [558, 282] on b "SOL053150" at bounding box center [557, 287] width 46 height 10
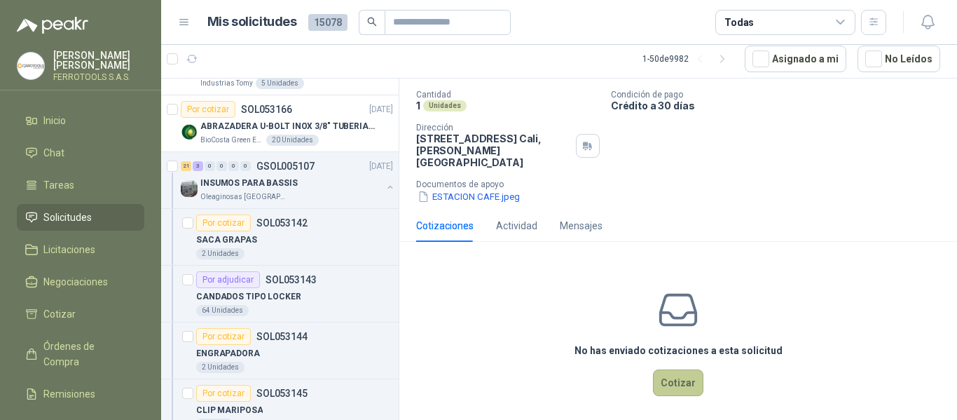
click at [684, 382] on button "Cotizar" at bounding box center [678, 382] width 50 height 27
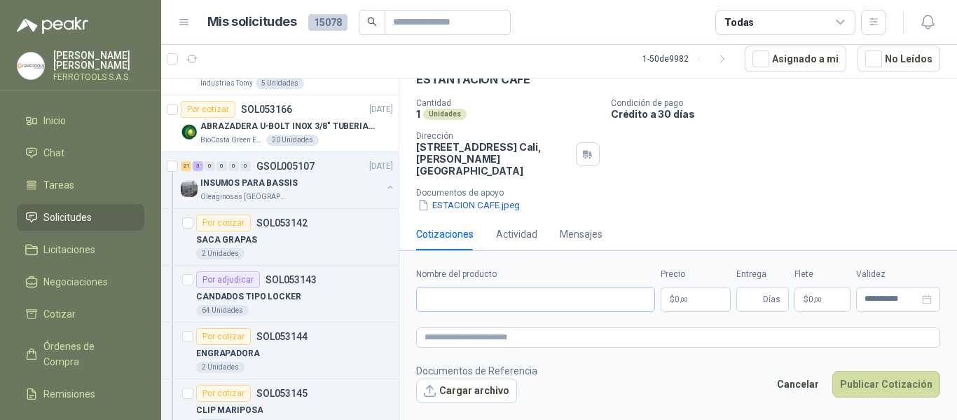
scroll to position [75, 0]
click at [551, 303] on input "Nombre del producto" at bounding box center [535, 298] width 239 height 25
paste input "**********"
type input "**********"
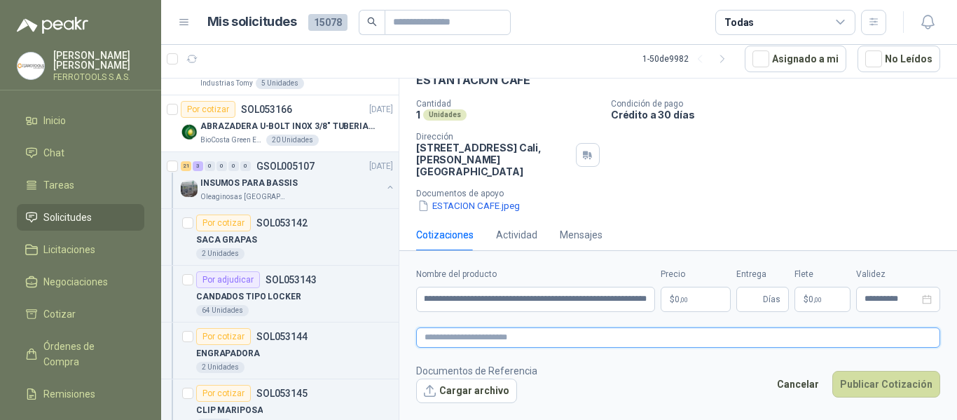
click at [548, 330] on textarea at bounding box center [678, 337] width 524 height 20
paste textarea "**********"
type textarea "**********"
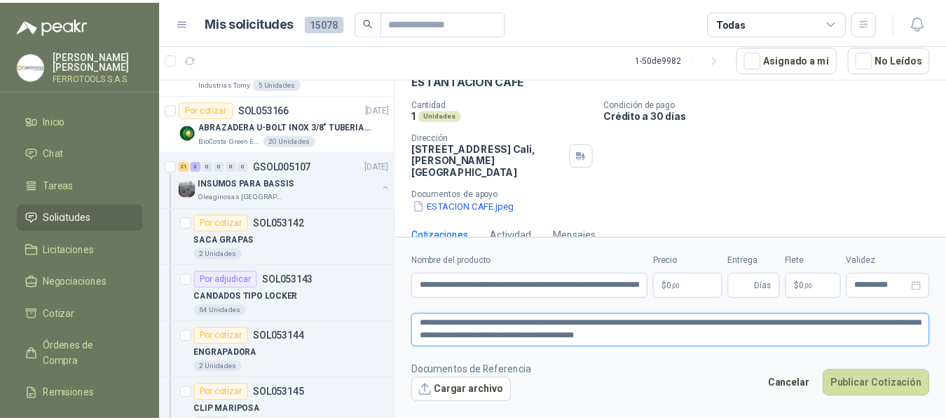
scroll to position [84, 0]
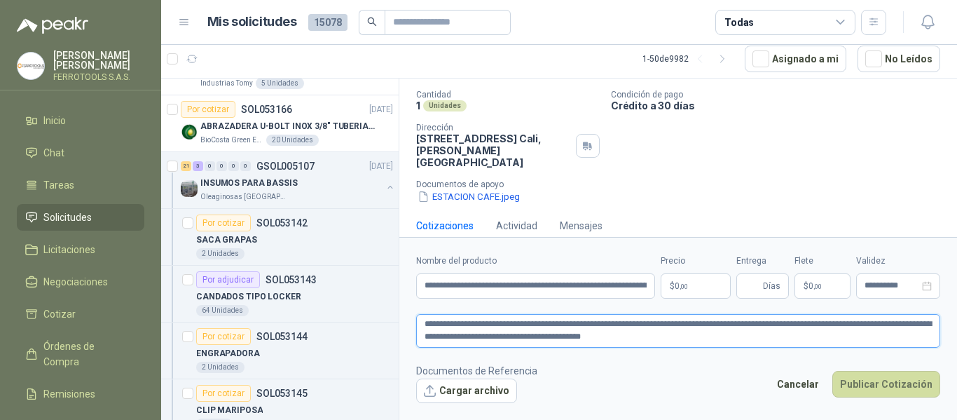
type textarea "**********"
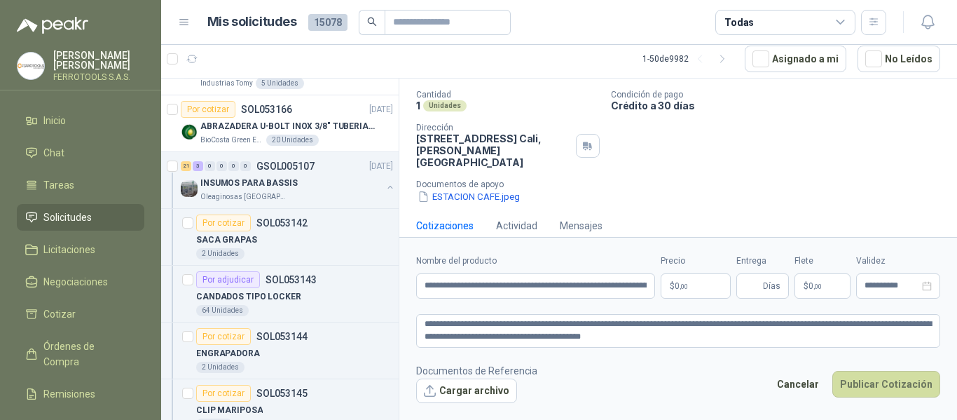
click at [685, 280] on body "HERNAN RUALES FERROTOOLS S.A.S. Inicio Chat Tareas Solicitudes Licitaciones Neg…" at bounding box center [478, 210] width 957 height 420
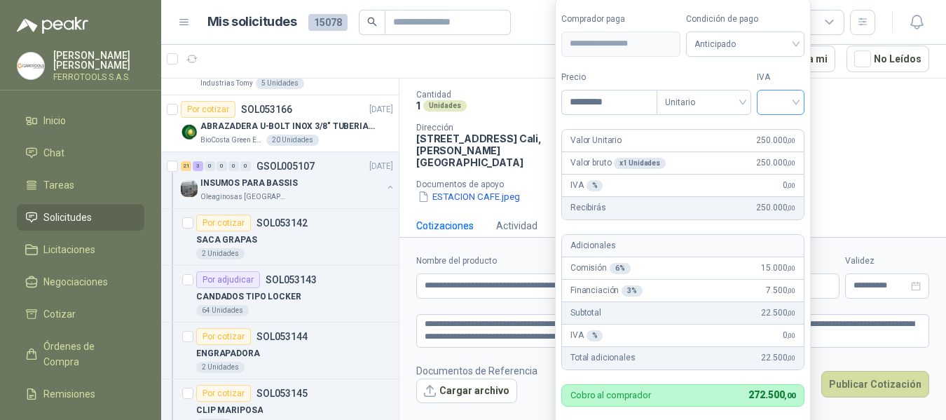
type input "*********"
click at [791, 106] on input "search" at bounding box center [780, 100] width 31 height 21
click at [784, 129] on div "19%" at bounding box center [783, 130] width 26 height 15
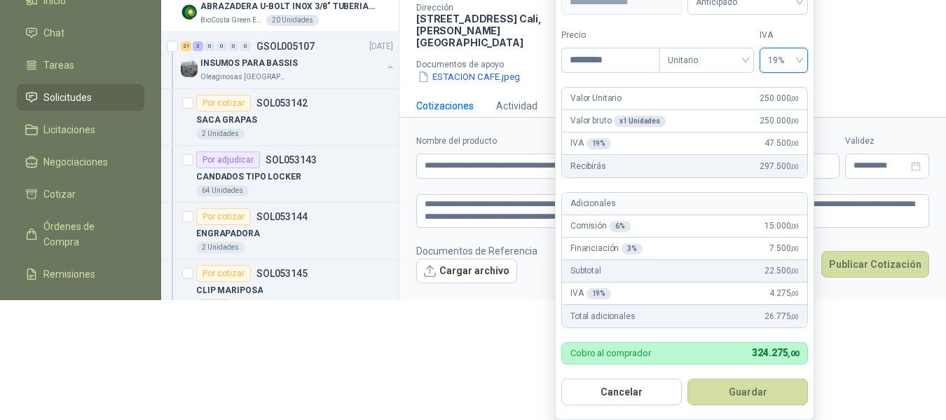
scroll to position [154, 0]
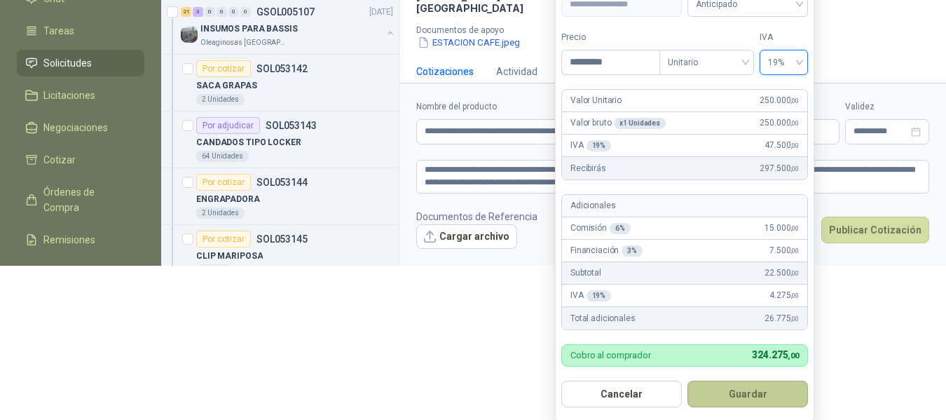
click at [747, 391] on button "Guardar" at bounding box center [747, 393] width 120 height 27
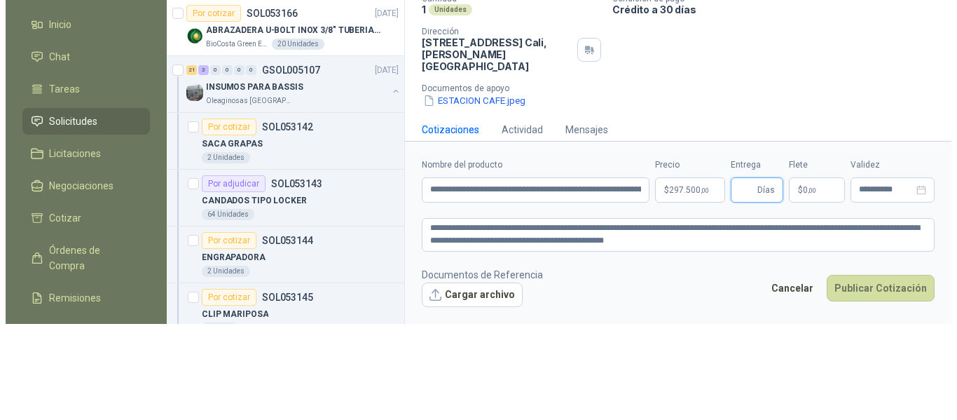
scroll to position [0, 0]
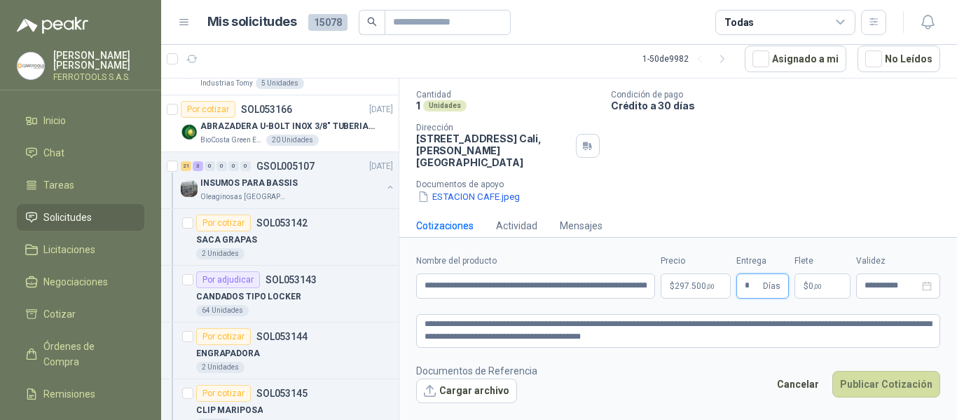
type input "*"
click at [815, 137] on div "Cantidad 1 Unidades Condición de pago Crédito a 30 días Dirección CALLE 4 No.27…" at bounding box center [678, 147] width 524 height 114
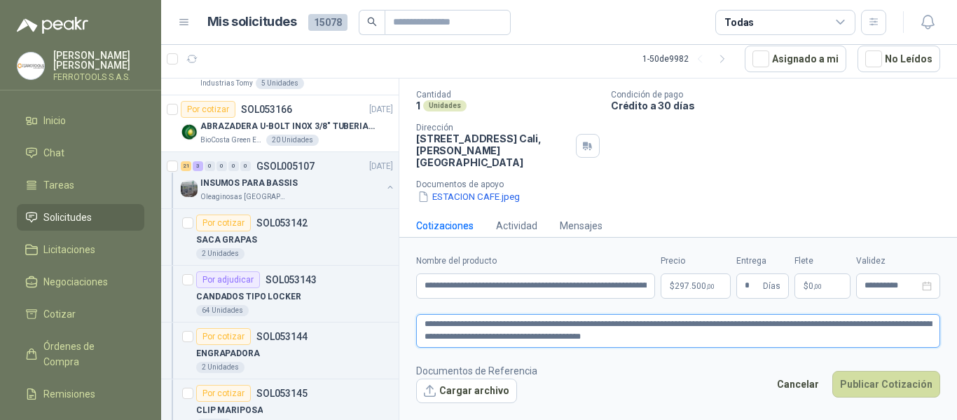
click at [698, 338] on textarea "**********" at bounding box center [678, 331] width 524 height 34
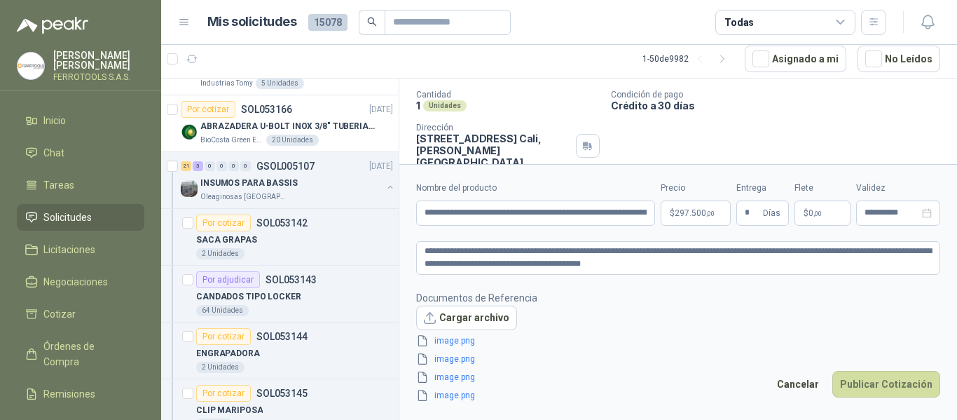
click at [593, 344] on footer "Documentos de Referencia Cargar archivo image.png image.png image.png image.png…" at bounding box center [678, 346] width 524 height 113
click at [876, 389] on button "Publicar Cotización" at bounding box center [886, 384] width 108 height 27
click at [496, 214] on input "**********" at bounding box center [535, 212] width 239 height 25
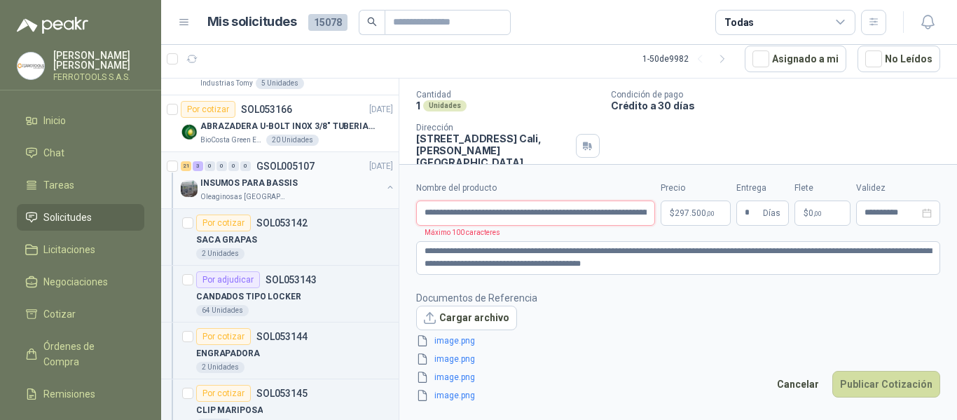
drag, startPoint x: 496, startPoint y: 214, endPoint x: 253, endPoint y: 174, distance: 246.3
click at [253, 174] on div "Por cotizar SOL053170 22/08/25 Tulas impermeables con 3 logos. Caracol TV 300 U…" at bounding box center [559, 249] width 796 height 342
click at [506, 214] on input "**********" at bounding box center [535, 212] width 239 height 25
drag, startPoint x: 535, startPoint y: 215, endPoint x: 867, endPoint y: 221, distance: 332.0
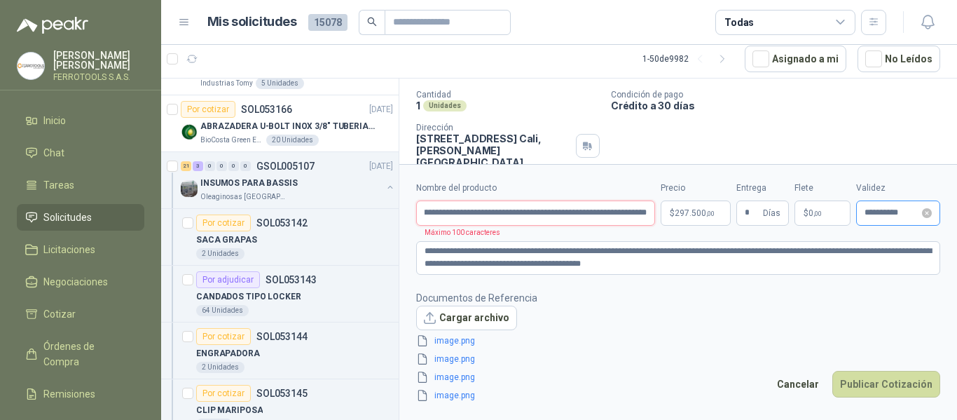
click at [867, 221] on div "**********" at bounding box center [678, 203] width 524 height 44
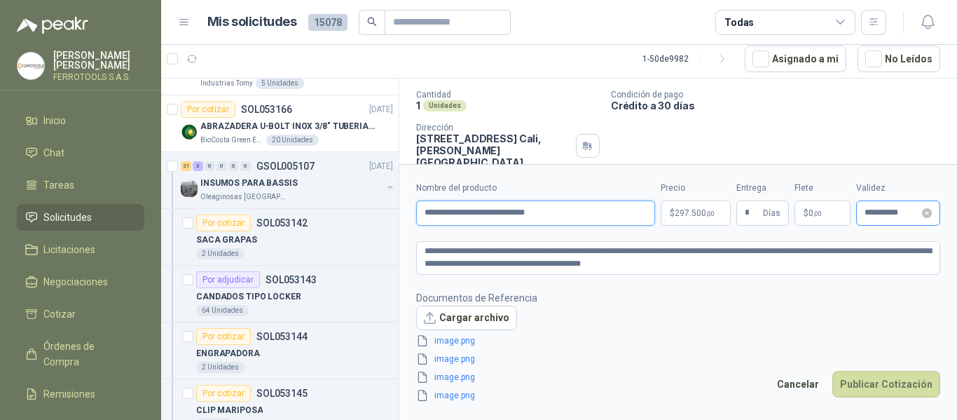
scroll to position [0, 0]
click at [595, 324] on footer "Documentos de Referencia Cargar archivo image.png image.png image.png image.png…" at bounding box center [678, 346] width 524 height 113
click at [550, 203] on input "**********" at bounding box center [535, 212] width 239 height 25
type input "**********"
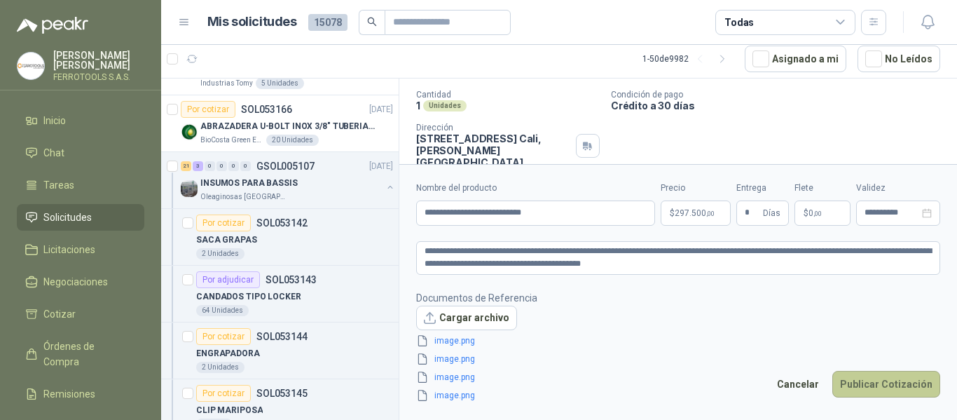
click at [892, 373] on button "Publicar Cotización" at bounding box center [886, 384] width 108 height 27
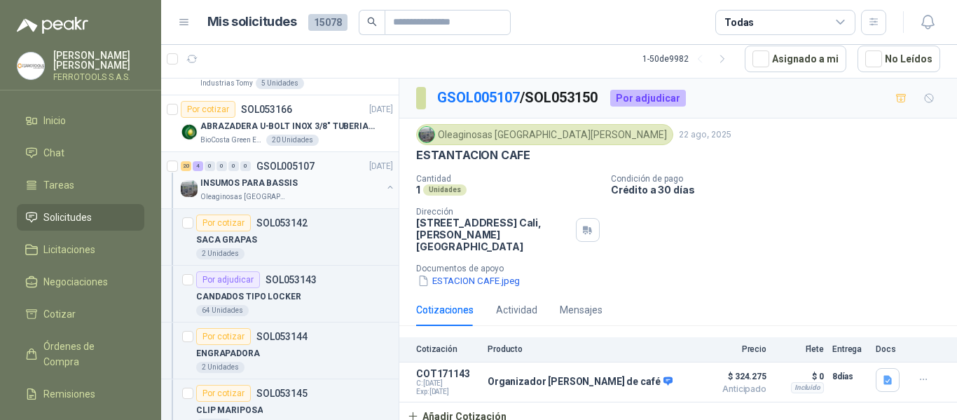
click at [352, 181] on div "INSUMOS PARA BASSIS" at bounding box center [290, 182] width 181 height 17
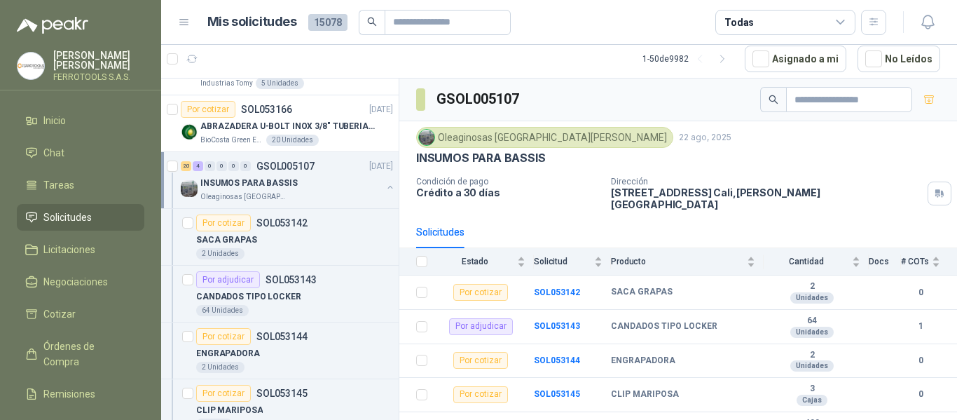
click at [385, 192] on div at bounding box center [390, 188] width 11 height 14
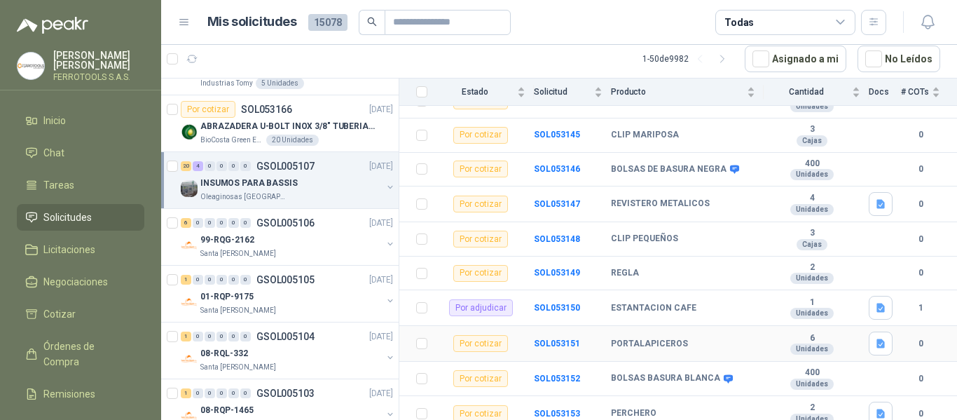
scroll to position [280, 0]
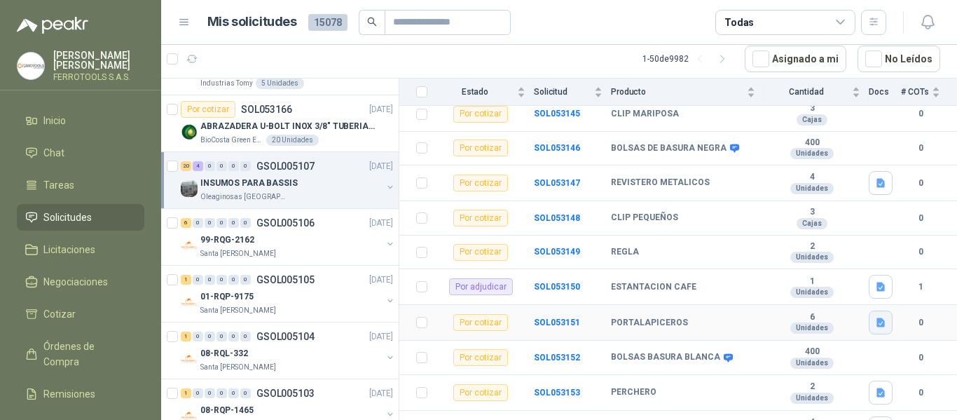
click at [875, 317] on icon "button" at bounding box center [881, 323] width 12 height 12
click at [824, 282] on button "PORTALAPICEROS.jpeg" at bounding box center [814, 282] width 115 height 15
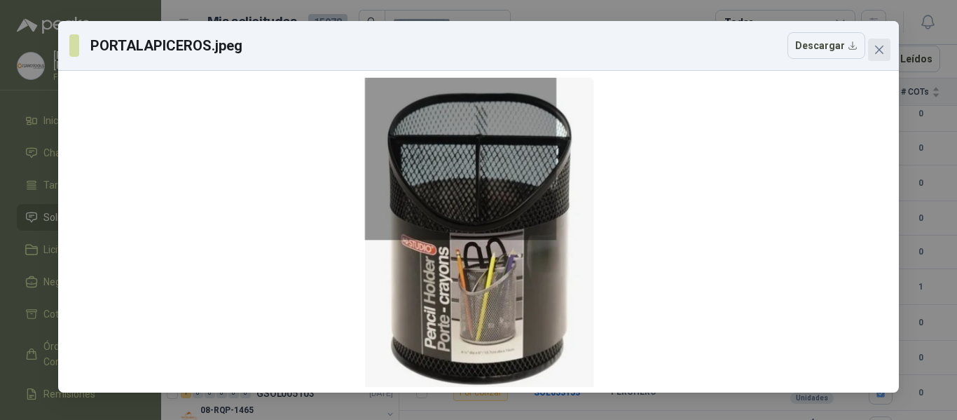
click at [880, 53] on icon "close" at bounding box center [878, 49] width 11 height 11
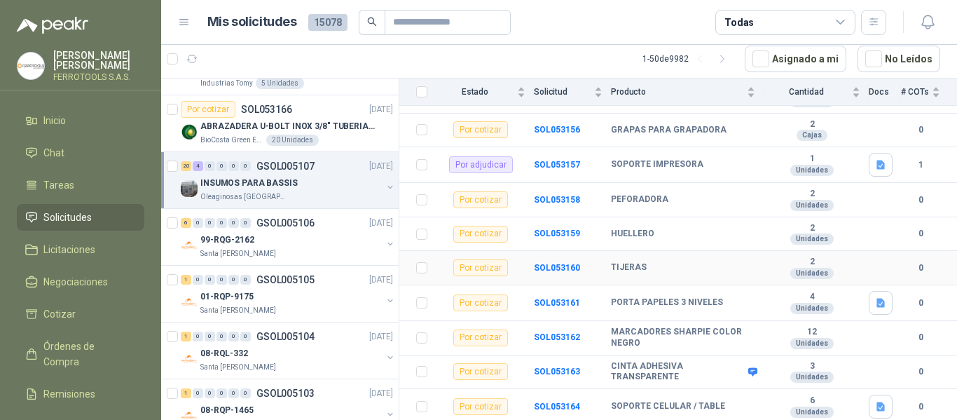
scroll to position [677, 0]
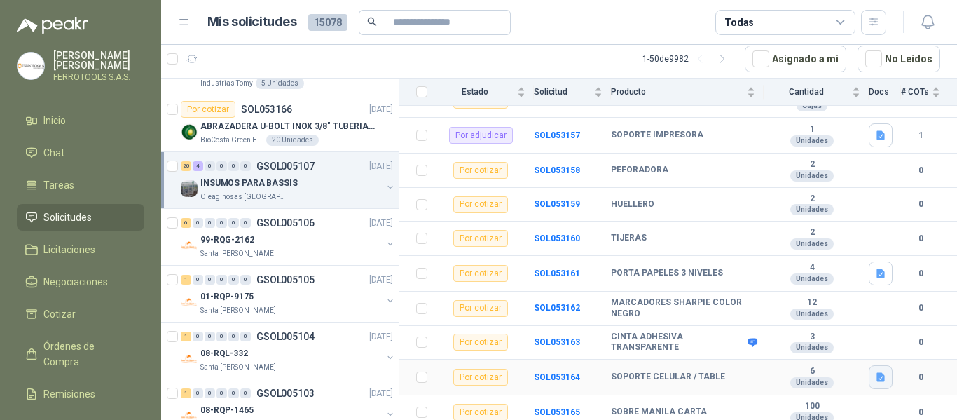
click at [875, 371] on icon "button" at bounding box center [881, 377] width 12 height 12
click at [816, 330] on button "SOPORTE CELULAR.jpeg" at bounding box center [812, 336] width 119 height 15
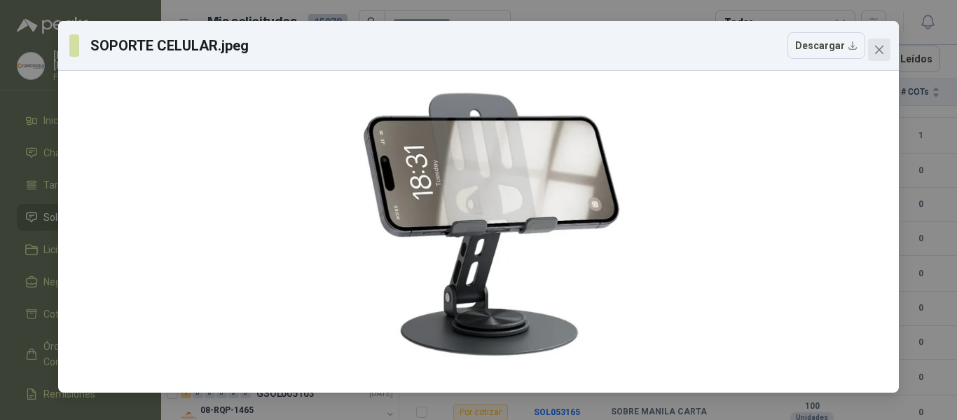
click at [878, 51] on icon "close" at bounding box center [879, 50] width 8 height 8
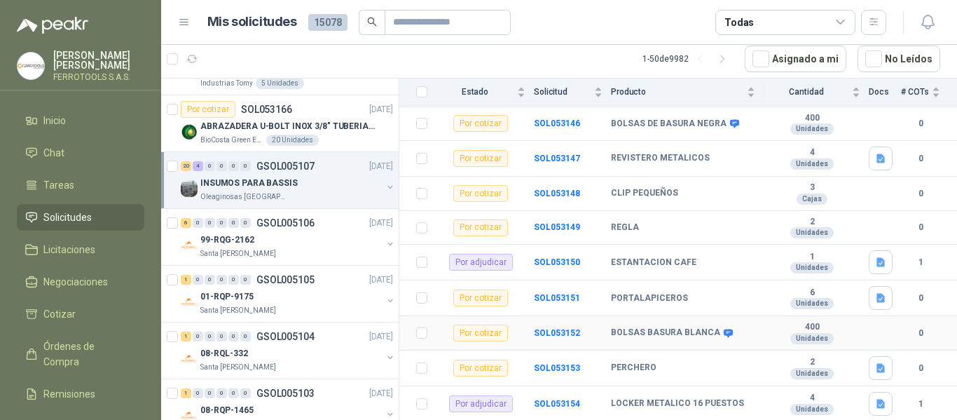
scroll to position [280, 0]
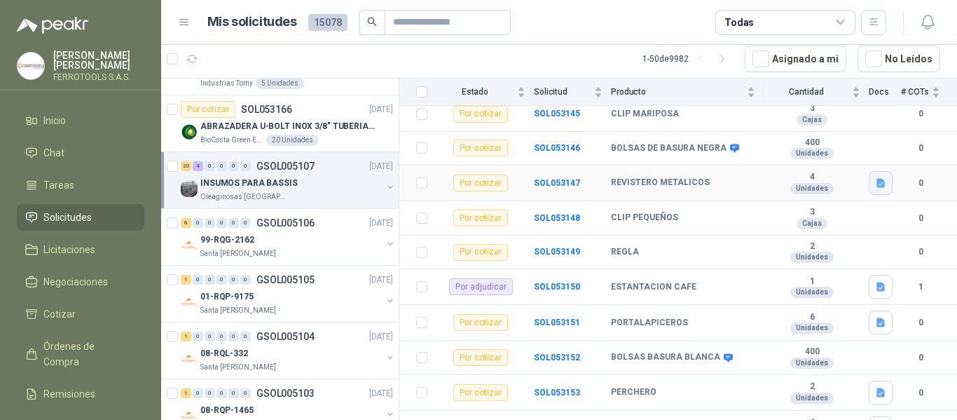
click at [875, 177] on icon "button" at bounding box center [881, 183] width 12 height 12
click at [826, 157] on div "REVISTERO METALICO.jpeg" at bounding box center [807, 142] width 147 height 33
click at [820, 147] on button "REVISTERO METALICO.jpeg" at bounding box center [807, 142] width 129 height 15
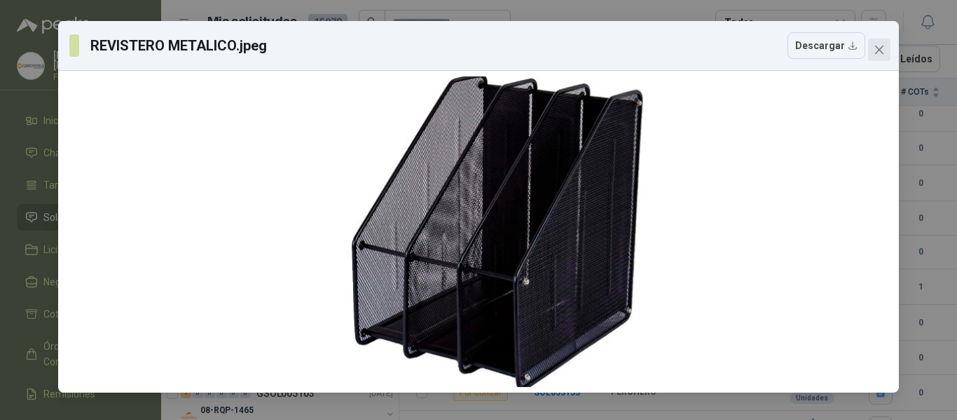
click at [884, 48] on icon "close" at bounding box center [878, 49] width 11 height 11
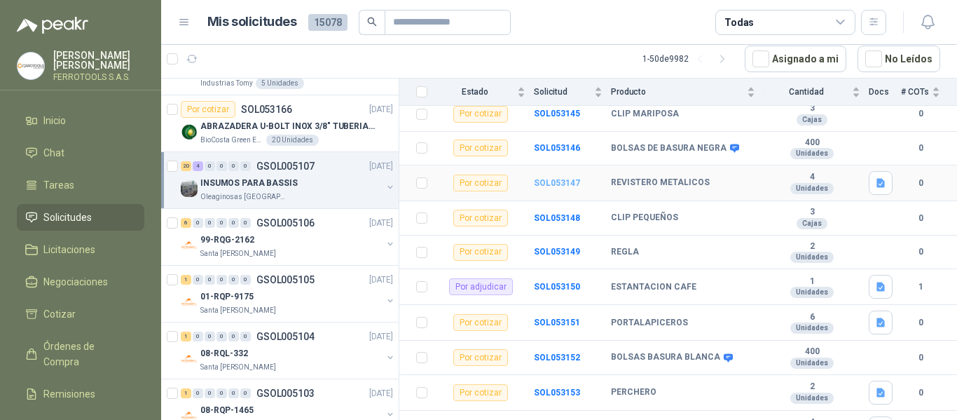
click at [553, 178] on b "SOL053147" at bounding box center [557, 183] width 46 height 10
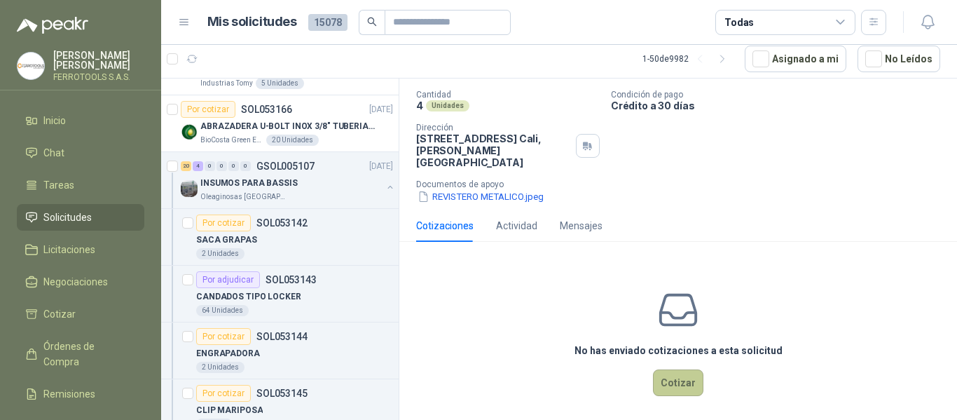
click at [667, 371] on button "Cotizar" at bounding box center [678, 382] width 50 height 27
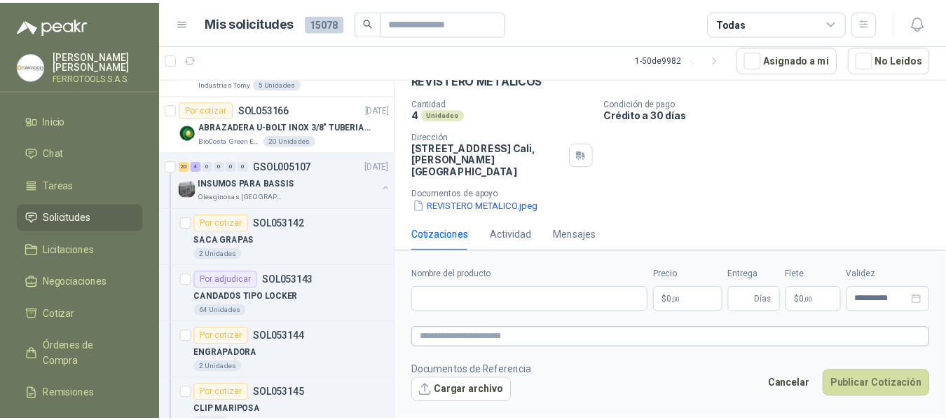
scroll to position [75, 0]
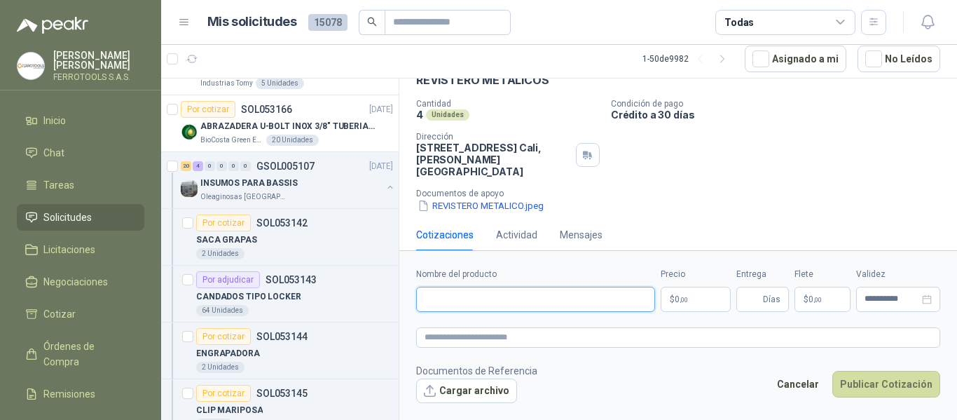
click at [595, 300] on input "Nombre del producto" at bounding box center [535, 298] width 239 height 25
paste input "**********"
type input "**********"
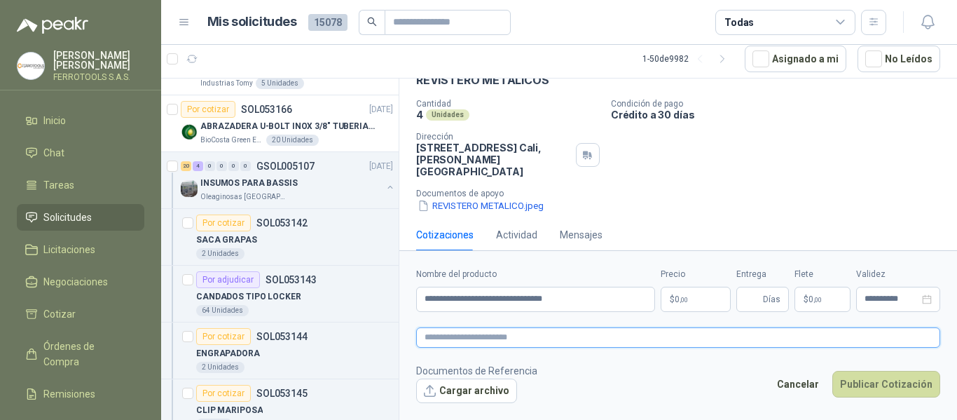
click at [585, 340] on textarea at bounding box center [678, 337] width 524 height 20
paste textarea "**********"
type textarea "**********"
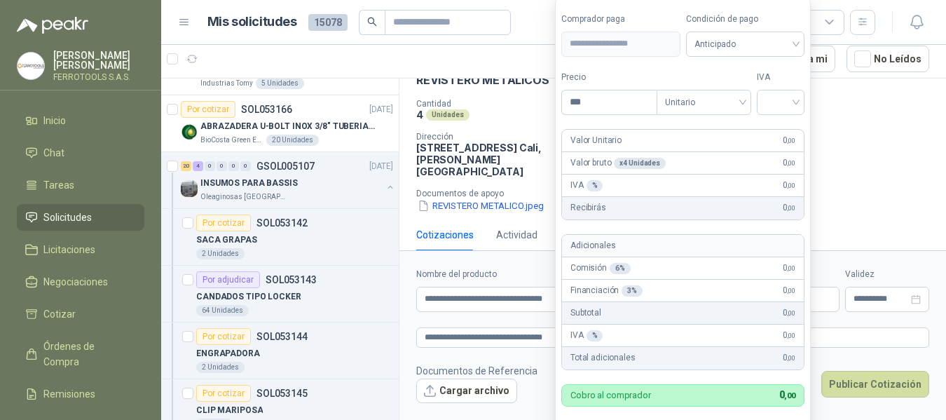
click at [687, 298] on body "HERNAN RUALES FERROTOOLS S.A.S. Inicio Chat Tareas Solicitudes Licitaciones Neg…" at bounding box center [473, 210] width 946 height 420
type input "********"
click at [785, 102] on input "search" at bounding box center [780, 100] width 31 height 21
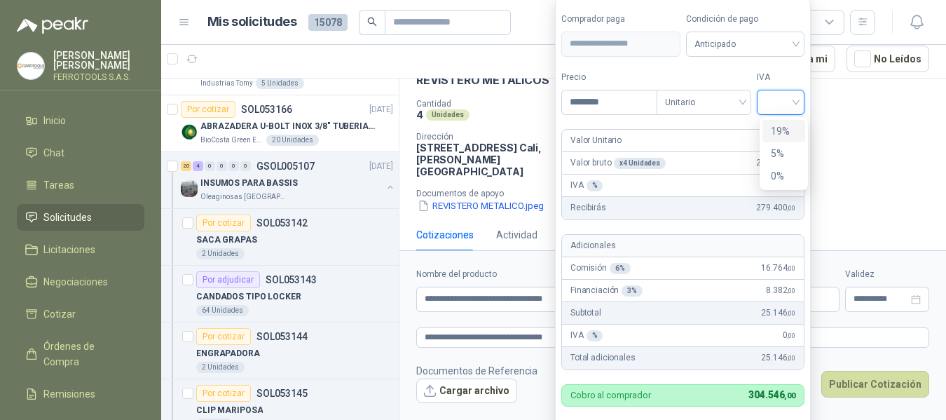
click at [784, 133] on div "19%" at bounding box center [783, 130] width 26 height 15
click at [802, 74] on label "IVA" at bounding box center [783, 77] width 48 height 13
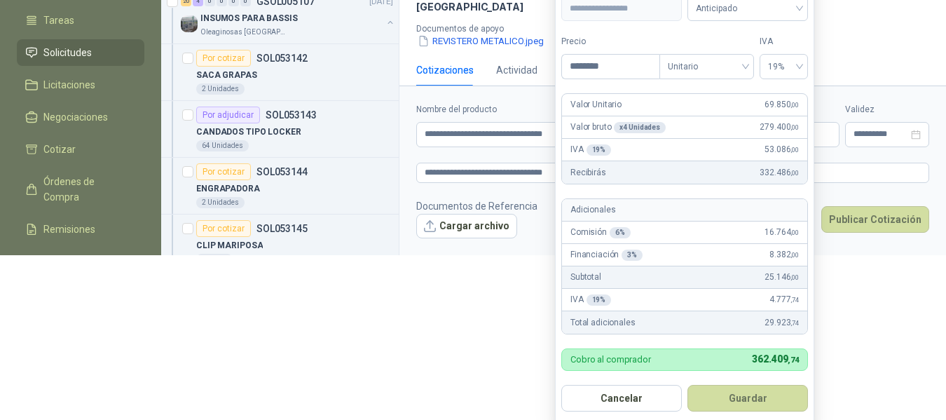
scroll to position [169, 0]
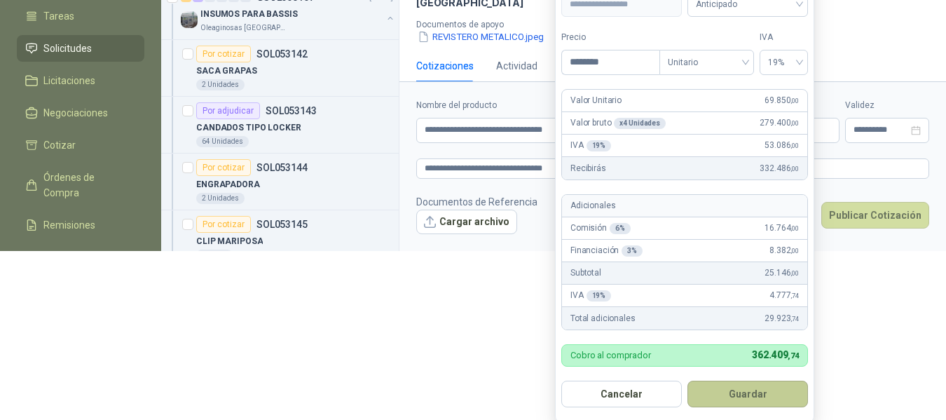
click at [761, 385] on button "Guardar" at bounding box center [747, 393] width 120 height 27
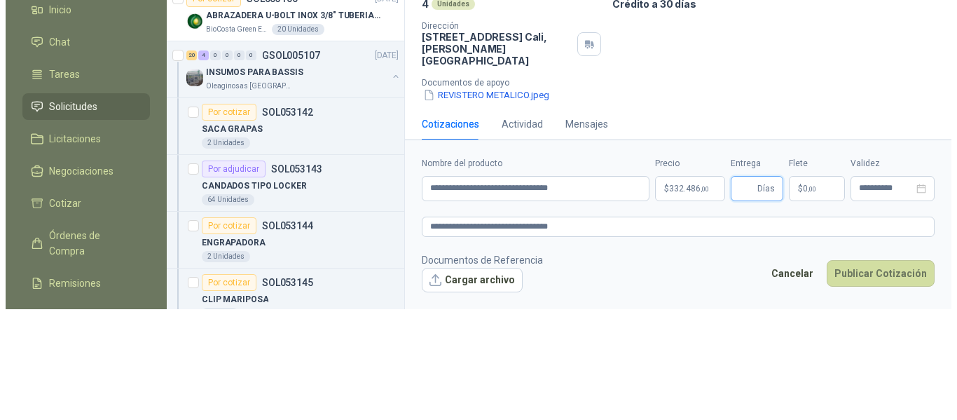
scroll to position [0, 0]
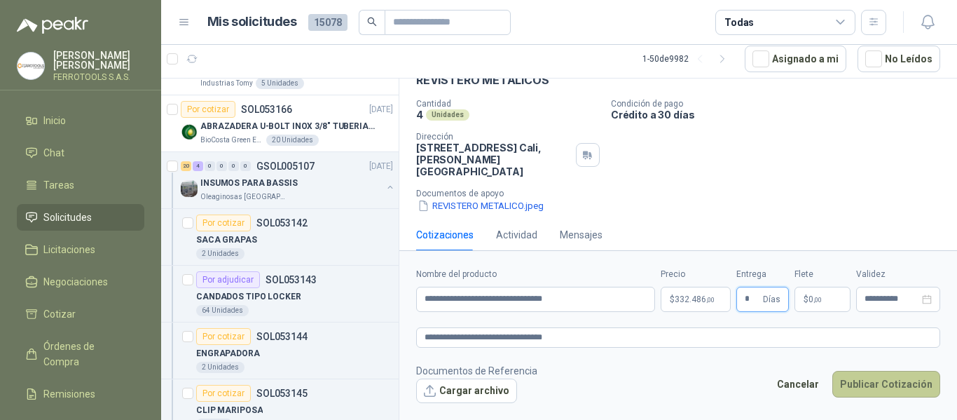
type input "*"
click at [873, 385] on button "Publicar Cotización" at bounding box center [886, 384] width 108 height 27
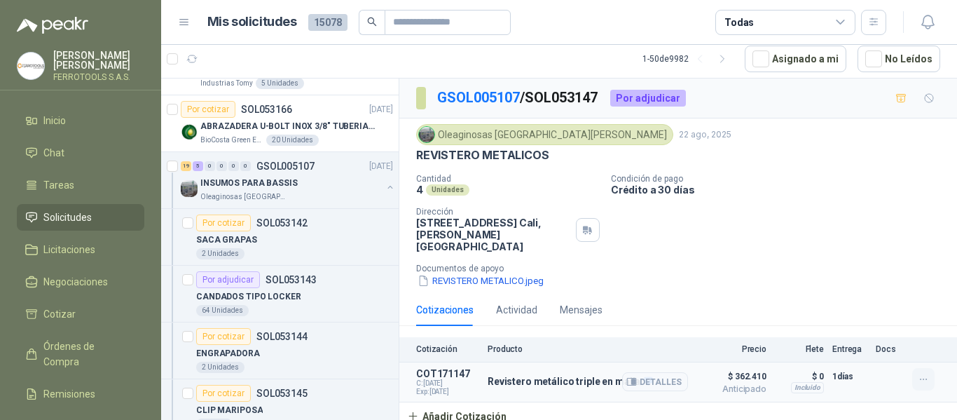
click at [918, 373] on icon "button" at bounding box center [924, 379] width 12 height 12
click at [879, 310] on button "Editar" at bounding box center [895, 311] width 112 height 22
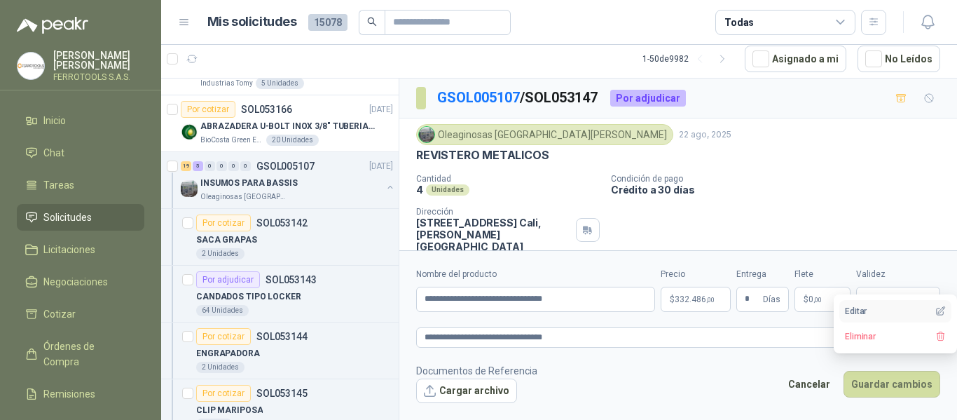
type input "**********"
type input "*"
type textarea "**********"
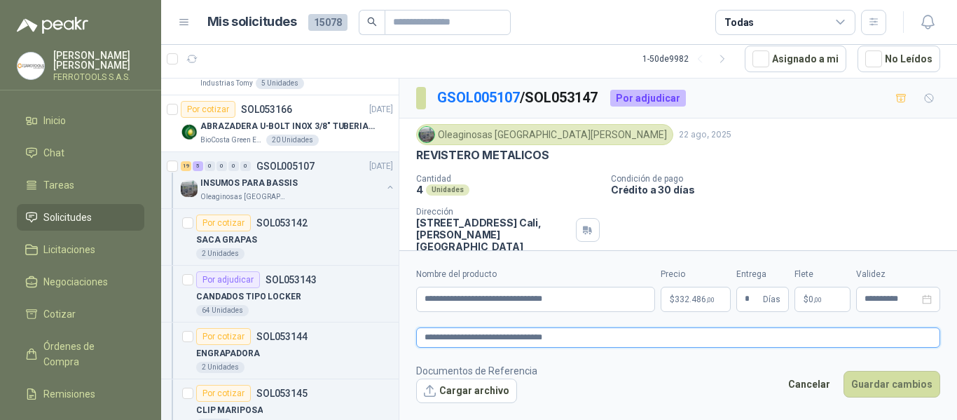
click at [651, 333] on textarea "**********" at bounding box center [678, 337] width 524 height 20
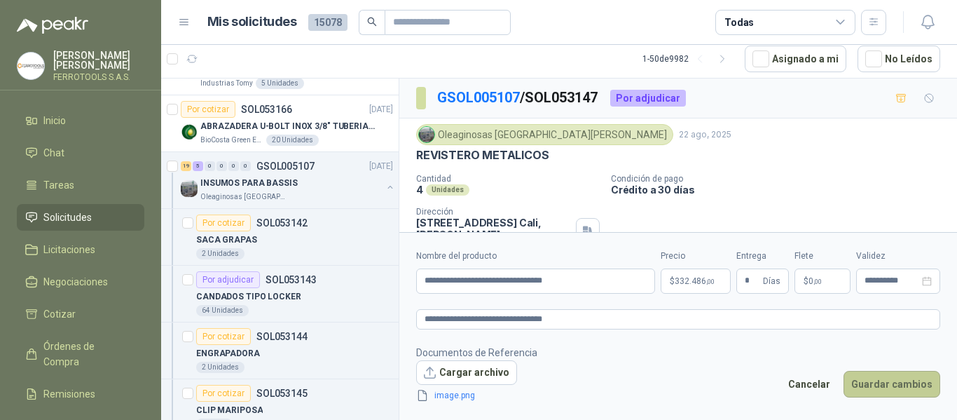
click at [884, 388] on button "Guardar cambios" at bounding box center [891, 384] width 97 height 27
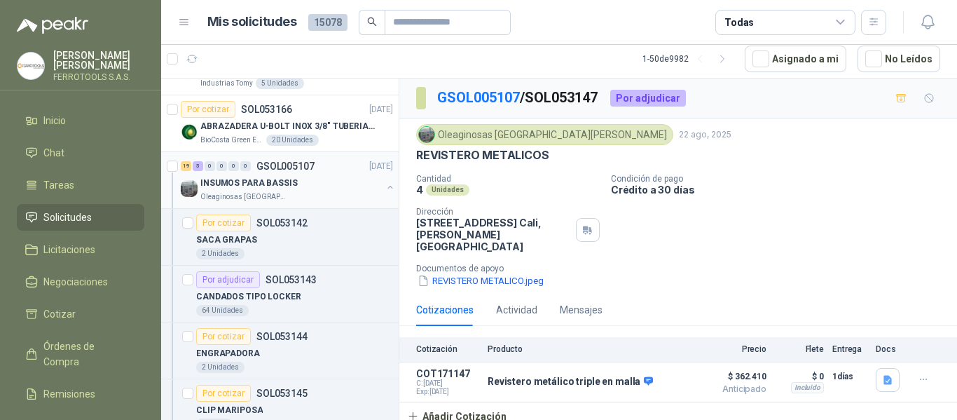
click at [355, 188] on div "INSUMOS PARA BASSIS" at bounding box center [290, 182] width 181 height 17
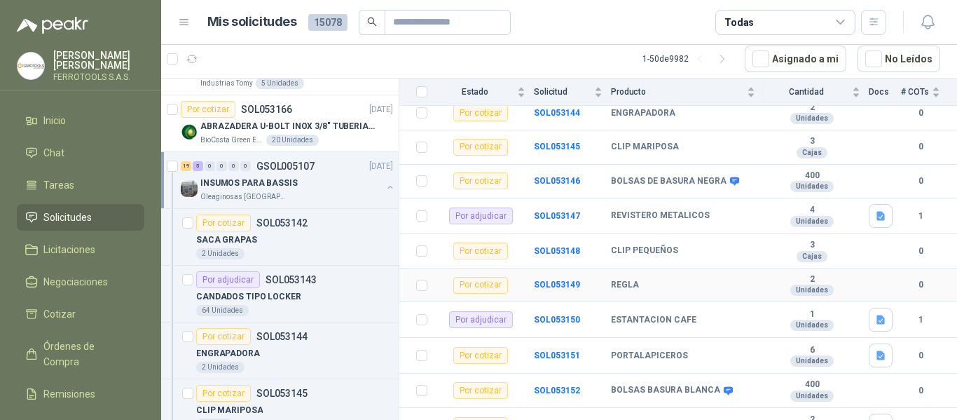
scroll to position [280, 0]
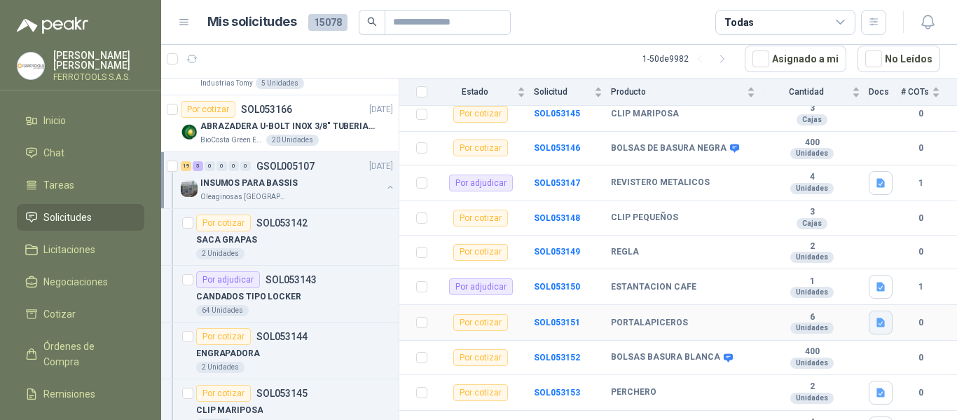
click at [875, 317] on icon "button" at bounding box center [881, 323] width 12 height 12
click at [826, 286] on button "PORTALAPICEROS.jpeg" at bounding box center [814, 282] width 115 height 15
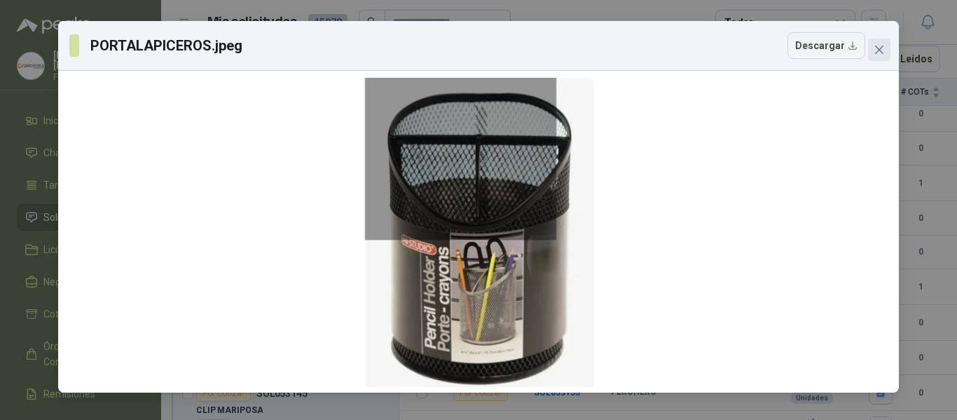
click at [877, 54] on icon "close" at bounding box center [878, 49] width 11 height 11
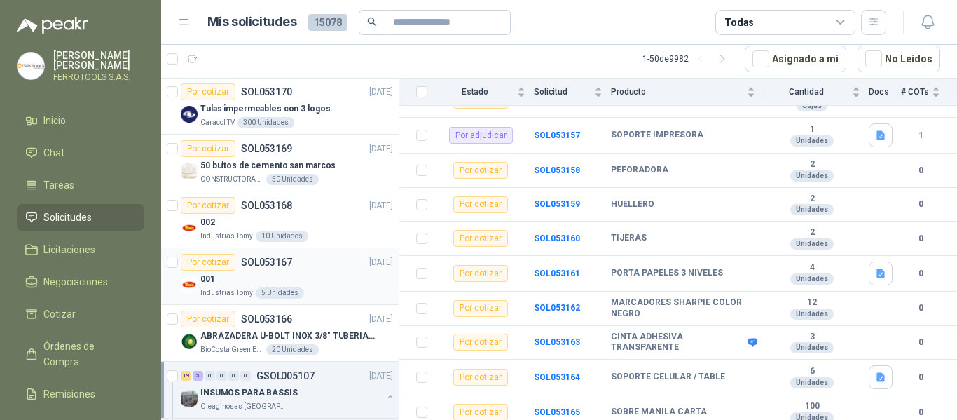
scroll to position [0, 0]
